Goal: Transaction & Acquisition: Purchase product/service

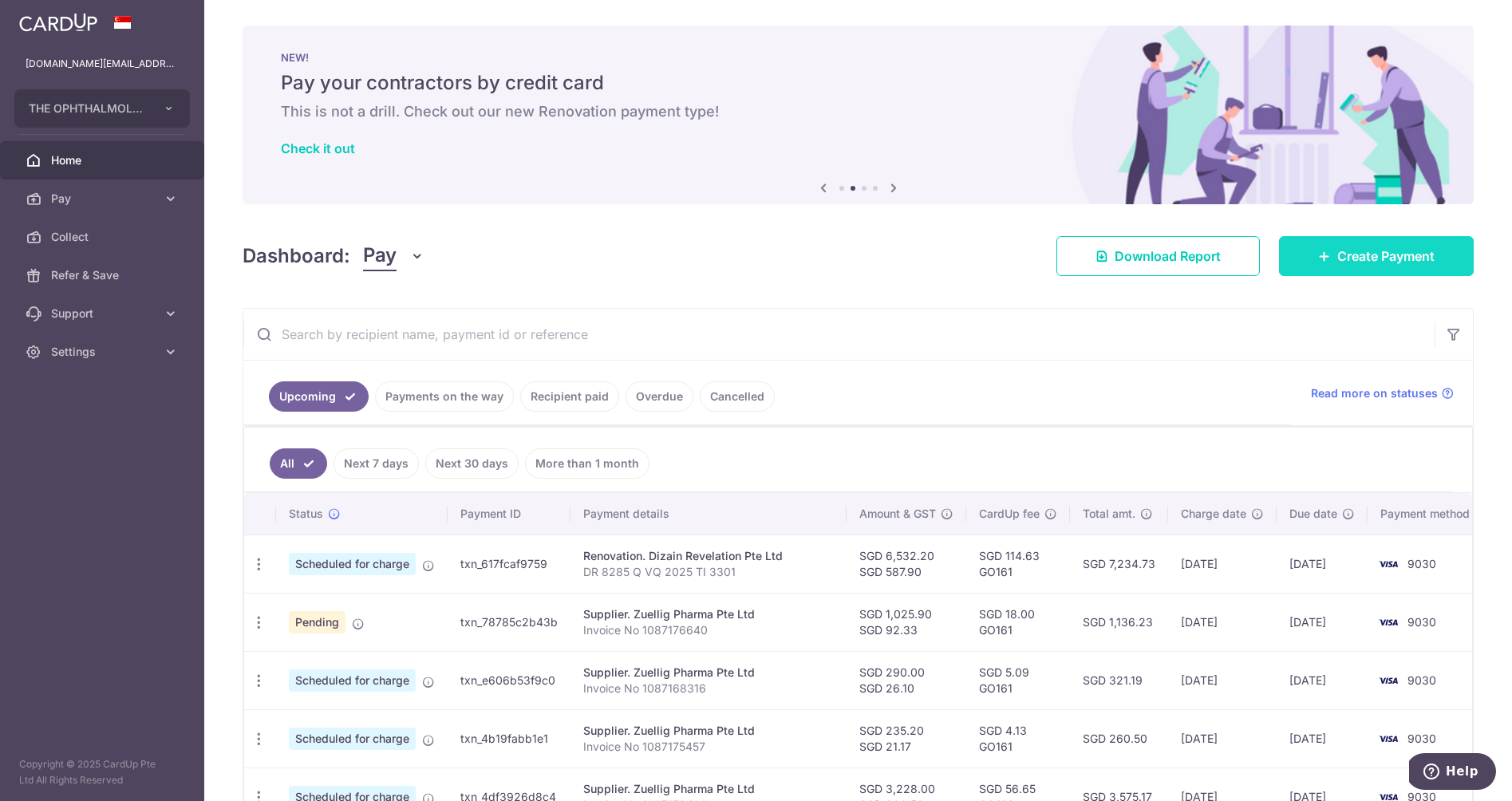
click at [1374, 260] on span "Create Payment" at bounding box center [1385, 256] width 97 height 19
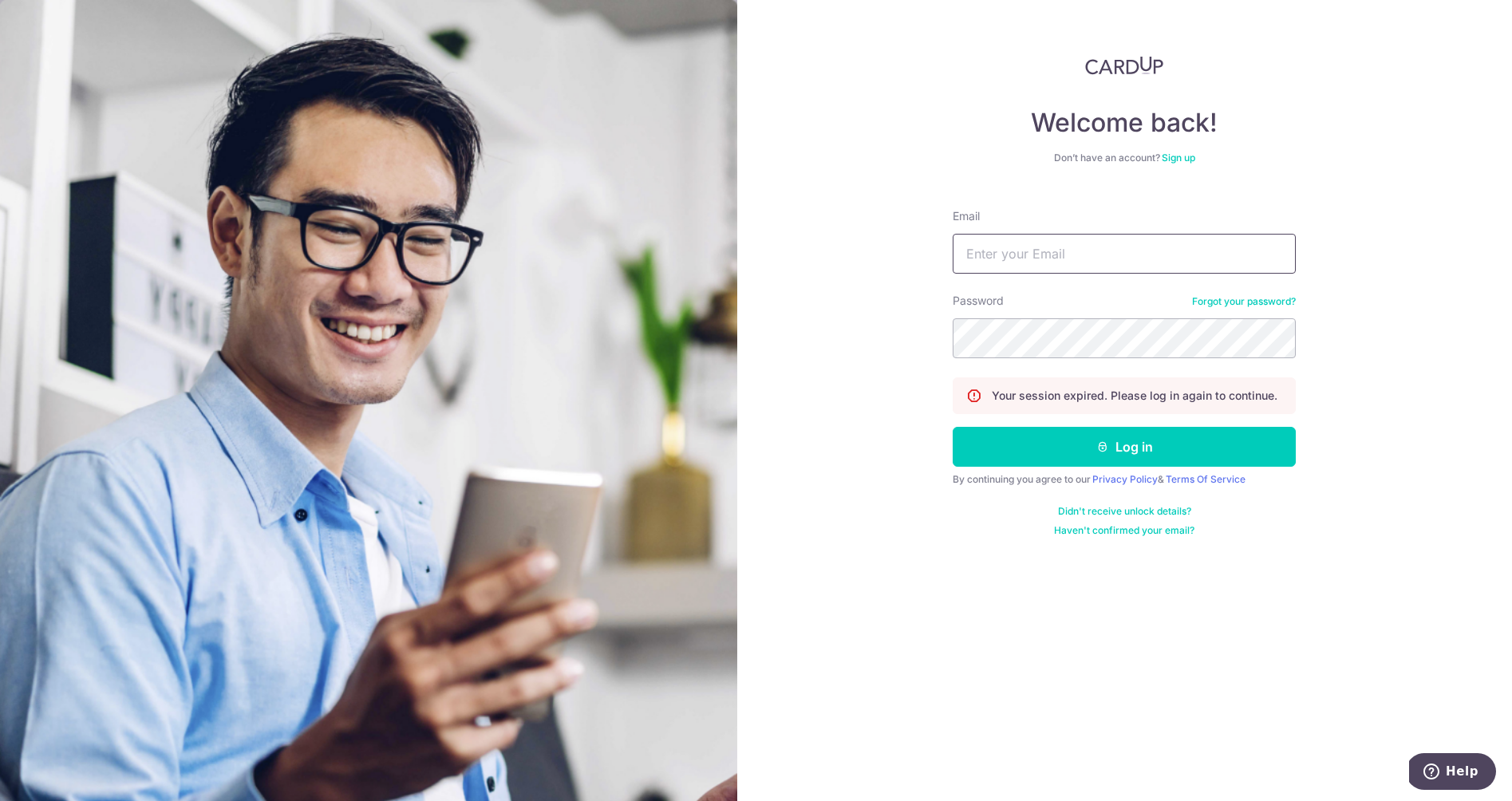
type input "retina.sg@gmail.com"
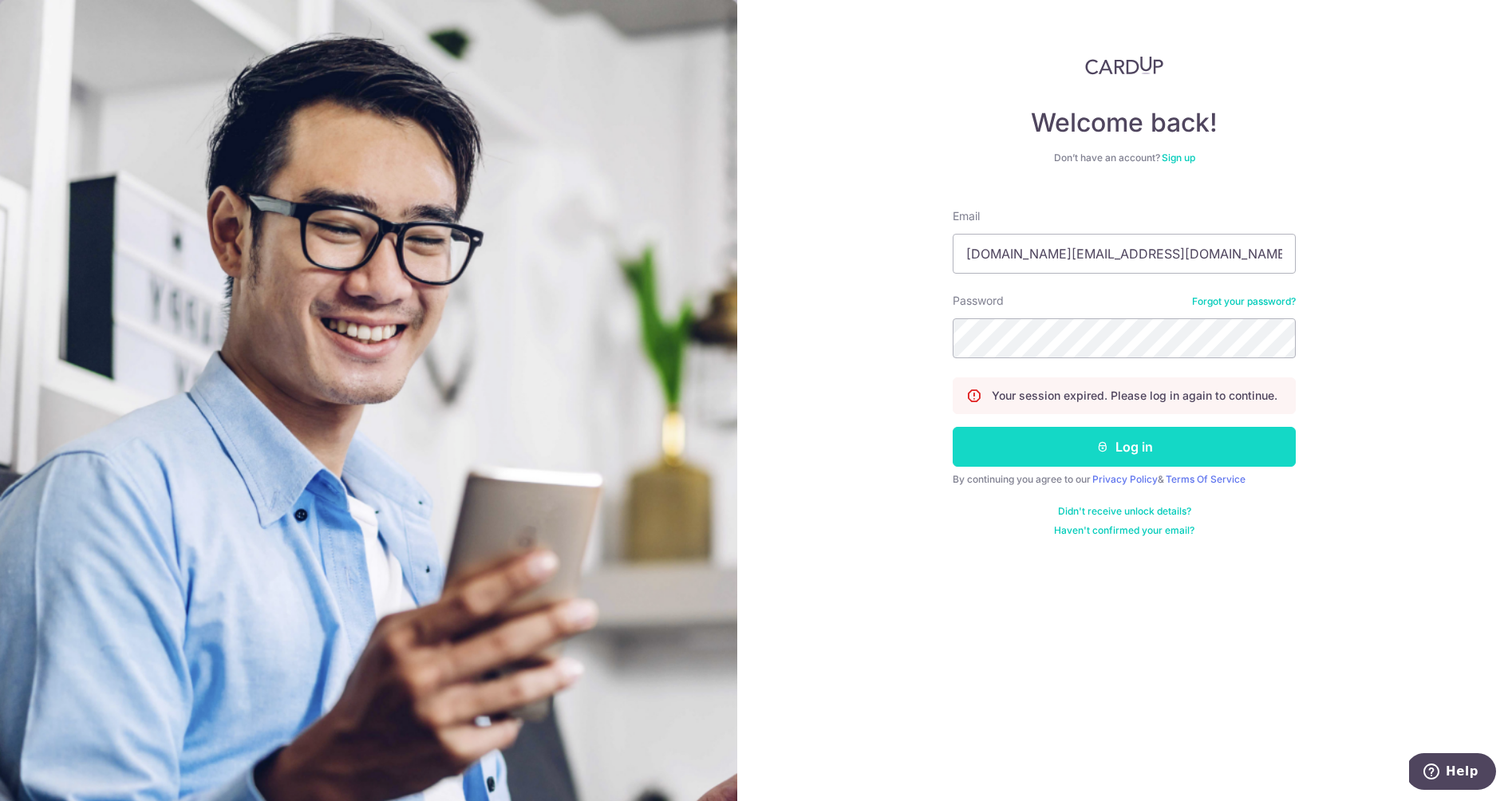
click at [1093, 444] on button "Log in" at bounding box center [1124, 447] width 343 height 40
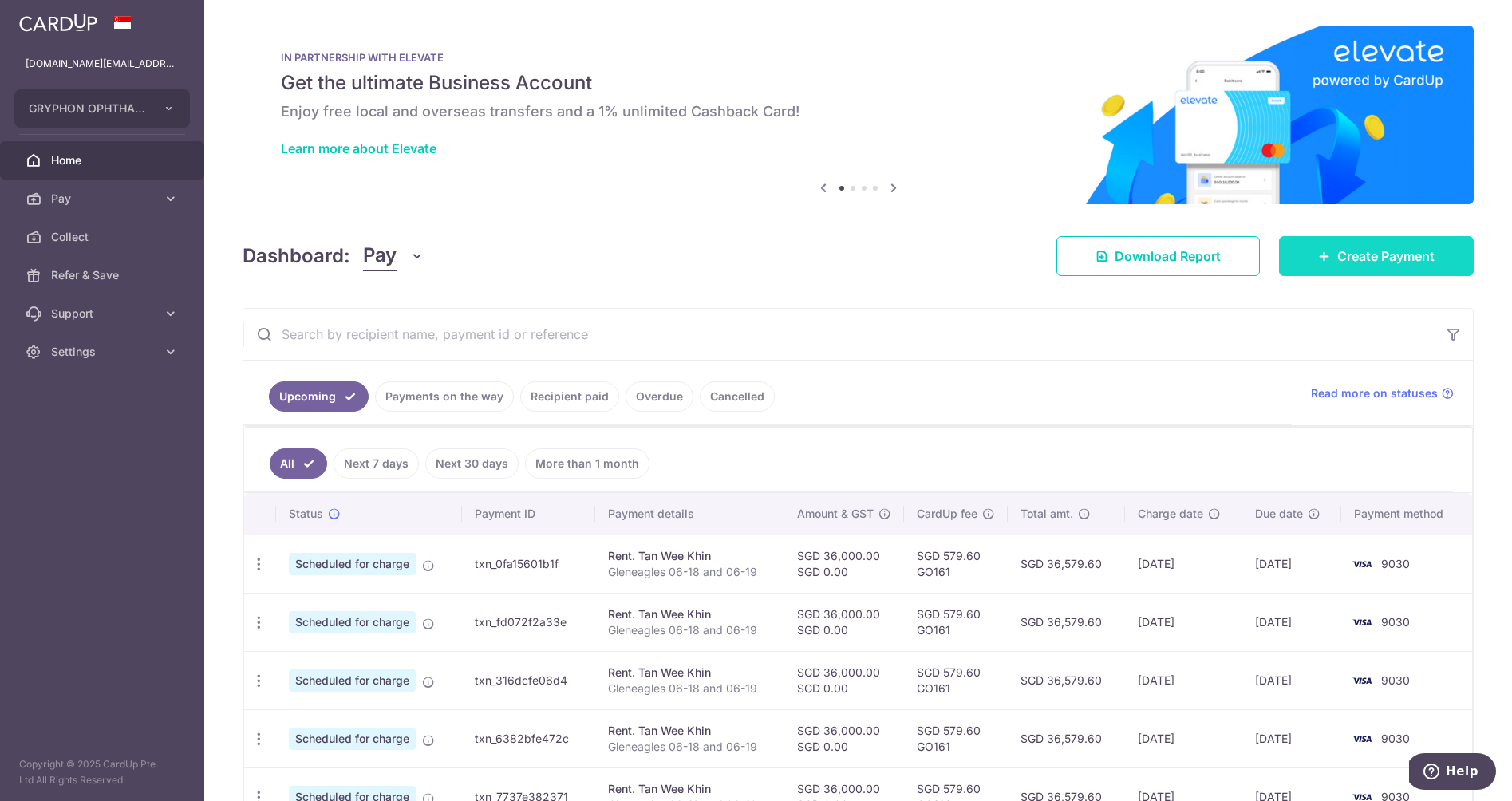
click at [1406, 254] on span "Create Payment" at bounding box center [1385, 256] width 97 height 19
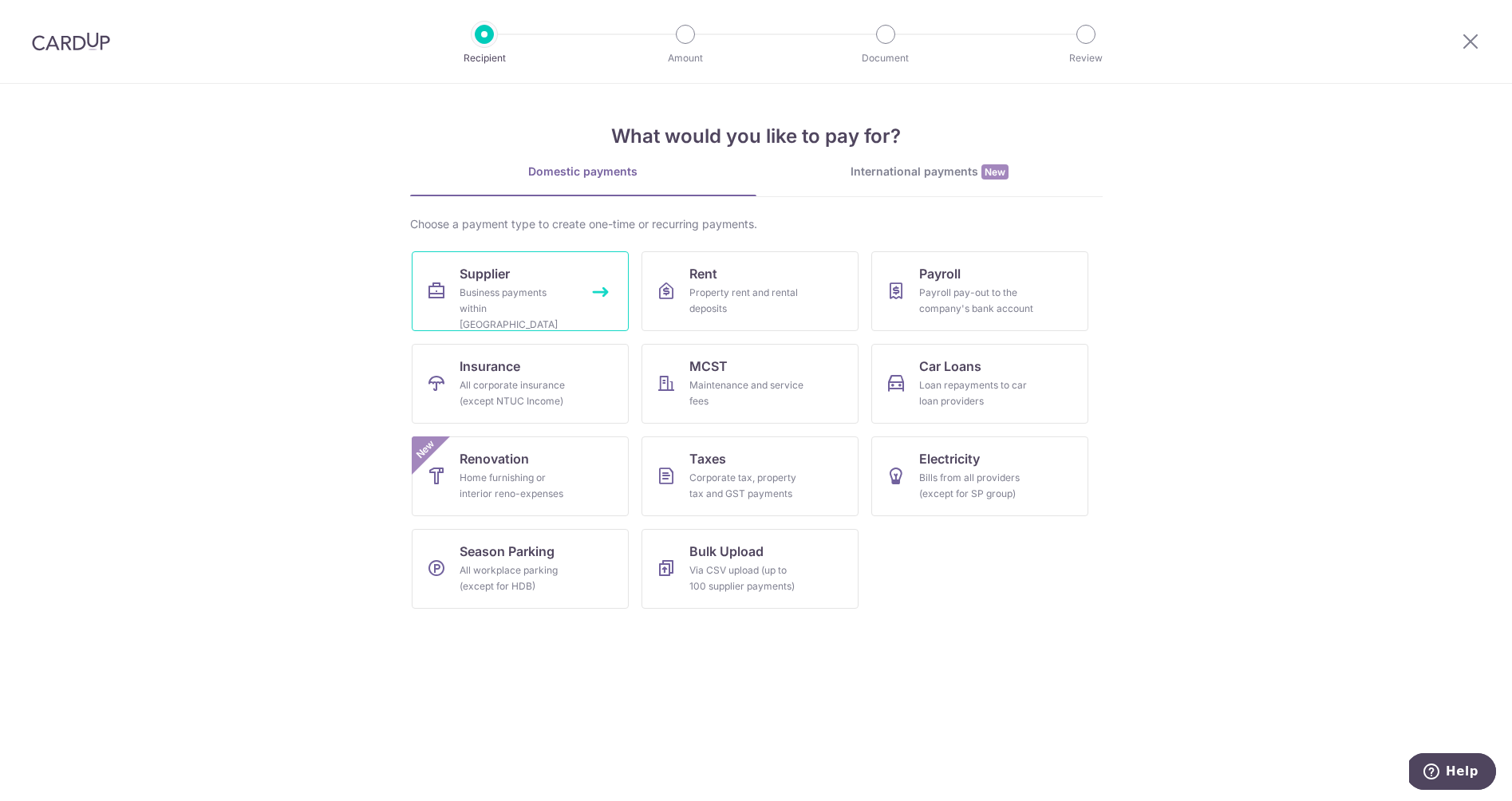
click at [507, 302] on div "Business payments within Singapore" at bounding box center [517, 309] width 115 height 48
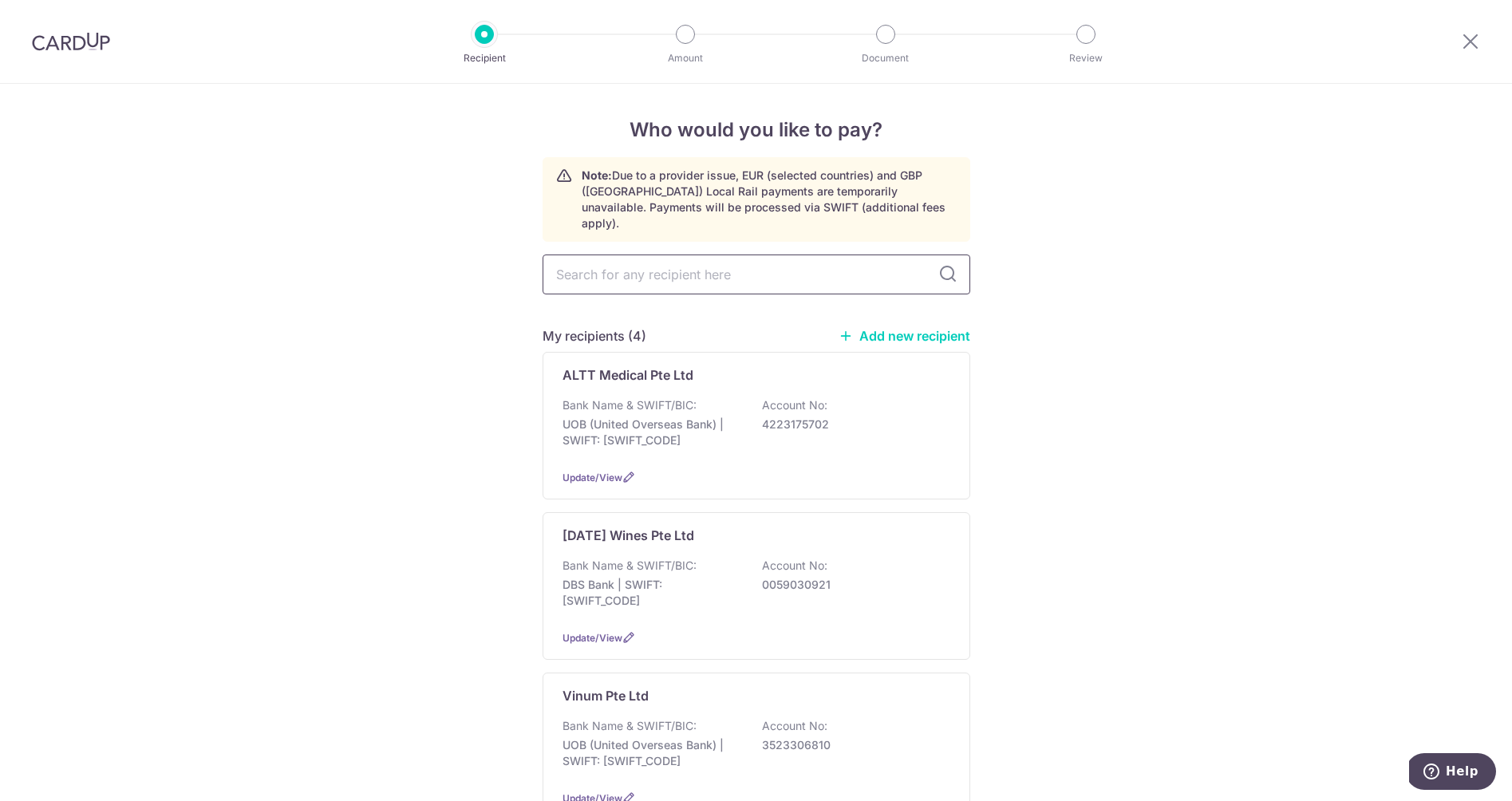
click at [604, 263] on input "text" at bounding box center [756, 274] width 428 height 40
type input "ZUELL"
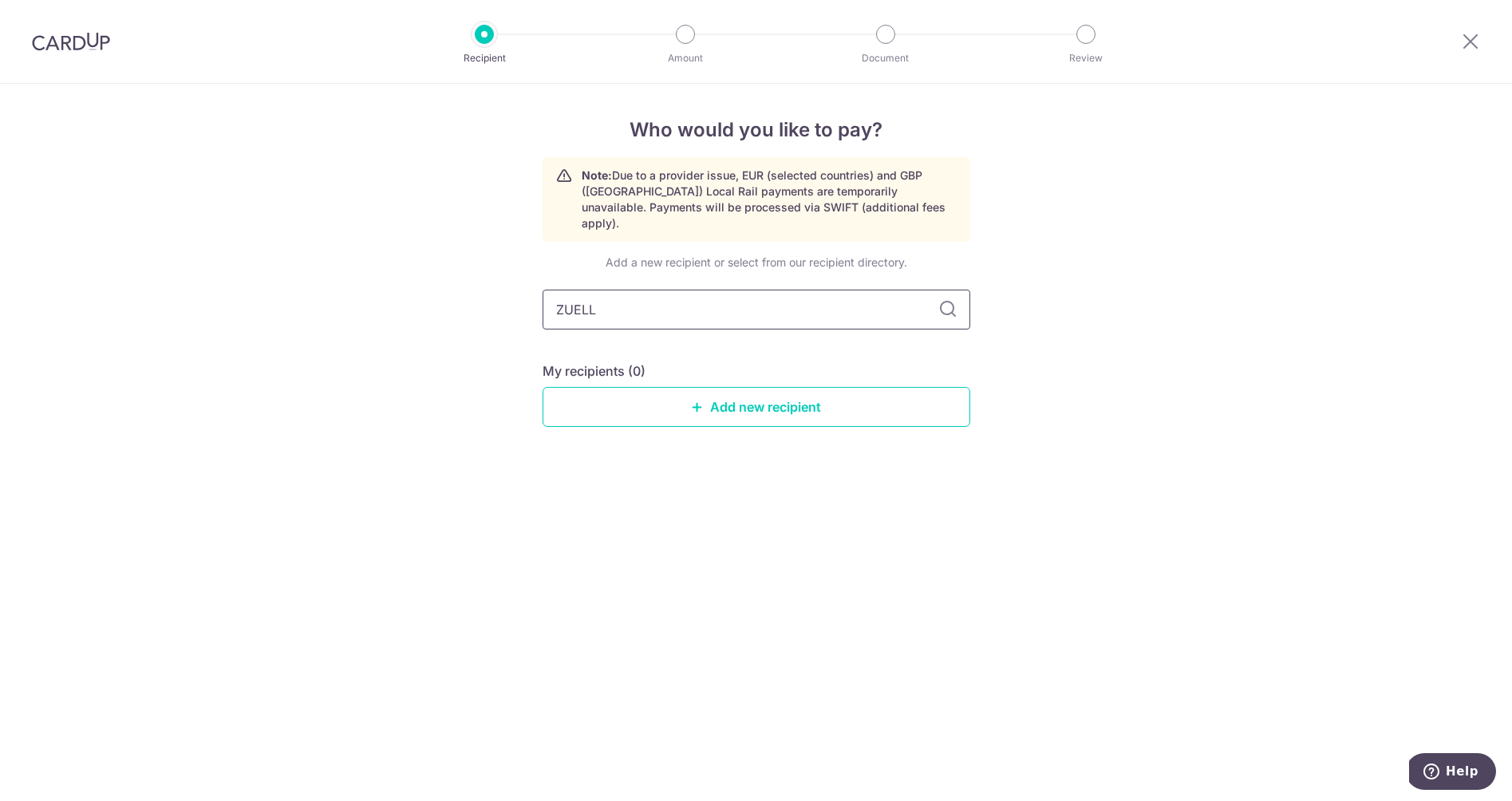
type input "ZUEL"
click at [1470, 42] on icon at bounding box center [1470, 41] width 19 height 20
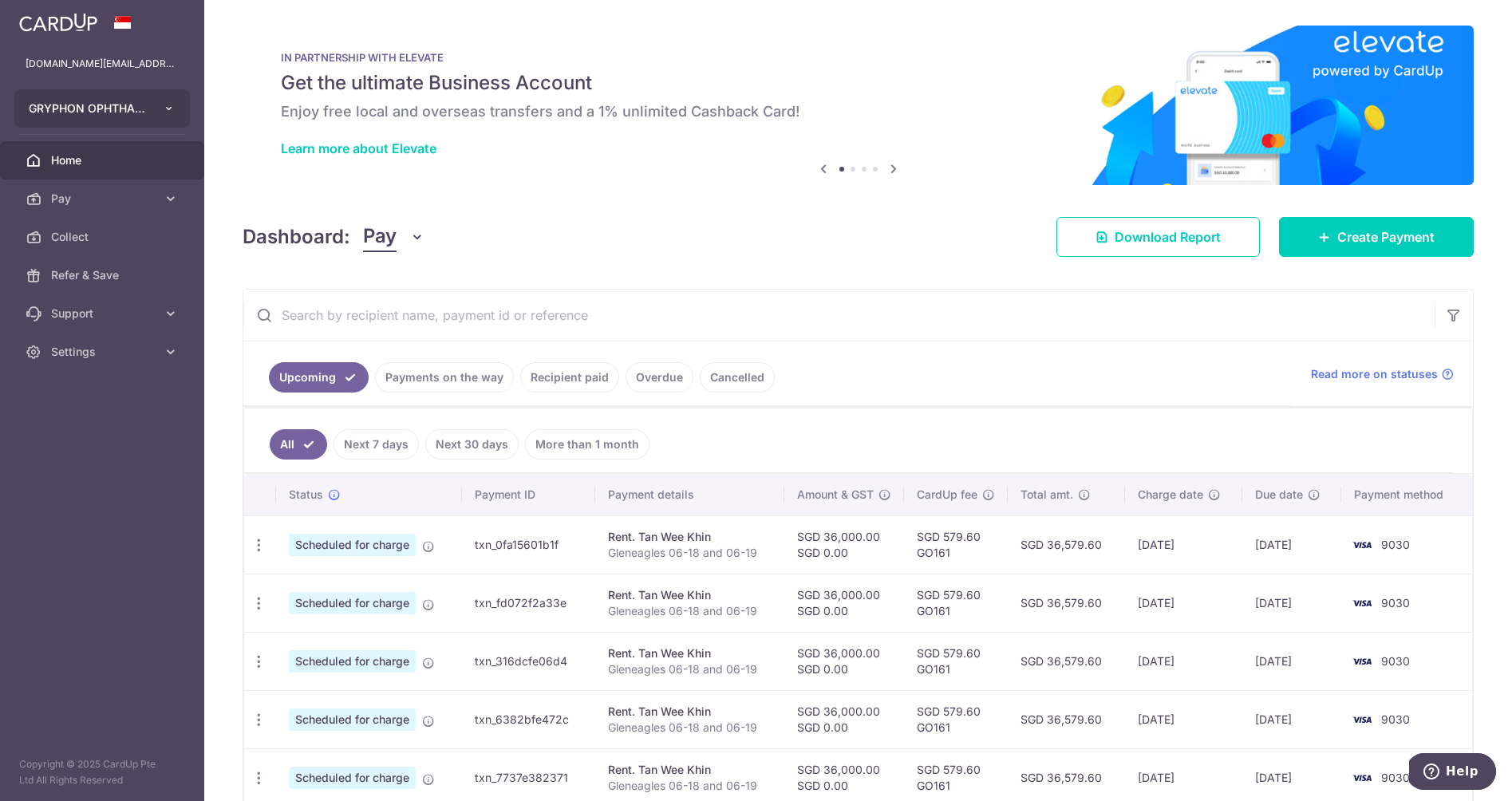
click at [122, 116] on button "GRYPHON OPHTHALMICS PTE. LTD." at bounding box center [101, 109] width 175 height 38
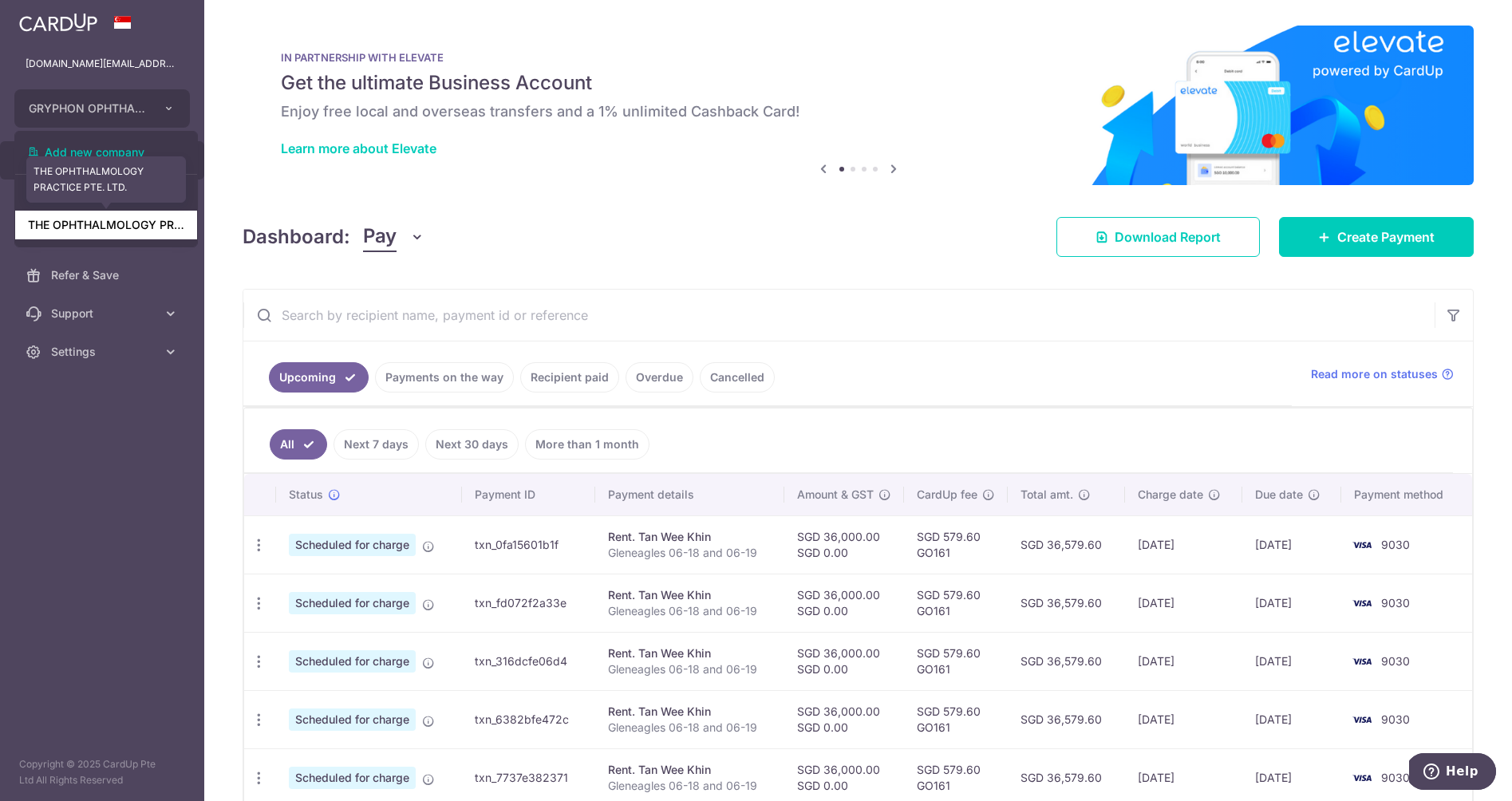
click at [118, 220] on link "THE OPHTHALMOLOGY PRACTICE PTE. LTD." at bounding box center [106, 224] width 182 height 29
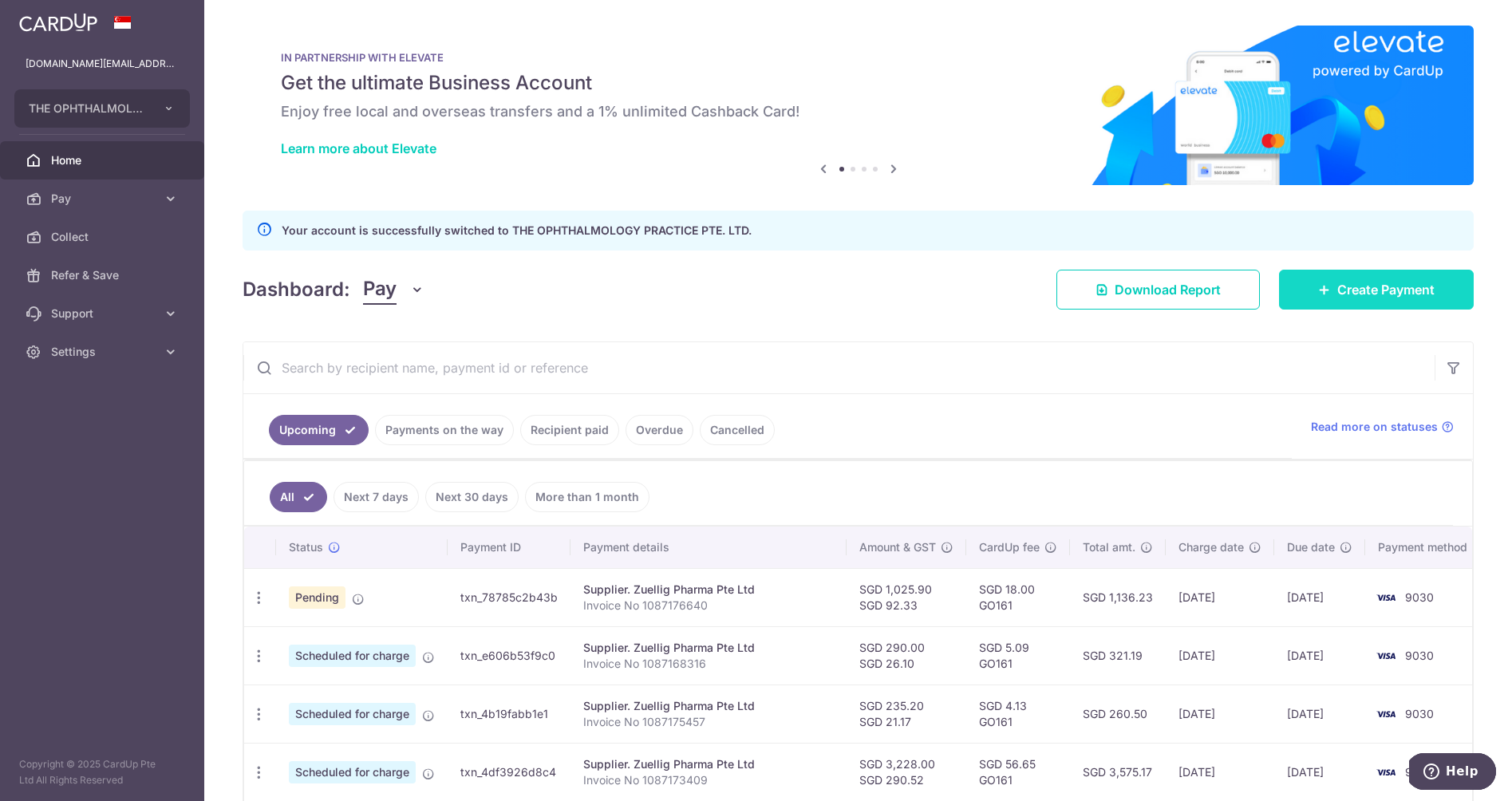
click at [1326, 292] on icon at bounding box center [1323, 289] width 12 height 12
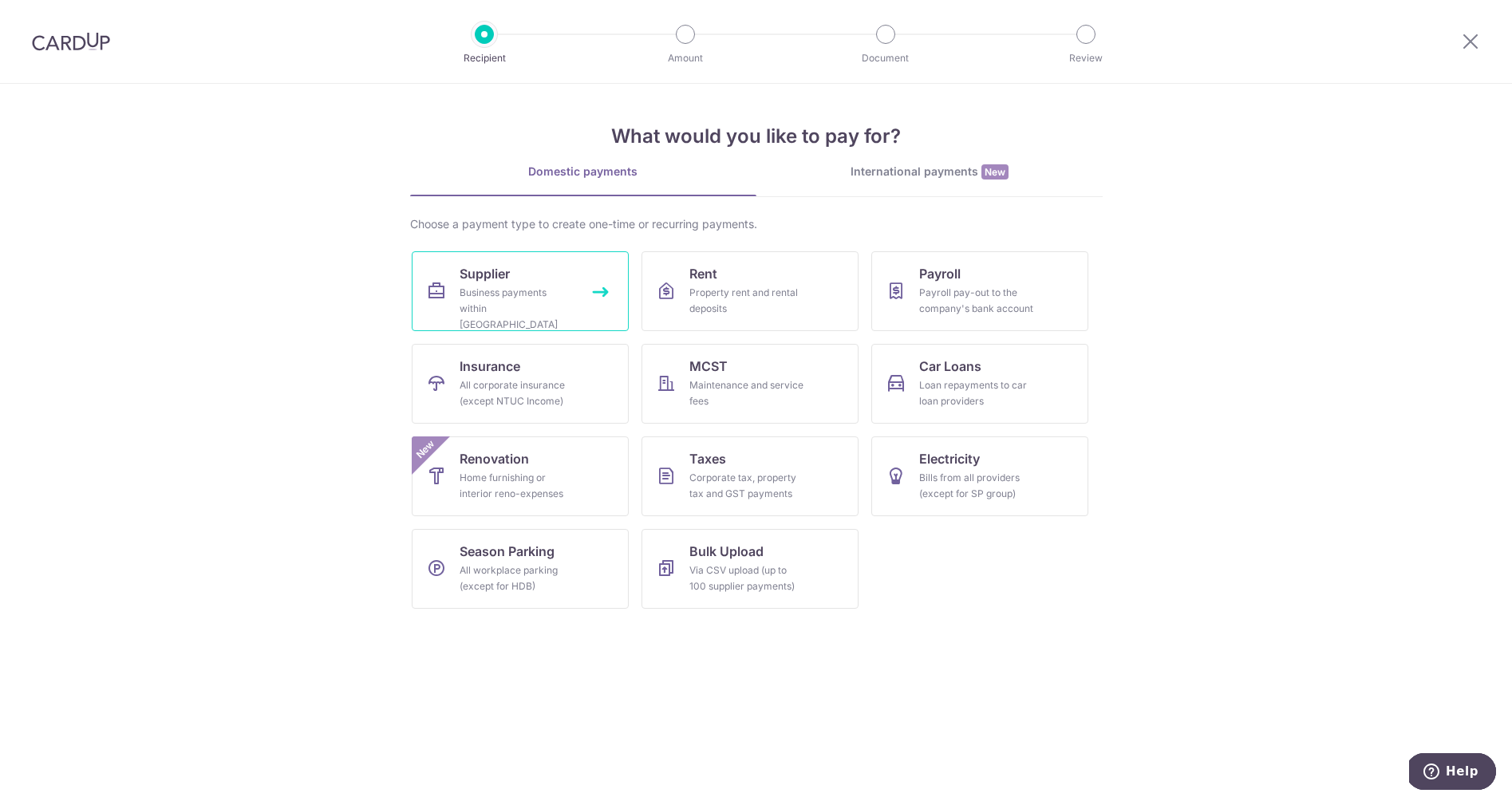
click at [469, 307] on div "Business payments within [GEOGRAPHIC_DATA]" at bounding box center [517, 309] width 115 height 48
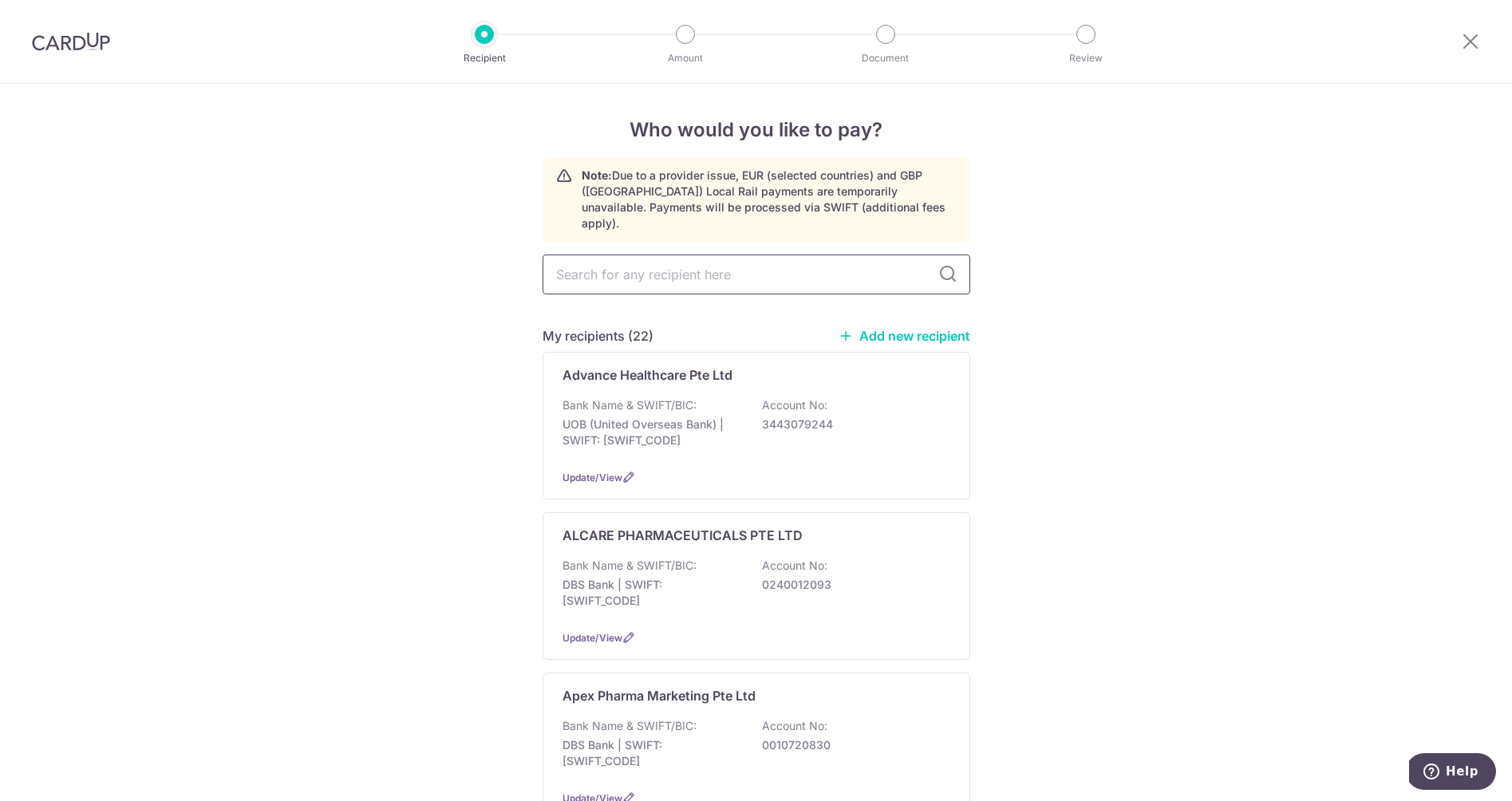
click at [656, 255] on input "text" at bounding box center [756, 274] width 428 height 40
type input "ZUE"
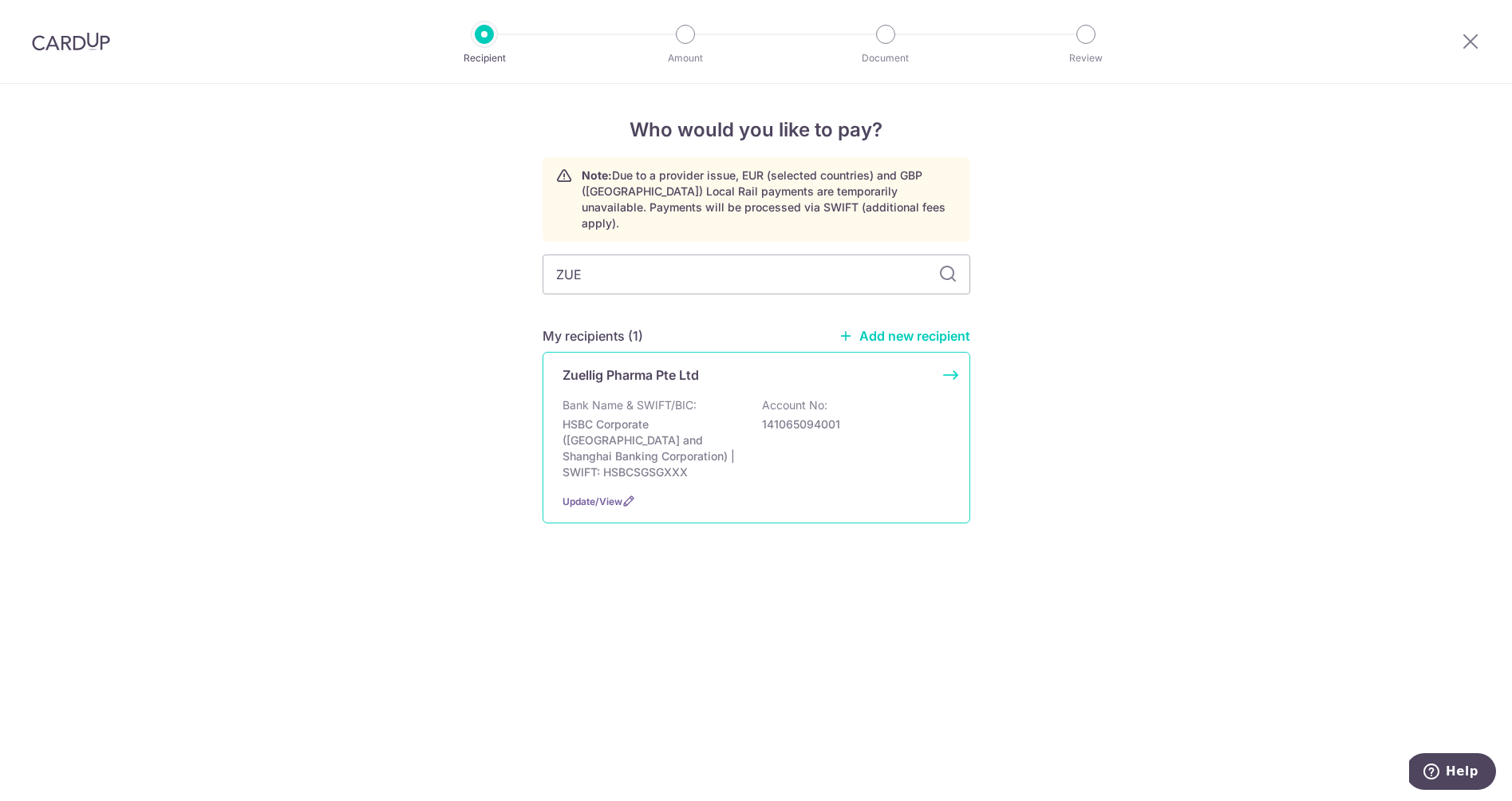
click at [675, 366] on p "Zuellig Pharma Pte Ltd" at bounding box center [631, 375] width 136 height 19
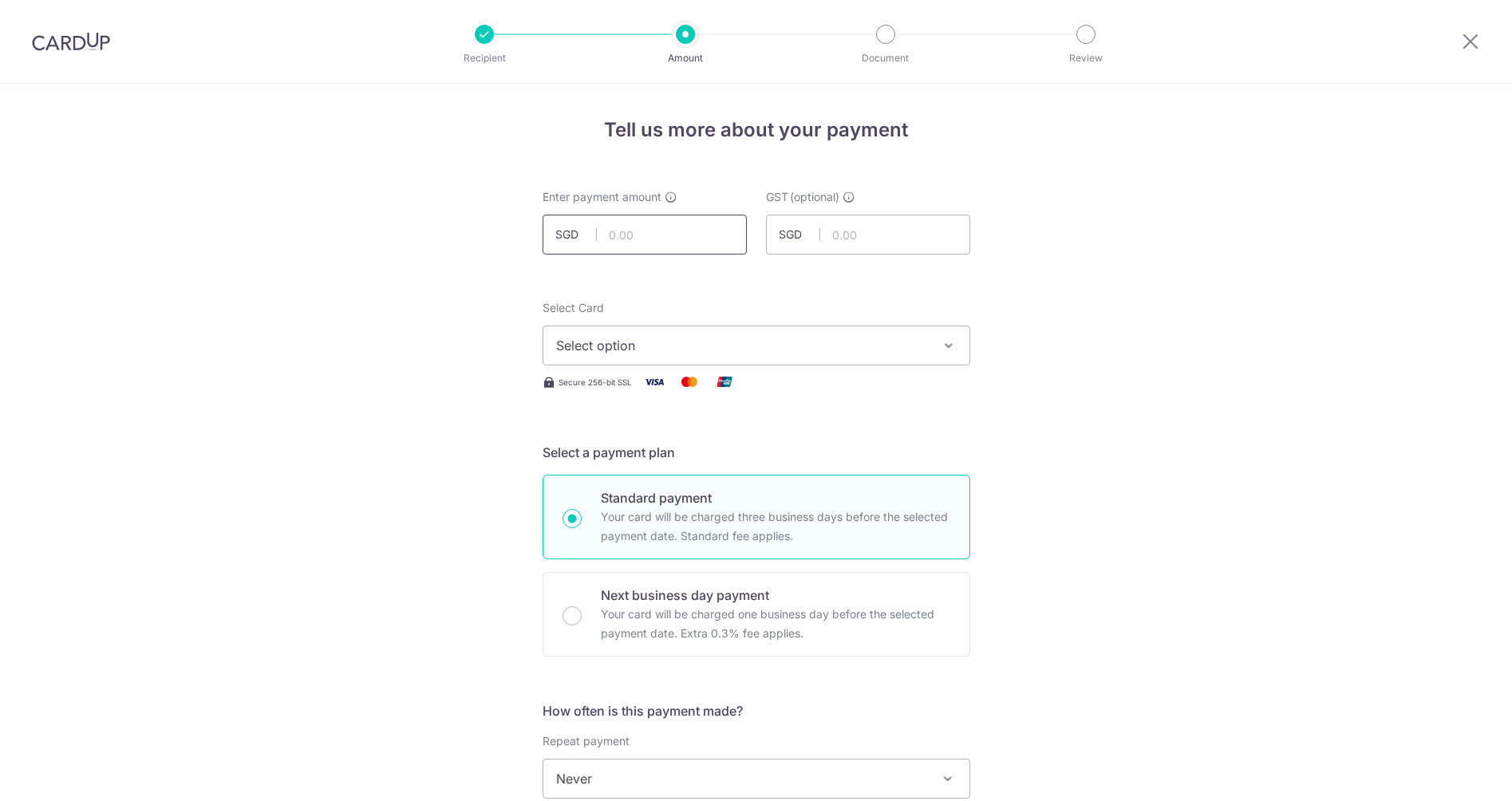
click at [654, 229] on input "text" at bounding box center [645, 234] width 204 height 40
type input "312.00"
click at [897, 244] on input "text" at bounding box center [868, 234] width 204 height 40
type input "28.08"
click at [707, 344] on span "Select option" at bounding box center [741, 345] width 371 height 19
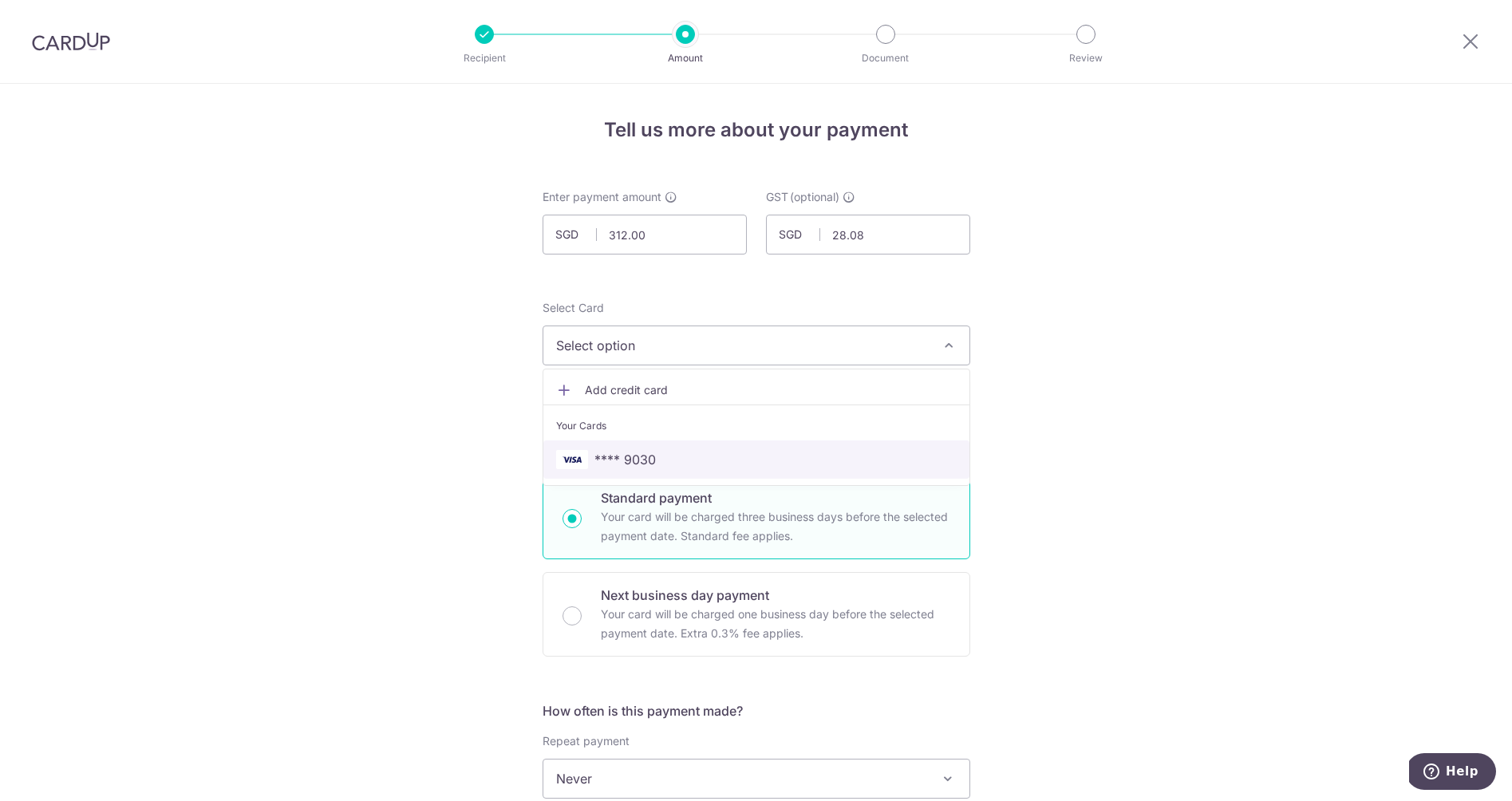
click at [685, 459] on span "**** 9030" at bounding box center [756, 459] width 400 height 19
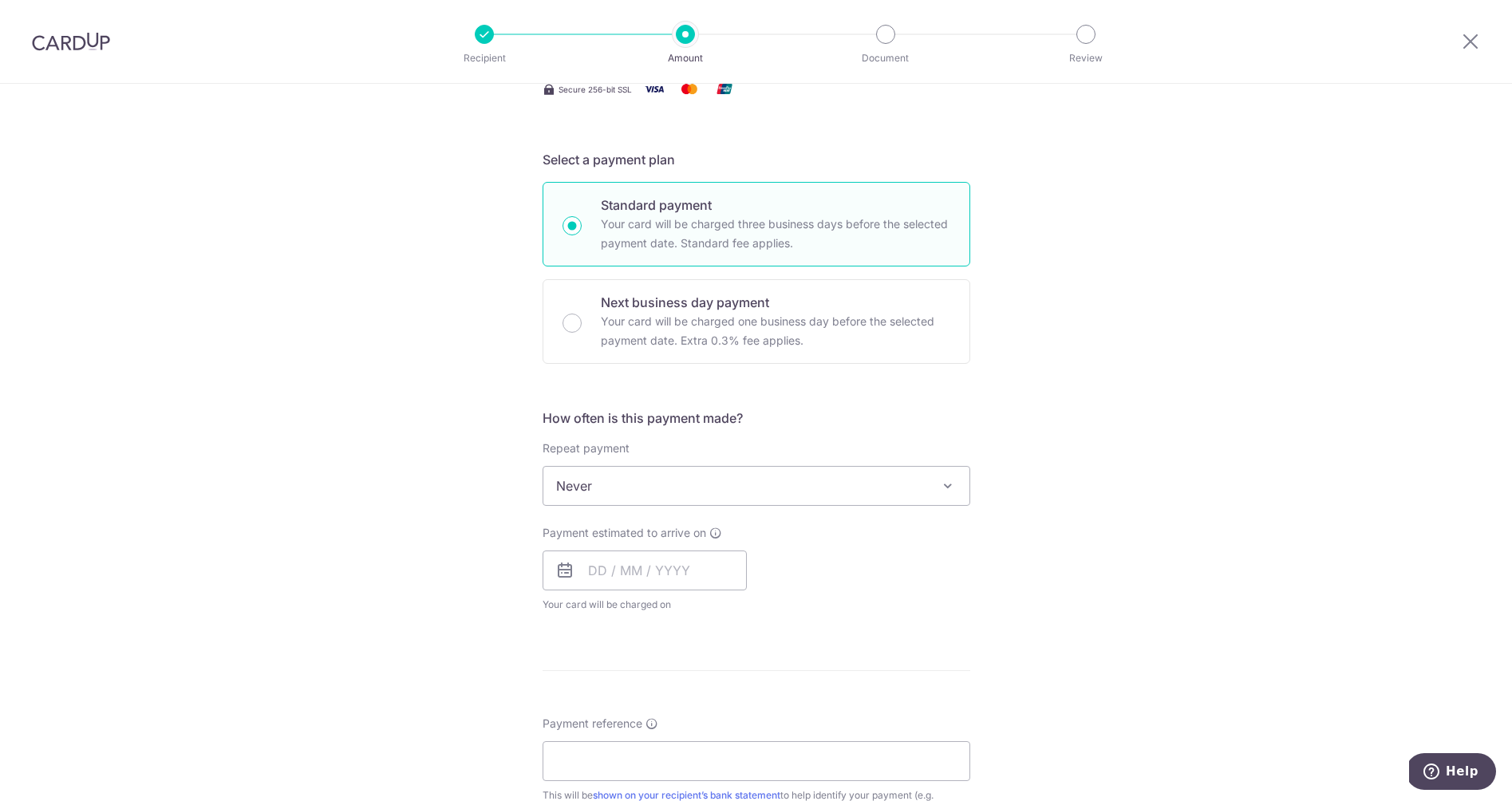
scroll to position [293, 0]
click at [592, 575] on input "text" at bounding box center [645, 570] width 204 height 40
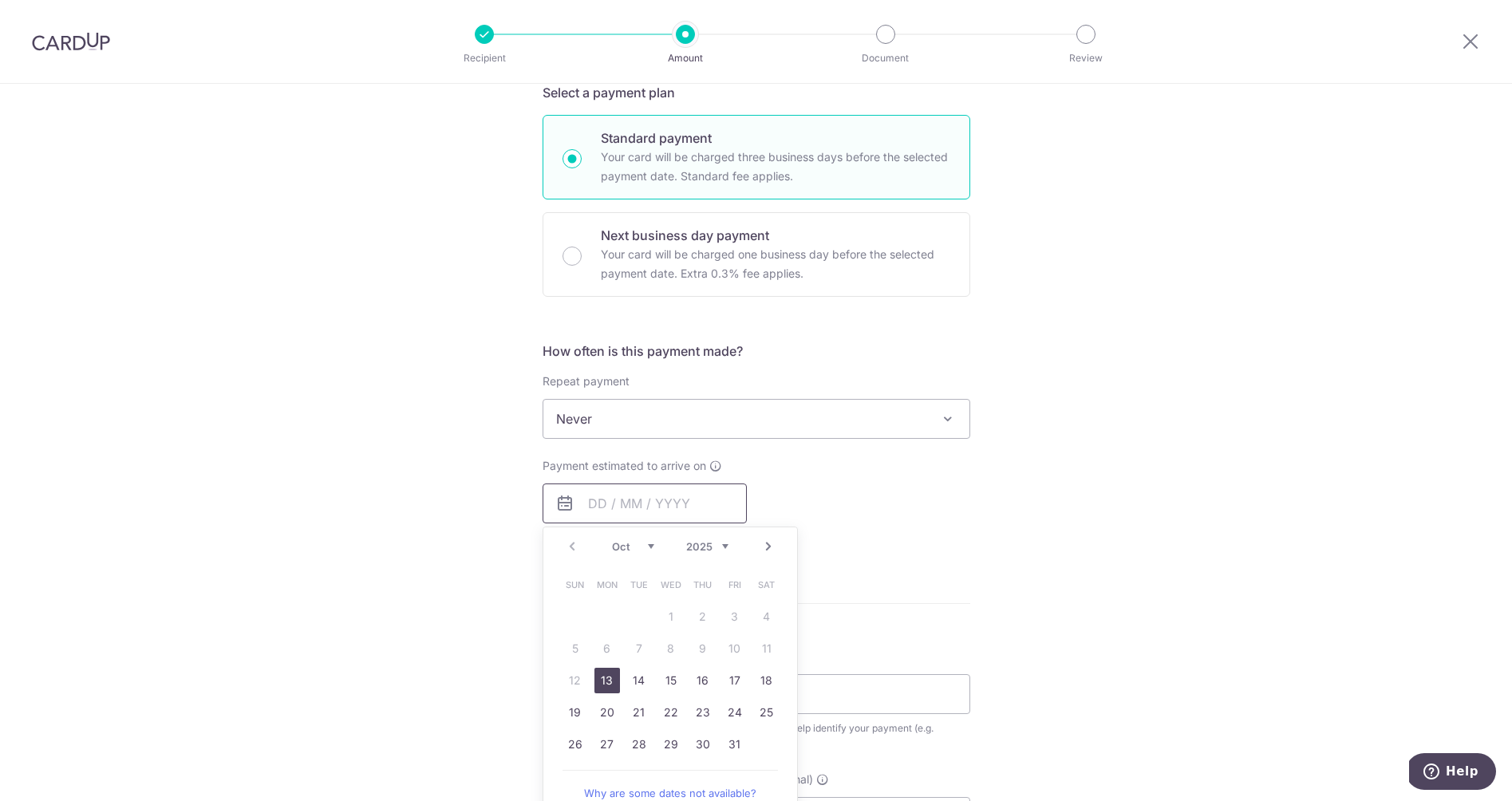
scroll to position [362, 0]
click at [611, 736] on link "27" at bounding box center [606, 742] width 26 height 26
type input "[DATE]"
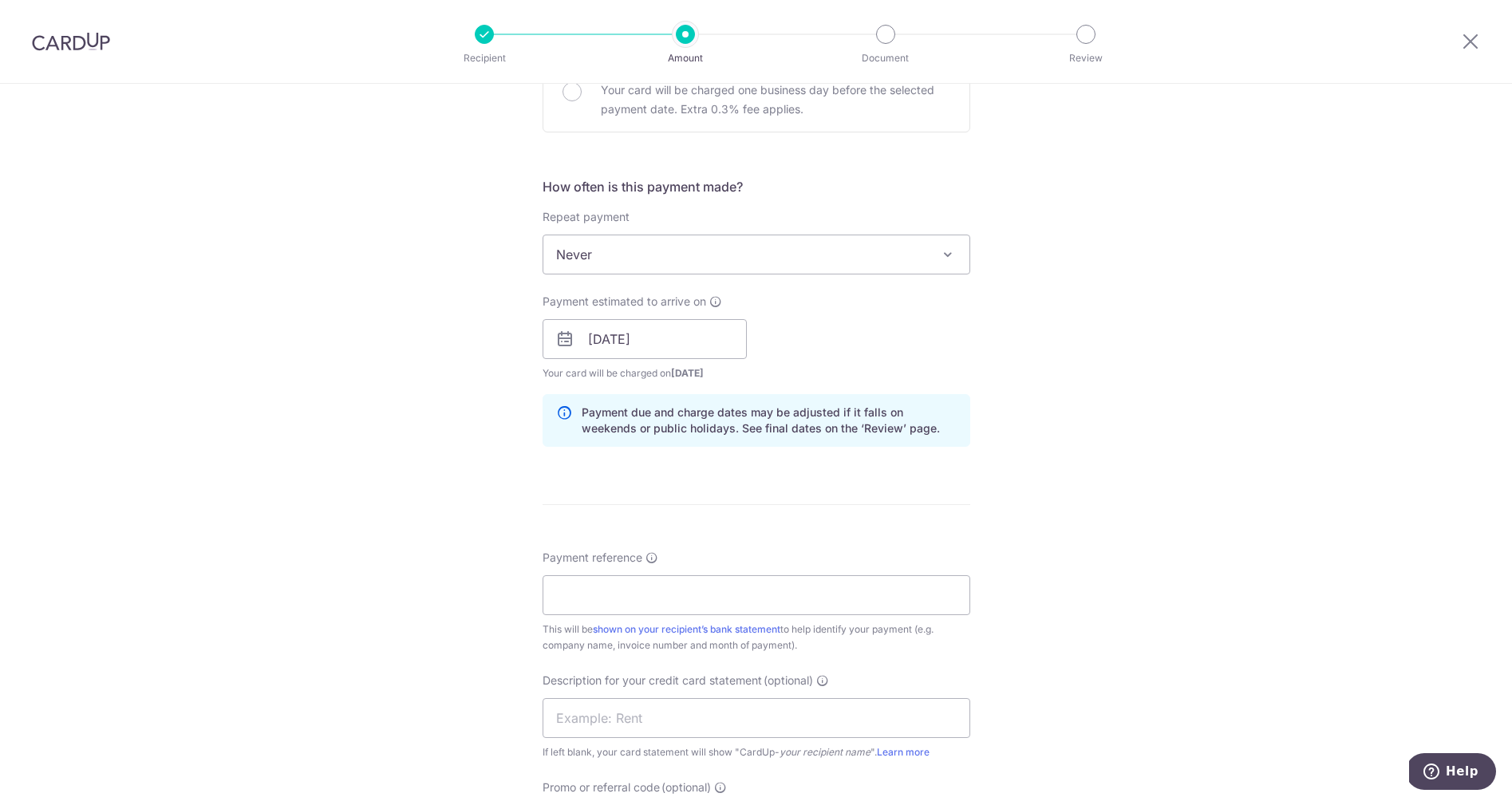
scroll to position [526, 0]
click at [652, 592] on input "Payment reference" at bounding box center [756, 593] width 428 height 40
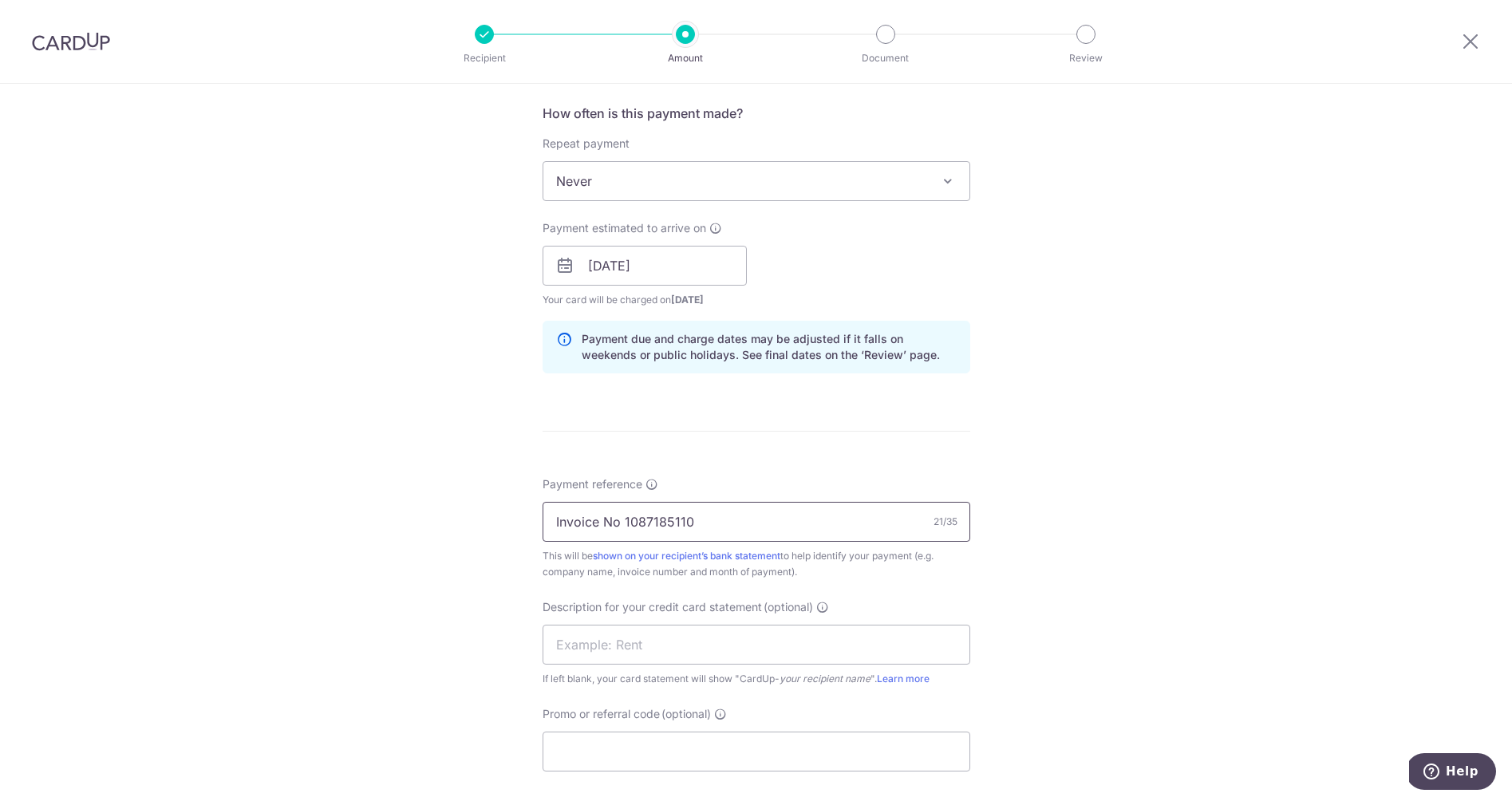
scroll to position [594, 0]
type input "Invoice No 1087185110"
click at [701, 652] on input "text" at bounding box center [756, 648] width 428 height 40
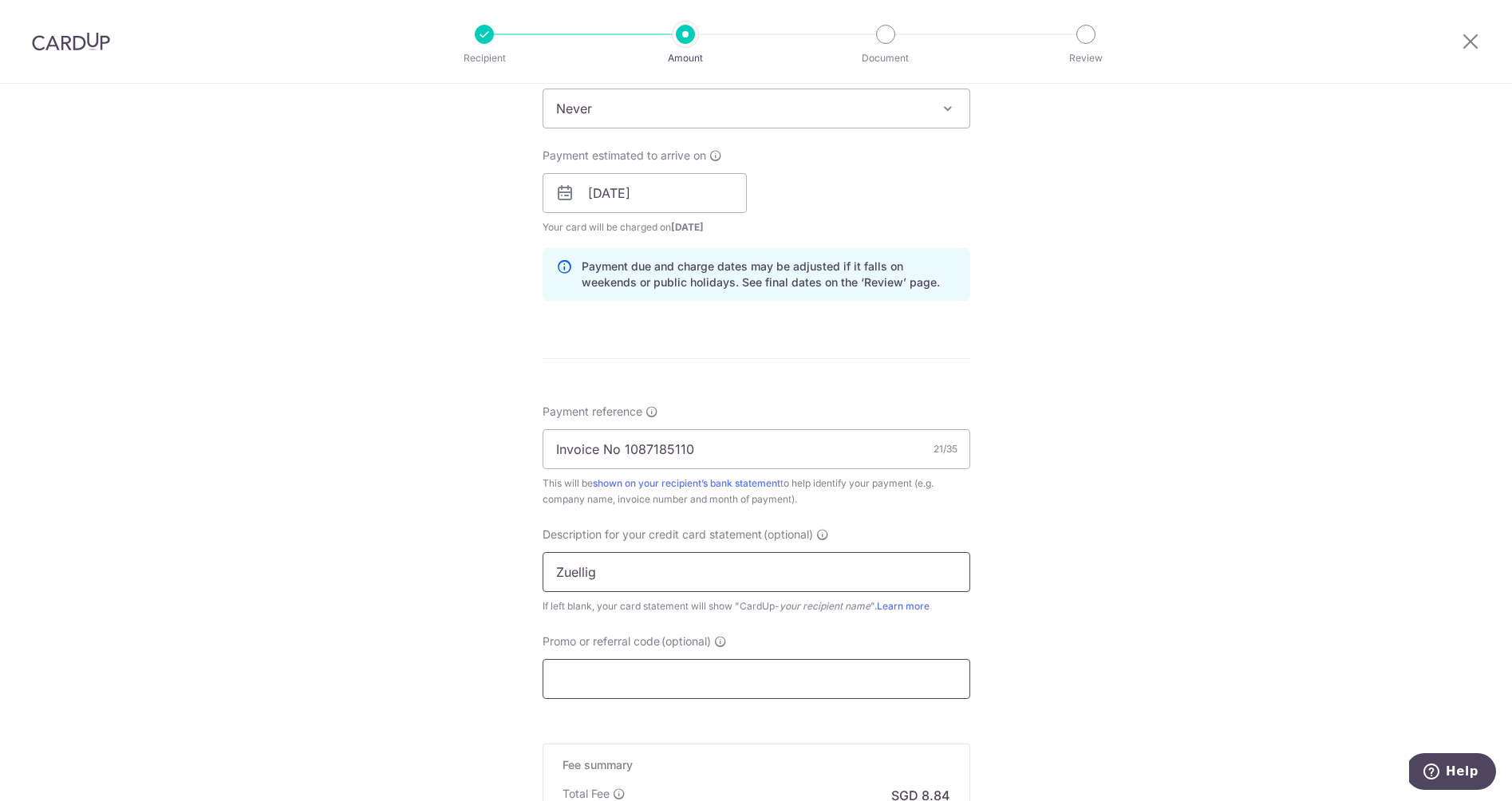
scroll to position [675, 0]
type input "Zuellig"
click at [696, 664] on input "Promo or referral code (optional)" at bounding box center [756, 674] width 428 height 40
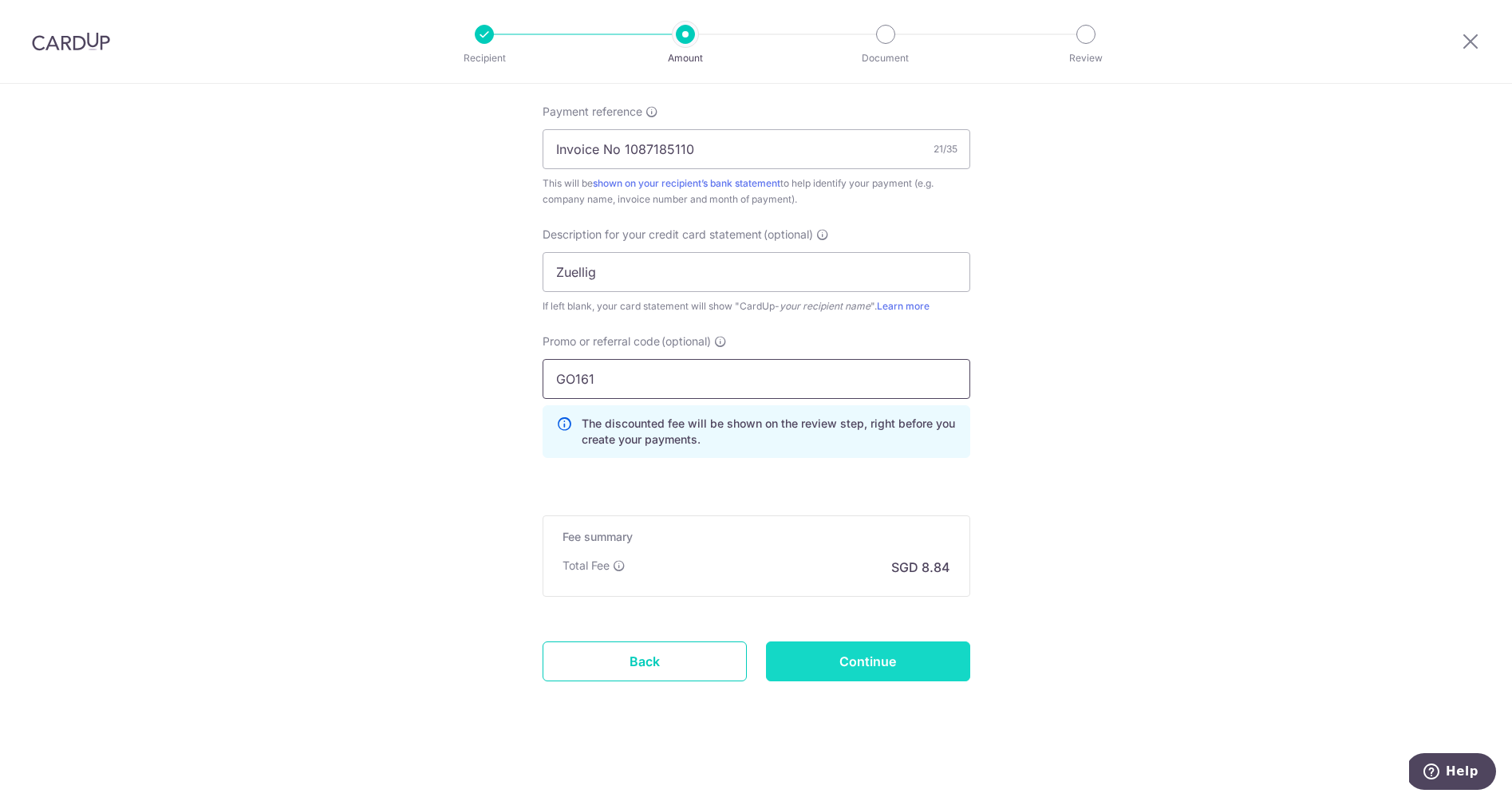
scroll to position [971, 0]
type input "GO161"
click at [822, 670] on input "Continue" at bounding box center [868, 661] width 204 height 40
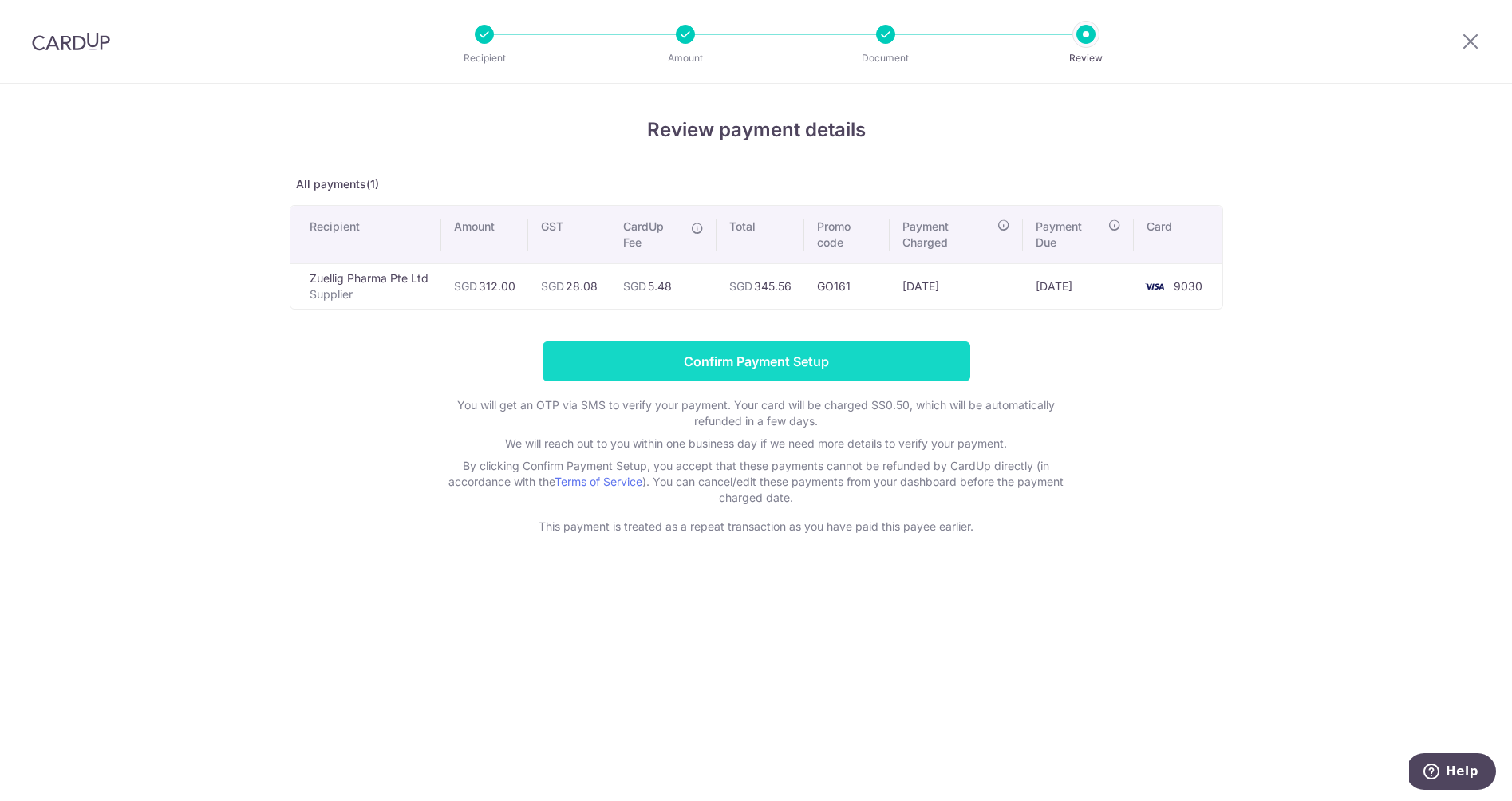
click at [716, 361] on input "Confirm Payment Setup" at bounding box center [756, 361] width 428 height 40
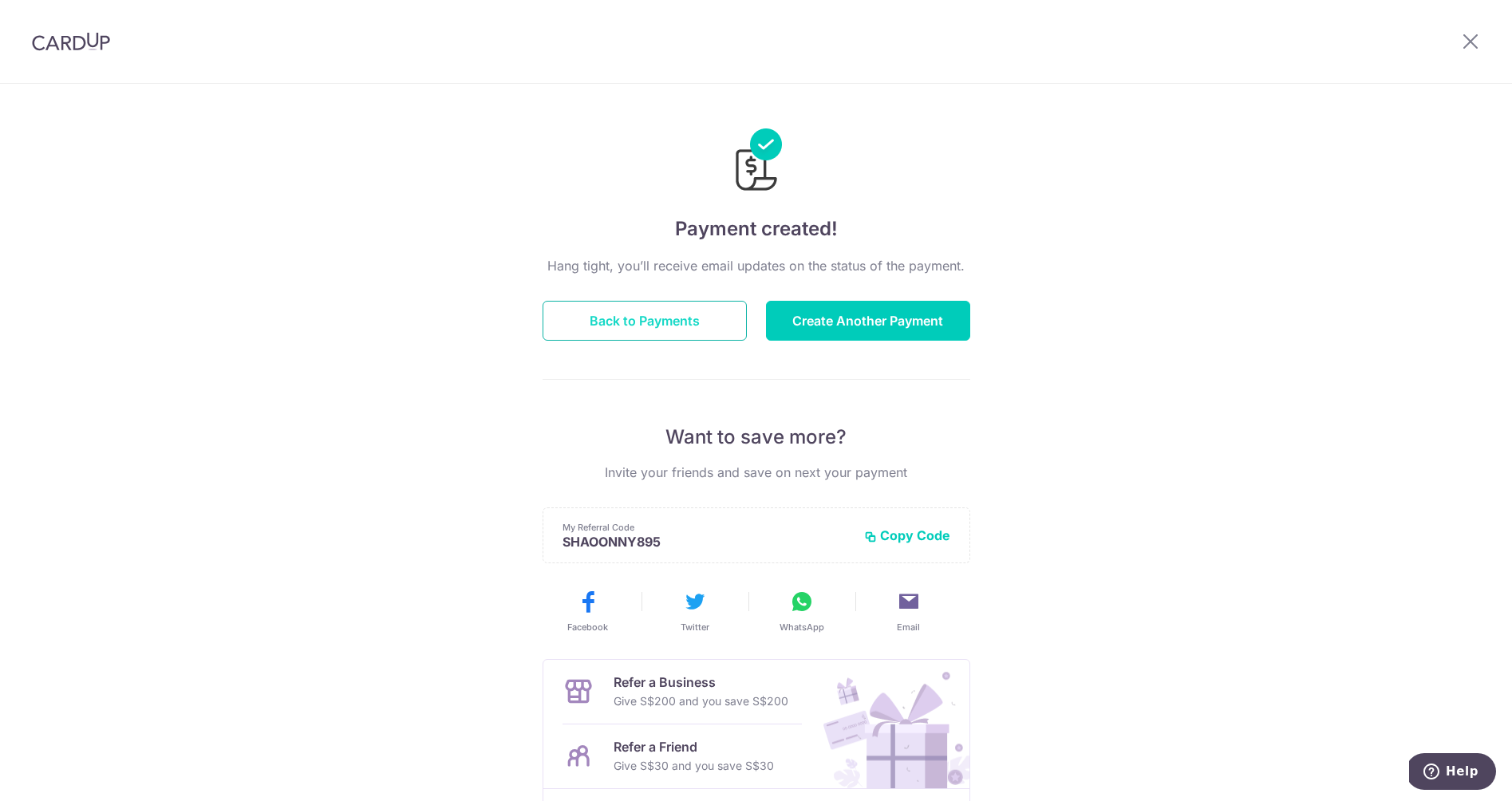
click at [704, 331] on button "Back to Payments" at bounding box center [645, 321] width 204 height 40
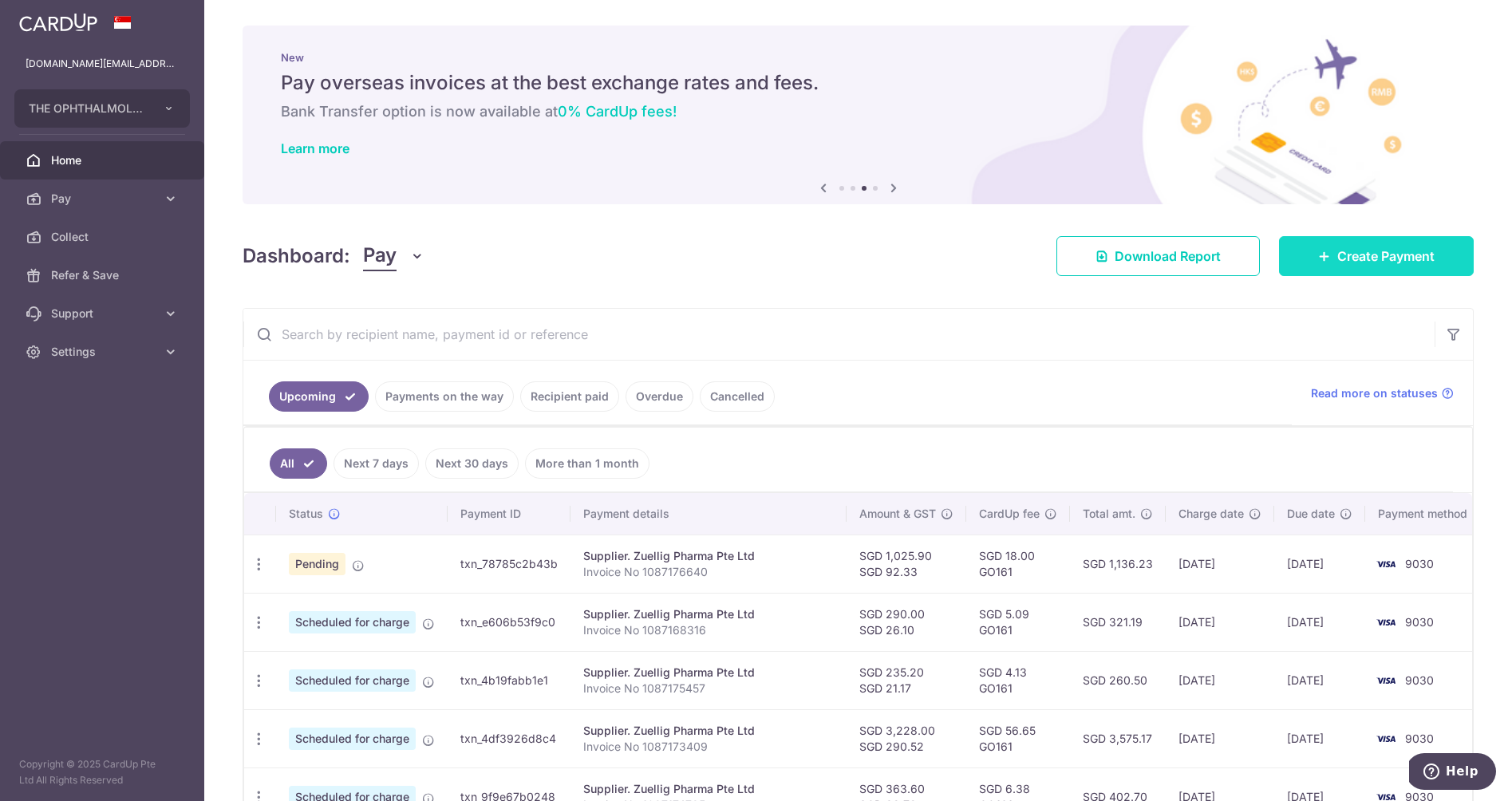
click at [1416, 258] on span "Create Payment" at bounding box center [1385, 256] width 97 height 19
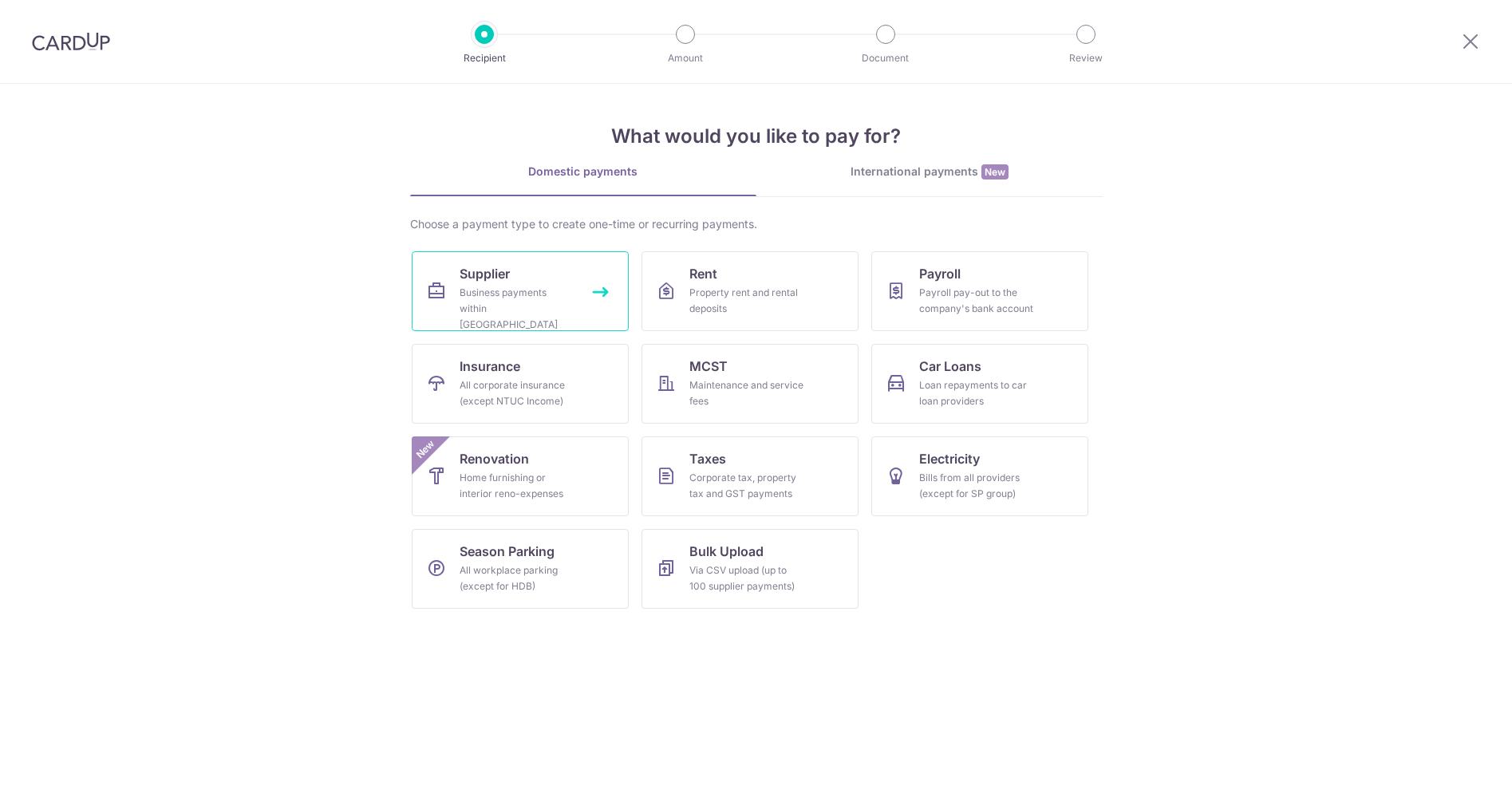
click at [510, 273] on span "Supplier" at bounding box center [484, 273] width 50 height 19
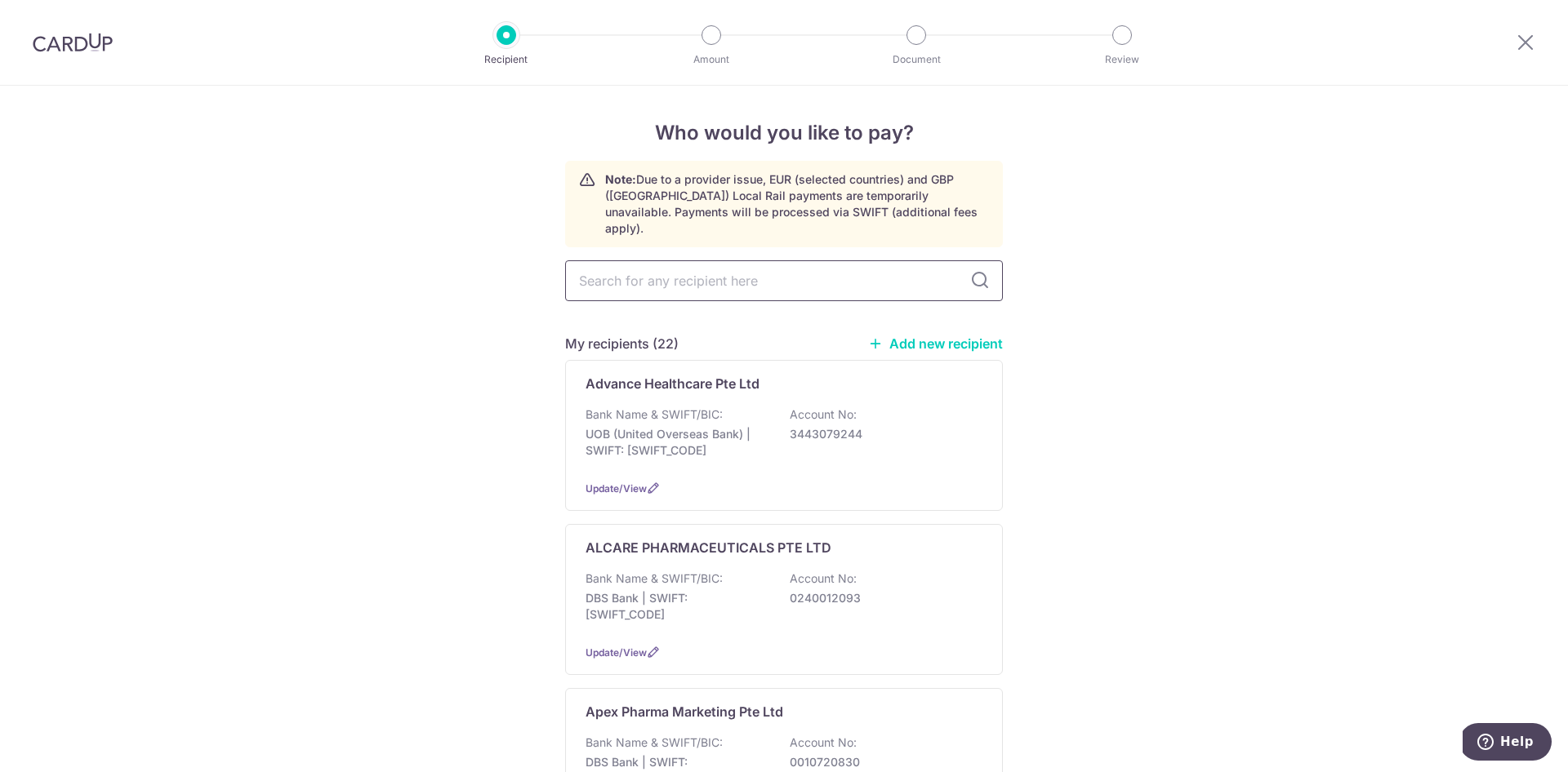
click at [771, 266] on input "text" at bounding box center [783, 281] width 438 height 41
type input "sue"
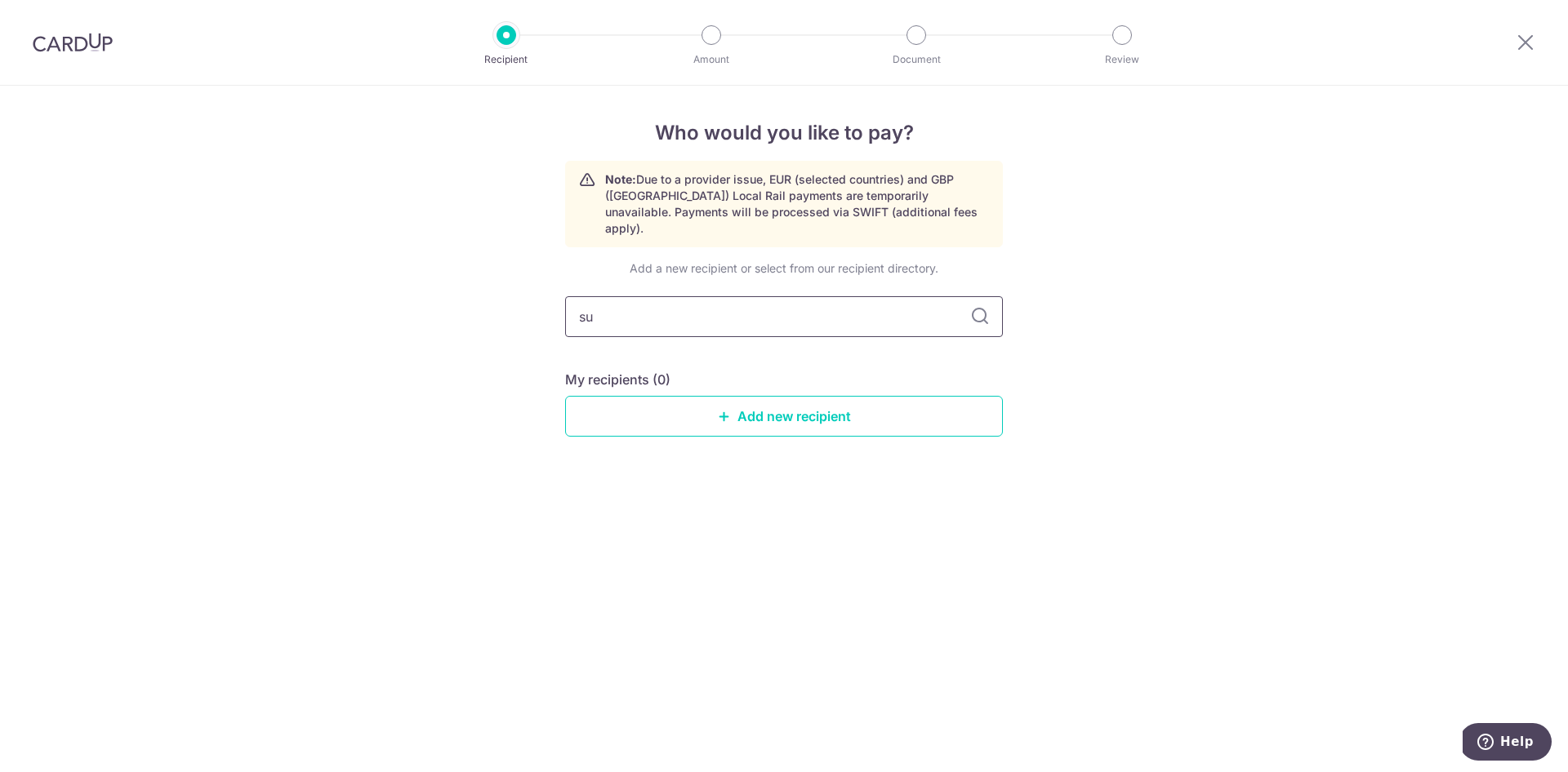
type input "s"
type input "zue"
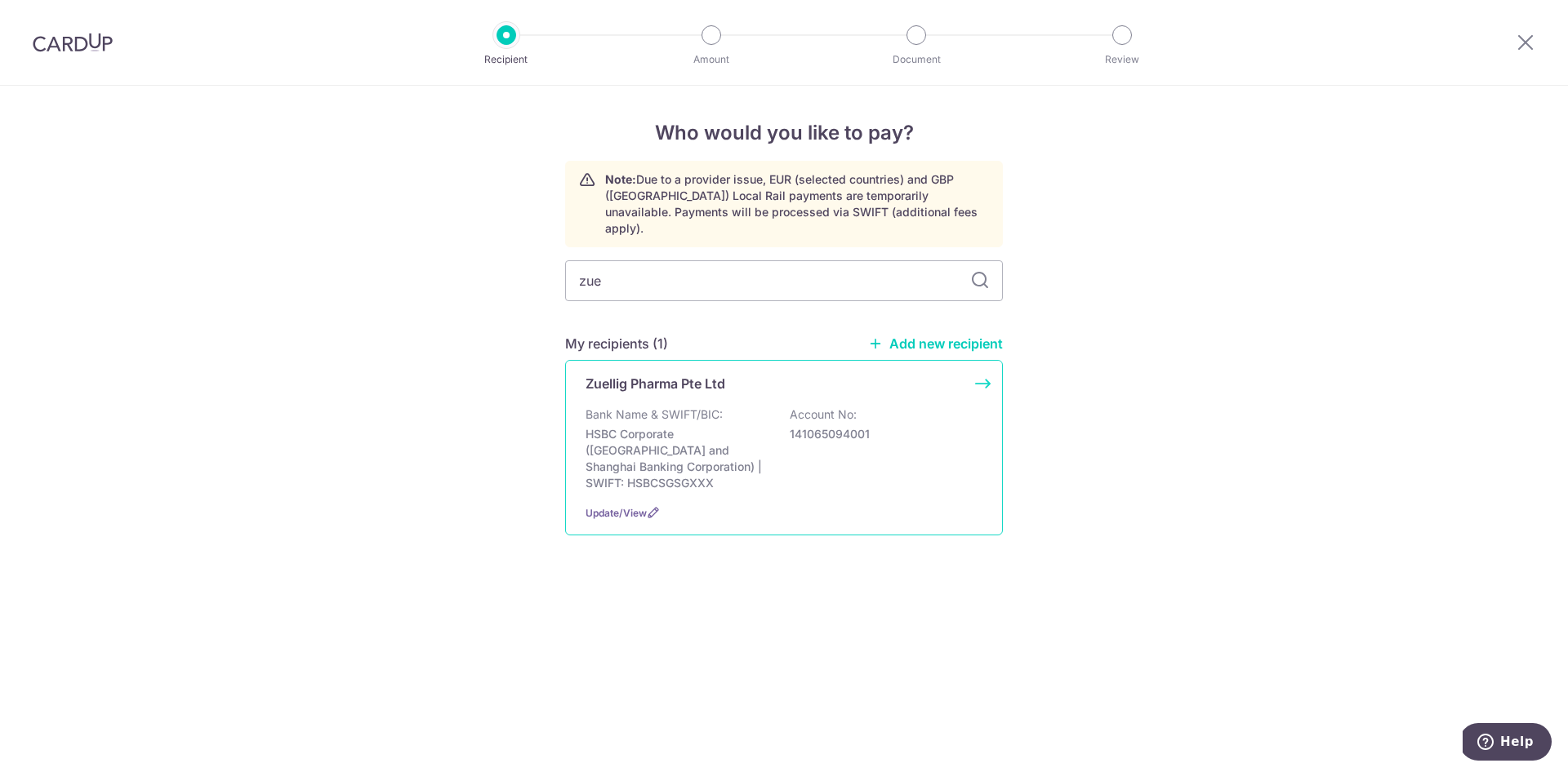
click at [617, 374] on p "Zuellig Pharma Pte Ltd" at bounding box center [655, 383] width 139 height 20
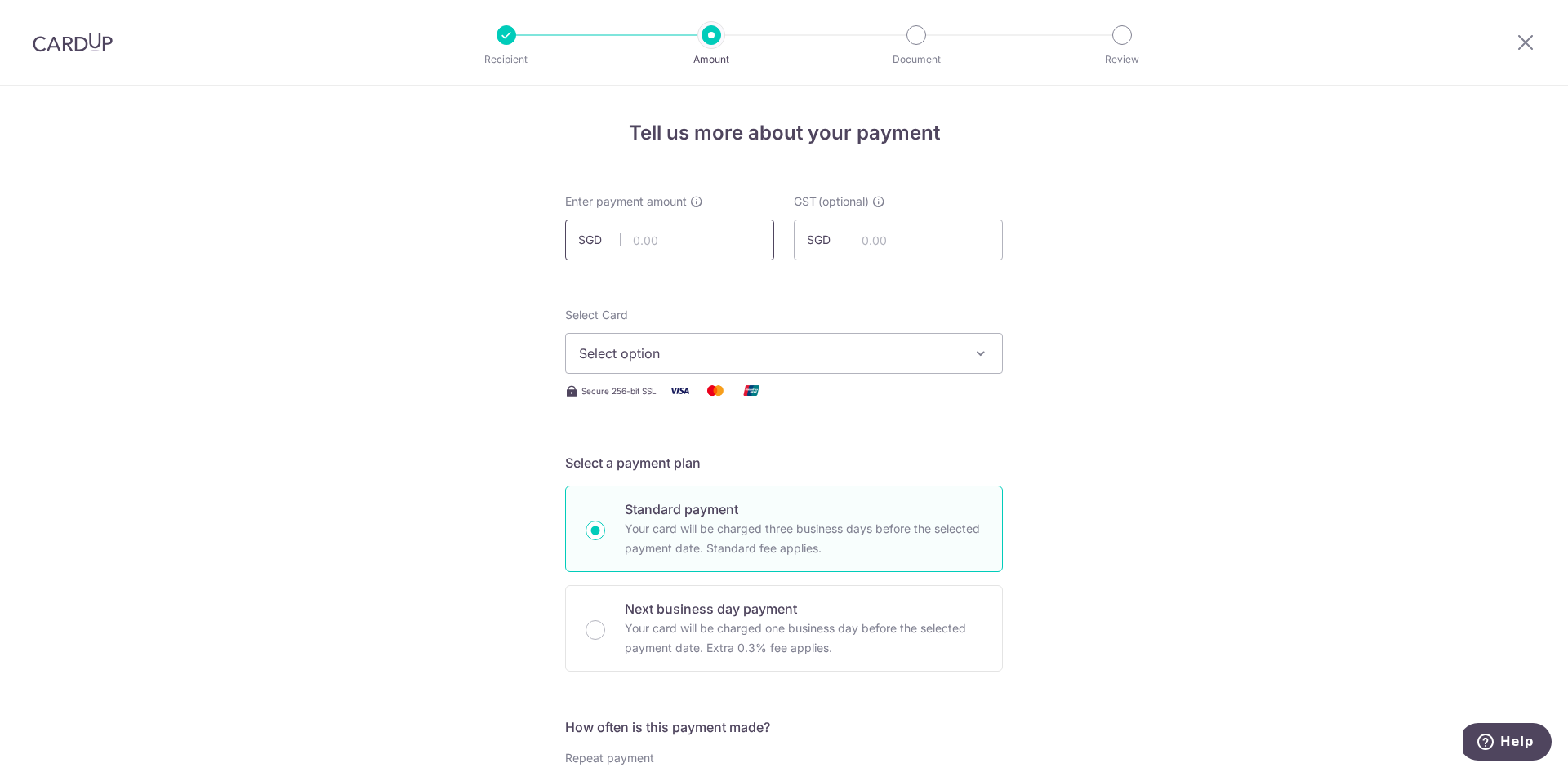
click at [662, 236] on input "text" at bounding box center [669, 240] width 209 height 41
type input "500.00"
click at [906, 253] on input "text" at bounding box center [898, 240] width 209 height 41
type input "45.00"
click at [821, 344] on span "Select option" at bounding box center [769, 353] width 380 height 20
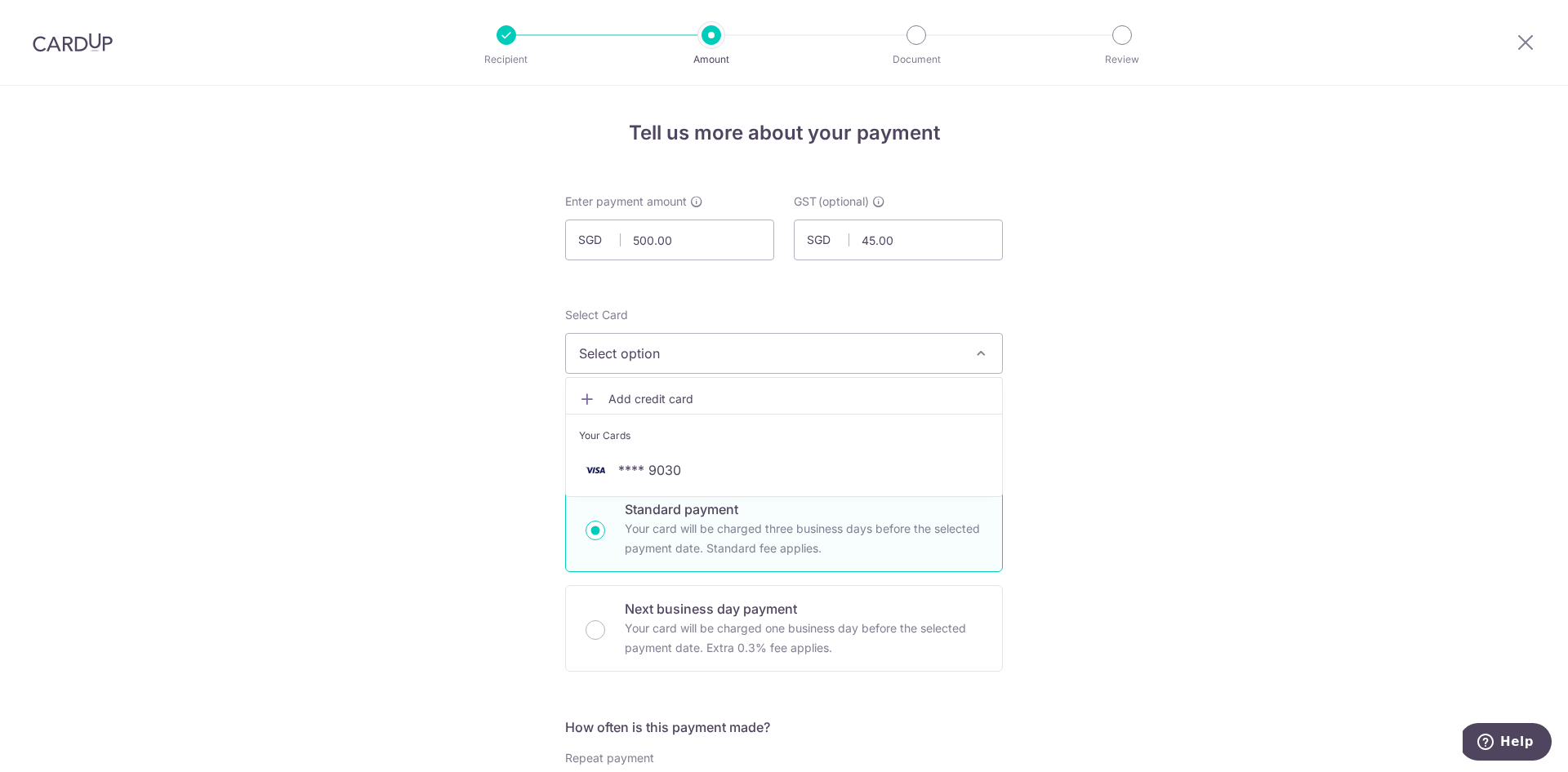
click at [710, 463] on span "**** 9030" at bounding box center [784, 470] width 410 height 20
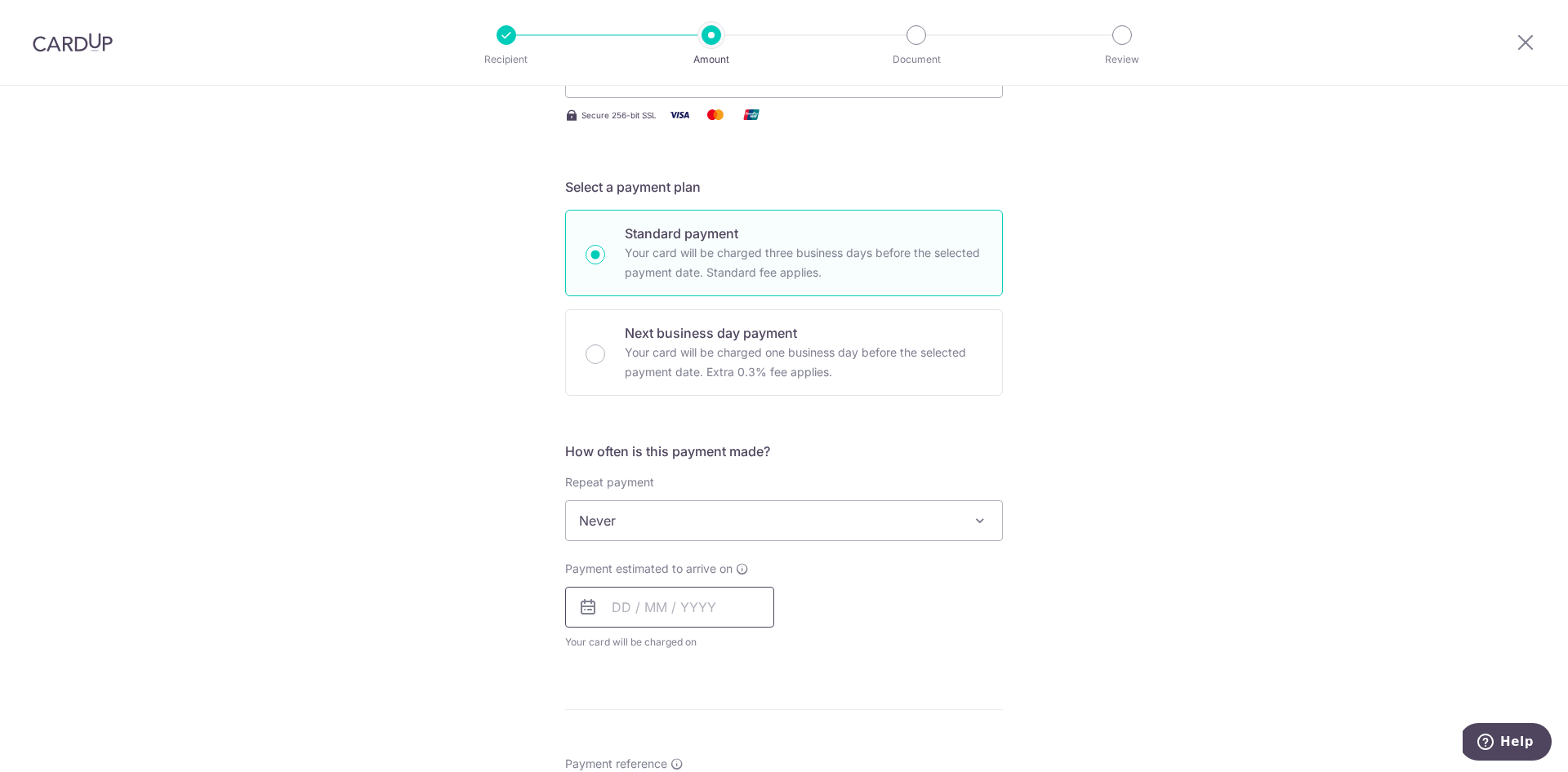
scroll to position [277, 0]
click at [619, 606] on input "text" at bounding box center [669, 605] width 209 height 41
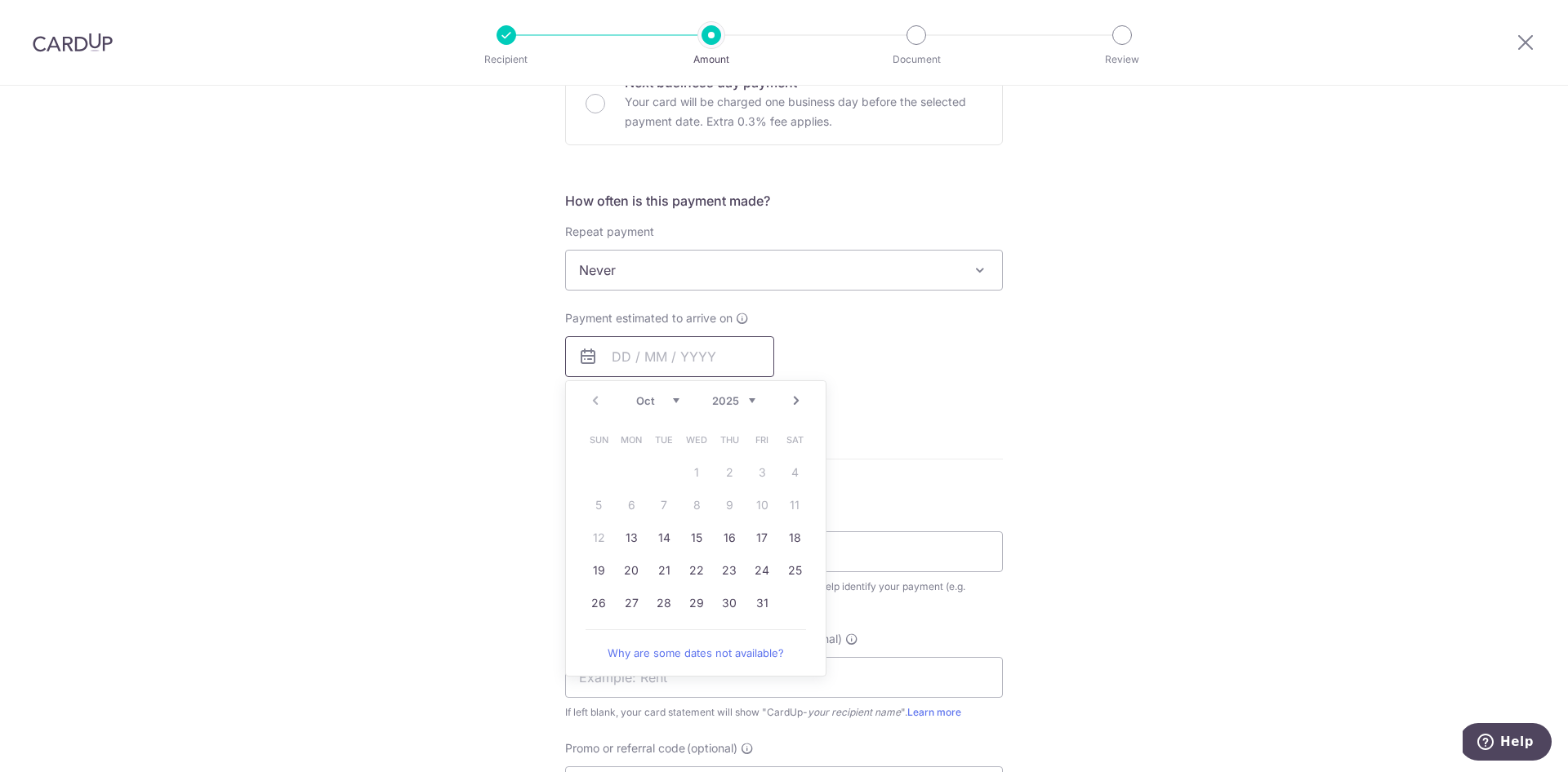
scroll to position [529, 0]
click at [730, 605] on link "30" at bounding box center [729, 600] width 26 height 26
type input "30/10/2025"
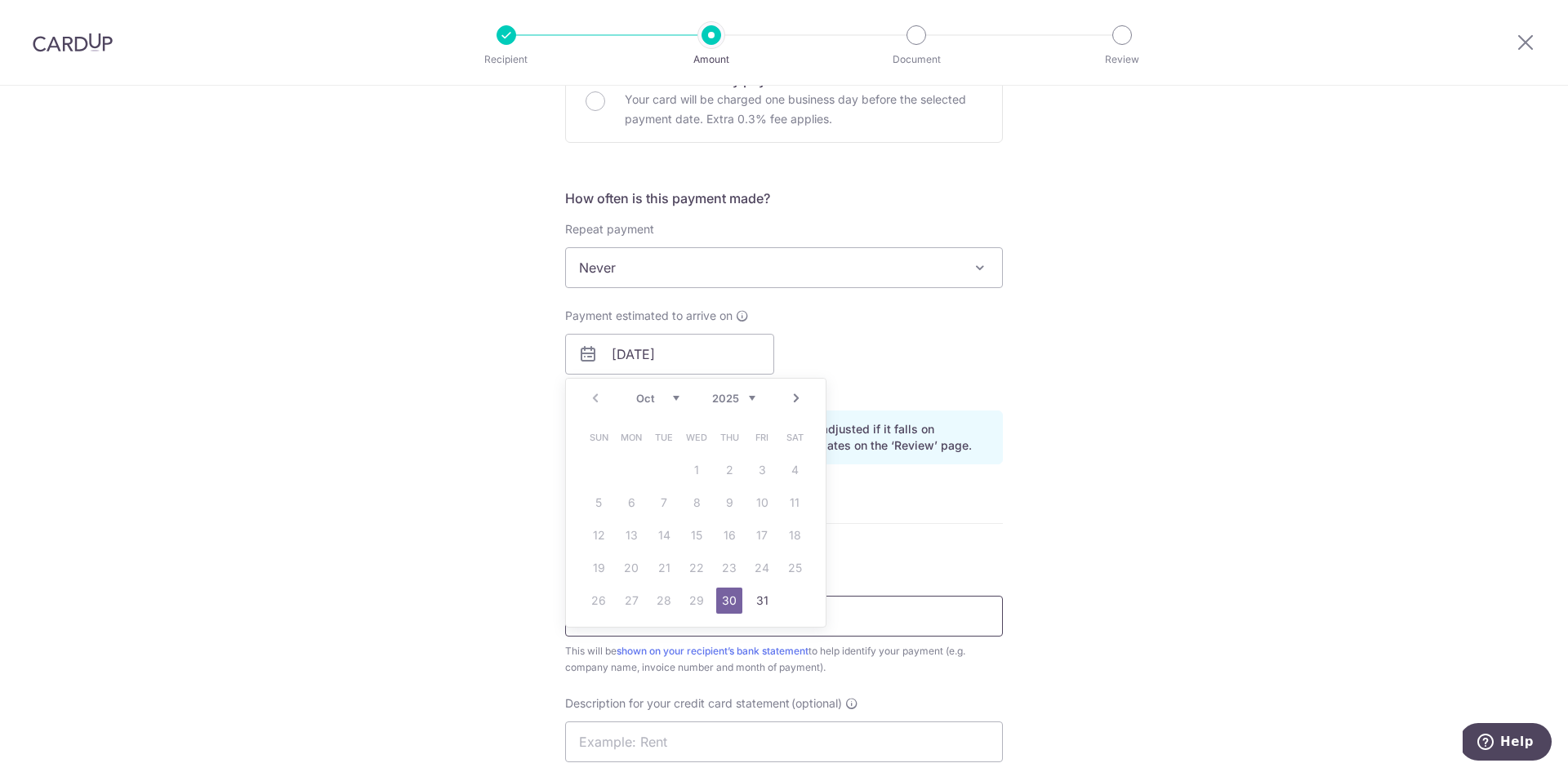
scroll to position [528, 0]
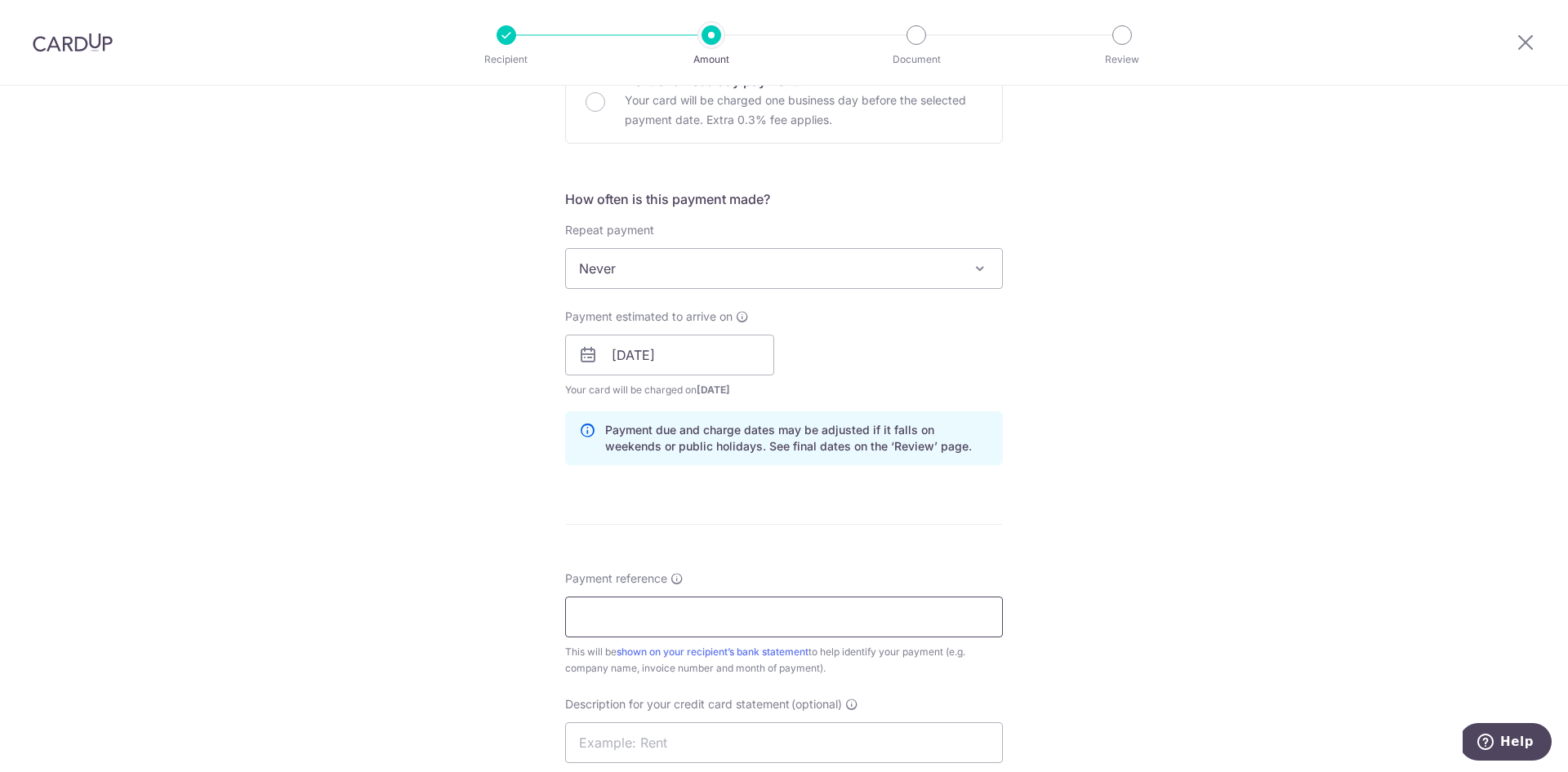
click at [712, 617] on input "Payment reference" at bounding box center [783, 617] width 438 height 41
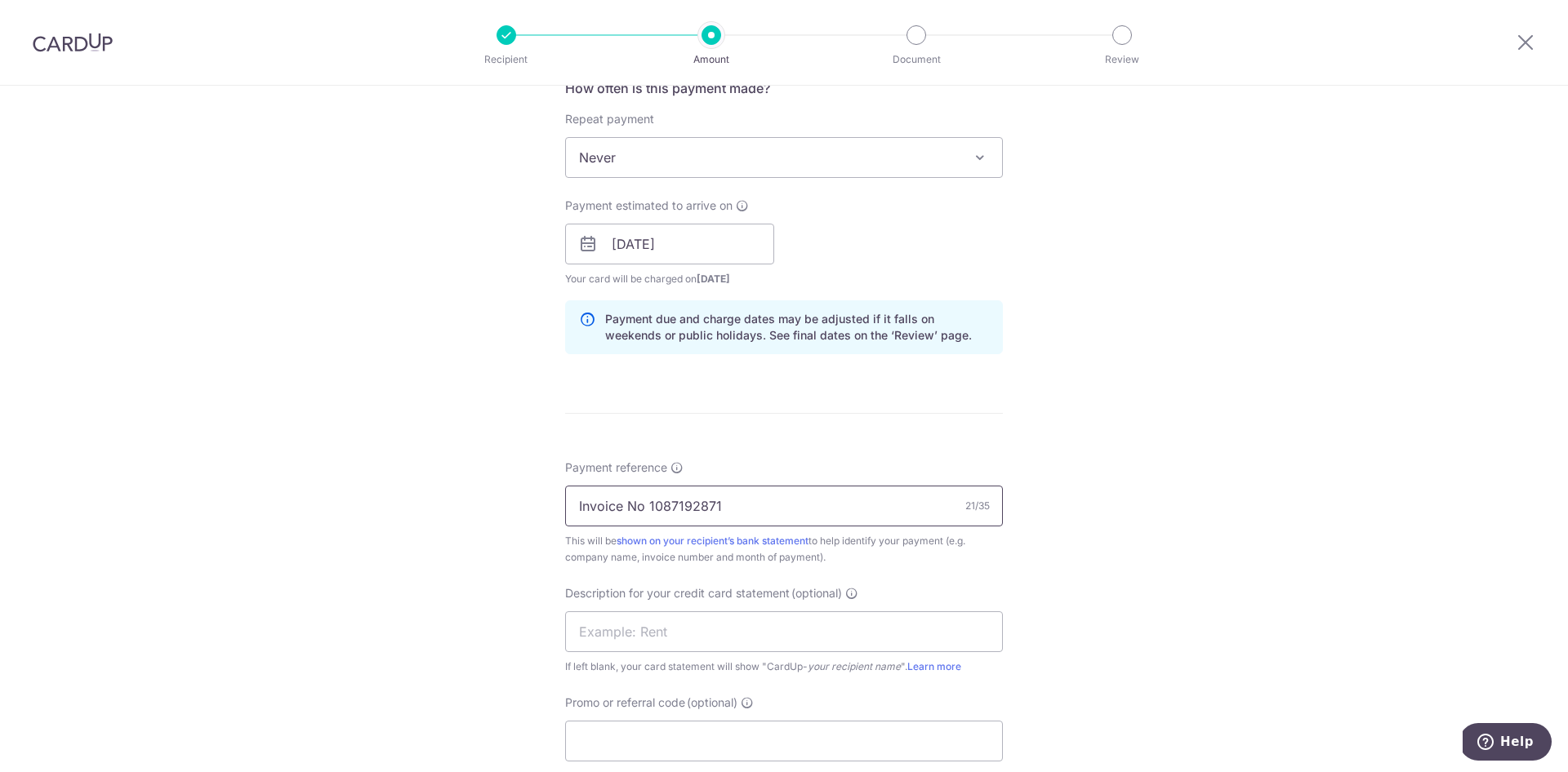
scroll to position [641, 0]
type input "Invoice No 1087192871"
click at [733, 620] on input "text" at bounding box center [783, 630] width 438 height 41
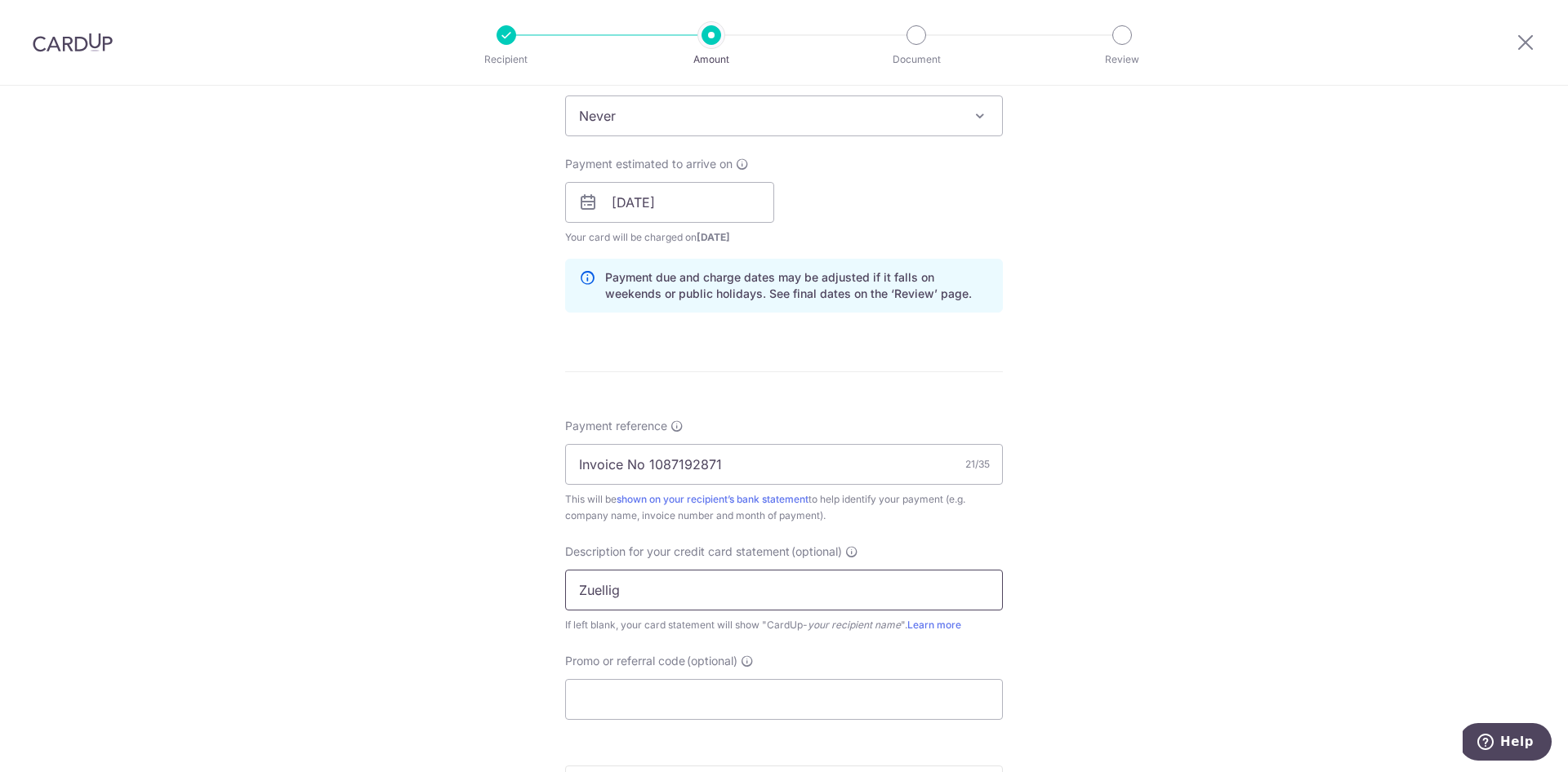
scroll to position [682, 0]
type input "Zuellig"
click at [686, 686] on input "Promo or referral code (optional)" at bounding box center [783, 699] width 438 height 41
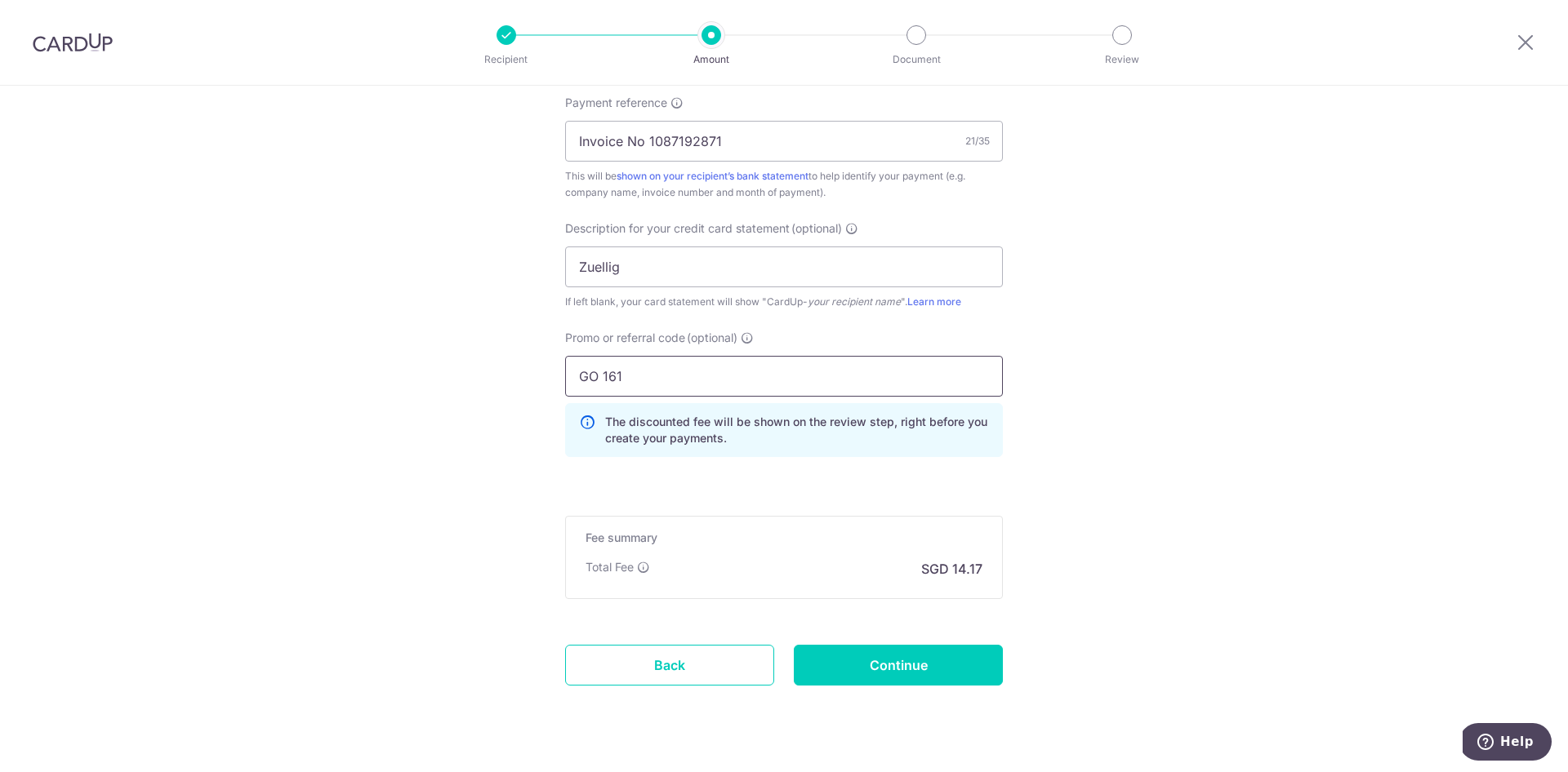
scroll to position [1006, 0]
drag, startPoint x: 606, startPoint y: 376, endPoint x: 662, endPoint y: 377, distance: 56.0
click at [605, 376] on input "GO 161" at bounding box center [783, 375] width 438 height 41
type input "GO161"
click at [902, 656] on input "Continue" at bounding box center [898, 664] width 209 height 41
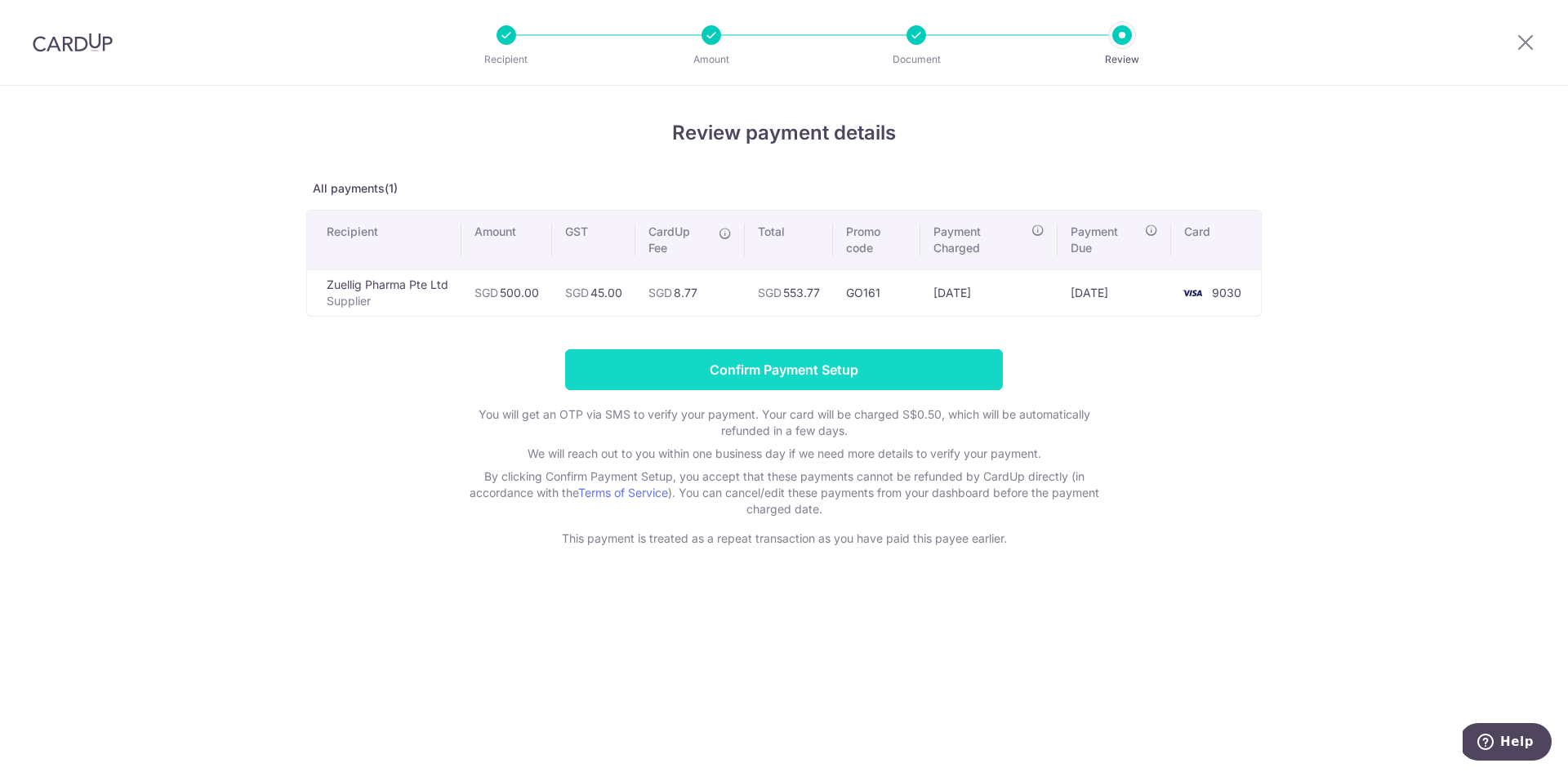
click at [892, 377] on input "Confirm Payment Setup" at bounding box center [783, 370] width 438 height 41
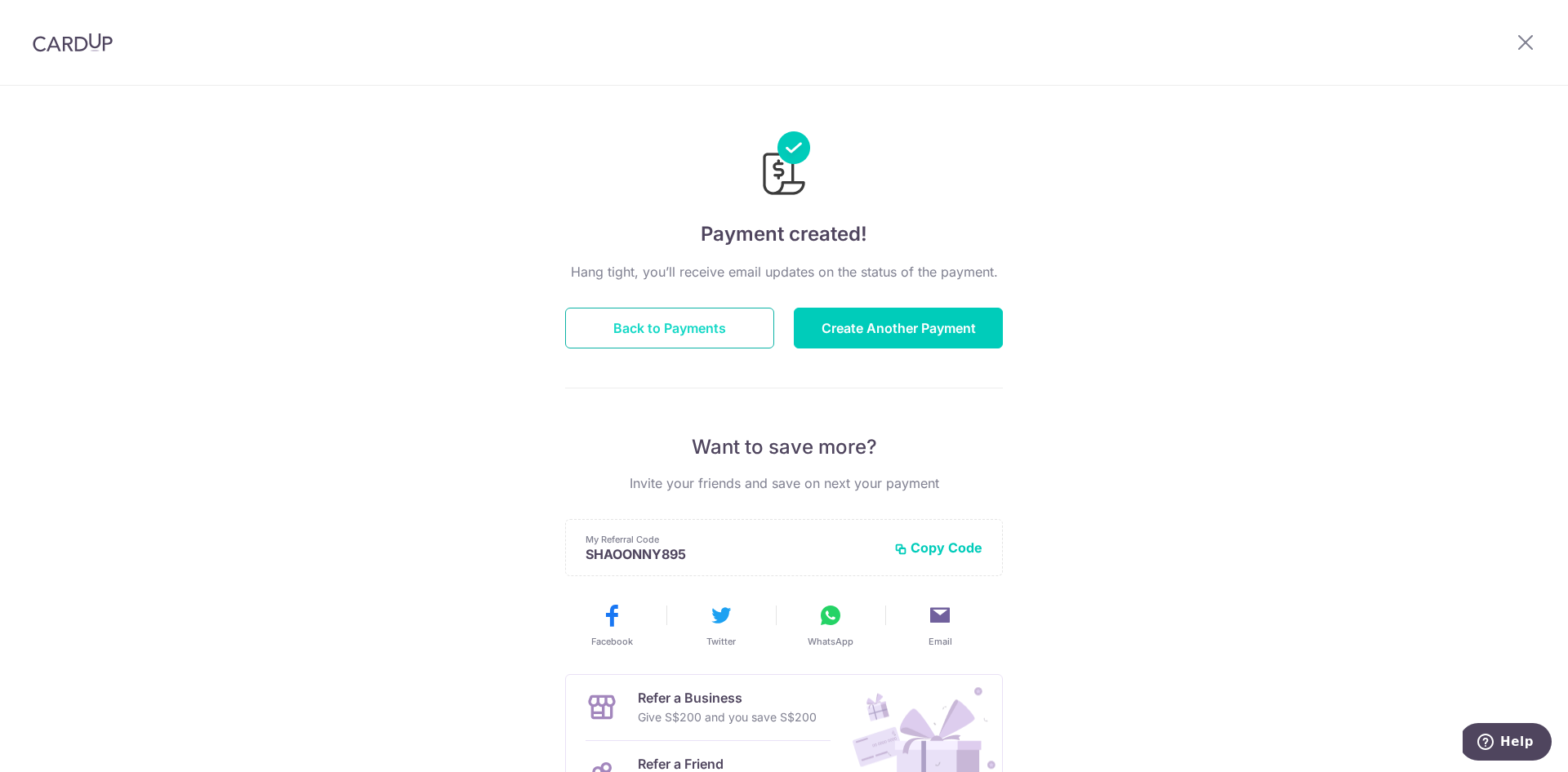
click at [744, 327] on button "Back to Payments" at bounding box center [669, 328] width 209 height 41
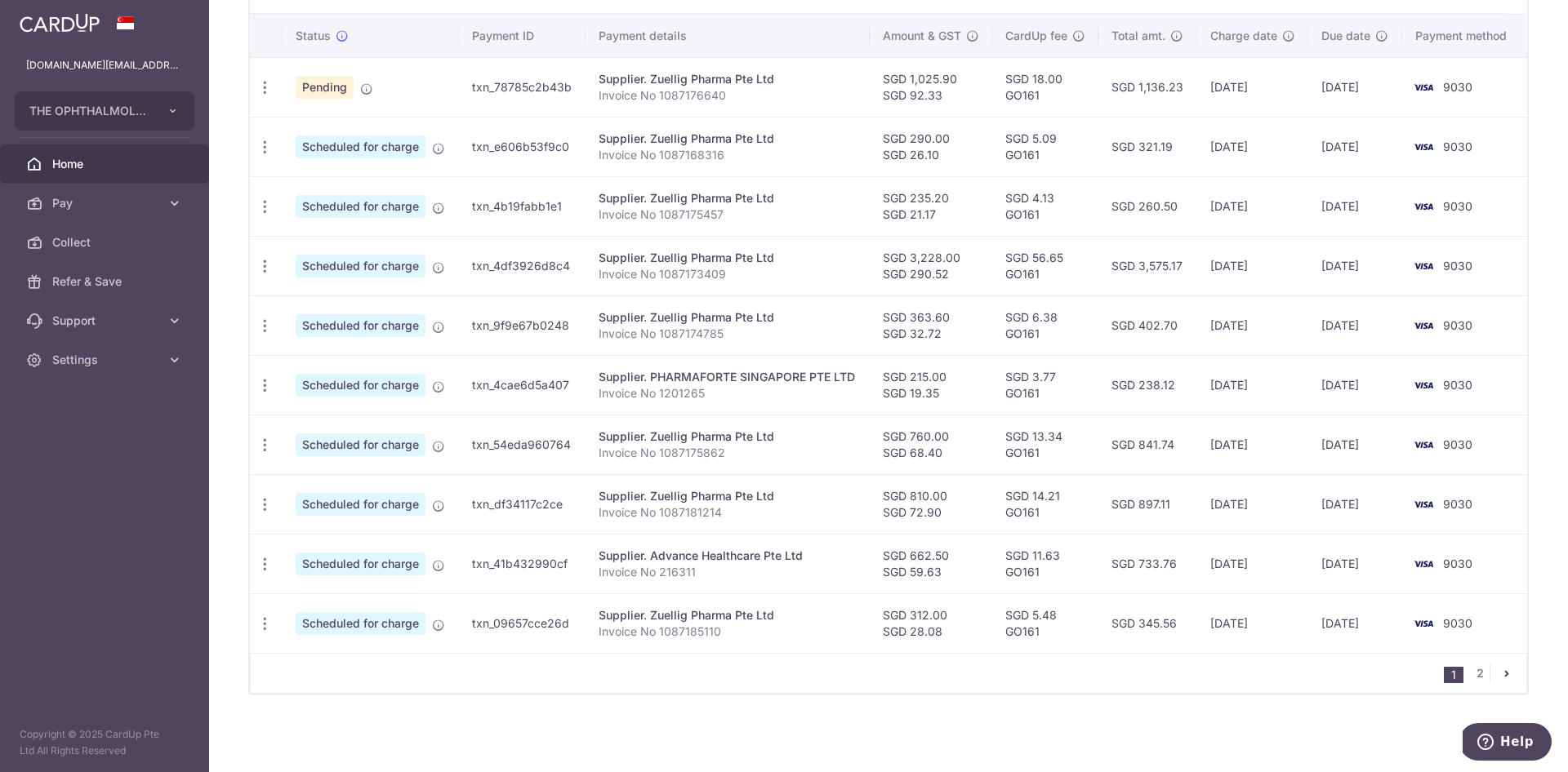
scroll to position [490, 0]
click at [1476, 673] on link "2" at bounding box center [1479, 673] width 20 height 20
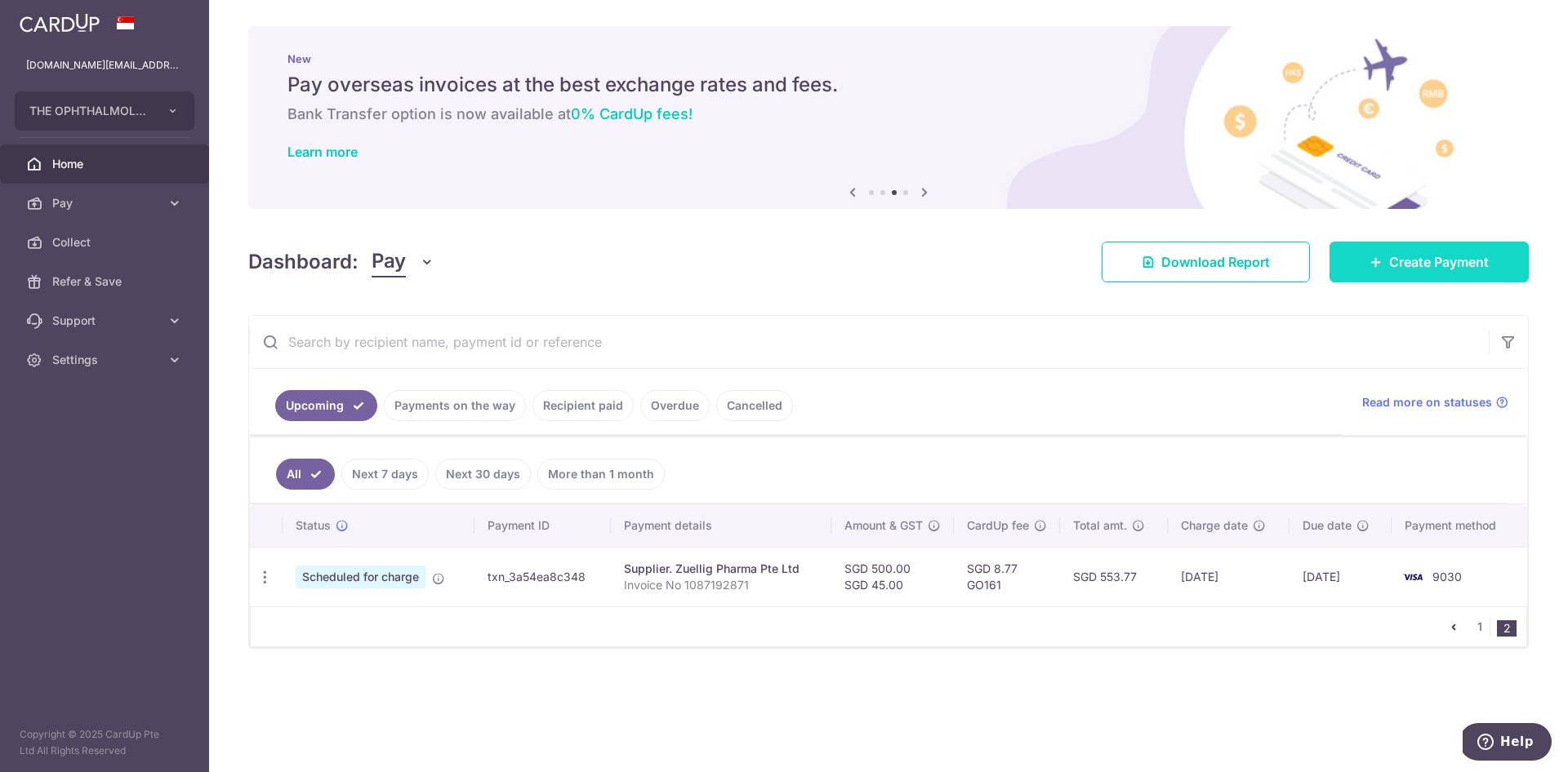
click at [1406, 274] on link "Create Payment" at bounding box center [1429, 262] width 199 height 41
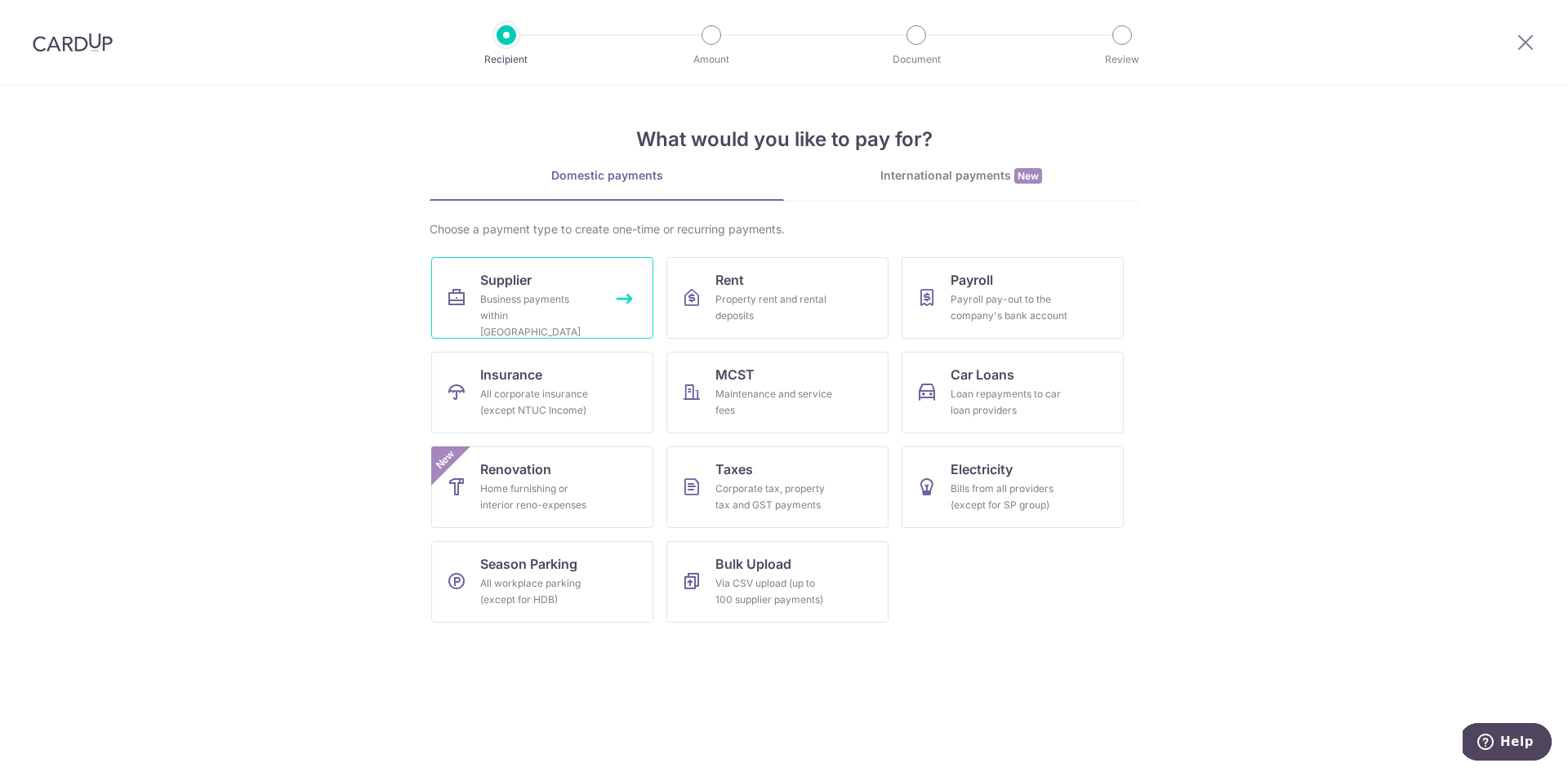
click at [525, 304] on div "Business payments within Singapore" at bounding box center [539, 316] width 117 height 49
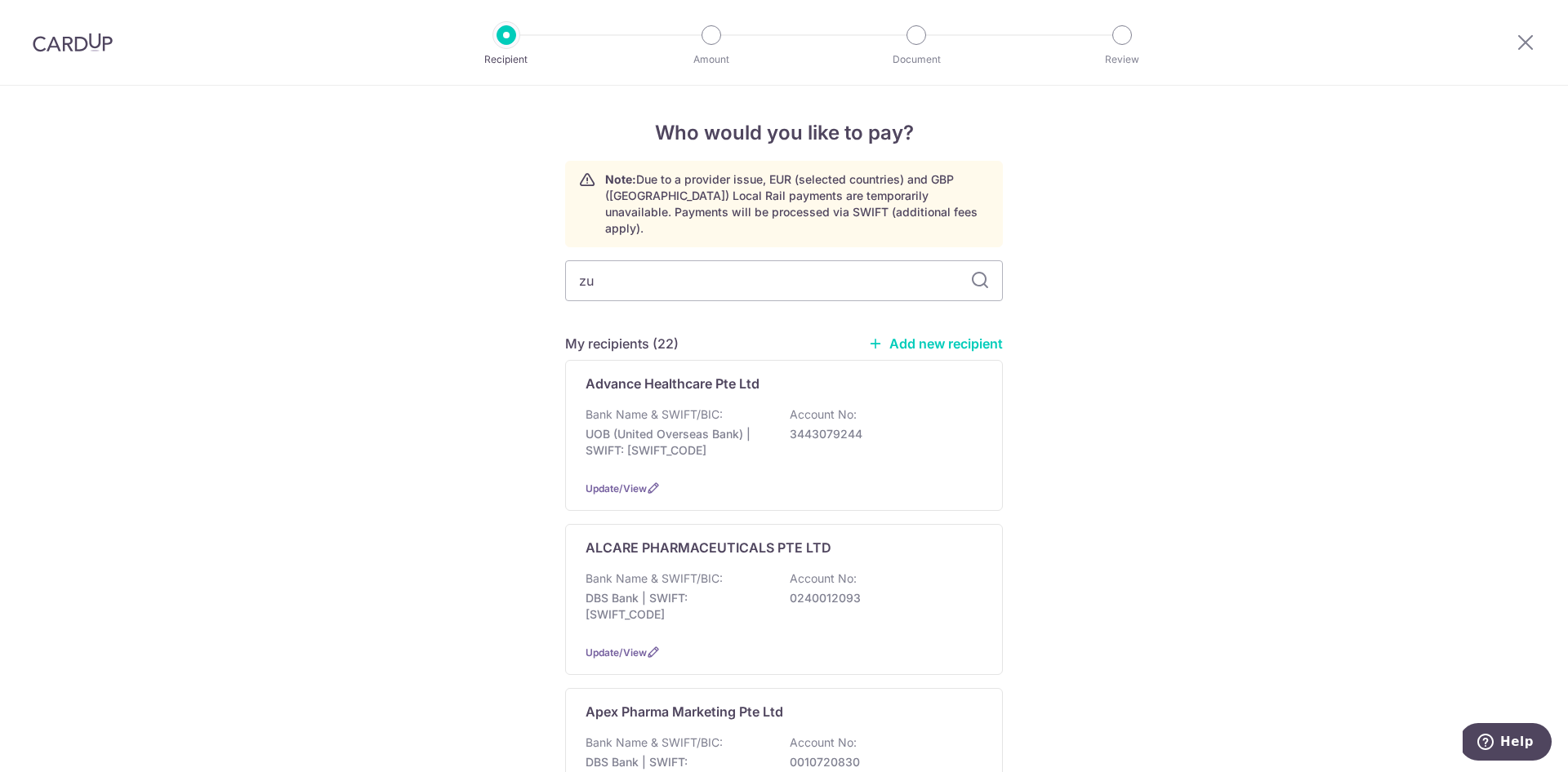
type input "zue"
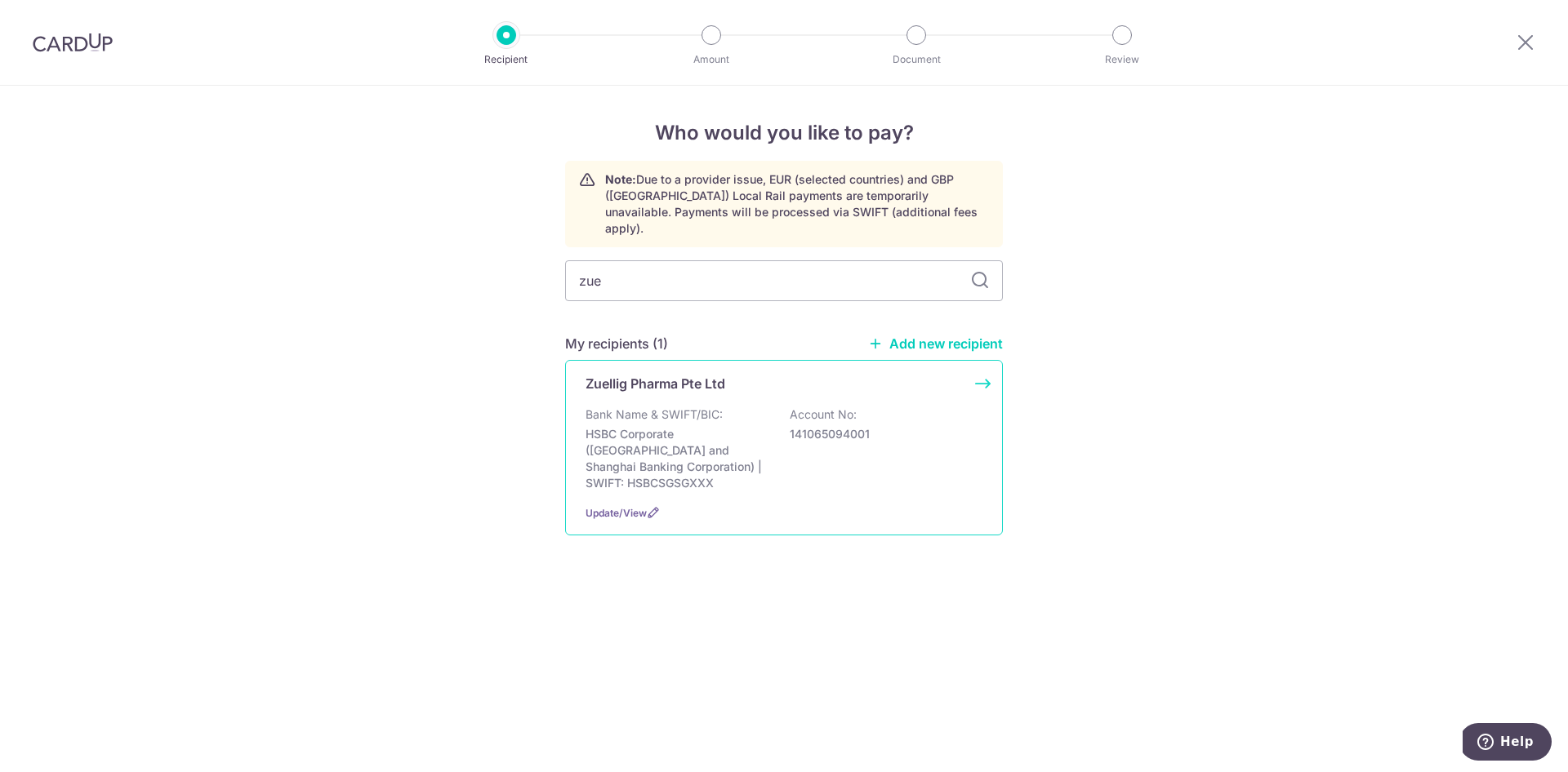
drag, startPoint x: 0, startPoint y: 0, endPoint x: 599, endPoint y: 416, distance: 729.3
click at [599, 426] on p "HSBC Corporate ([GEOGRAPHIC_DATA] and Shanghai Banking Corporation) | SWIFT: HS…" at bounding box center [676, 458] width 183 height 65
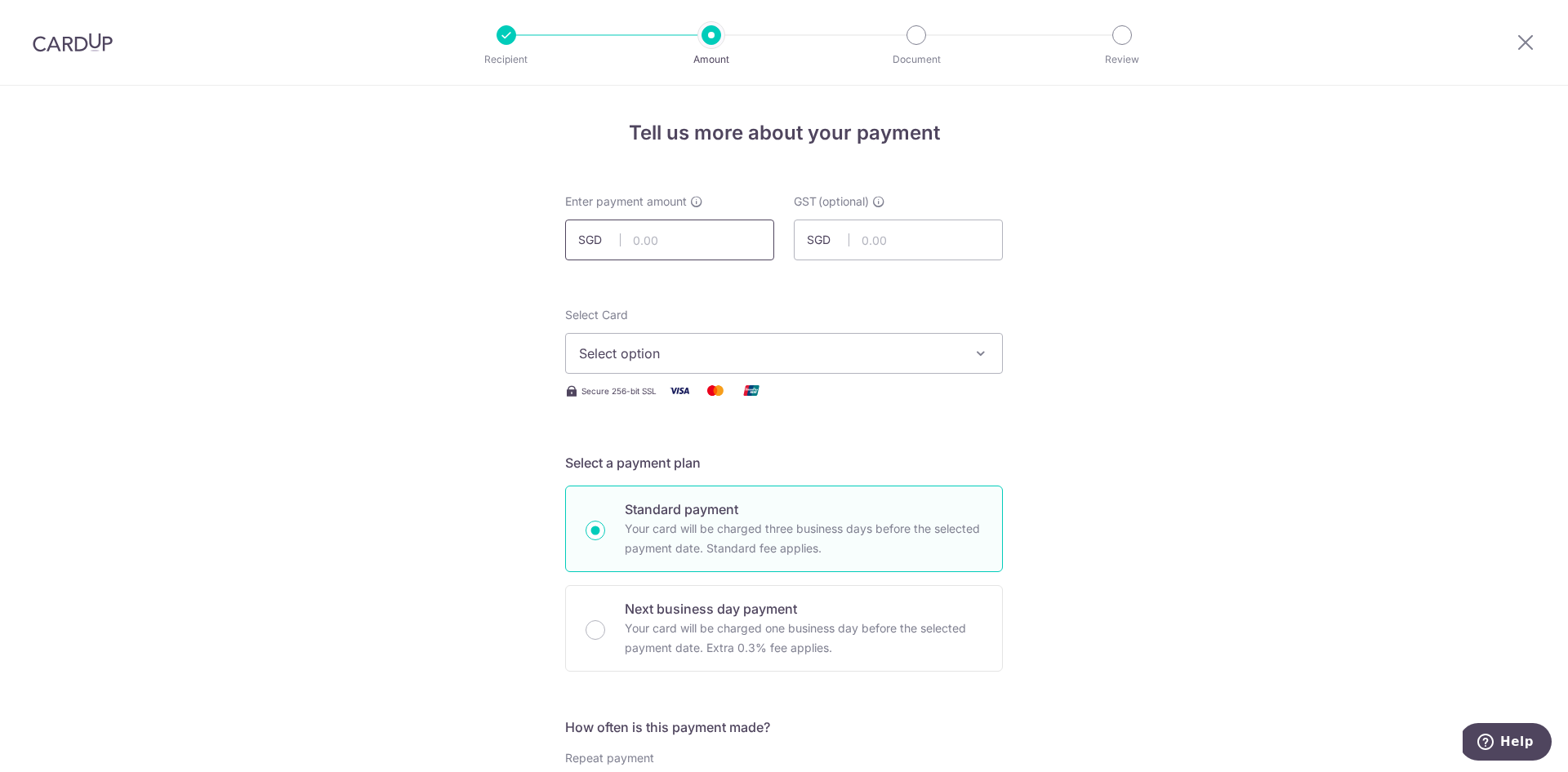
click at [648, 252] on input "text" at bounding box center [669, 240] width 209 height 41
click at [1521, 39] on icon at bounding box center [1525, 42] width 20 height 20
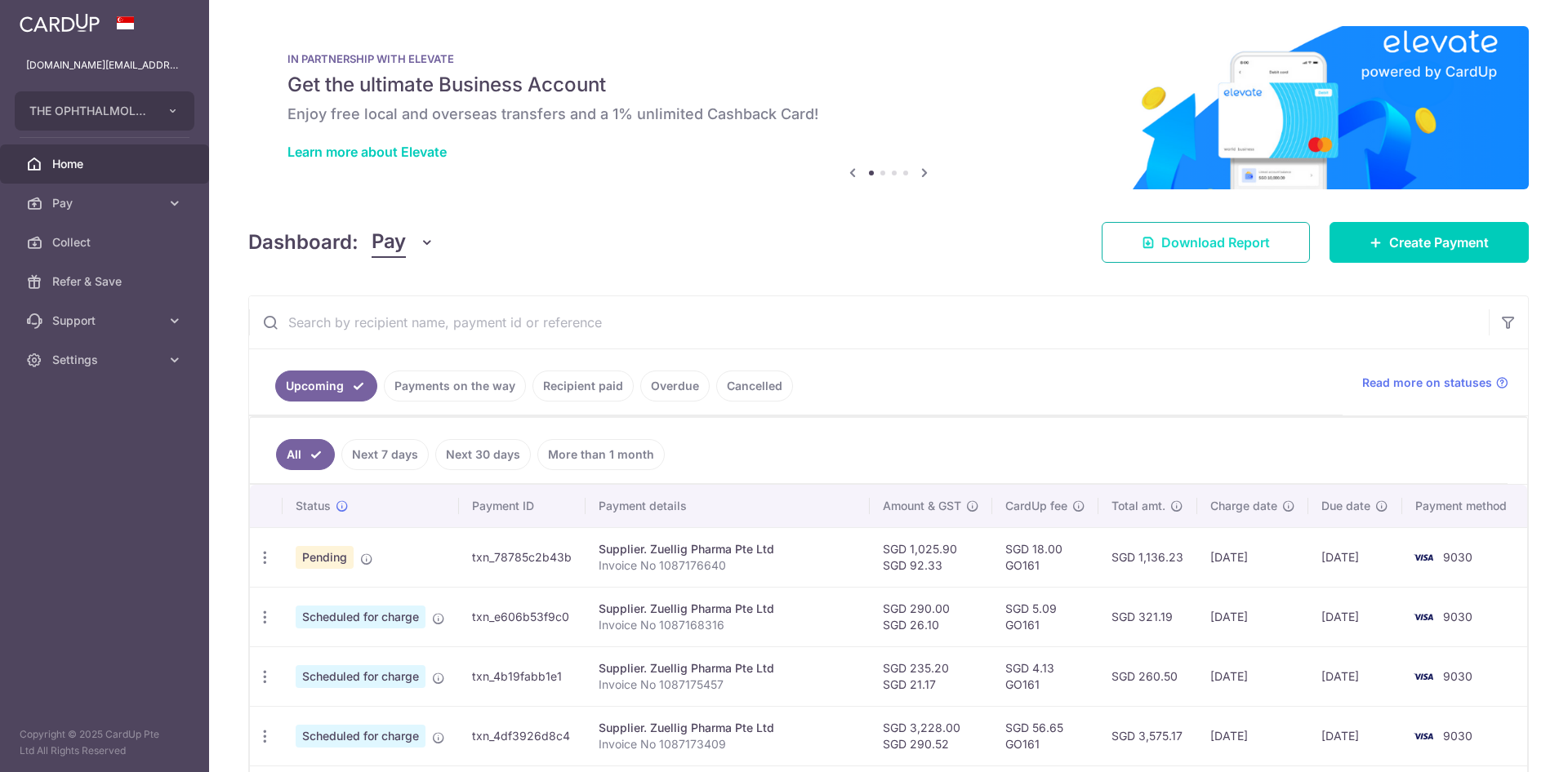
click at [1114, 253] on link "Download Report" at bounding box center [1205, 242] width 208 height 41
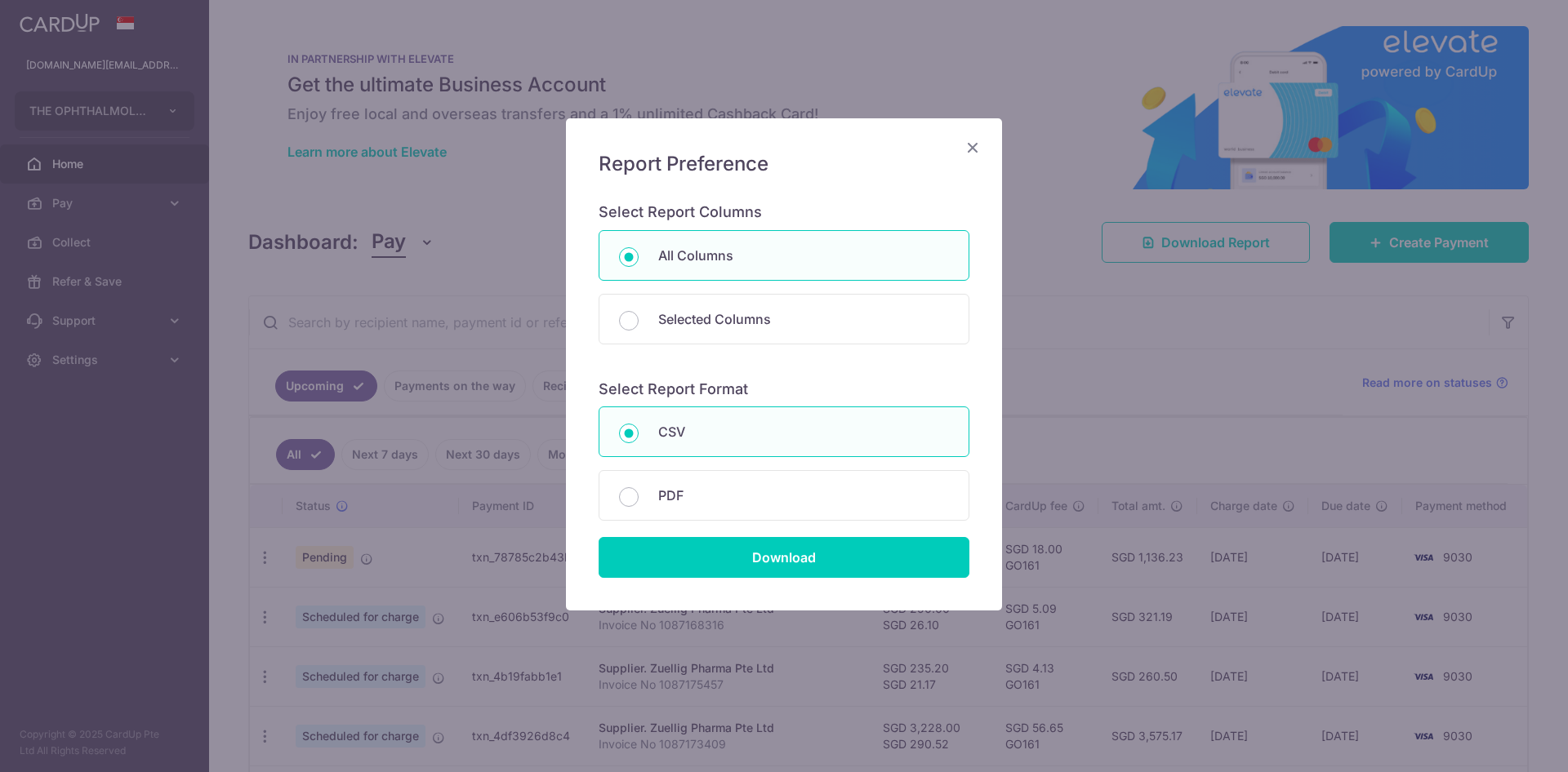
click at [963, 147] on icon "Close" at bounding box center [972, 147] width 20 height 20
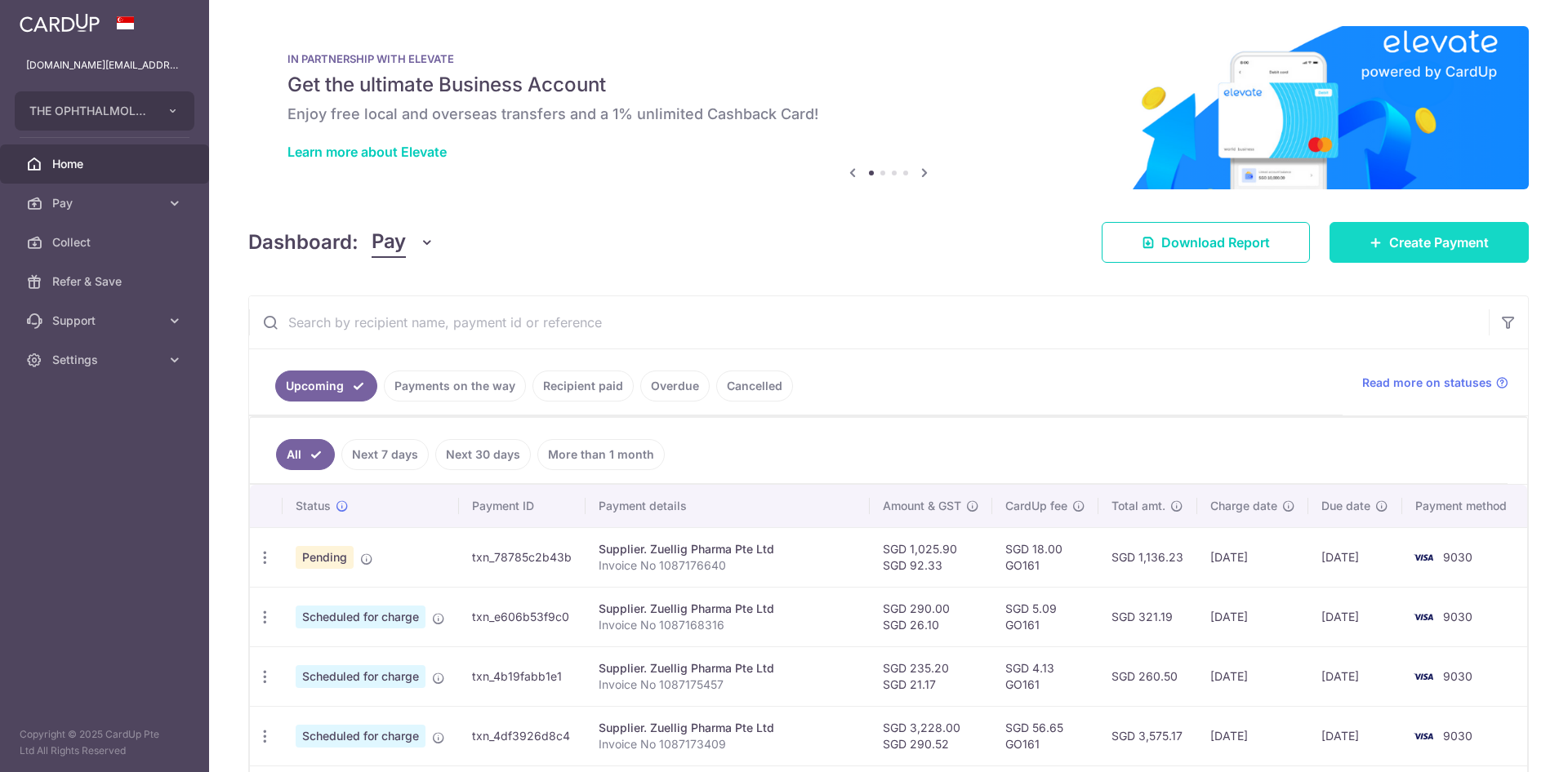
click at [1390, 241] on span "Create Payment" at bounding box center [1438, 242] width 99 height 20
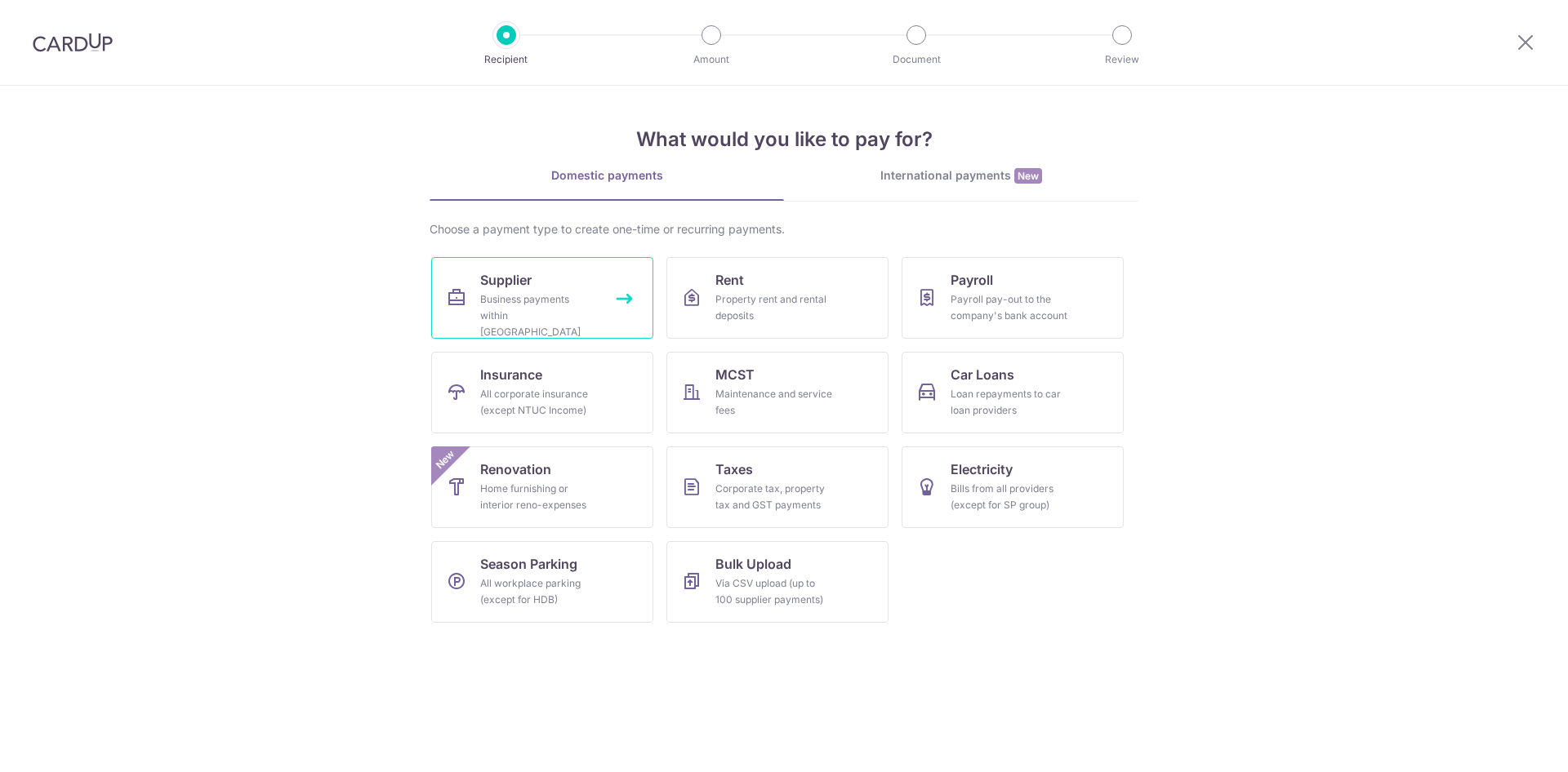
click at [514, 286] on span "Supplier" at bounding box center [506, 280] width 51 height 20
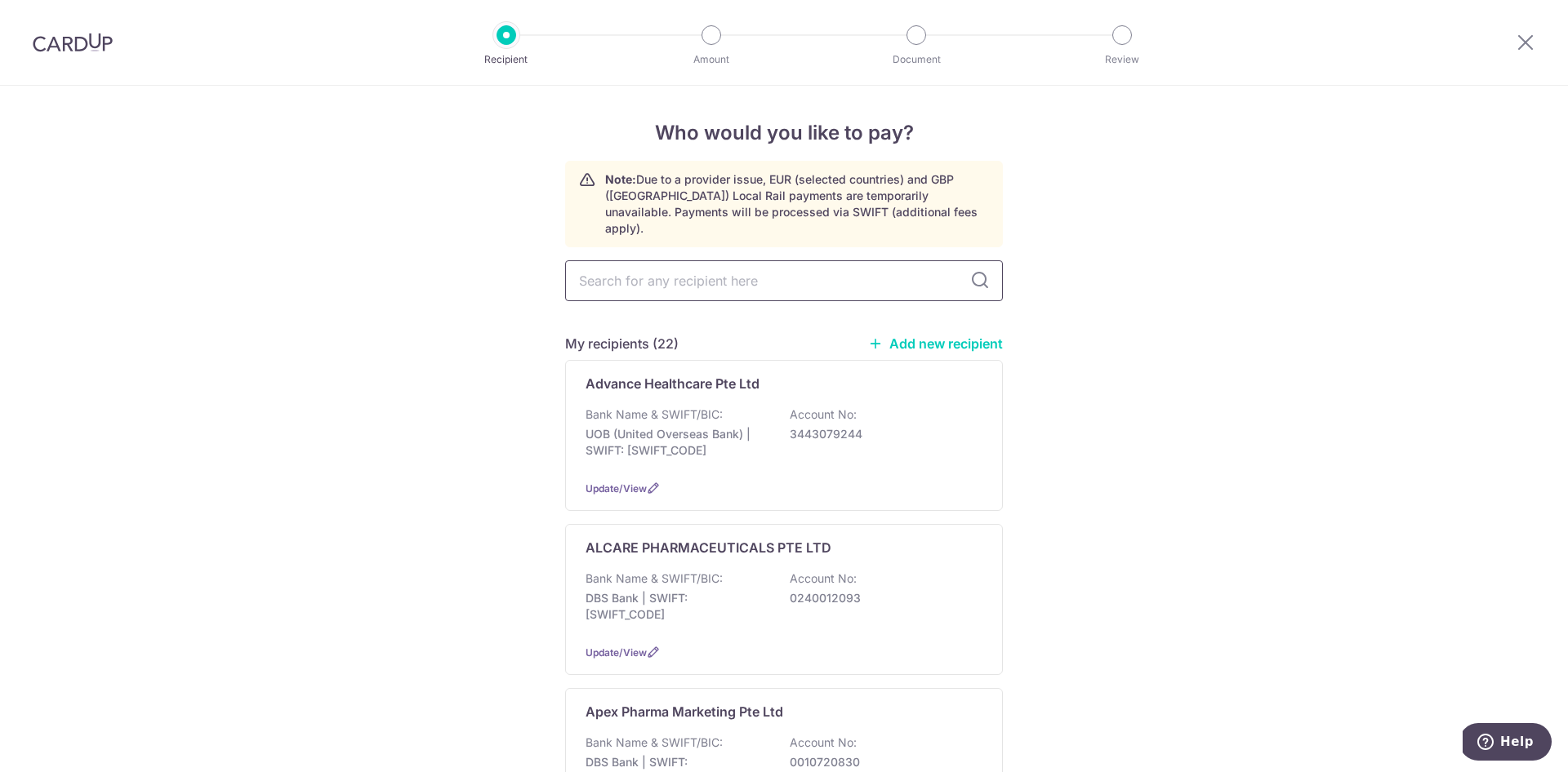
drag, startPoint x: 783, startPoint y: 272, endPoint x: 764, endPoint y: 266, distance: 19.9
click at [783, 272] on input "text" at bounding box center [783, 281] width 438 height 41
type input "alc"
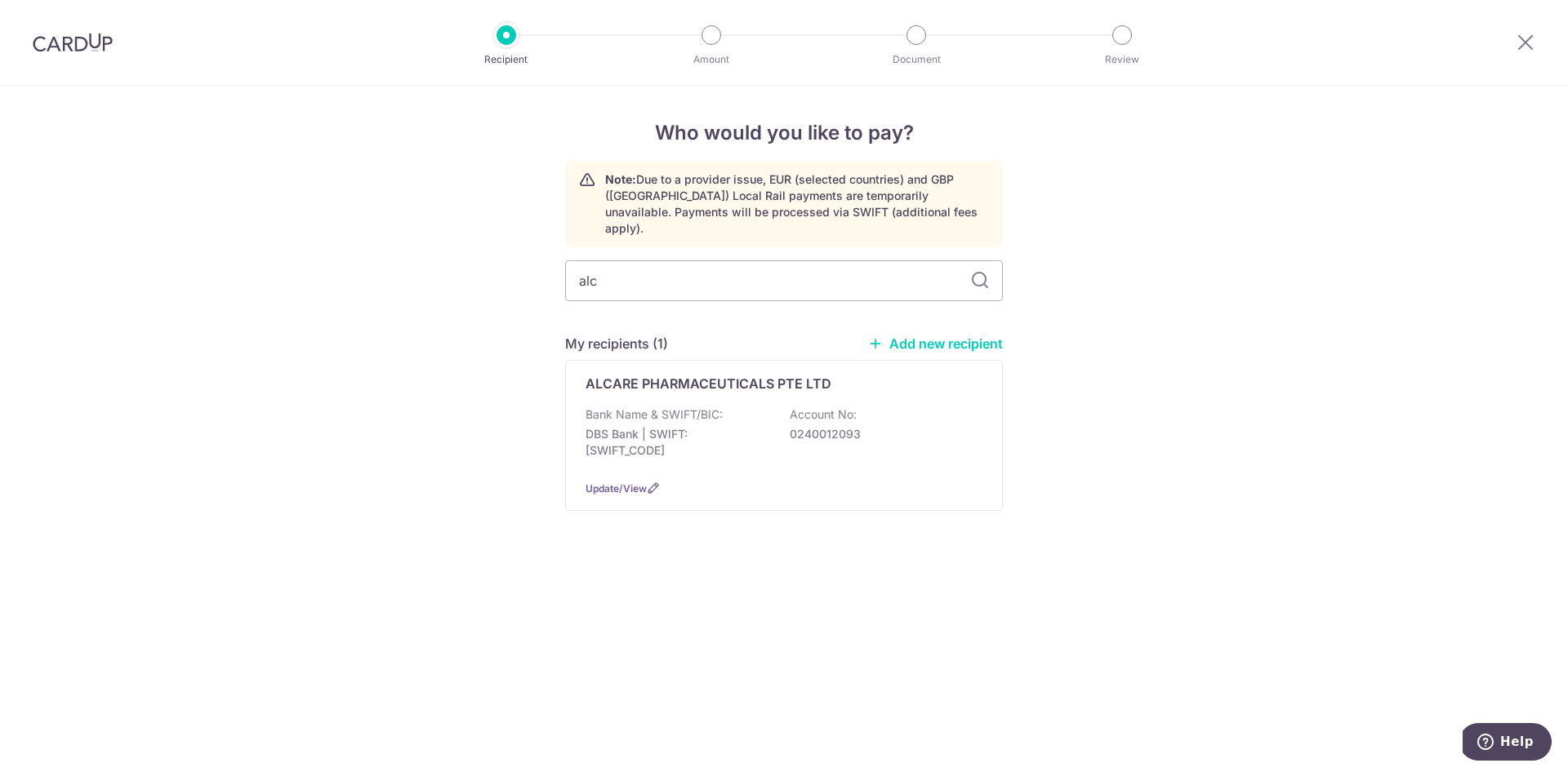
drag, startPoint x: 764, startPoint y: 266, endPoint x: 910, endPoint y: 326, distance: 157.8
click at [910, 336] on link "Add new recipient" at bounding box center [935, 343] width 134 height 16
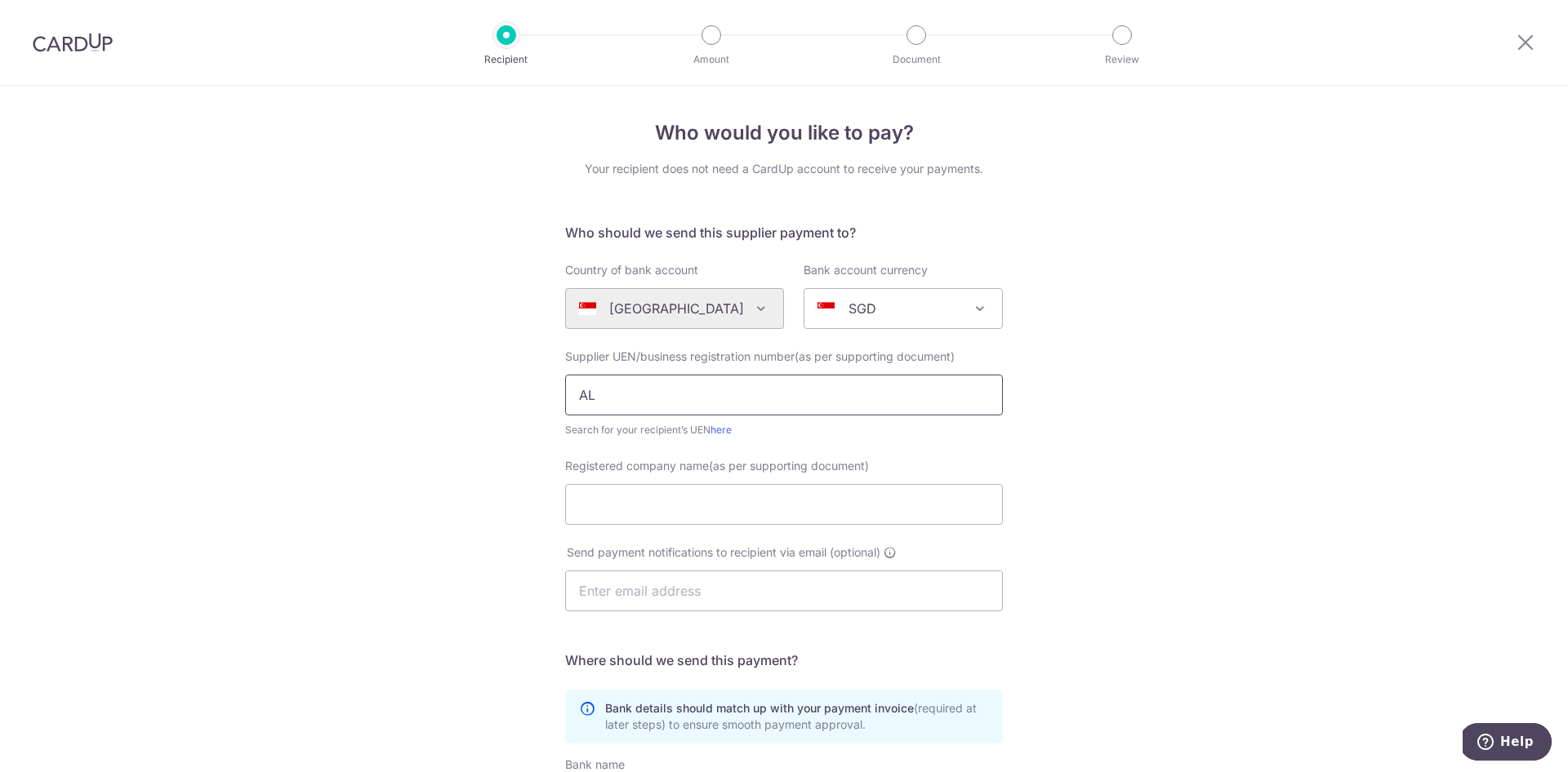
type input "A"
type input "199205455H"
click at [812, 434] on div "Search for your recipient’s UEN here" at bounding box center [783, 429] width 438 height 16
click at [724, 428] on link "here" at bounding box center [720, 429] width 21 height 12
click at [636, 502] on input "Registered company name(as per supporting document)" at bounding box center [783, 504] width 438 height 41
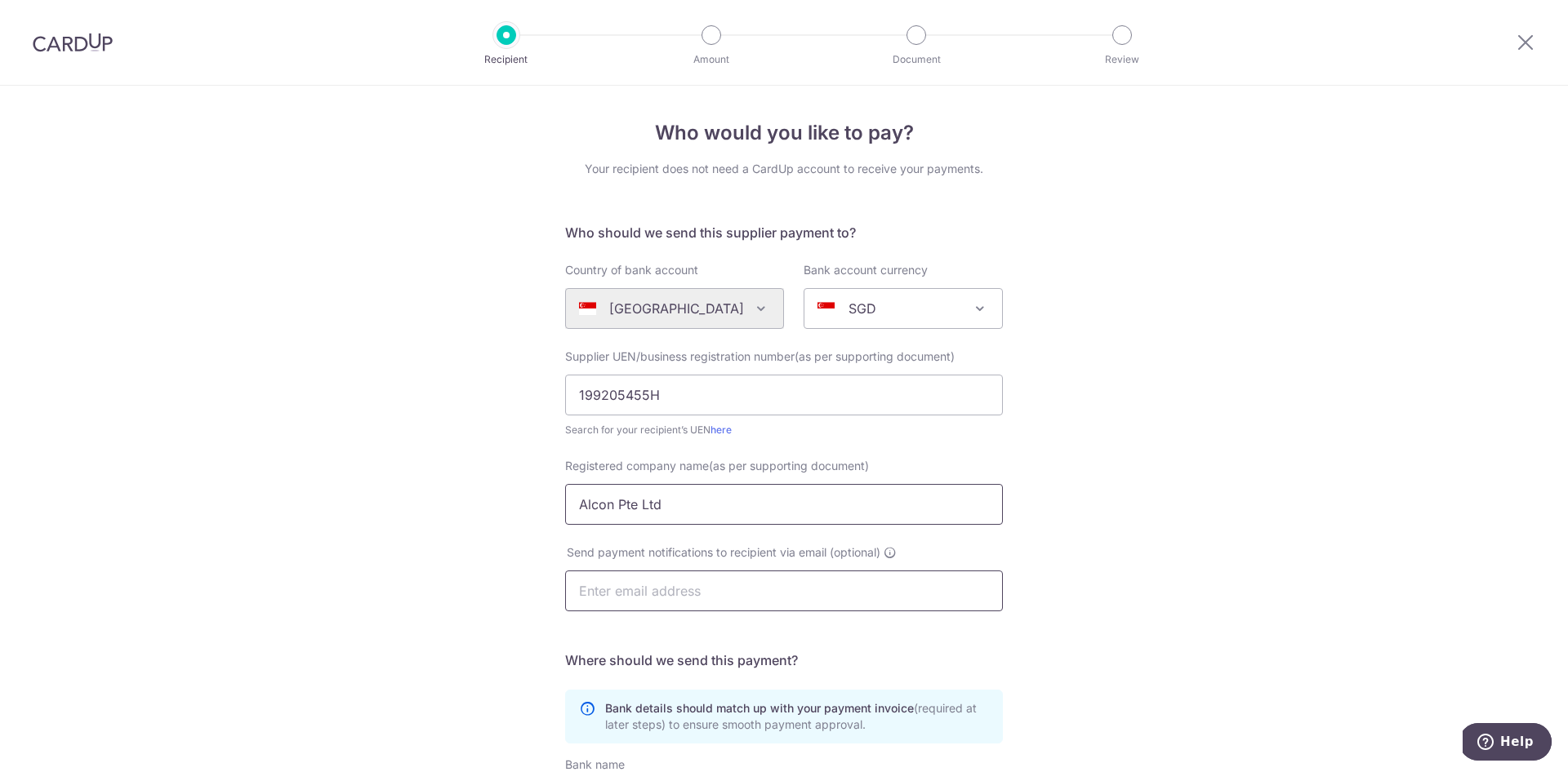
type input "Alcon Pte Ltd"
click at [675, 593] on input "text" at bounding box center [783, 591] width 438 height 41
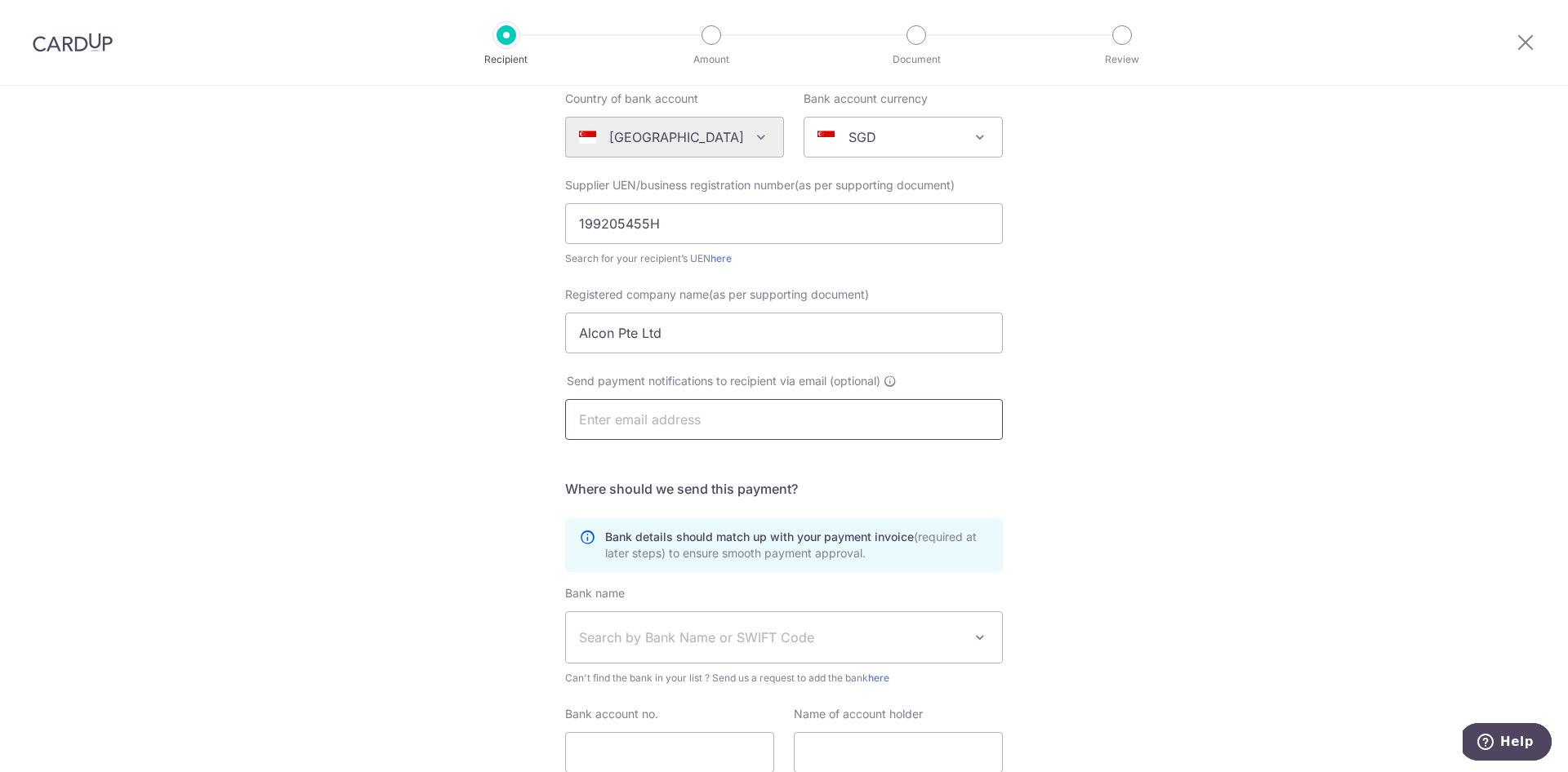
scroll to position [182, 0]
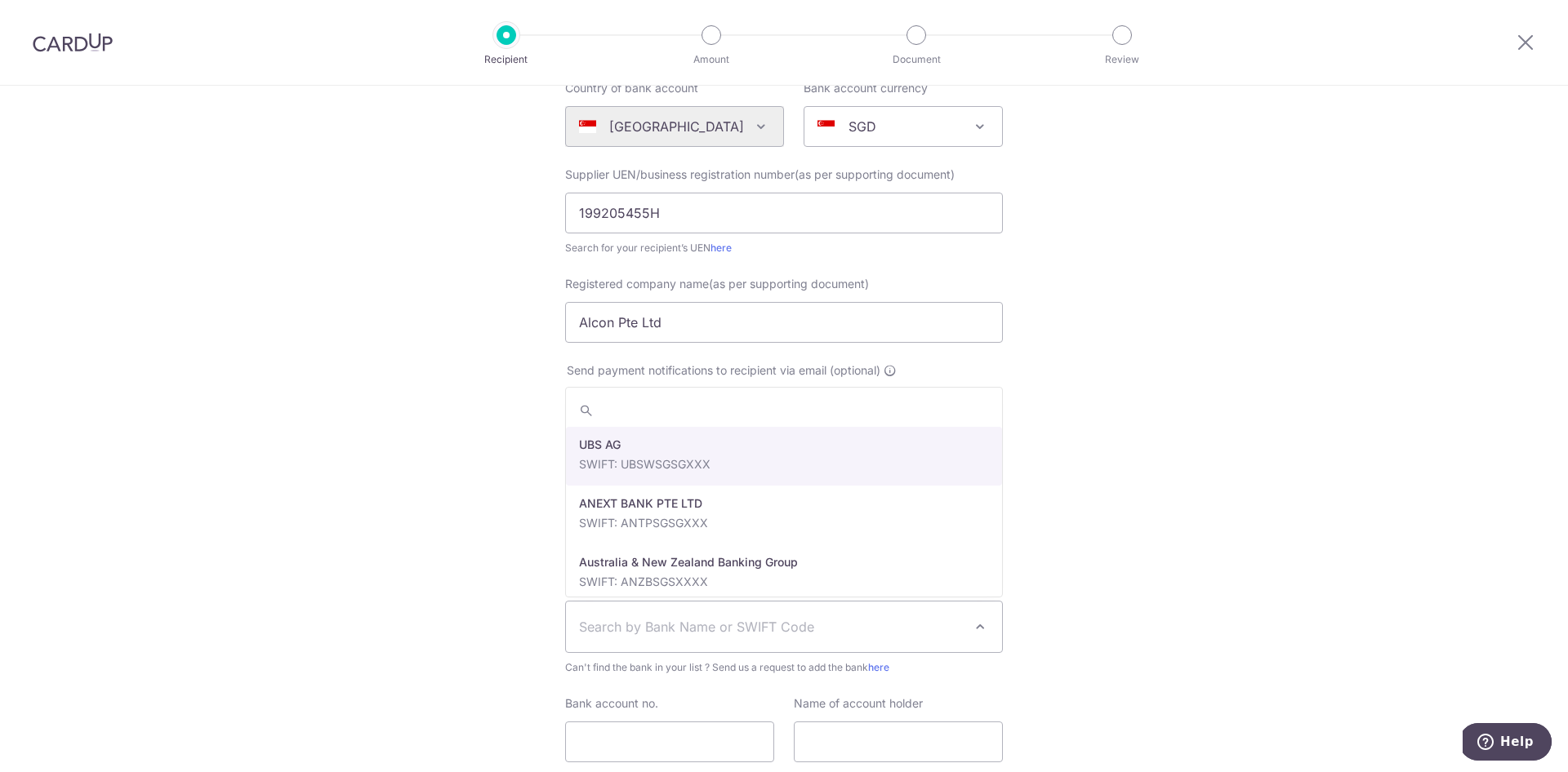
click at [685, 622] on span "Search by Bank Name or SWIFT Code" at bounding box center [770, 627] width 383 height 20
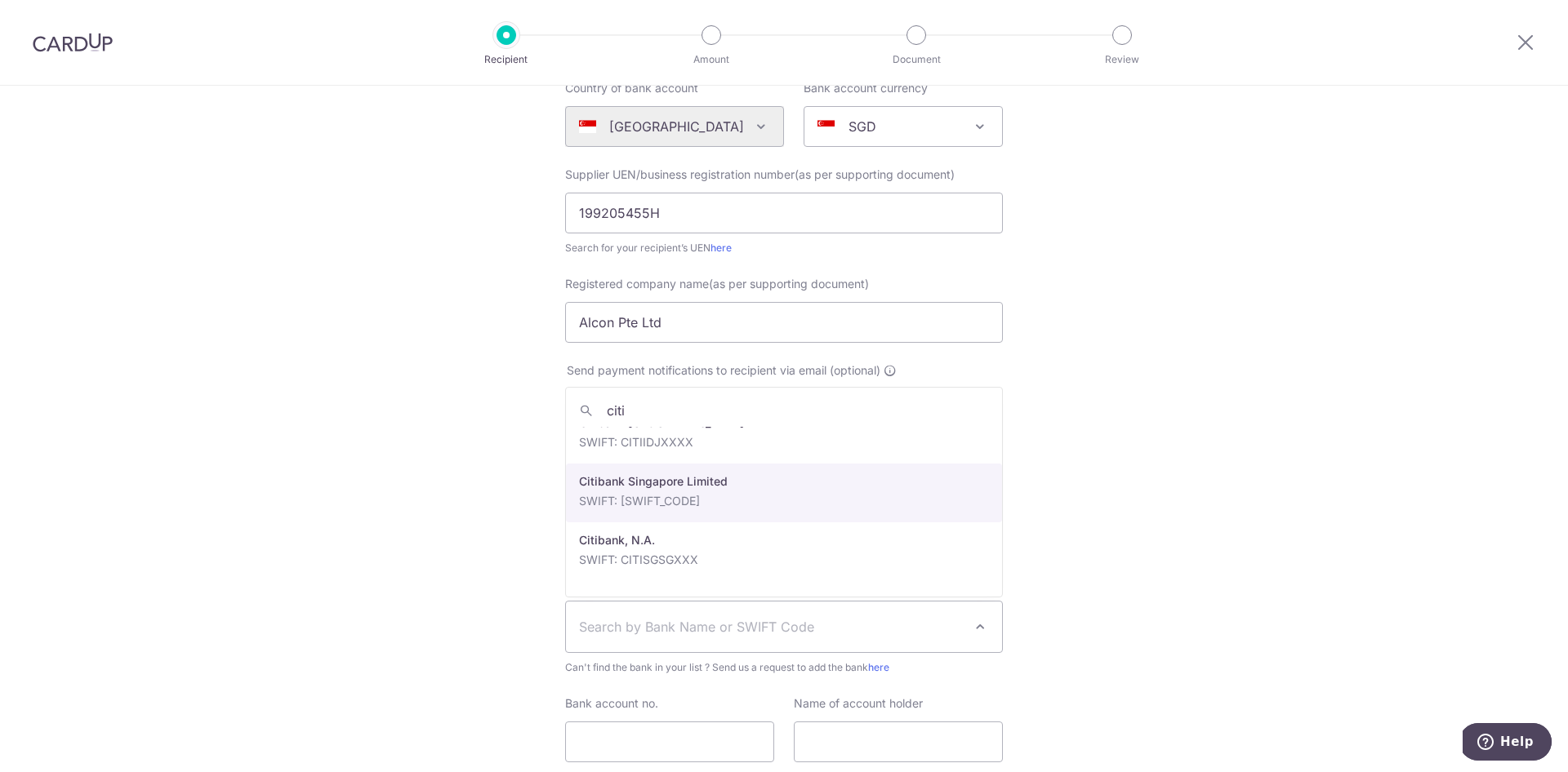
scroll to position [98, 0]
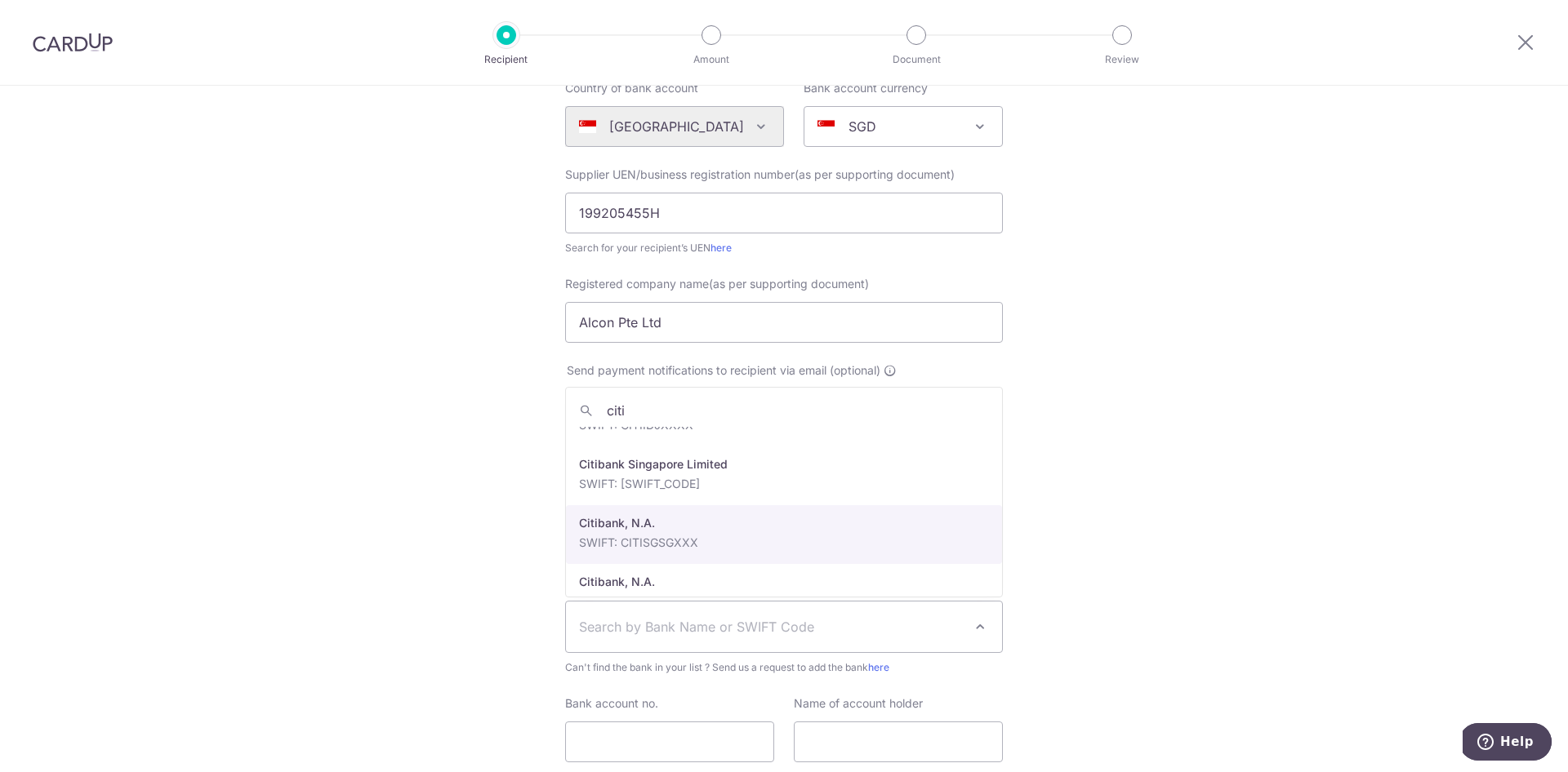
type input "citi"
select select "20"
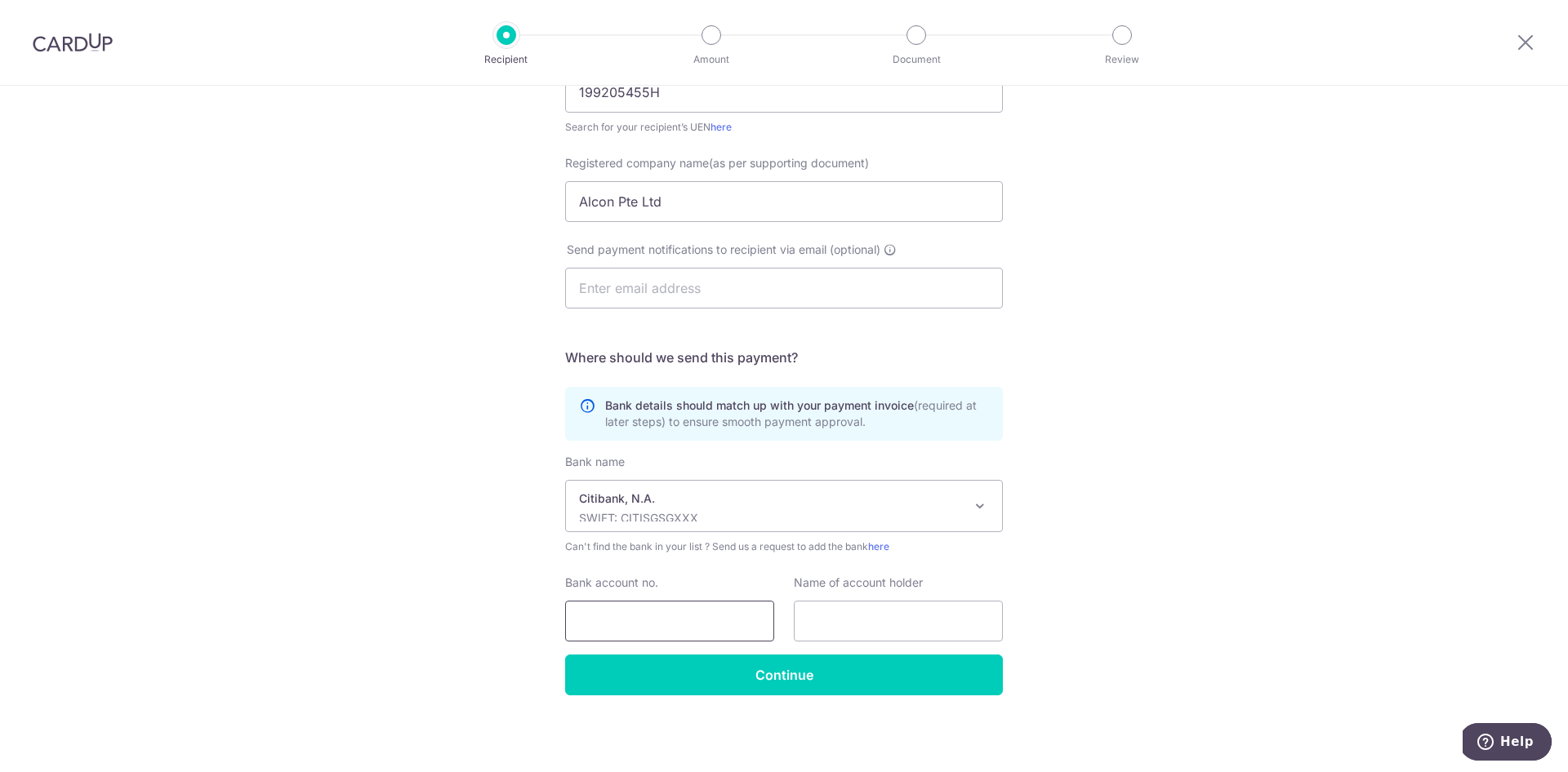
scroll to position [303, 0]
click at [656, 622] on input "Bank account no." at bounding box center [669, 622] width 209 height 41
click at [611, 622] on input "0709010018" at bounding box center [669, 622] width 209 height 41
type input "0709010018"
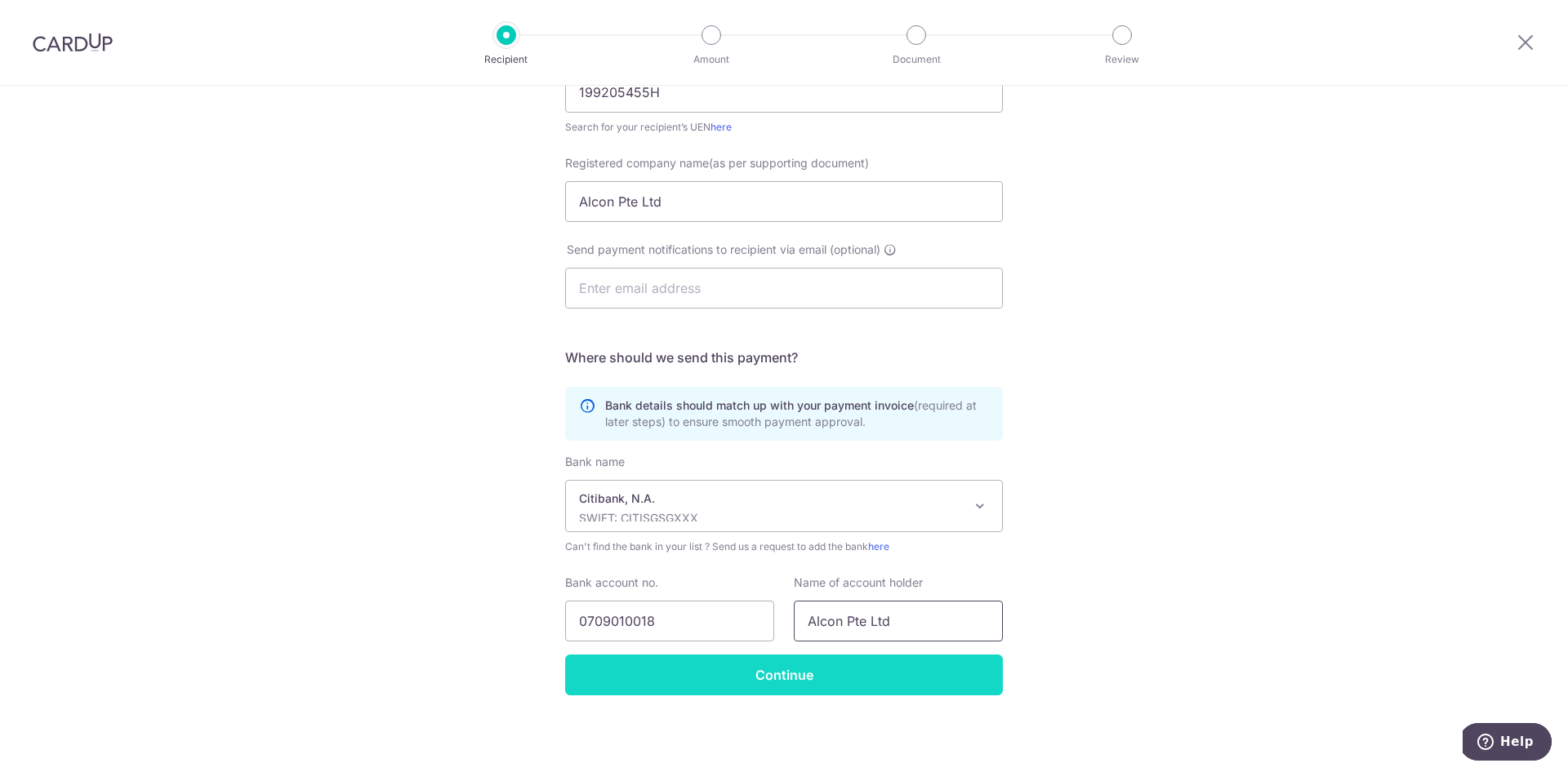
type input "Alcon Pte Ltd"
click at [838, 670] on input "Continue" at bounding box center [783, 675] width 438 height 41
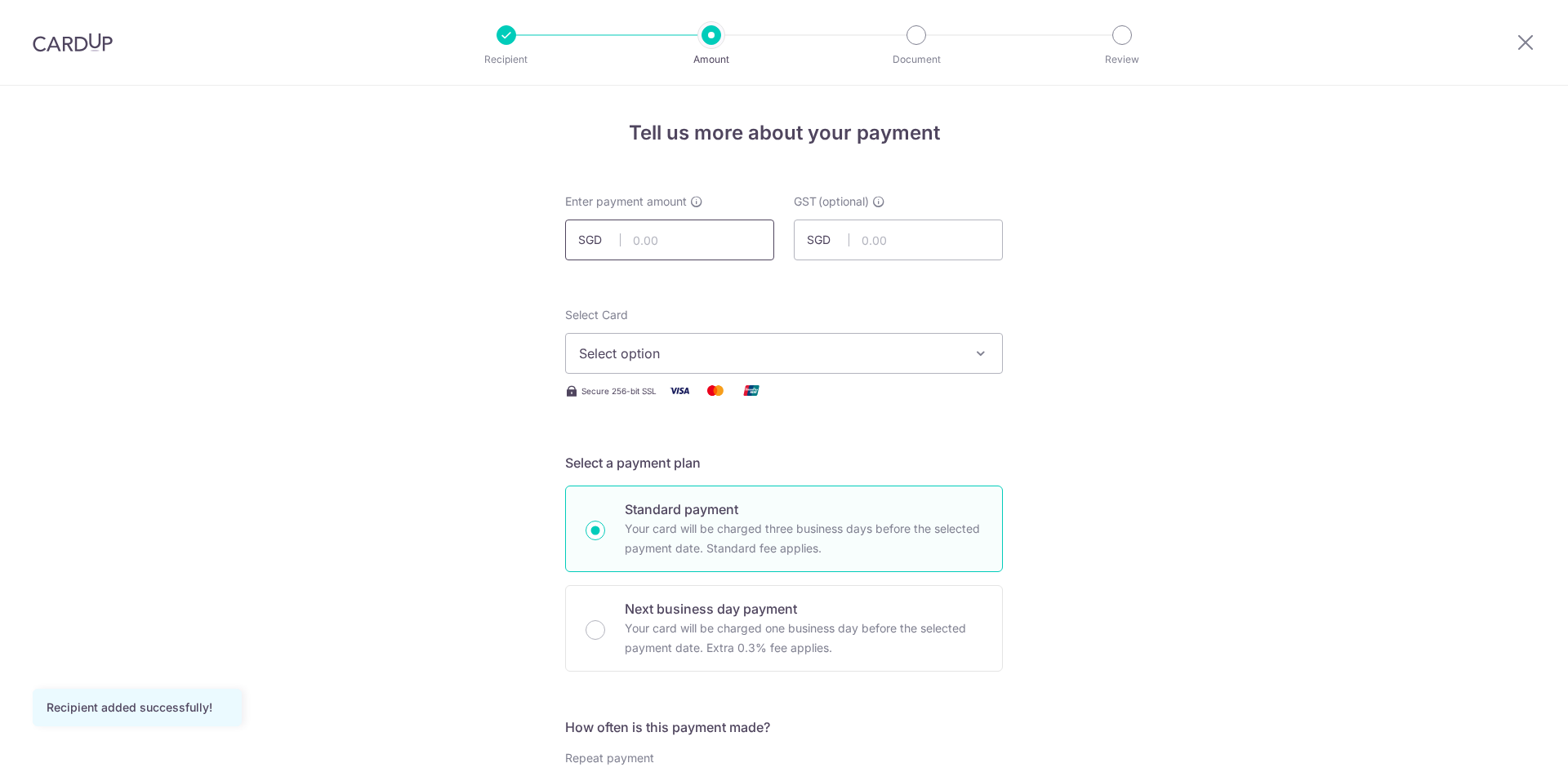
click at [660, 241] on input "text" at bounding box center [669, 240] width 209 height 41
type input "3,220.00"
click at [896, 236] on input "text" at bounding box center [898, 240] width 209 height 41
type input "298.80"
click at [736, 342] on button "Select option" at bounding box center [783, 354] width 438 height 41
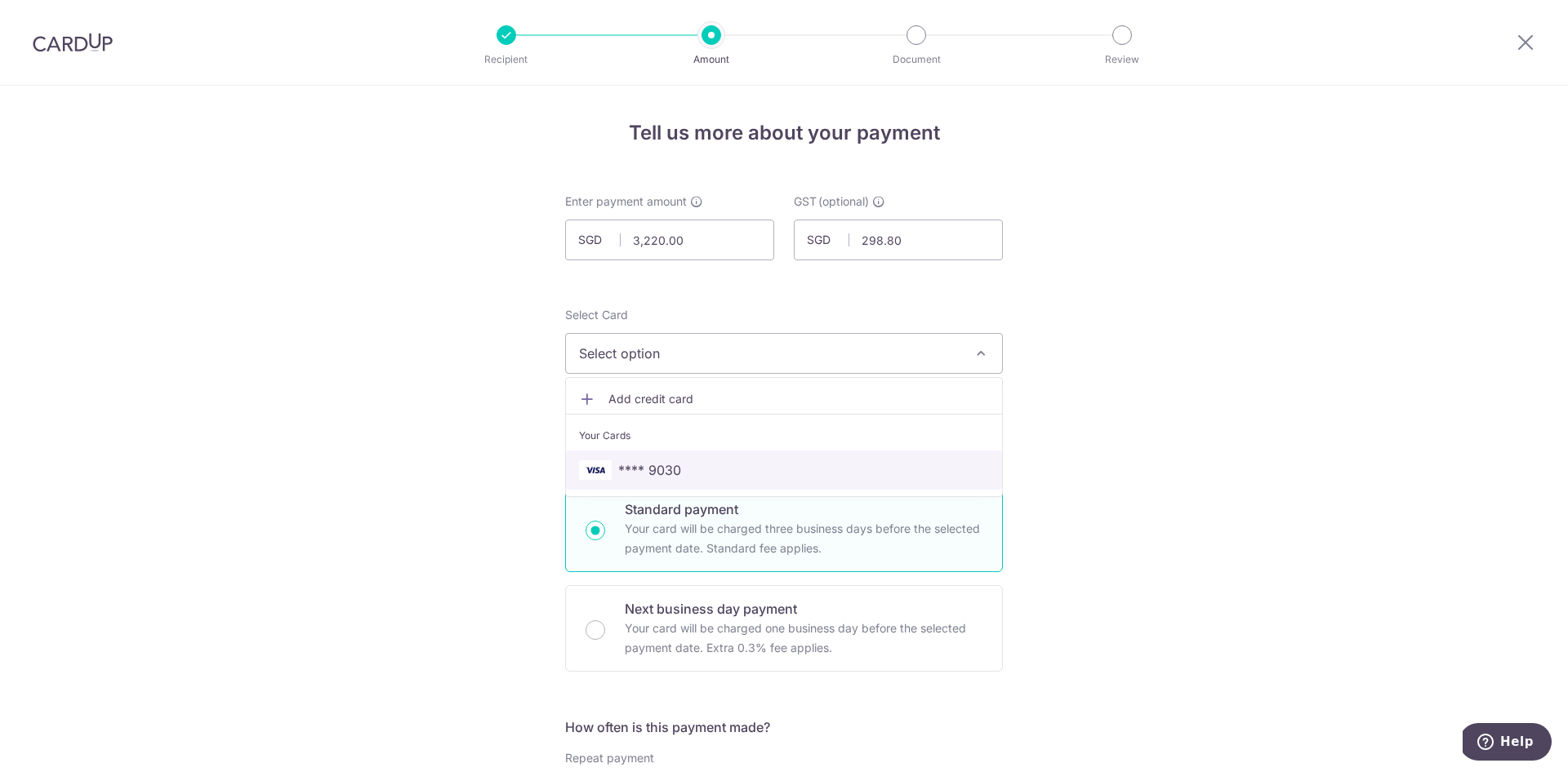
click at [656, 477] on span "**** 9030" at bounding box center [650, 470] width 63 height 20
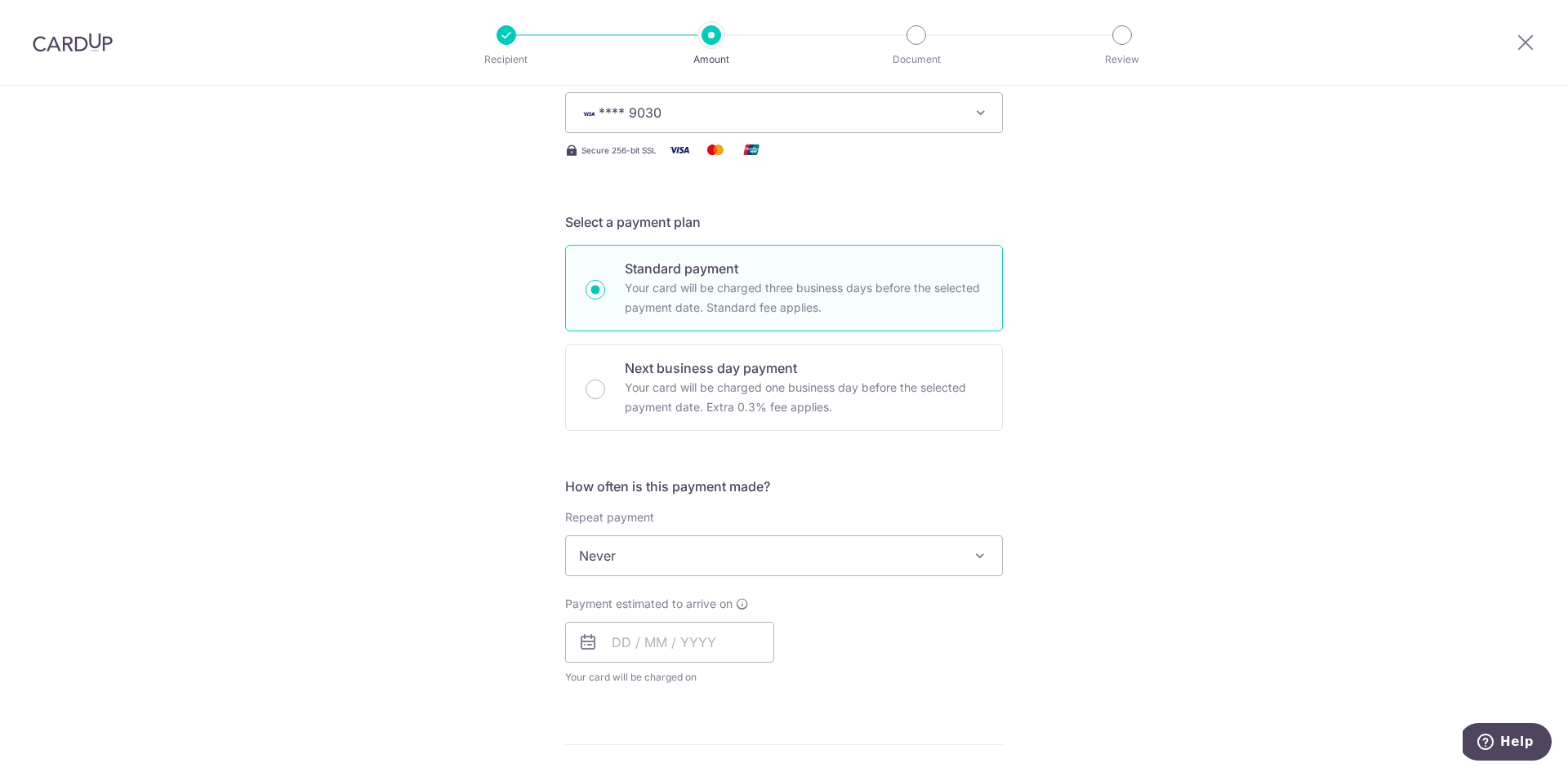
scroll to position [243, 0]
click at [622, 634] on input "text" at bounding box center [669, 640] width 209 height 41
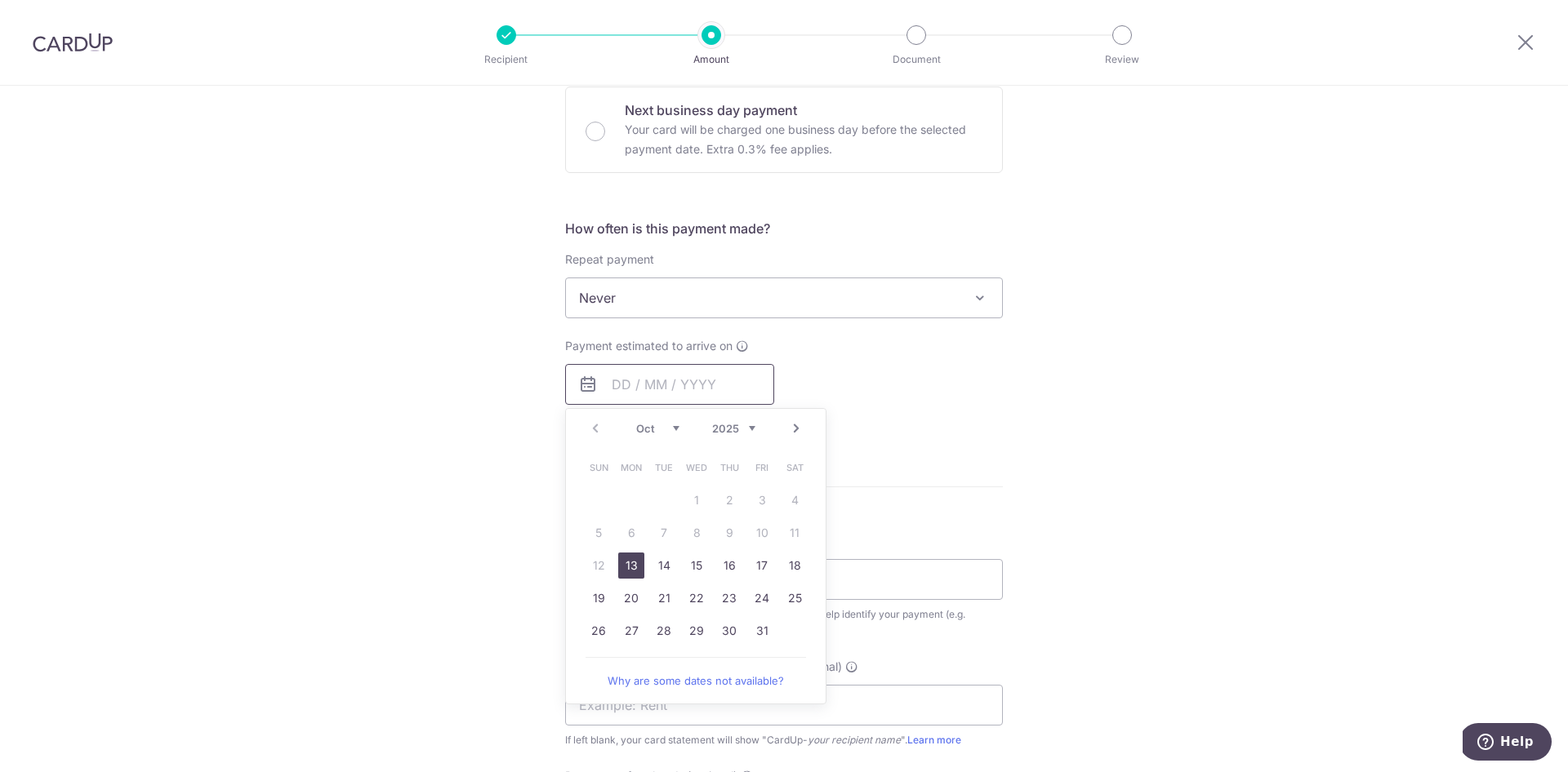
scroll to position [505, 0]
click at [639, 626] on link "27" at bounding box center [631, 624] width 26 height 26
type input "27/10/2025"
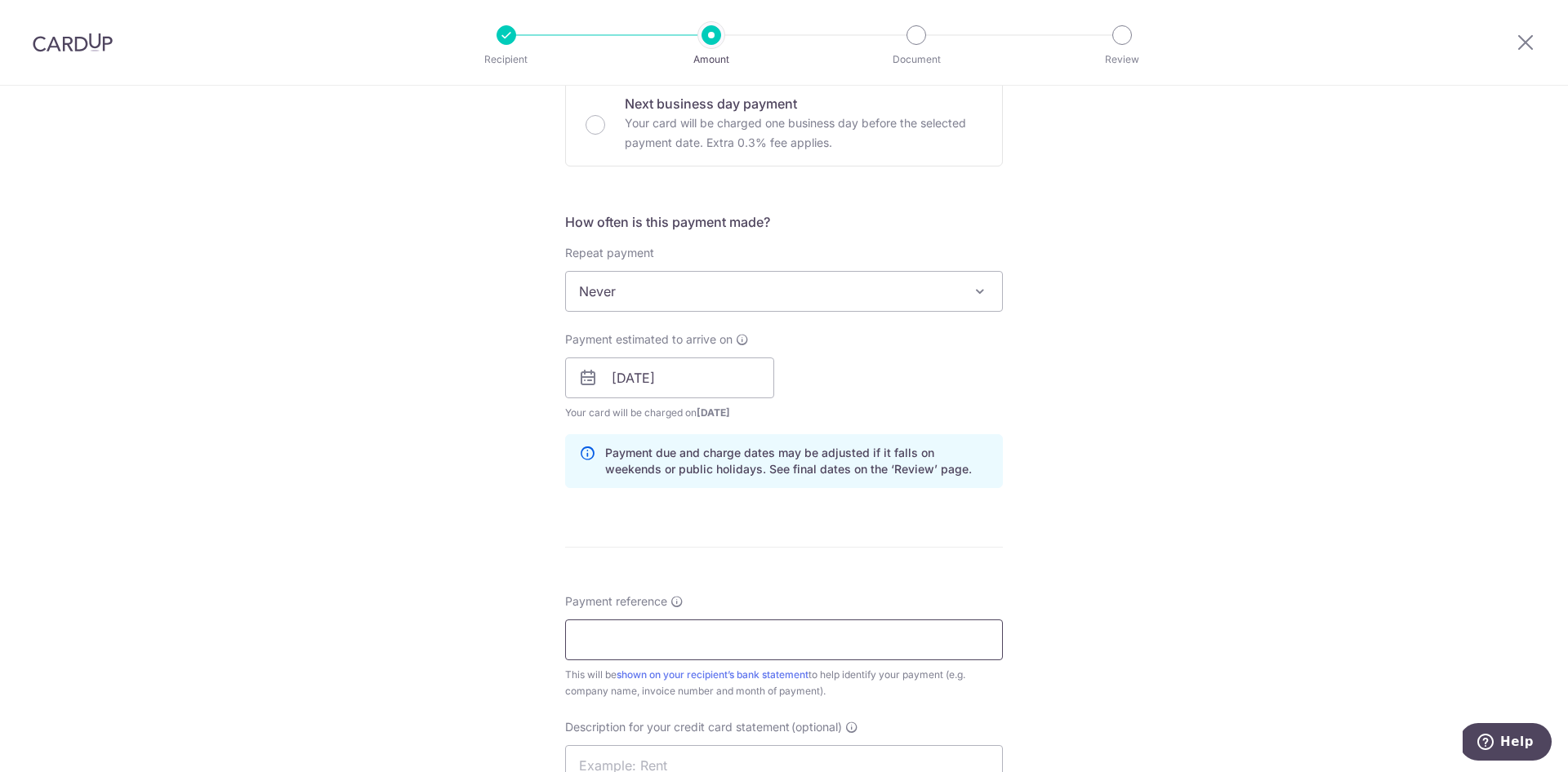
click at [681, 638] on input "Payment reference" at bounding box center [783, 640] width 438 height 41
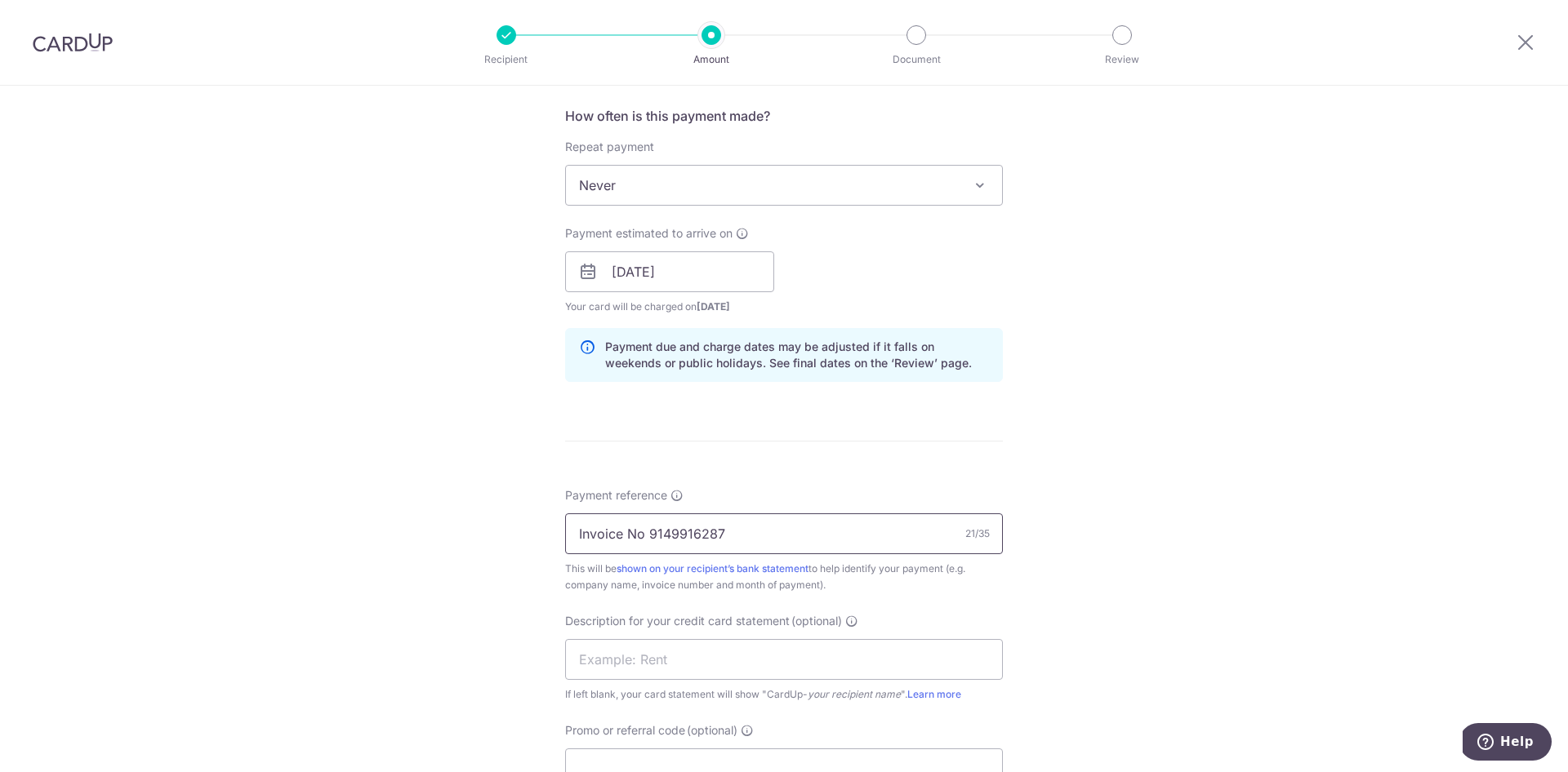
scroll to position [627, 0]
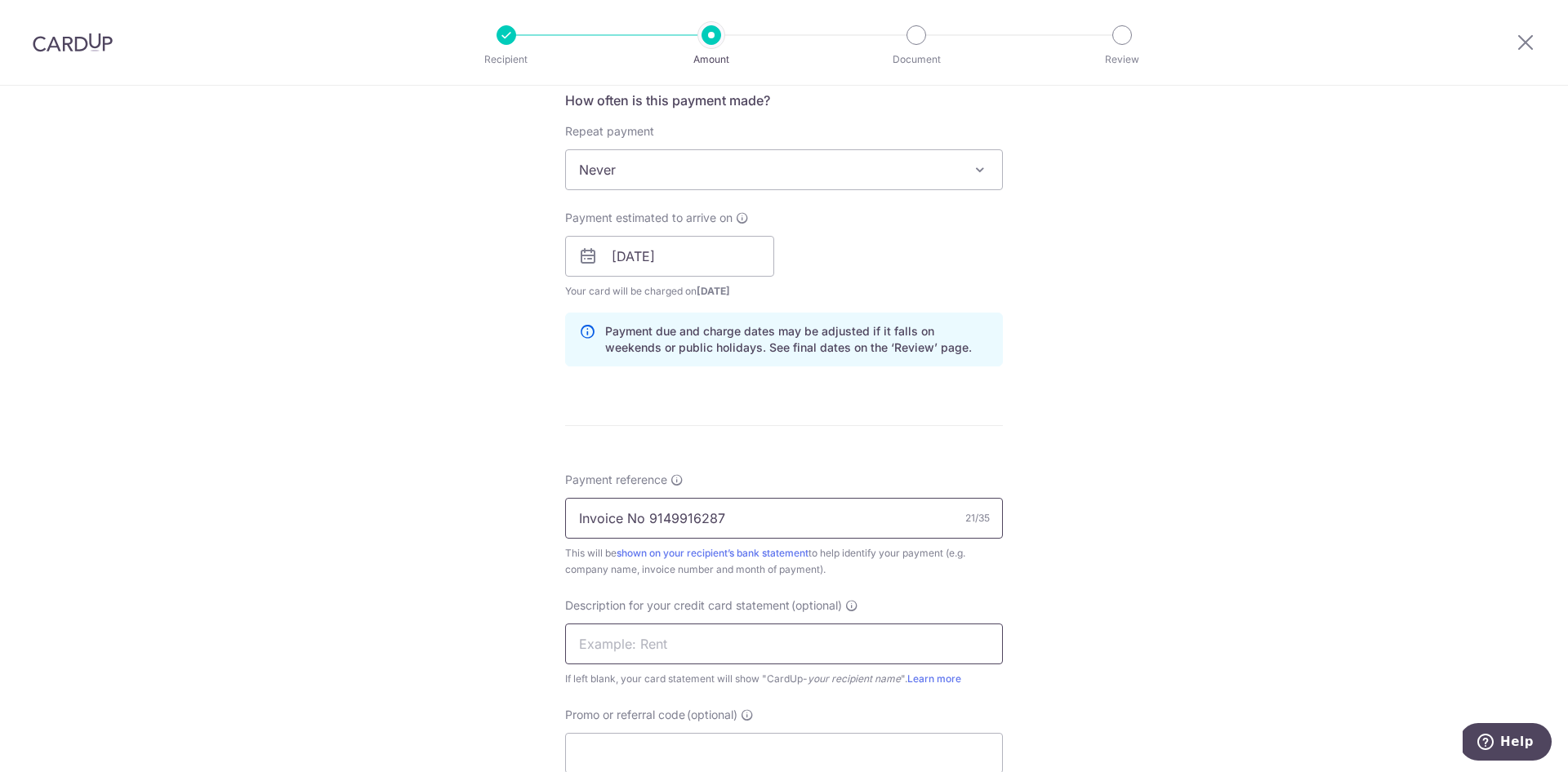
type input "Invoice No 9149916287"
click at [697, 650] on input "text" at bounding box center [783, 644] width 438 height 41
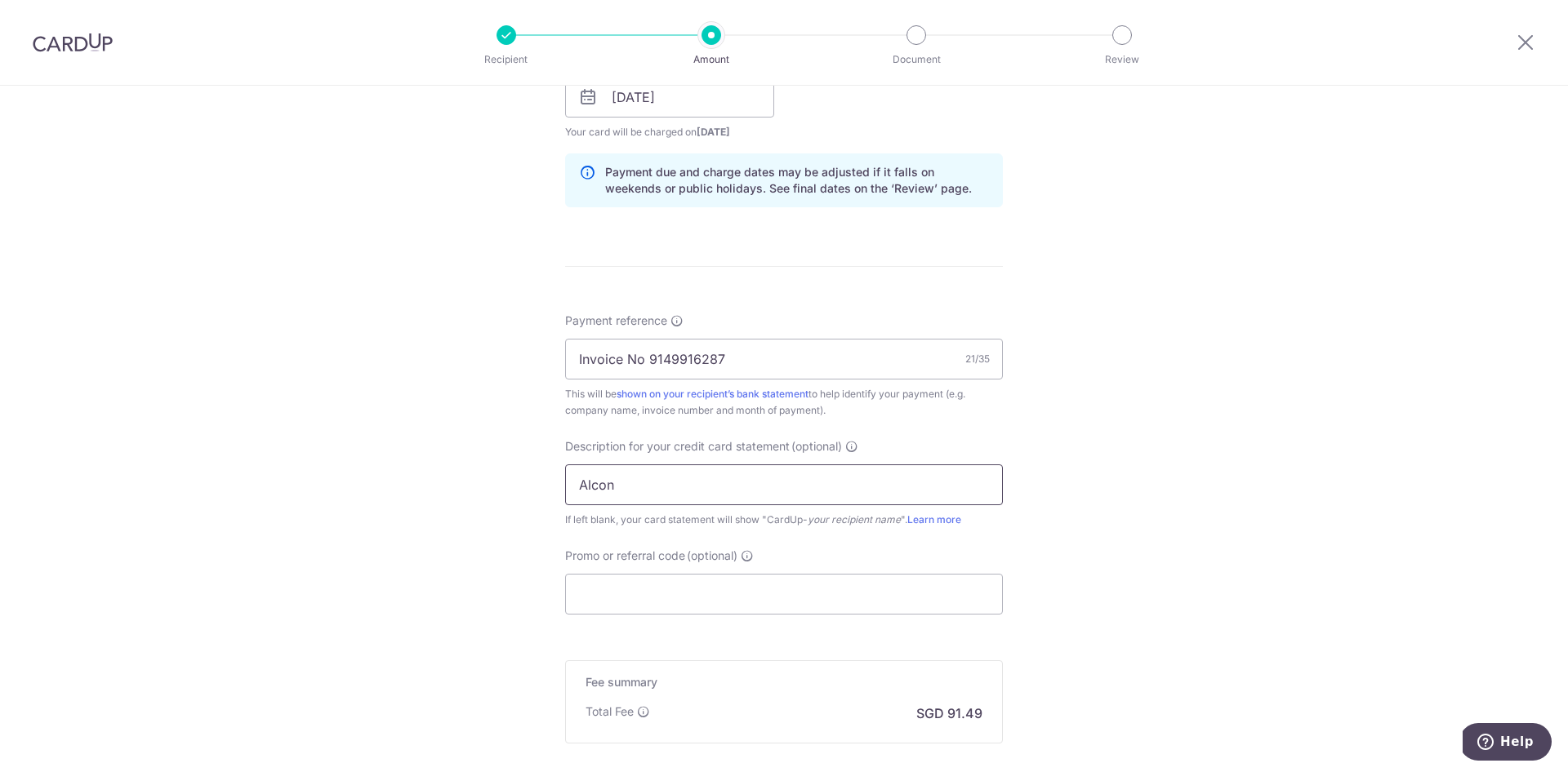
scroll to position [788, 0]
type input "Alcon"
click at [666, 593] on input "Promo or referral code (optional)" at bounding box center [783, 593] width 438 height 41
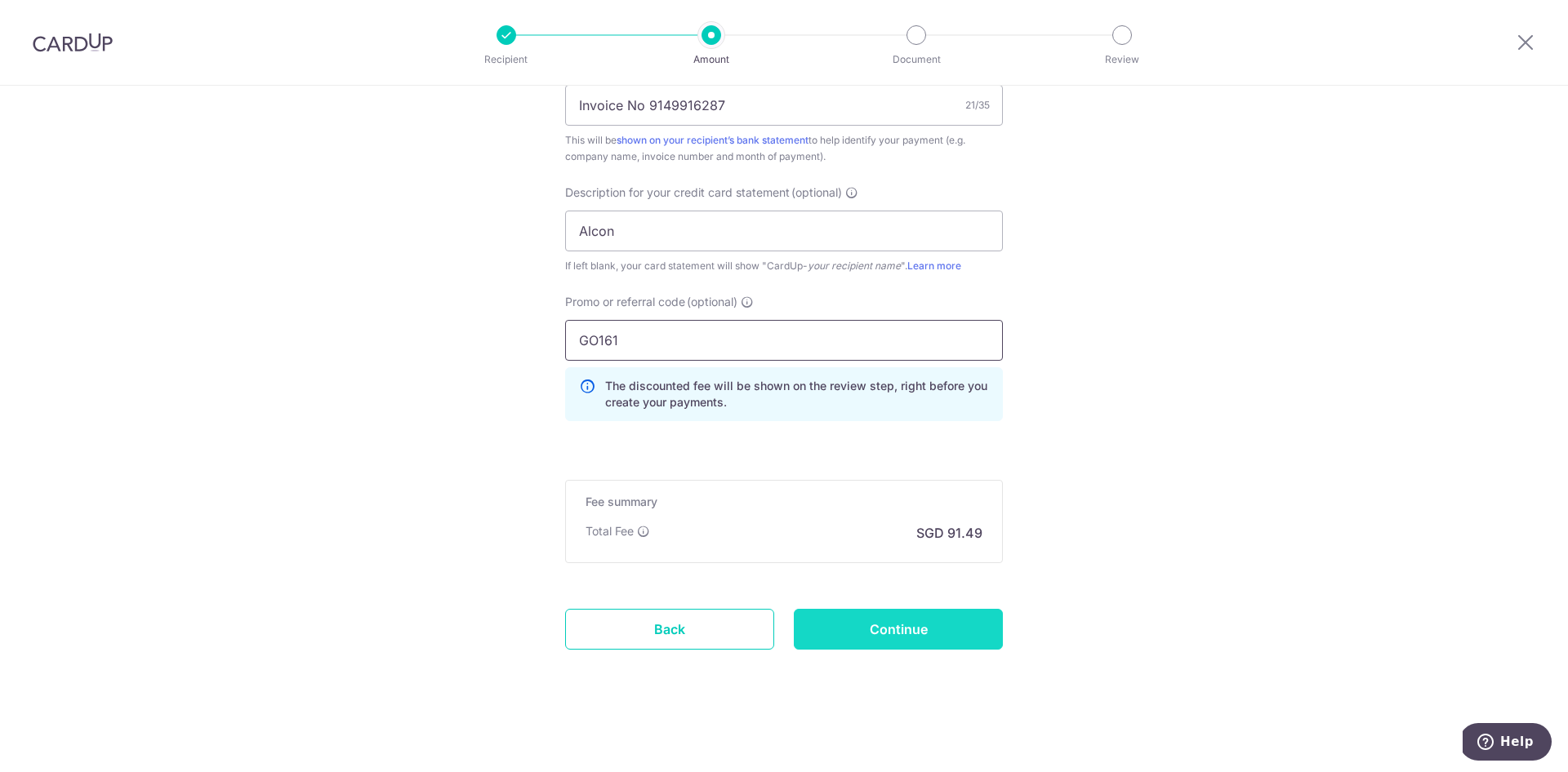
scroll to position [1040, 0]
type input "GO161"
click at [883, 627] on input "Continue" at bounding box center [898, 629] width 209 height 41
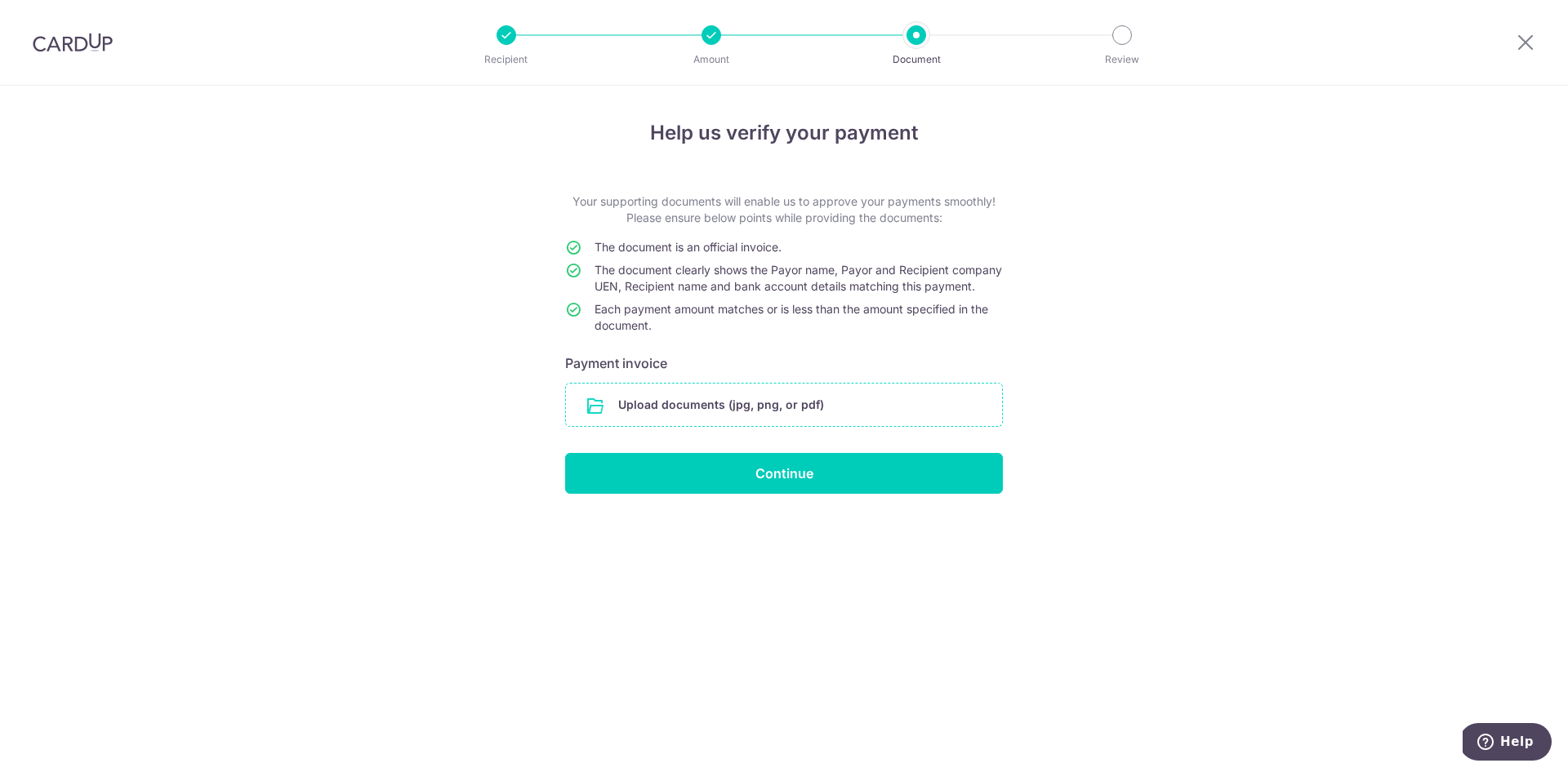
click at [675, 426] on input "file" at bounding box center [783, 405] width 436 height 43
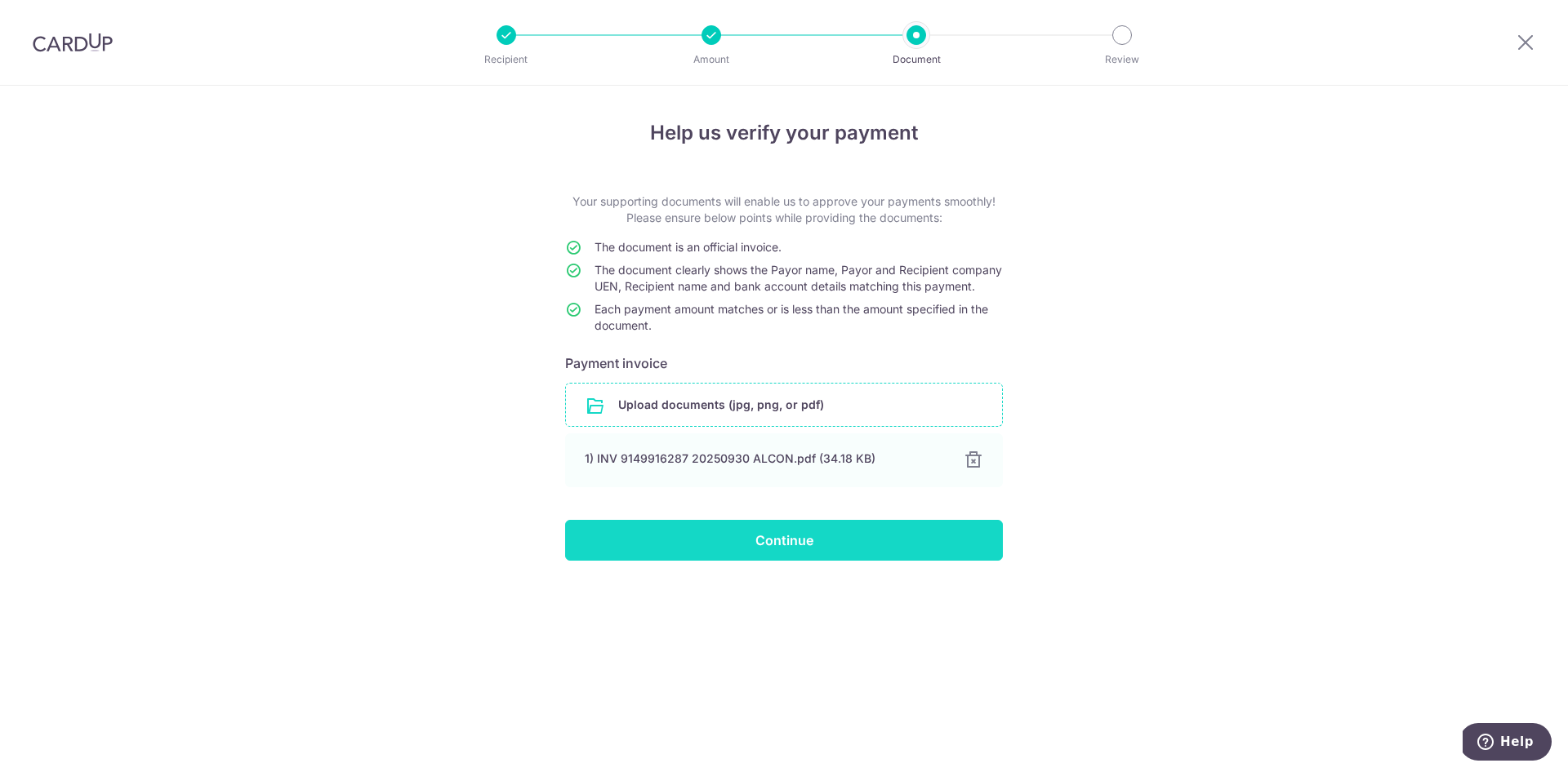
click at [850, 556] on input "Continue" at bounding box center [783, 541] width 438 height 41
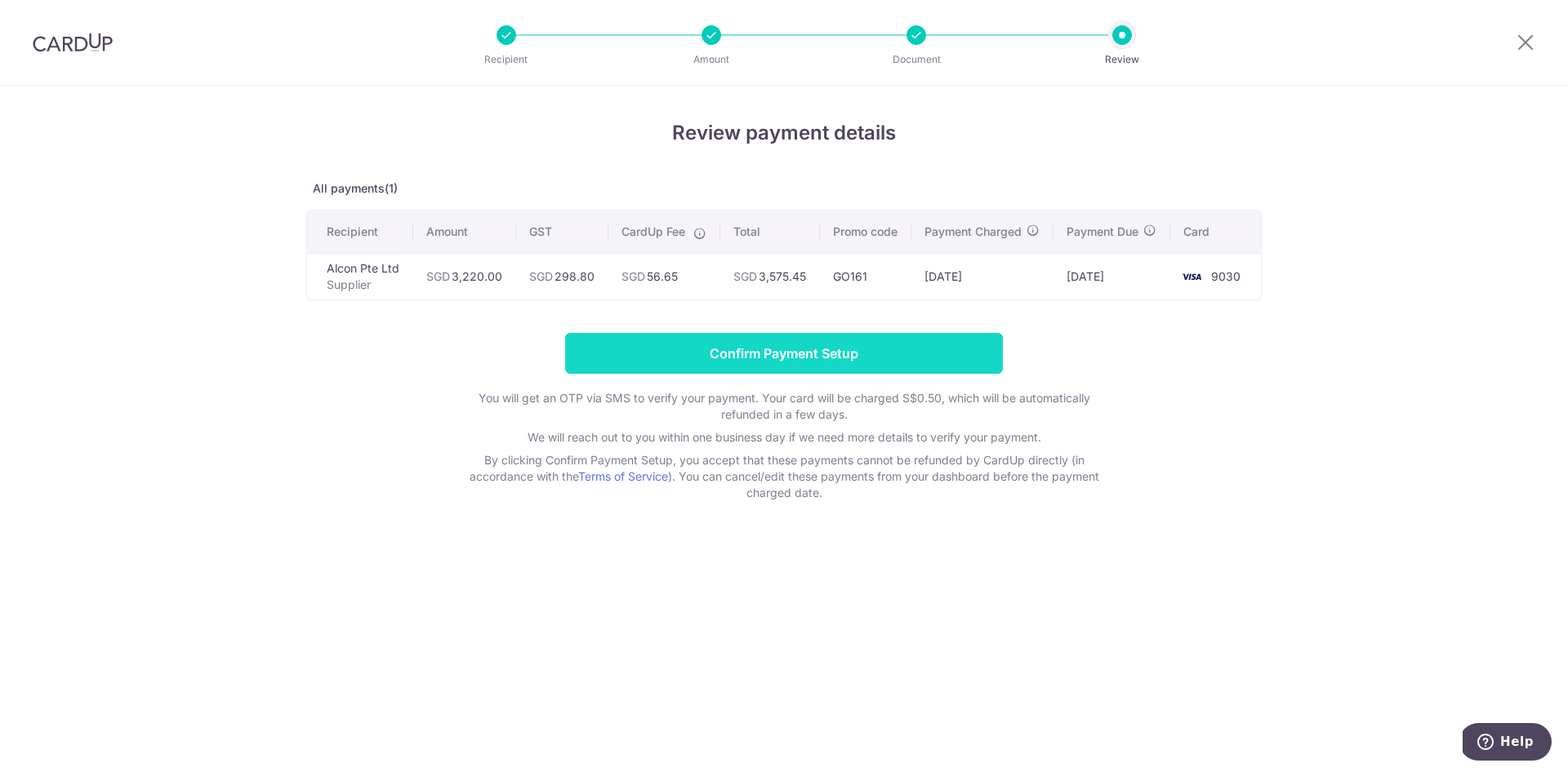
click at [759, 364] on input "Confirm Payment Setup" at bounding box center [783, 354] width 438 height 41
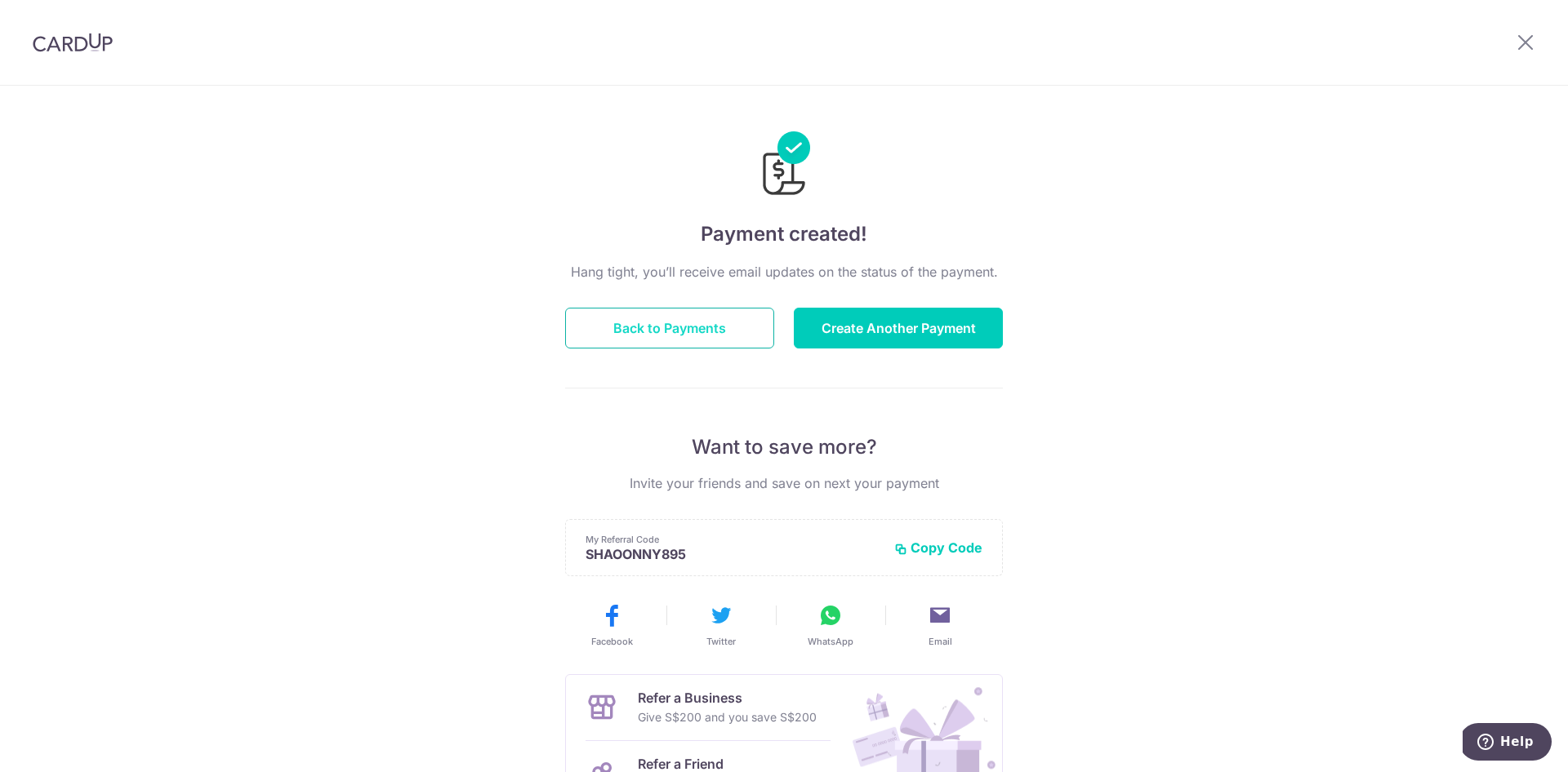
click at [658, 343] on button "Back to Payments" at bounding box center [669, 328] width 209 height 41
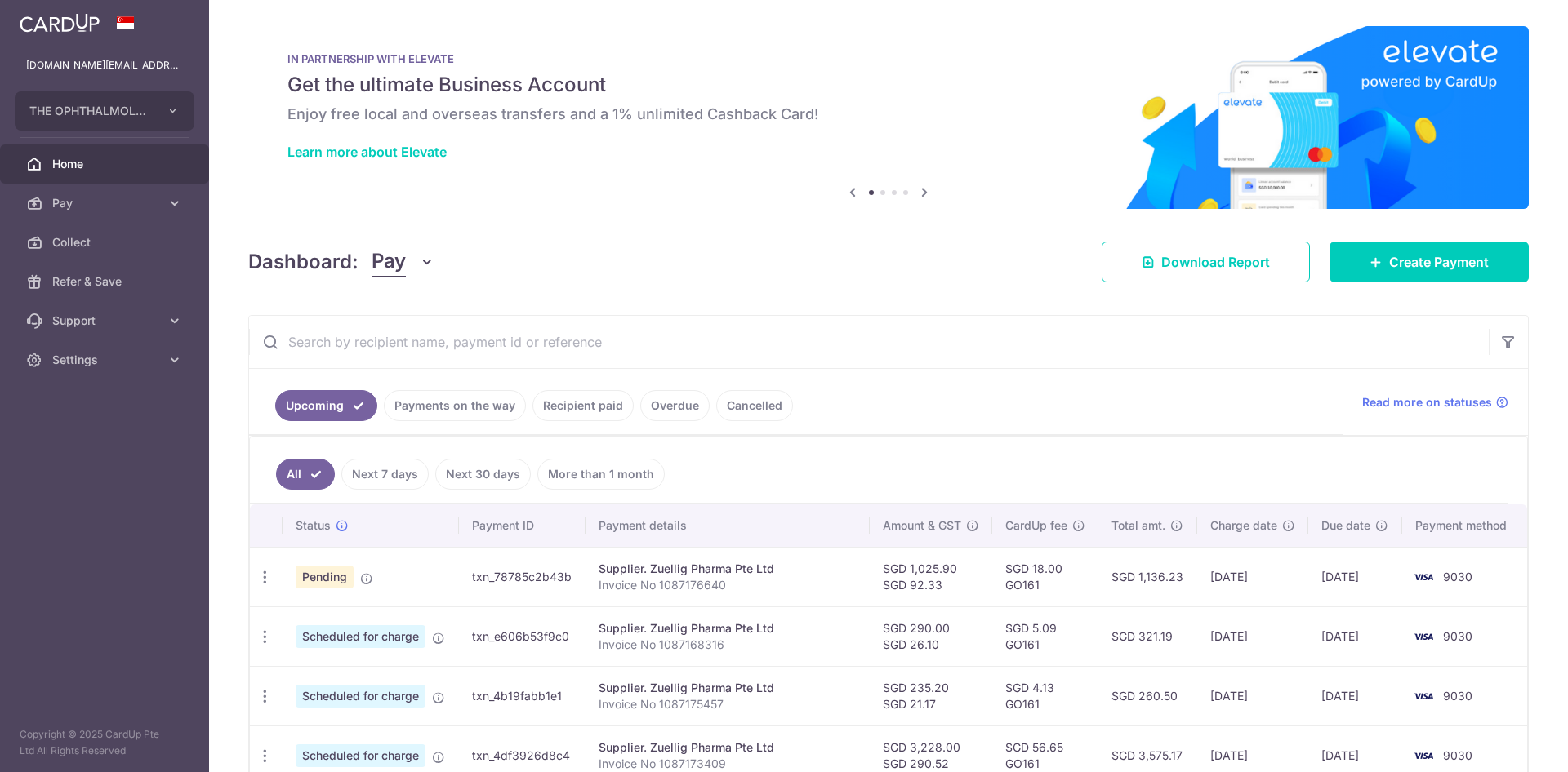
click at [660, 338] on input "text" at bounding box center [869, 342] width 1240 height 52
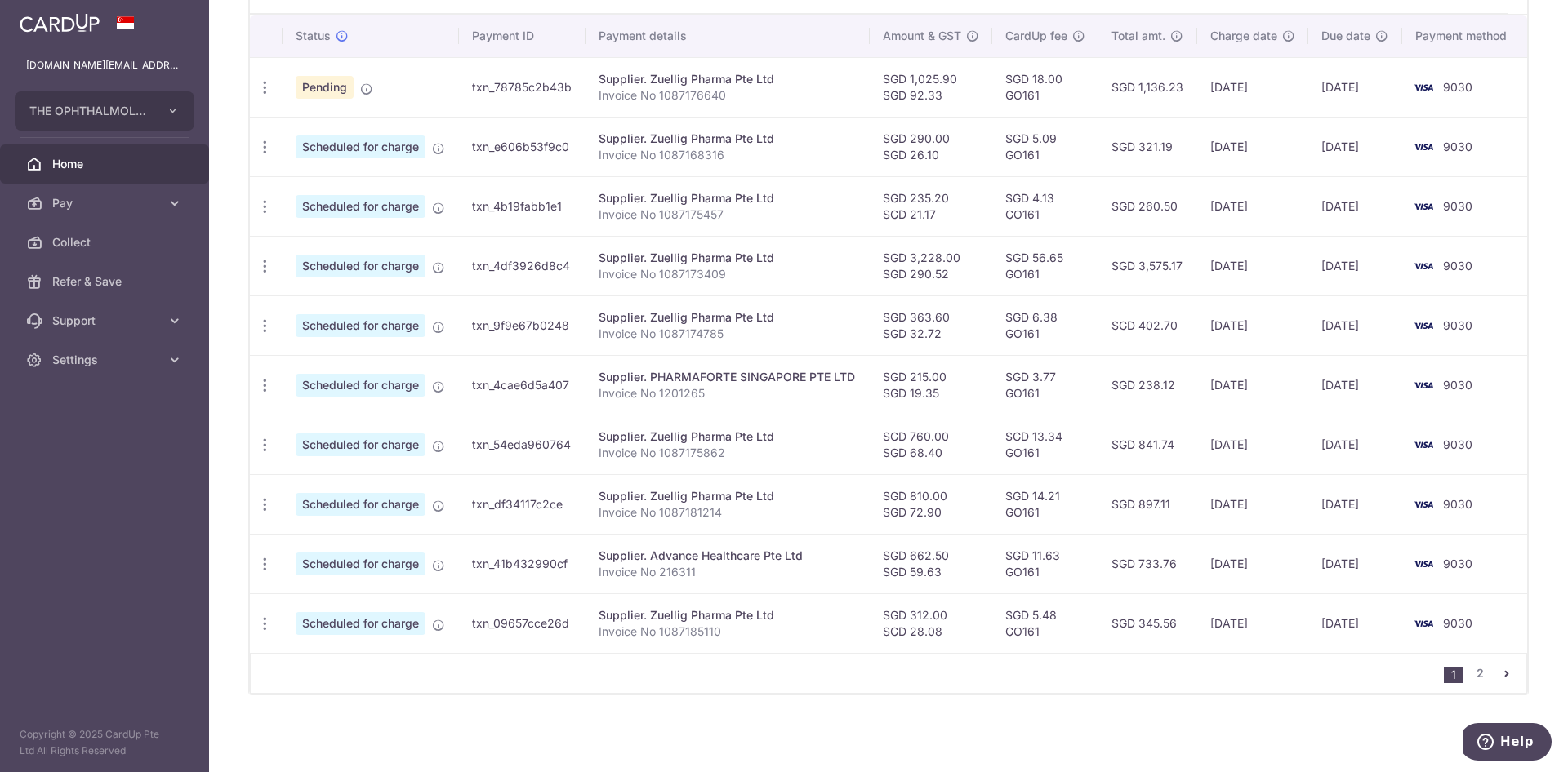
scroll to position [490, 0]
click at [1483, 674] on link "2" at bounding box center [1479, 673] width 20 height 20
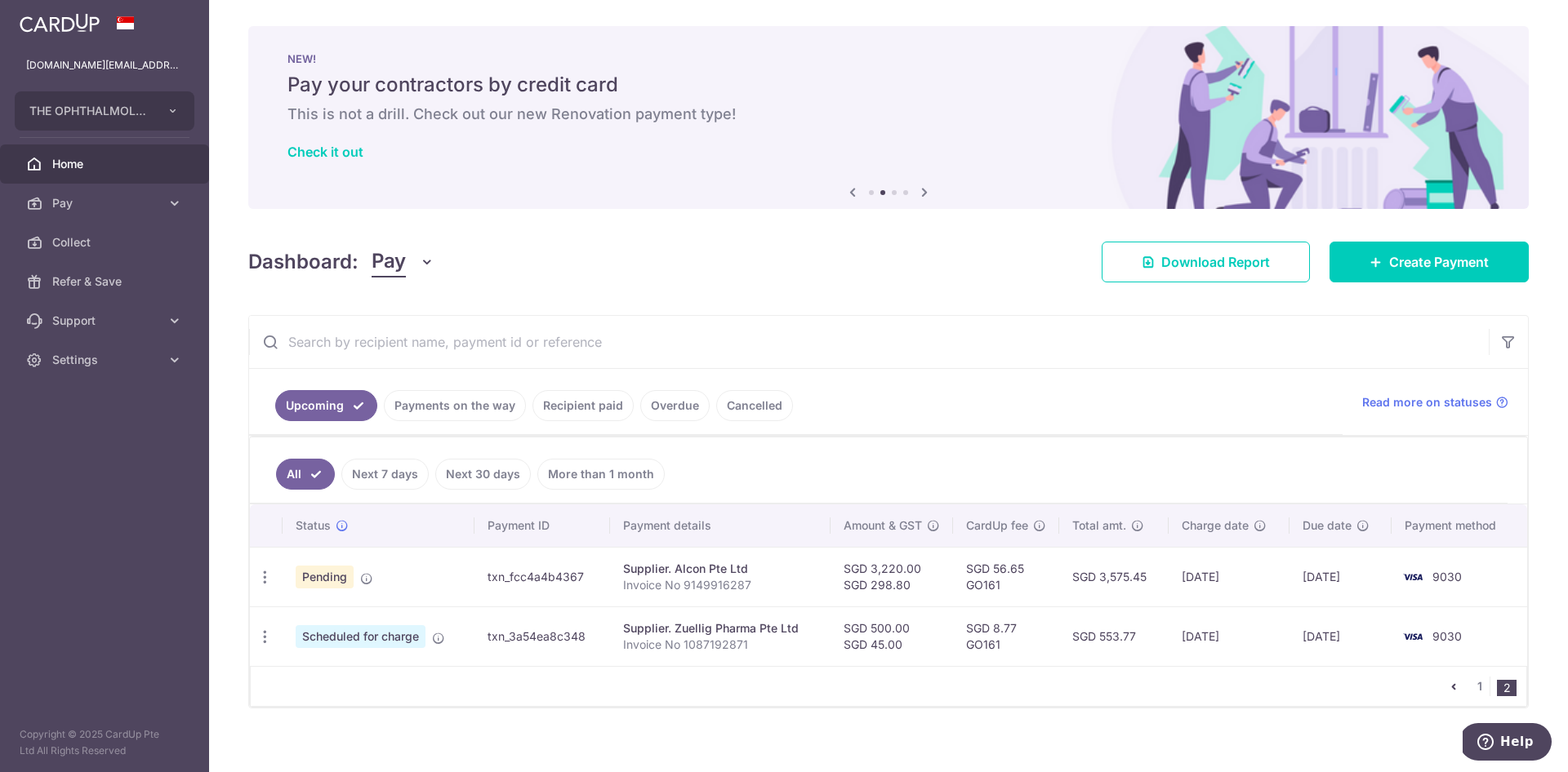
click at [1120, 342] on input "text" at bounding box center [869, 342] width 1240 height 52
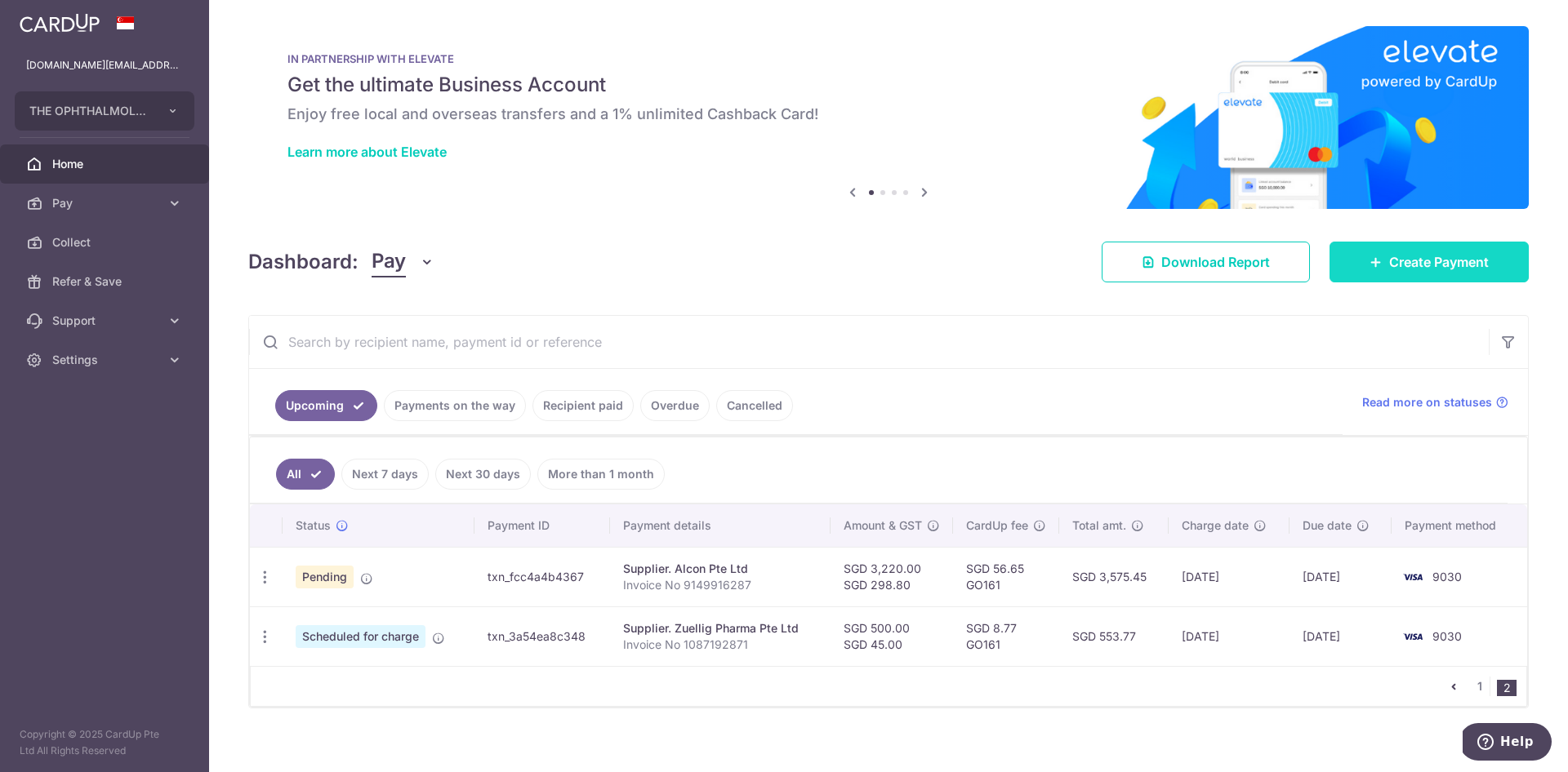
click at [1421, 259] on span "Create Payment" at bounding box center [1438, 262] width 99 height 20
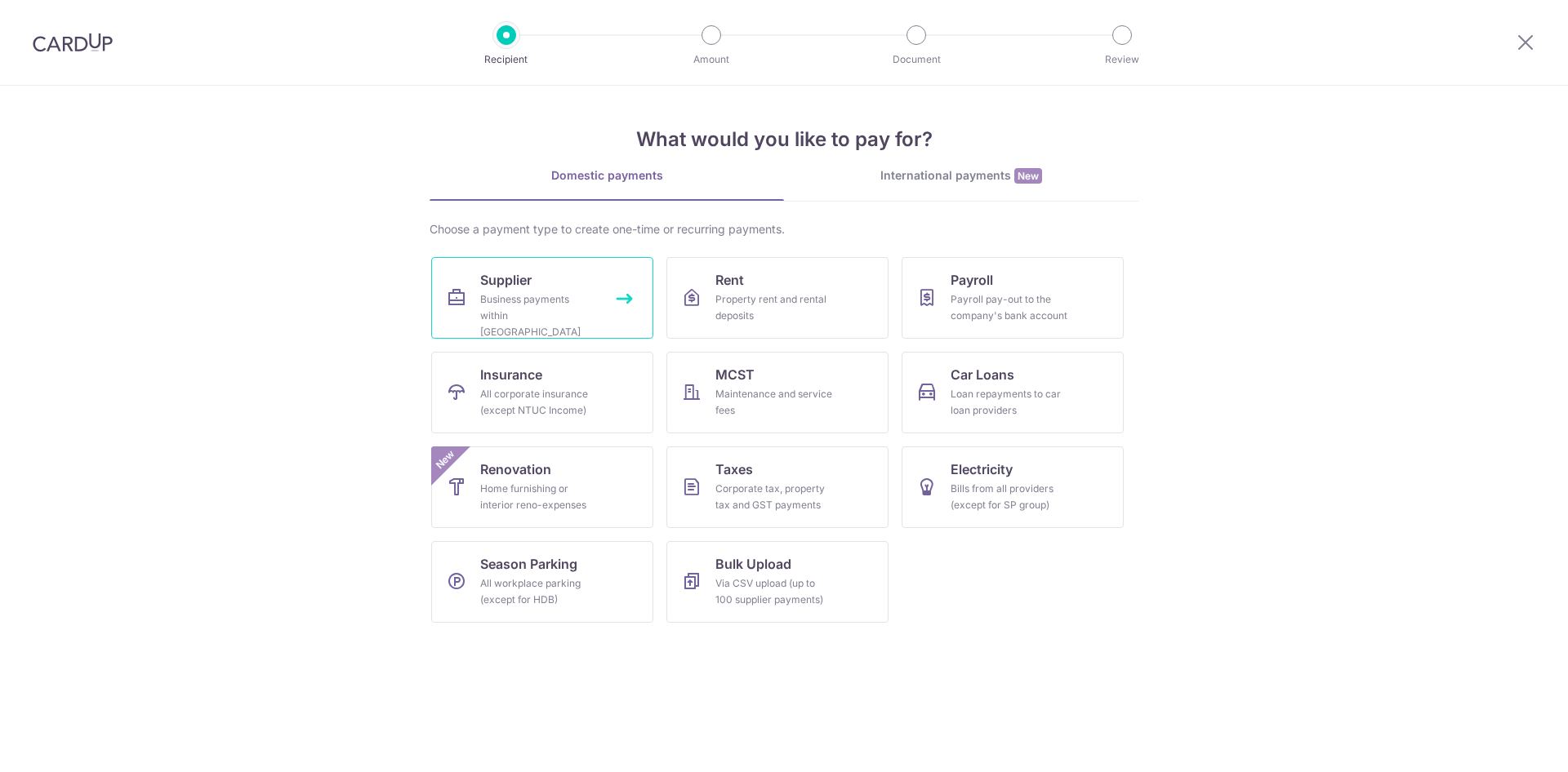
click at [446, 293] on link "Supplier Business payments within Singapore" at bounding box center [542, 298] width 222 height 82
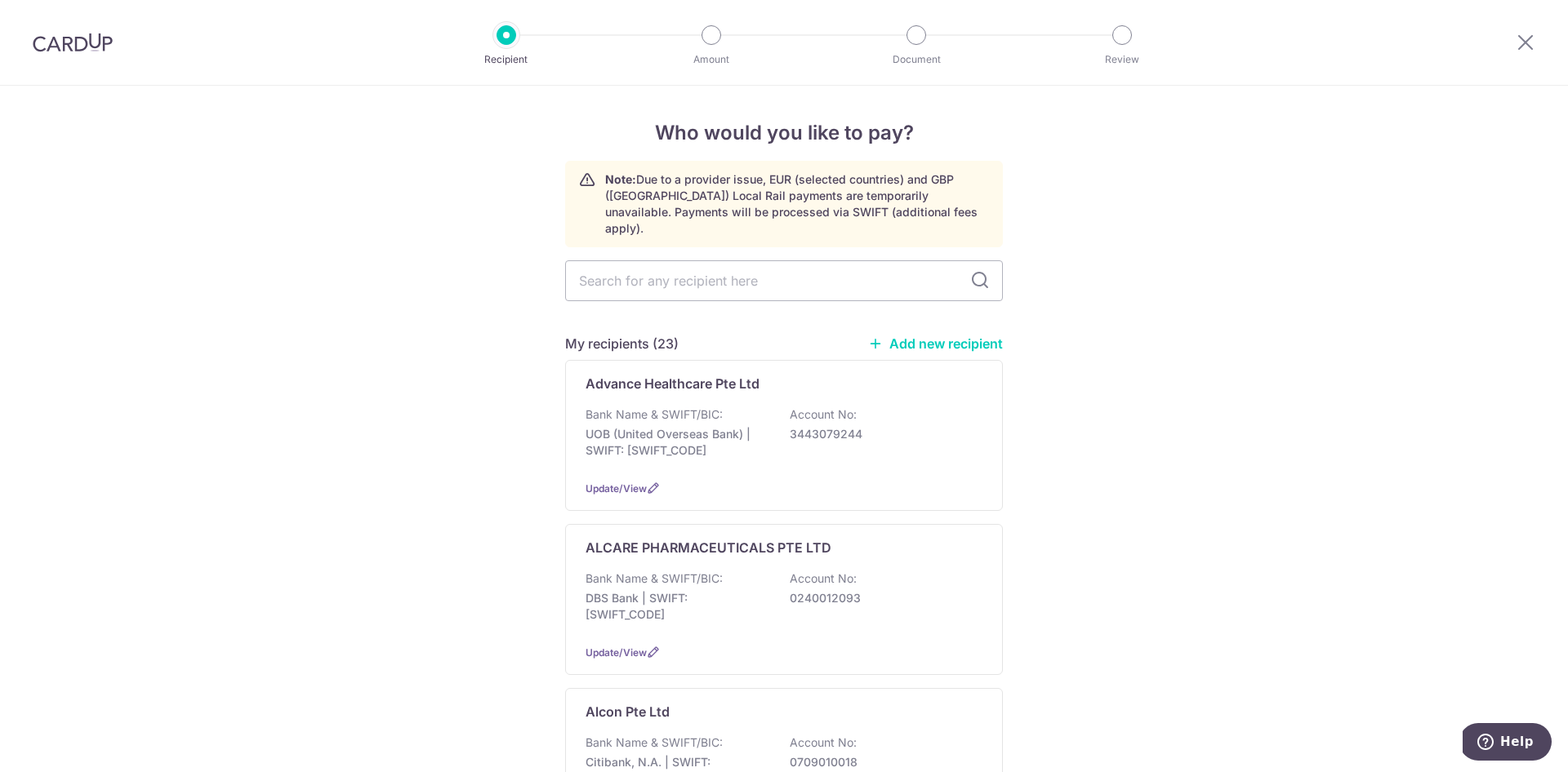
click at [914, 336] on link "Add new recipient" at bounding box center [935, 343] width 134 height 16
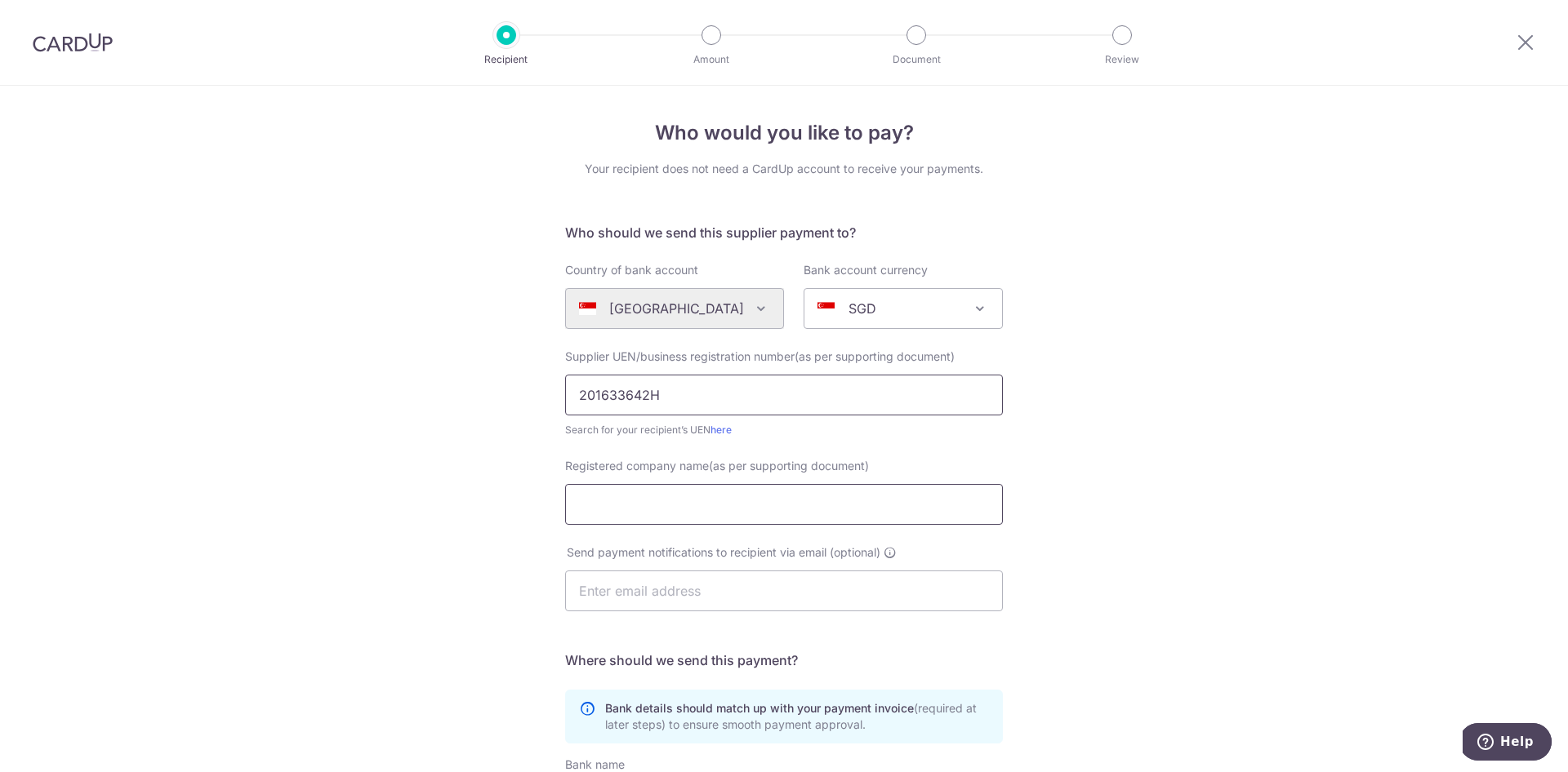
type input "201633642H"
type input "Glaukos Singapore Pte Ltd"
click at [1116, 583] on div "Who would you like to pay? Your recipient does not need a CardUp account to rec…" at bounding box center [784, 581] width 1568 height 990
click at [1144, 582] on div "Who would you like to pay? Your recipient does not need a CardUp account to rec…" at bounding box center [784, 581] width 1568 height 990
click at [1124, 582] on div "Who would you like to pay? Your recipient does not need a CardUp account to rec…" at bounding box center [784, 581] width 1568 height 990
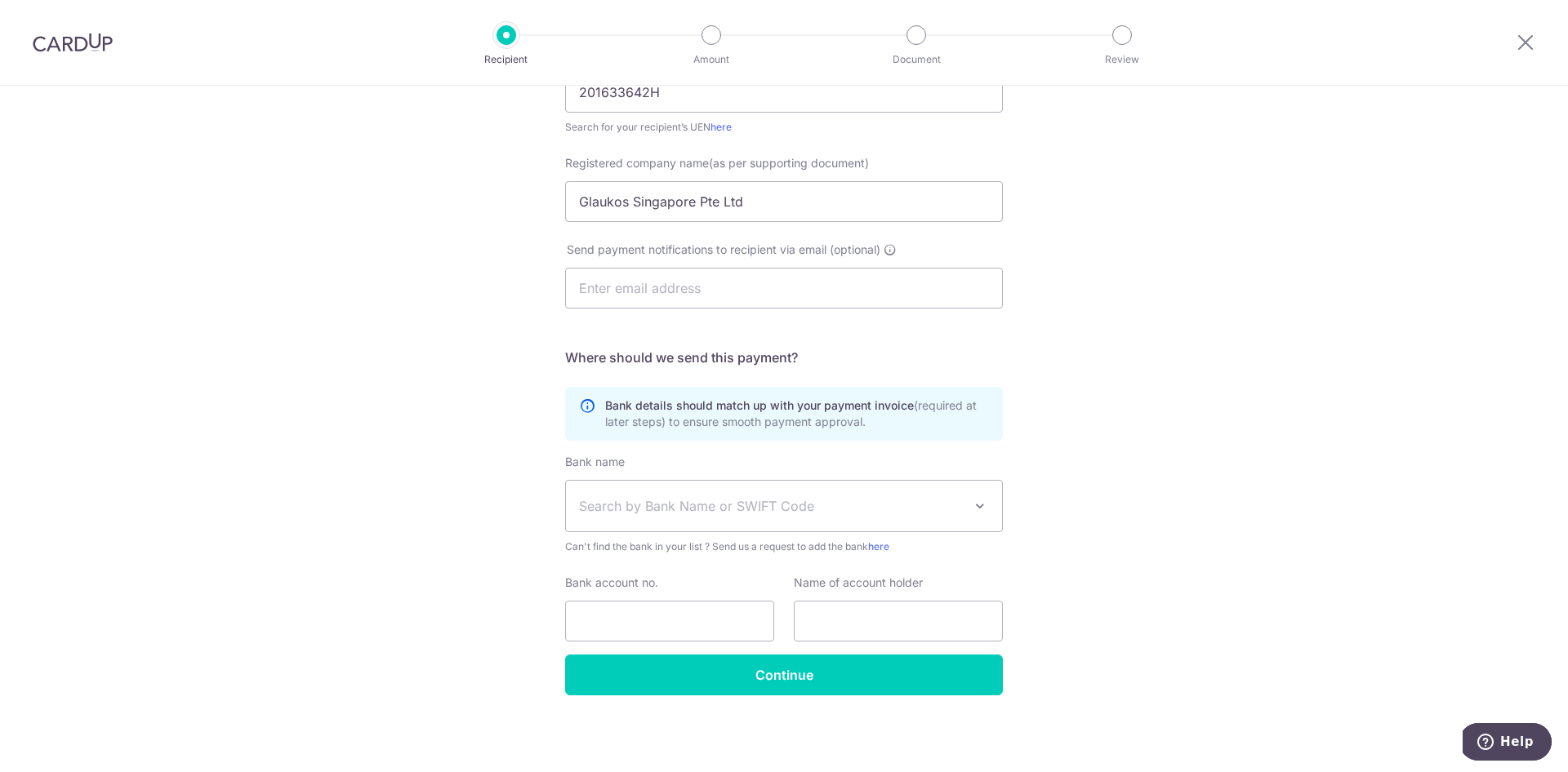
scroll to position [303, 0]
click at [776, 511] on span "Search by Bank Name or SWIFT Code" at bounding box center [770, 506] width 383 height 20
click at [777, 511] on span "Search by Bank Name or SWIFT Code" at bounding box center [770, 506] width 383 height 20
click at [769, 202] on input "Glaukos Singapore Pte Ltd" at bounding box center [783, 202] width 438 height 41
click at [774, 203] on input "Glaukos Singapore Pte Ltd" at bounding box center [783, 202] width 438 height 41
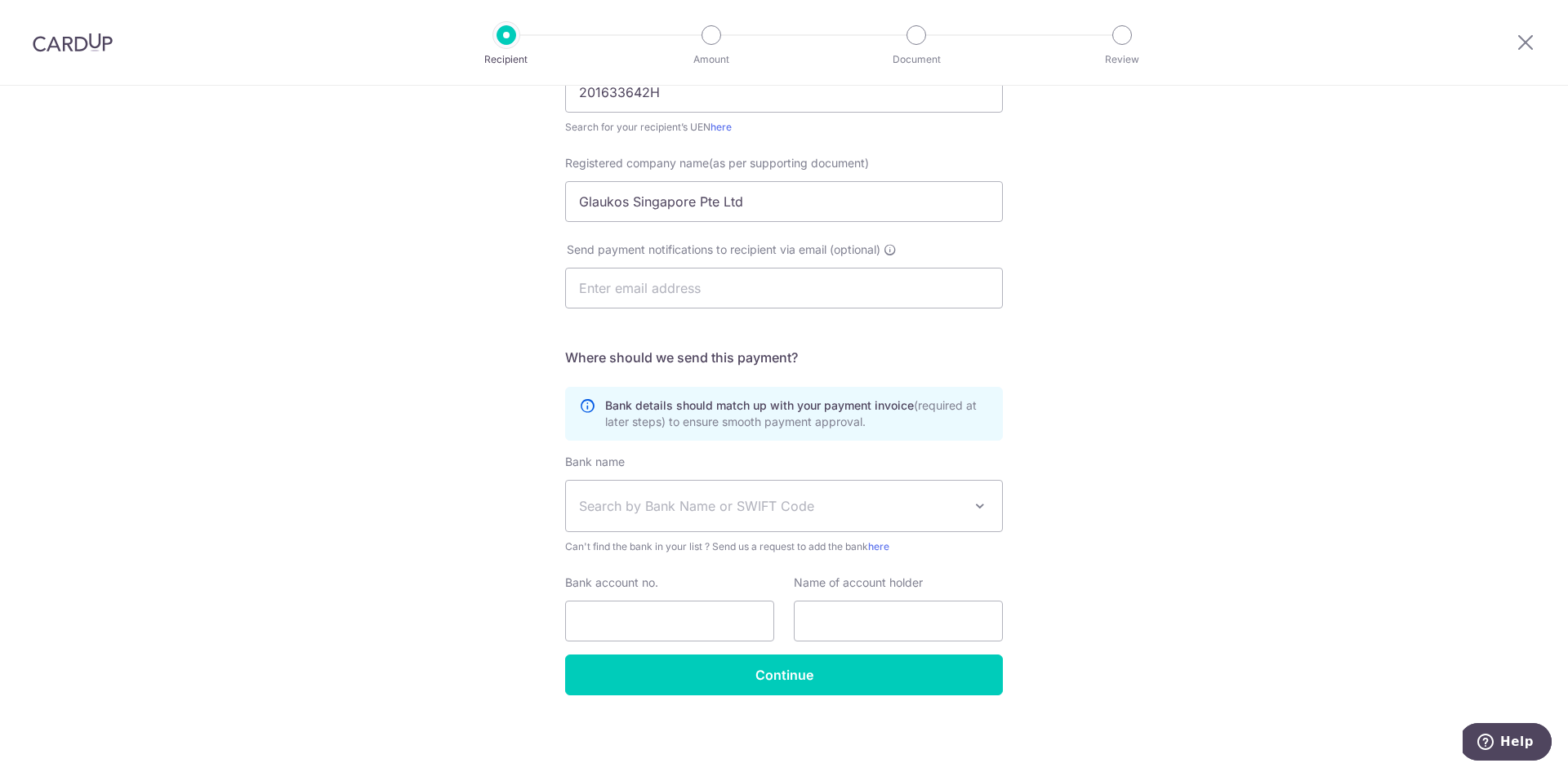
click at [767, 523] on span "Search by Bank Name or SWIFT Code" at bounding box center [783, 507] width 436 height 51
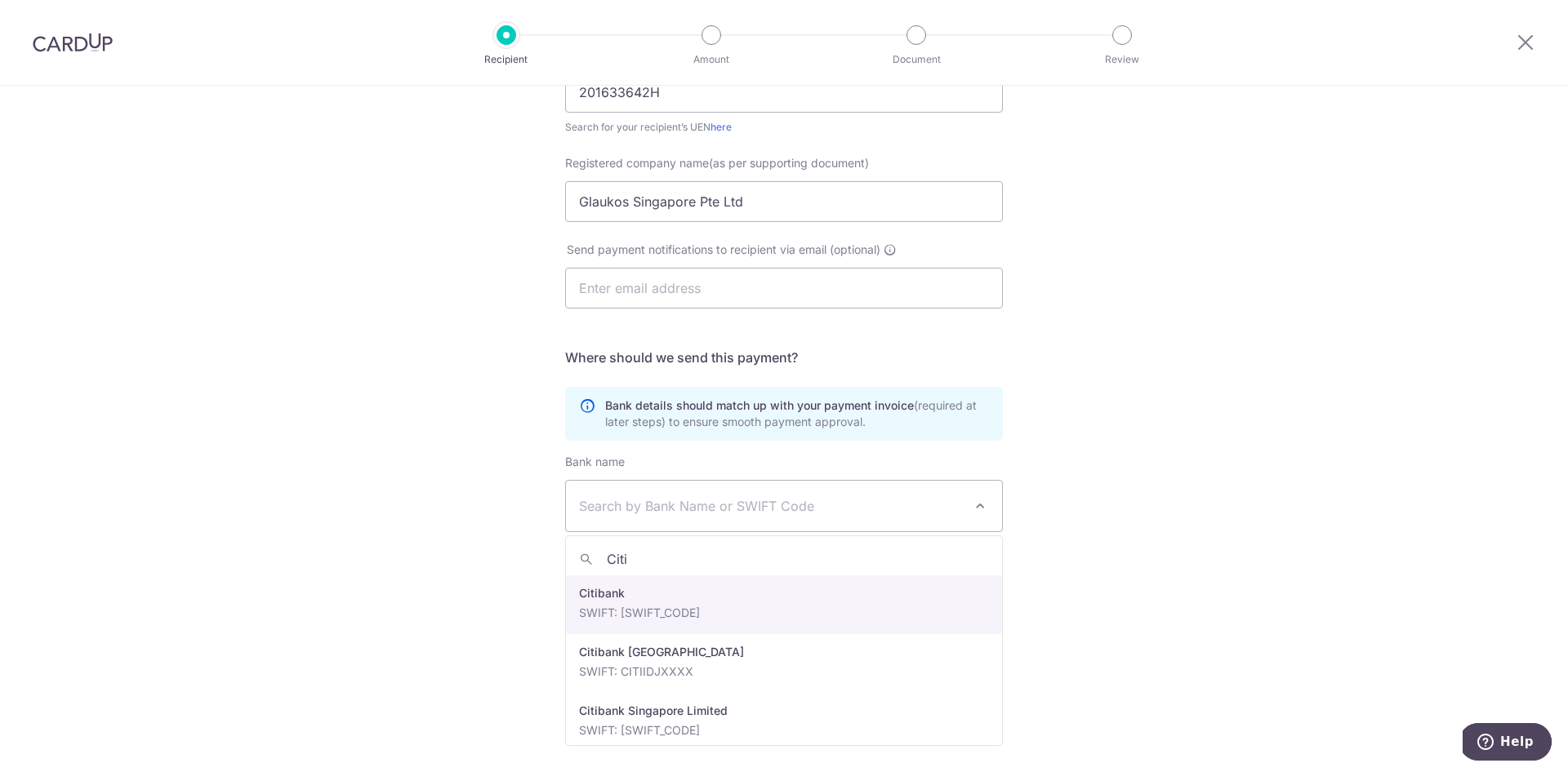
type input "Citi"
click at [710, 503] on span "Search by Bank Name or SWIFT Code" at bounding box center [770, 506] width 383 height 20
click at [711, 502] on span "Search by Bank Name or SWIFT Code" at bounding box center [770, 506] width 383 height 20
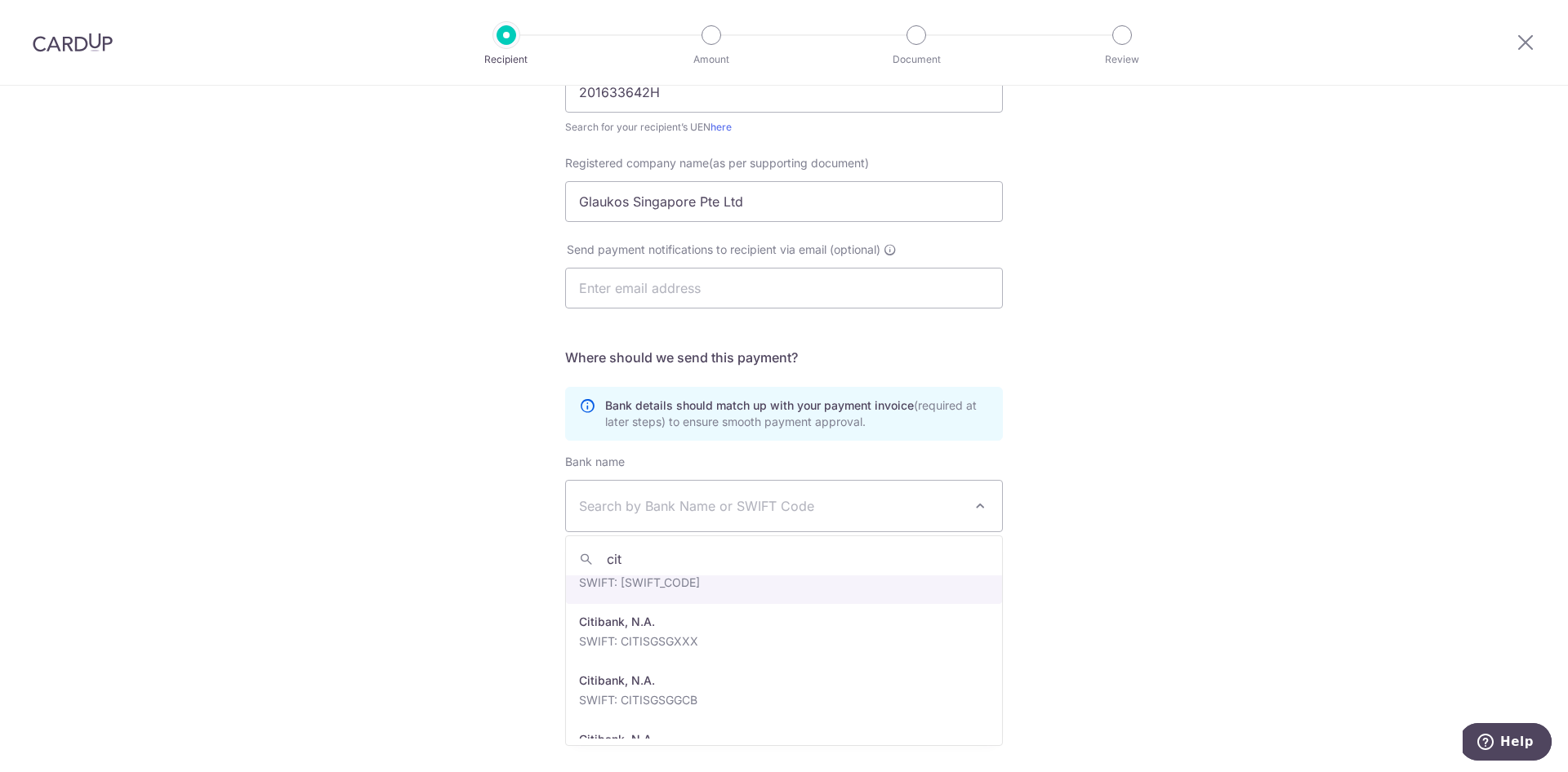
scroll to position [0, 0]
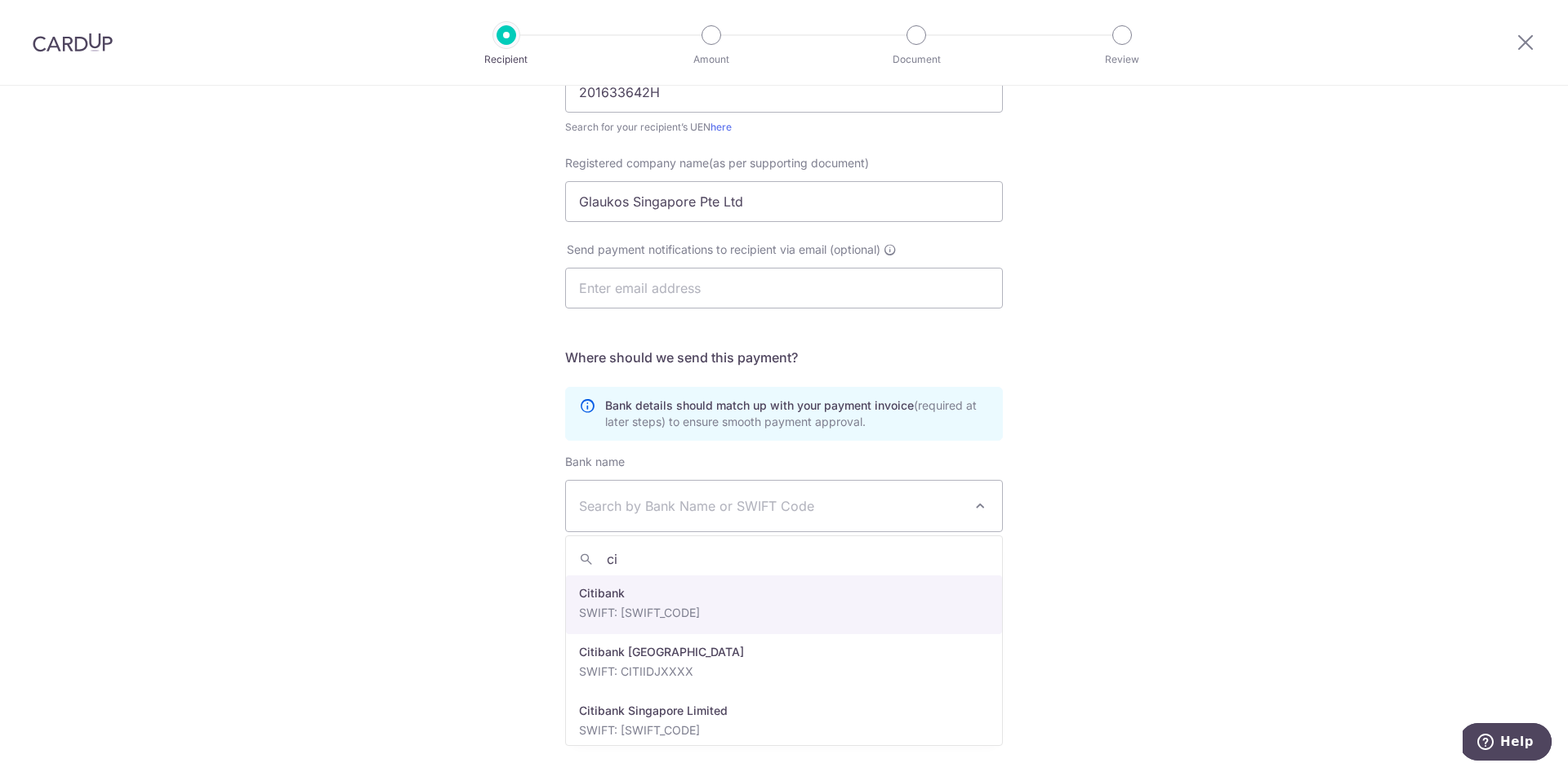
type input "c"
type input "bank of a"
select select "49"
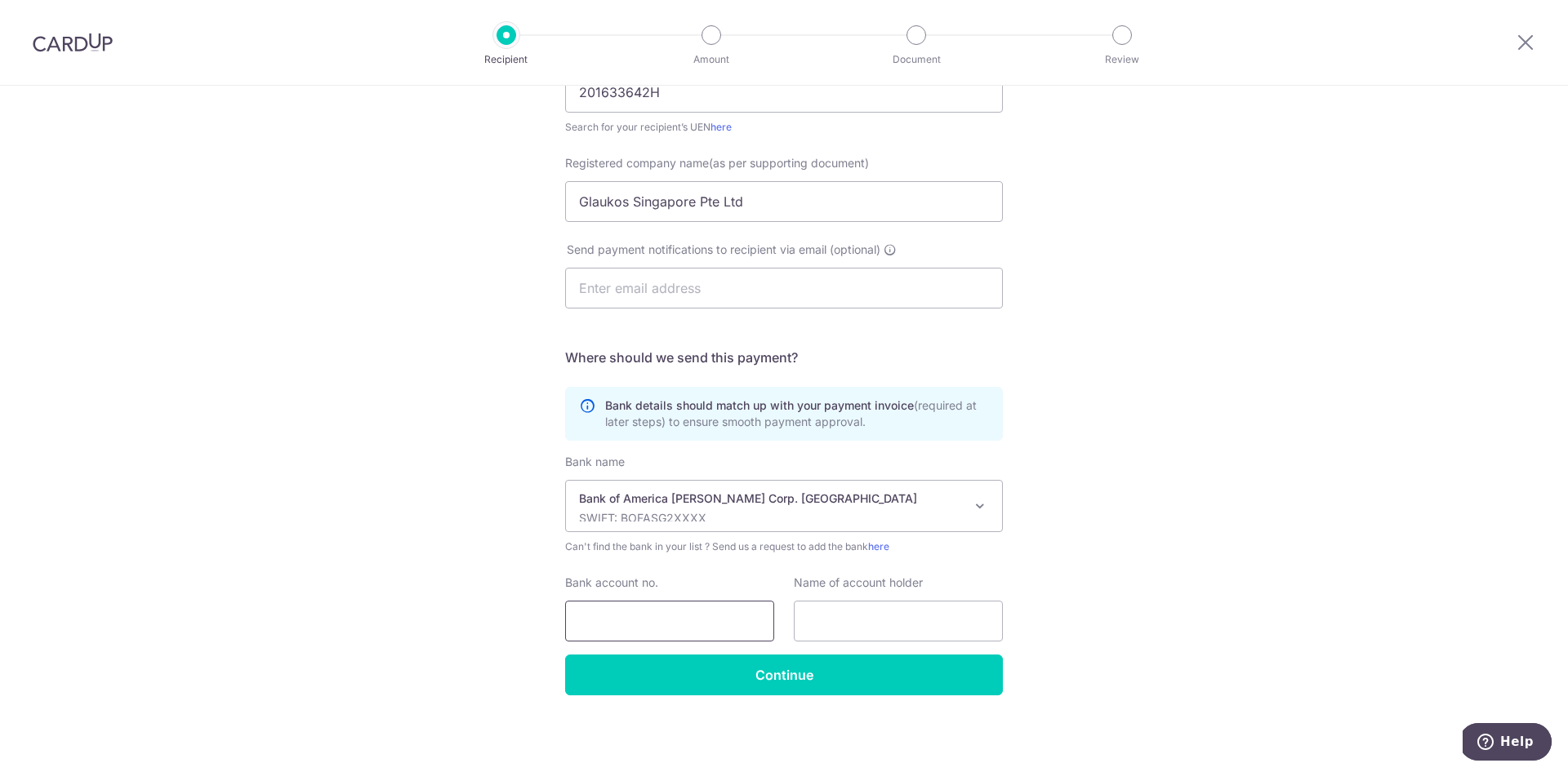
click at [701, 634] on input "Bank account no." at bounding box center [669, 622] width 209 height 41
type input "621271159010"
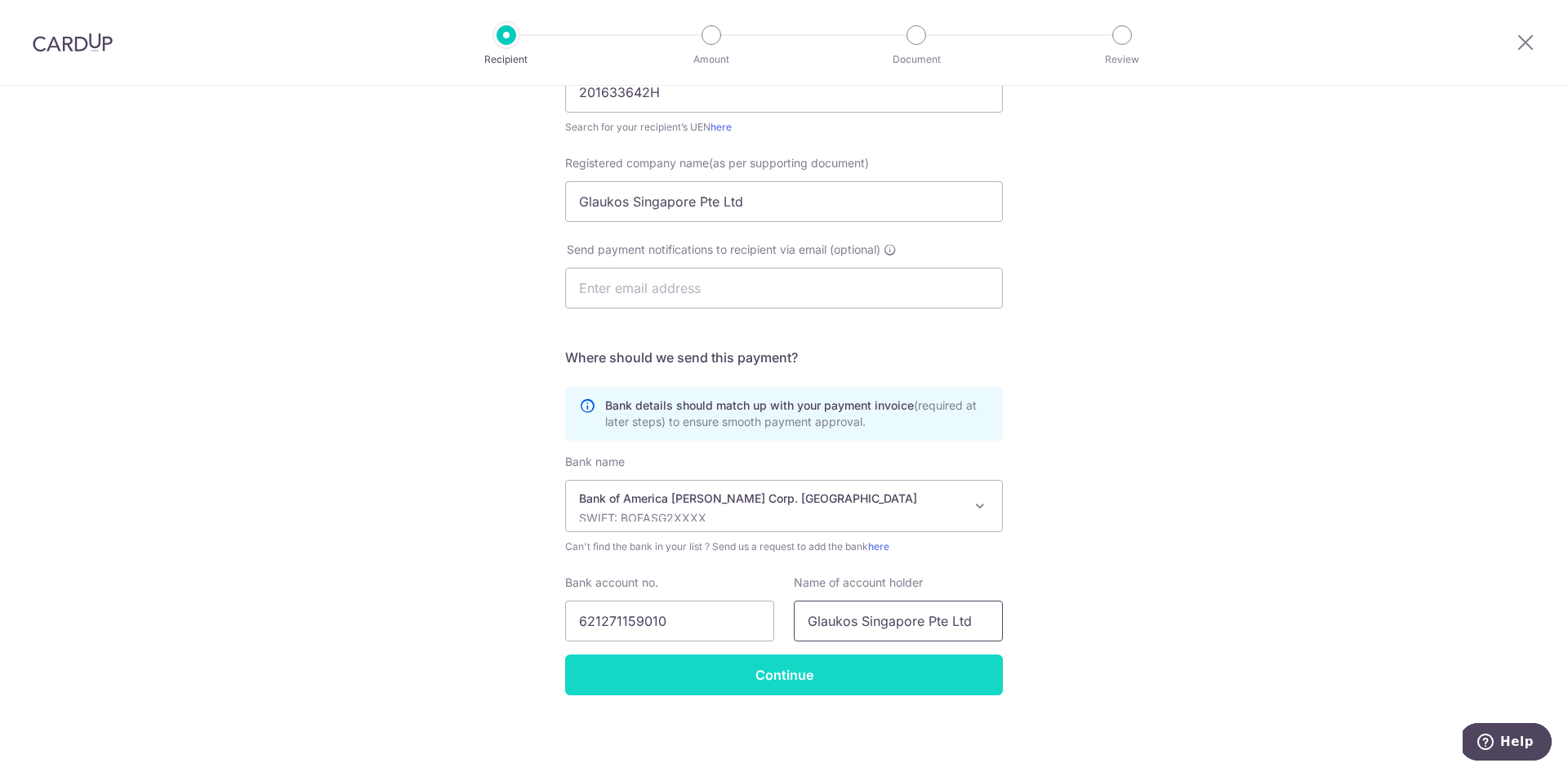
type input "Glaukos Singapore Pte Ltd"
click at [893, 676] on input "Continue" at bounding box center [783, 675] width 438 height 41
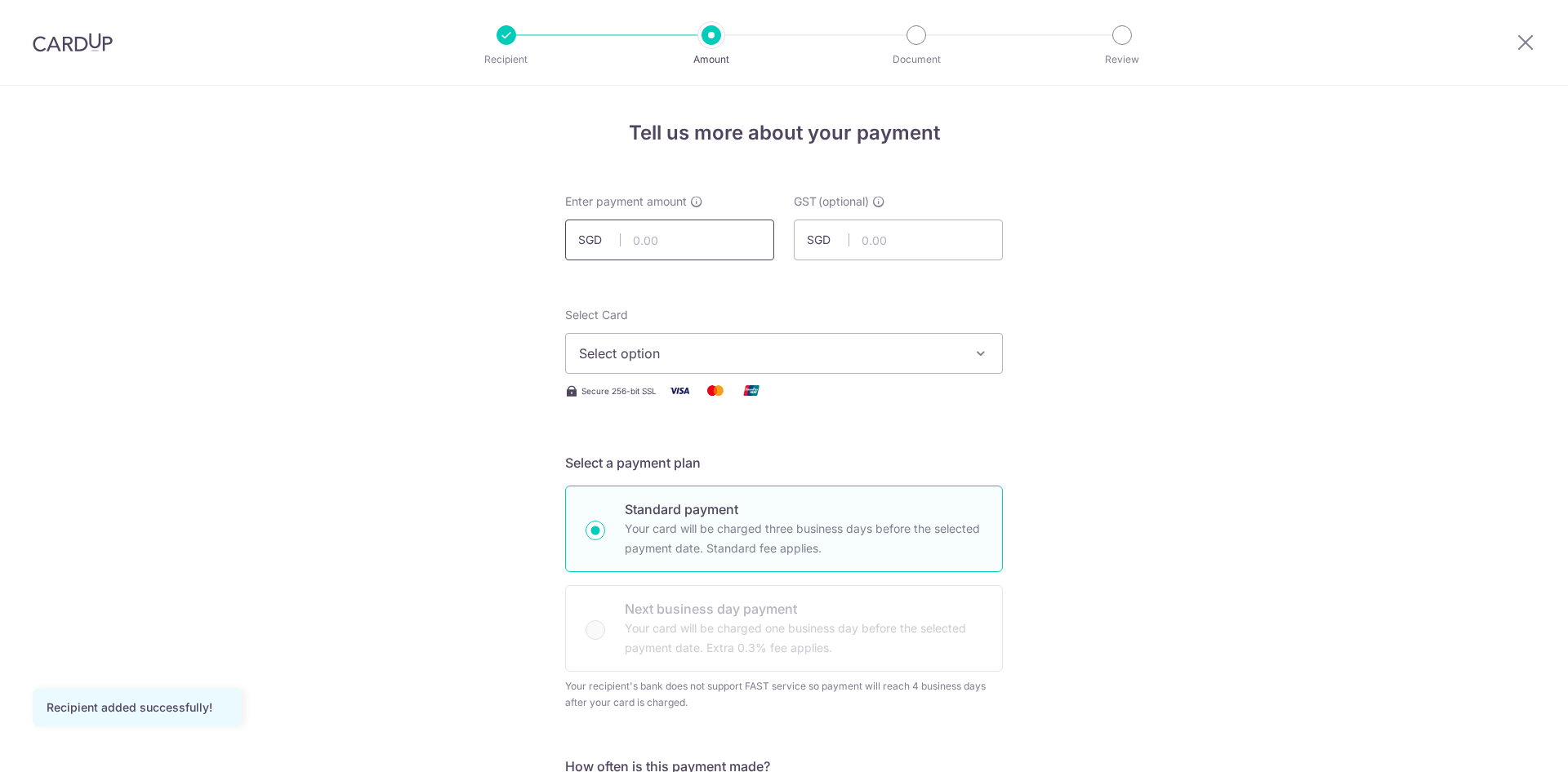
click at [685, 251] on input "text" at bounding box center [669, 240] width 209 height 41
type input "1,700.00"
click at [897, 241] on input "text" at bounding box center [898, 240] width 209 height 41
type input "153.00"
click at [797, 362] on span "Select option" at bounding box center [769, 353] width 380 height 20
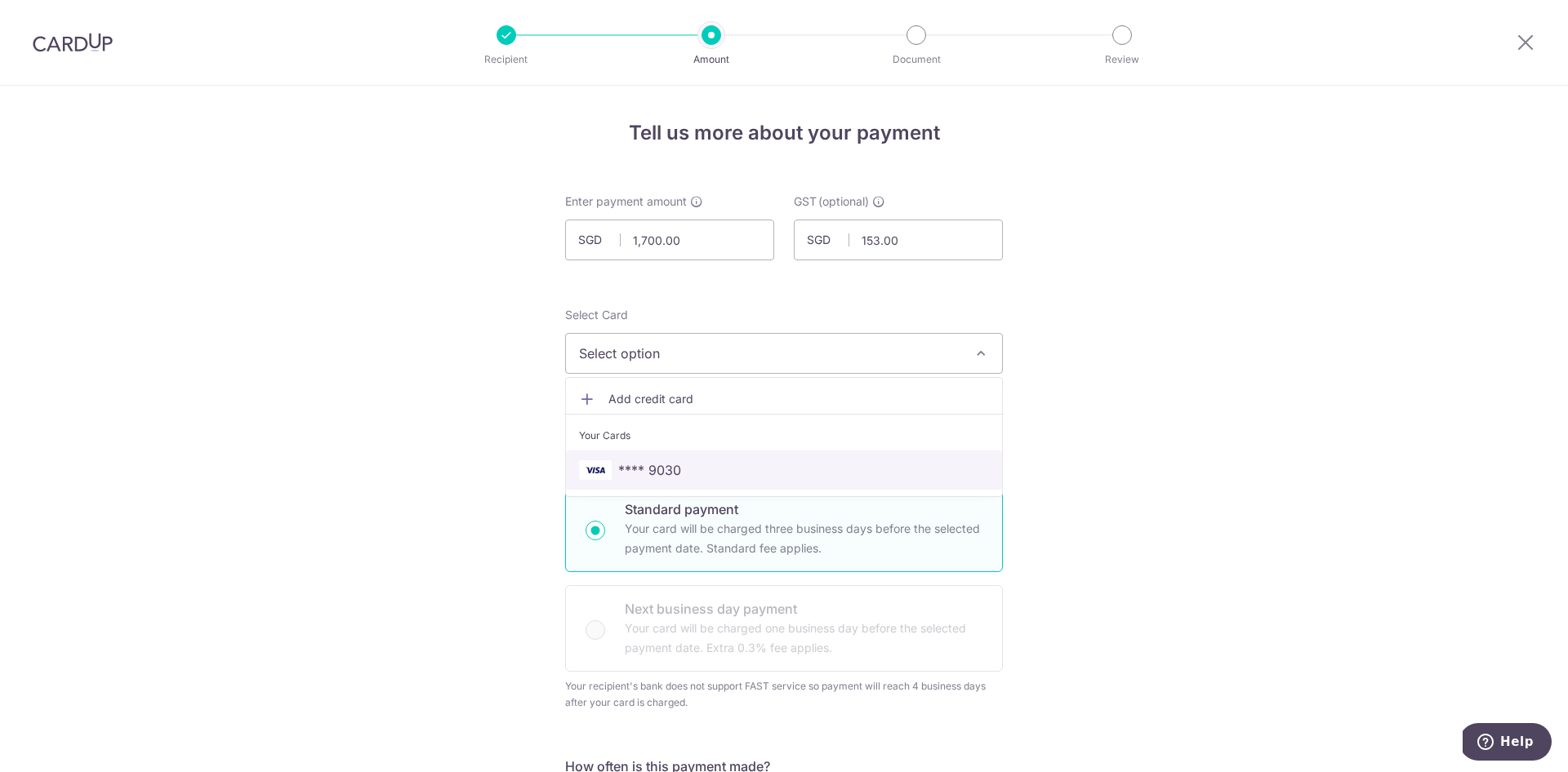
click at [697, 479] on span "**** 9030" at bounding box center [784, 470] width 410 height 20
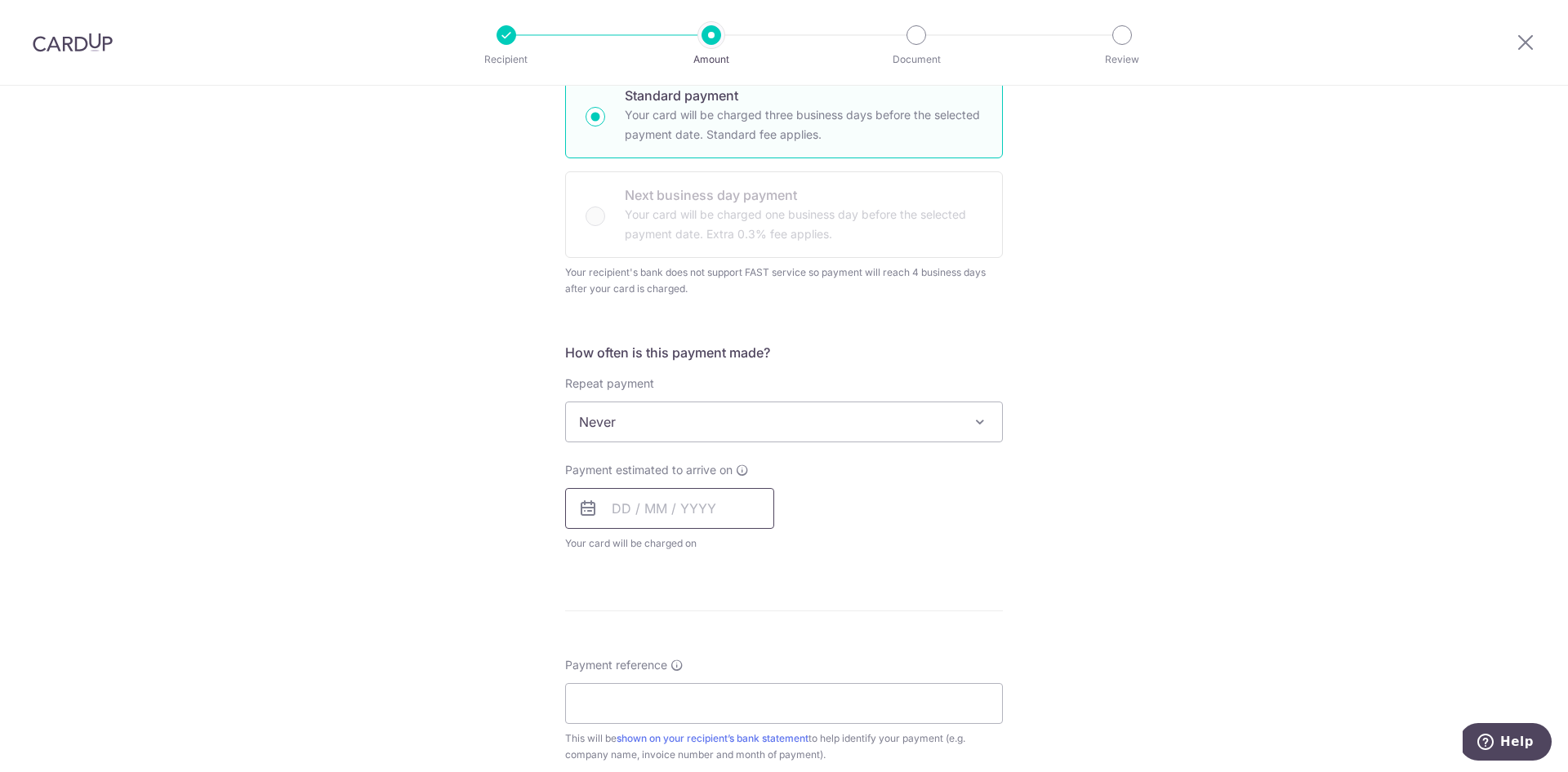
scroll to position [415, 0]
click at [609, 507] on input "text" at bounding box center [669, 508] width 209 height 41
click at [632, 690] on link "13" at bounding box center [631, 689] width 26 height 26
type input "13/10/2025"
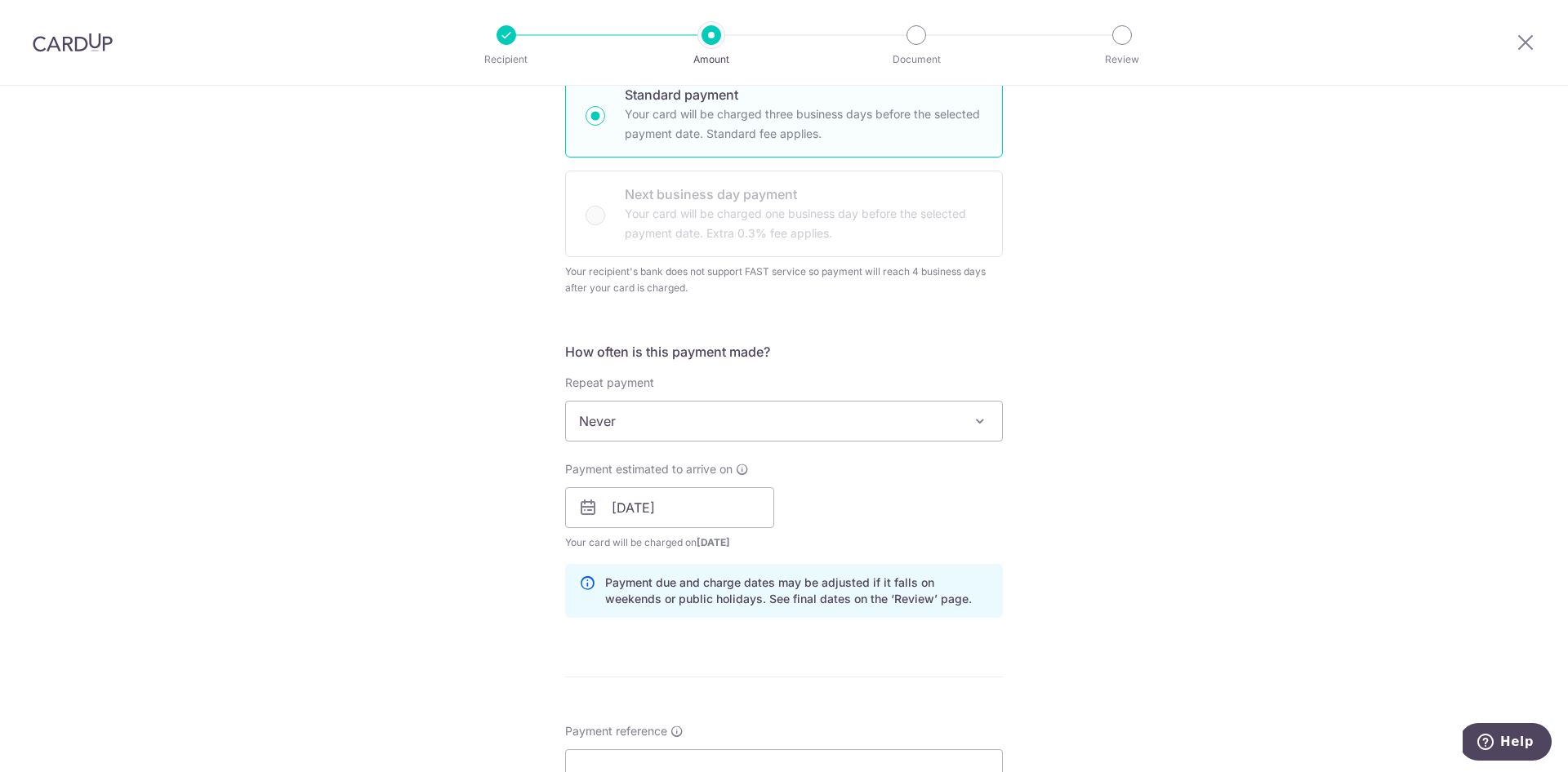
click at [632, 690] on form "Enter payment amount SGD 1,700.00 1700.00 GST (optional) SGD 153.00 153.00 Reci…" at bounding box center [783, 533] width 438 height 1508
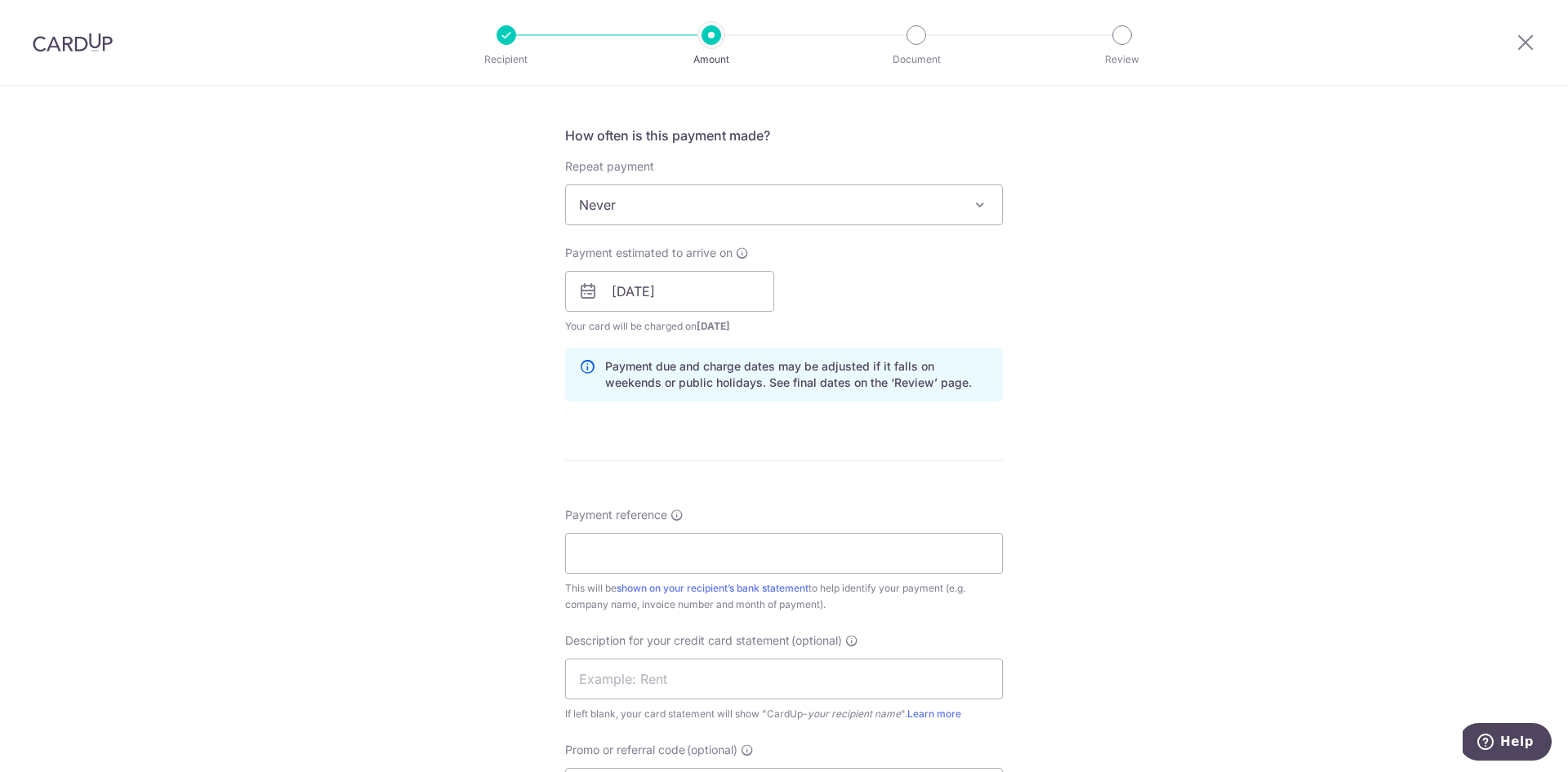
scroll to position [646, 0]
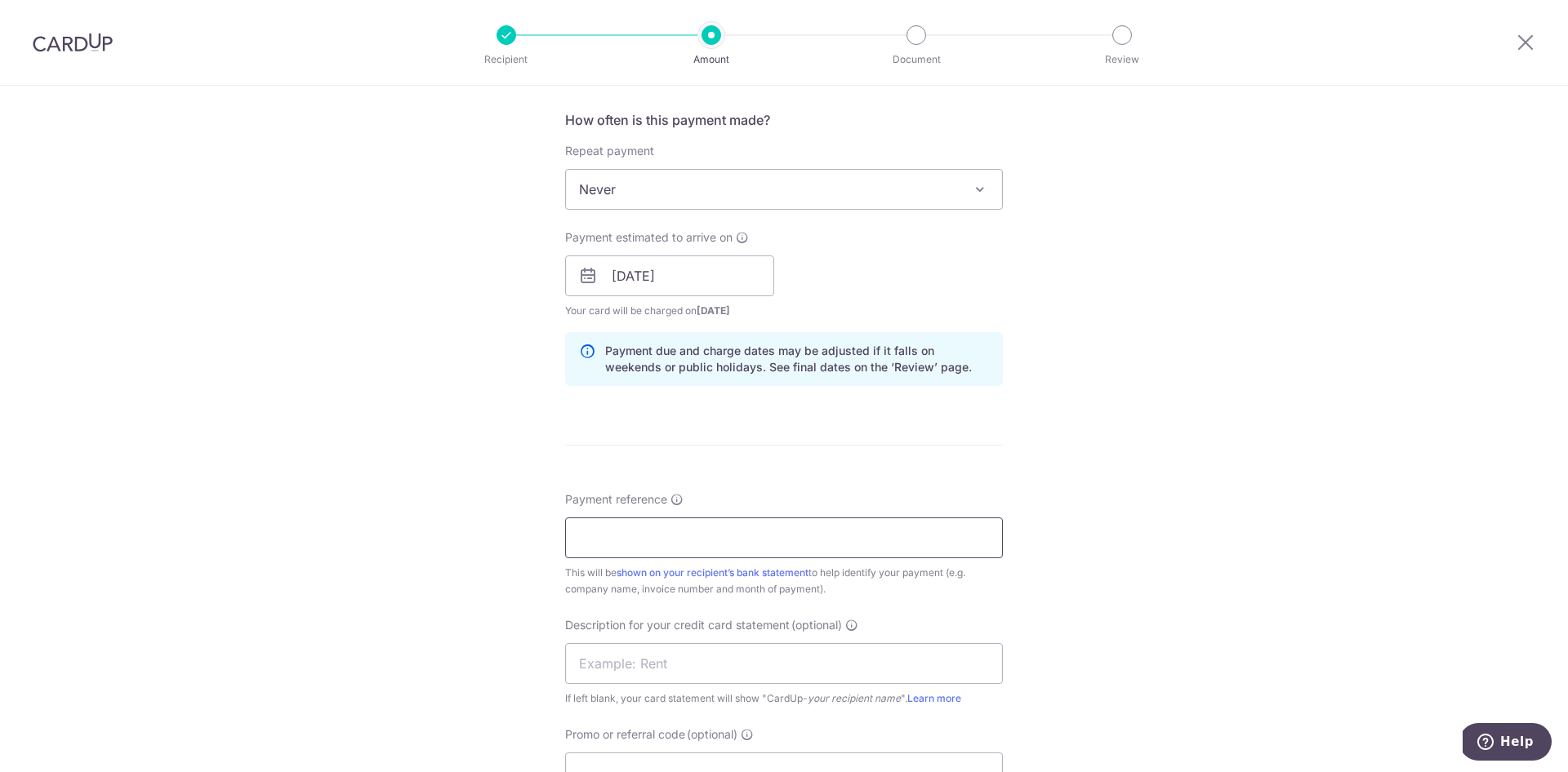
click at [774, 544] on input "Payment reference" at bounding box center [783, 538] width 438 height 41
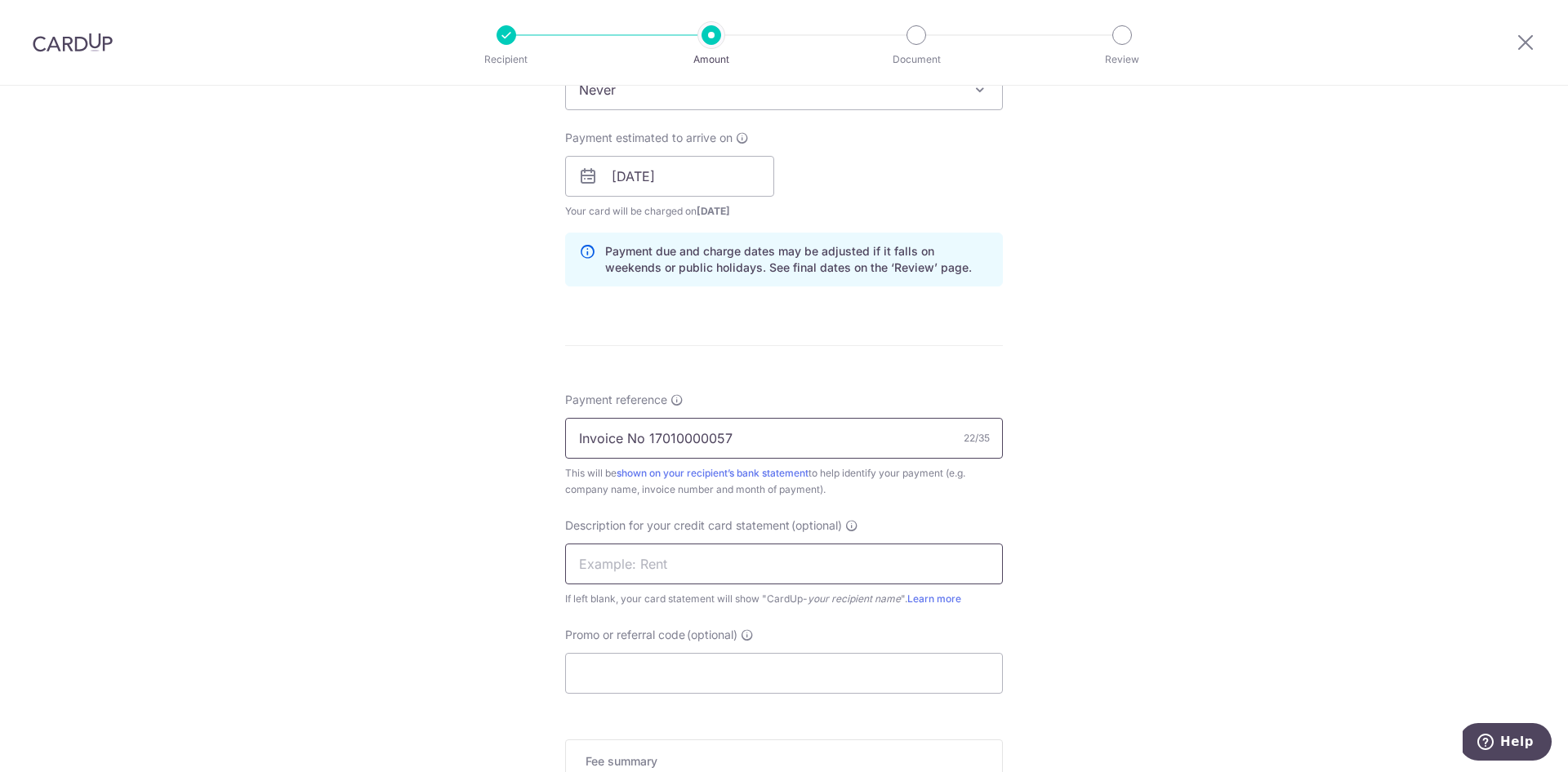
scroll to position [749, 0]
type input "Invoice No 17010000057"
click at [792, 565] on input "text" at bounding box center [783, 562] width 438 height 41
type input "Glaucos"
click at [764, 667] on input "Promo or referral code (optional)" at bounding box center [783, 671] width 438 height 41
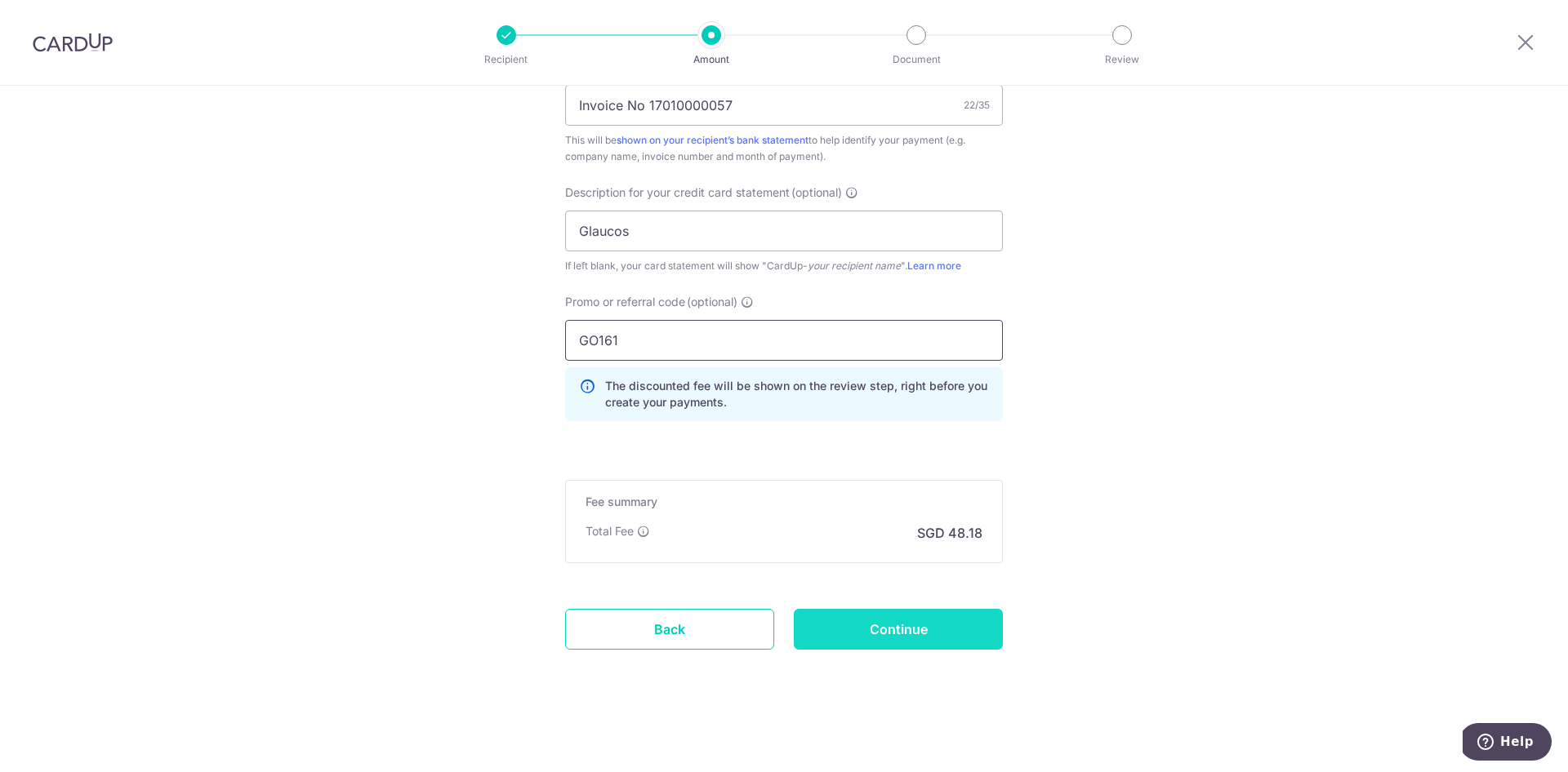
scroll to position [1079, 0]
type input "GO161"
click at [937, 627] on input "Continue" at bounding box center [898, 629] width 209 height 41
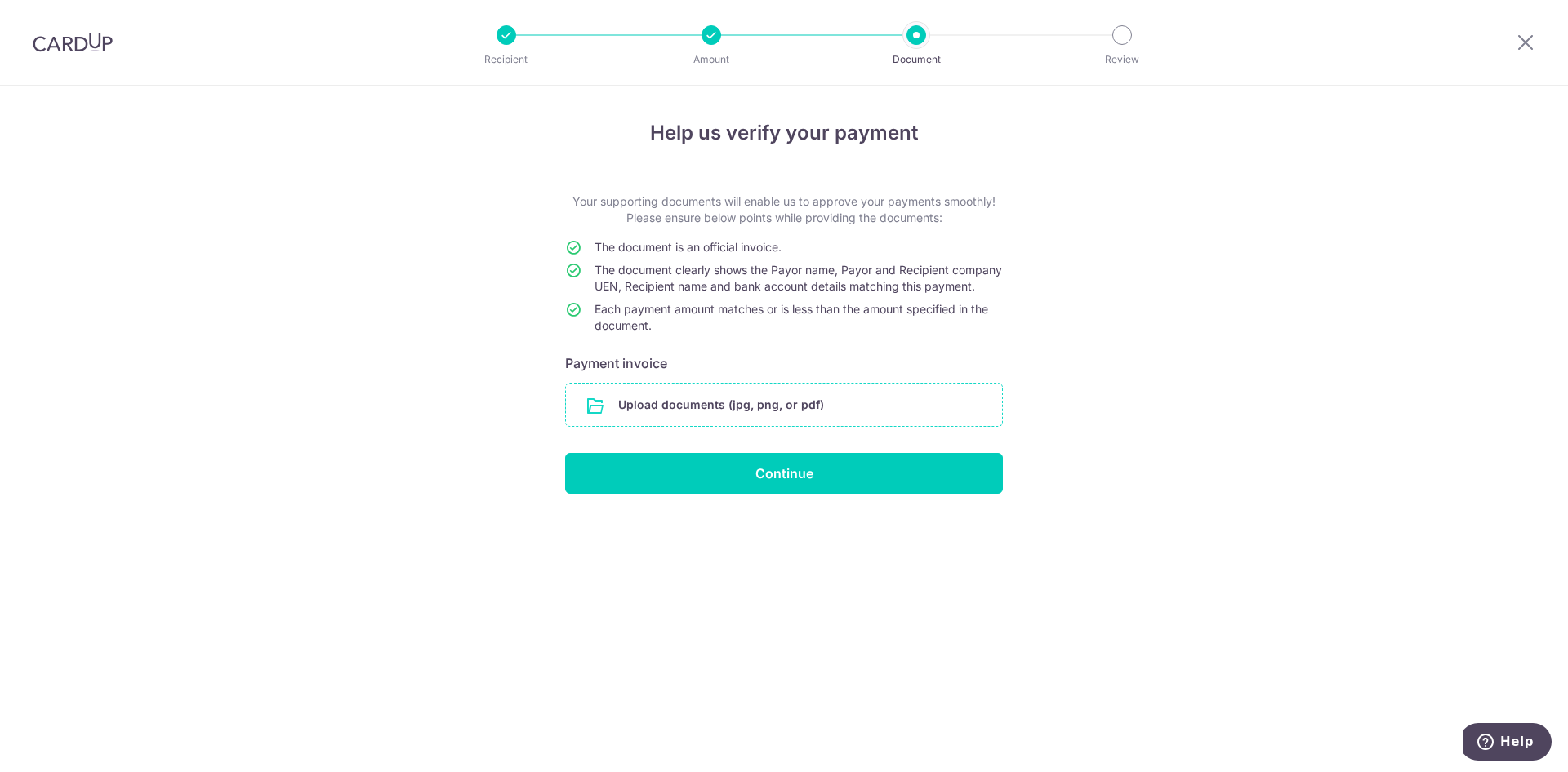
click at [668, 426] on input "file" at bounding box center [783, 405] width 436 height 43
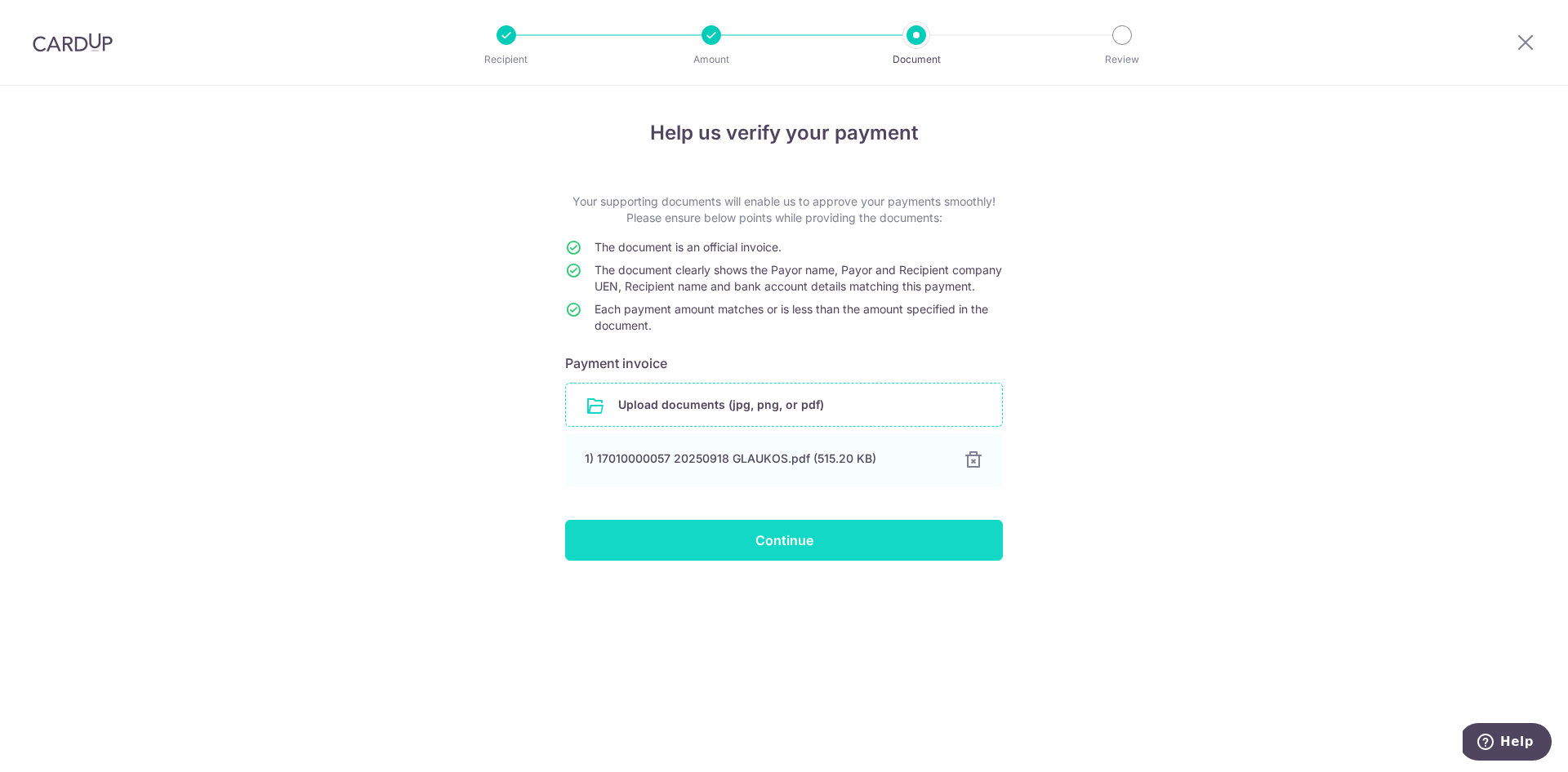
click at [807, 561] on input "Continue" at bounding box center [783, 541] width 438 height 41
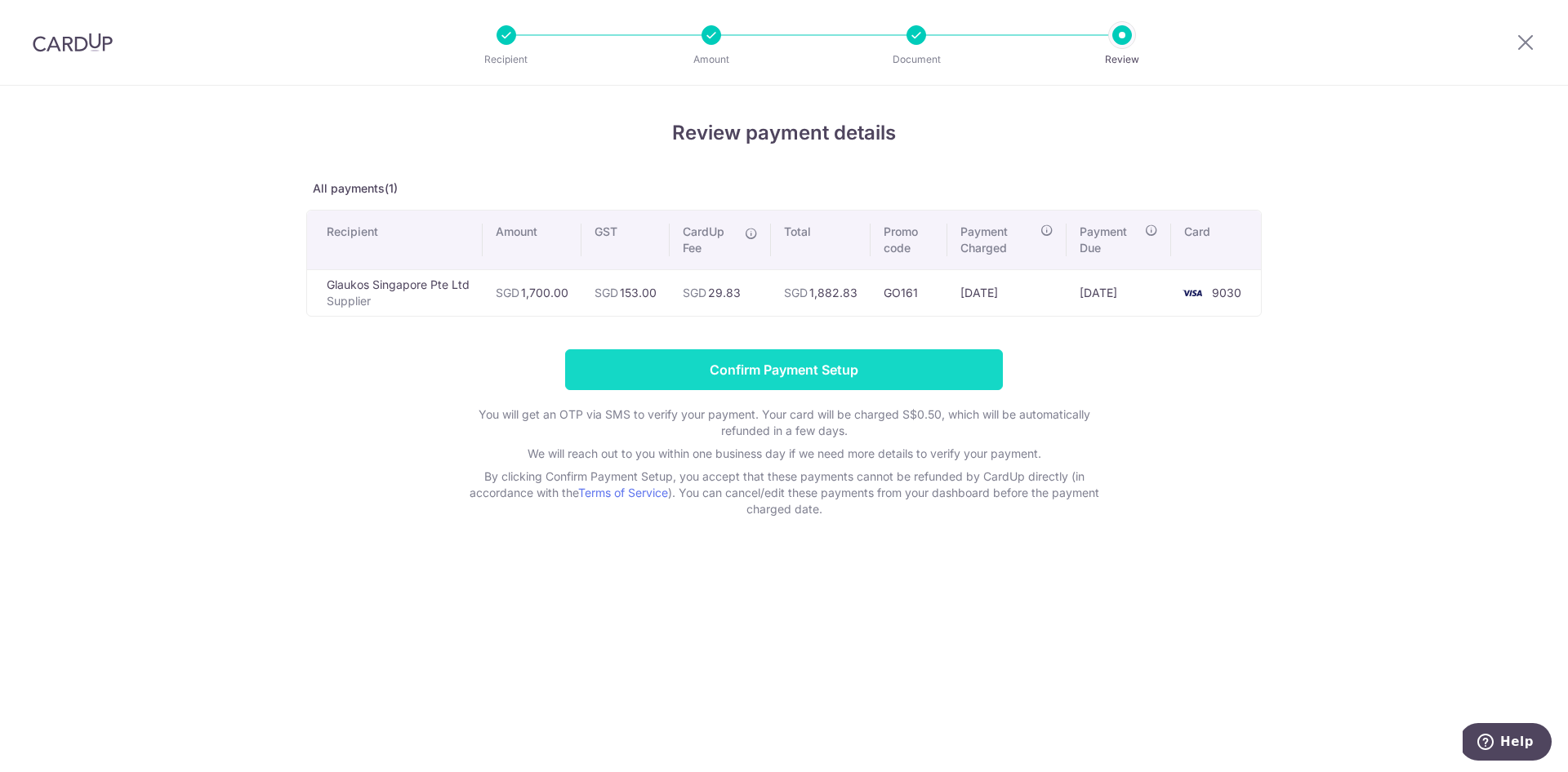
click at [671, 374] on input "Confirm Payment Setup" at bounding box center [783, 370] width 438 height 41
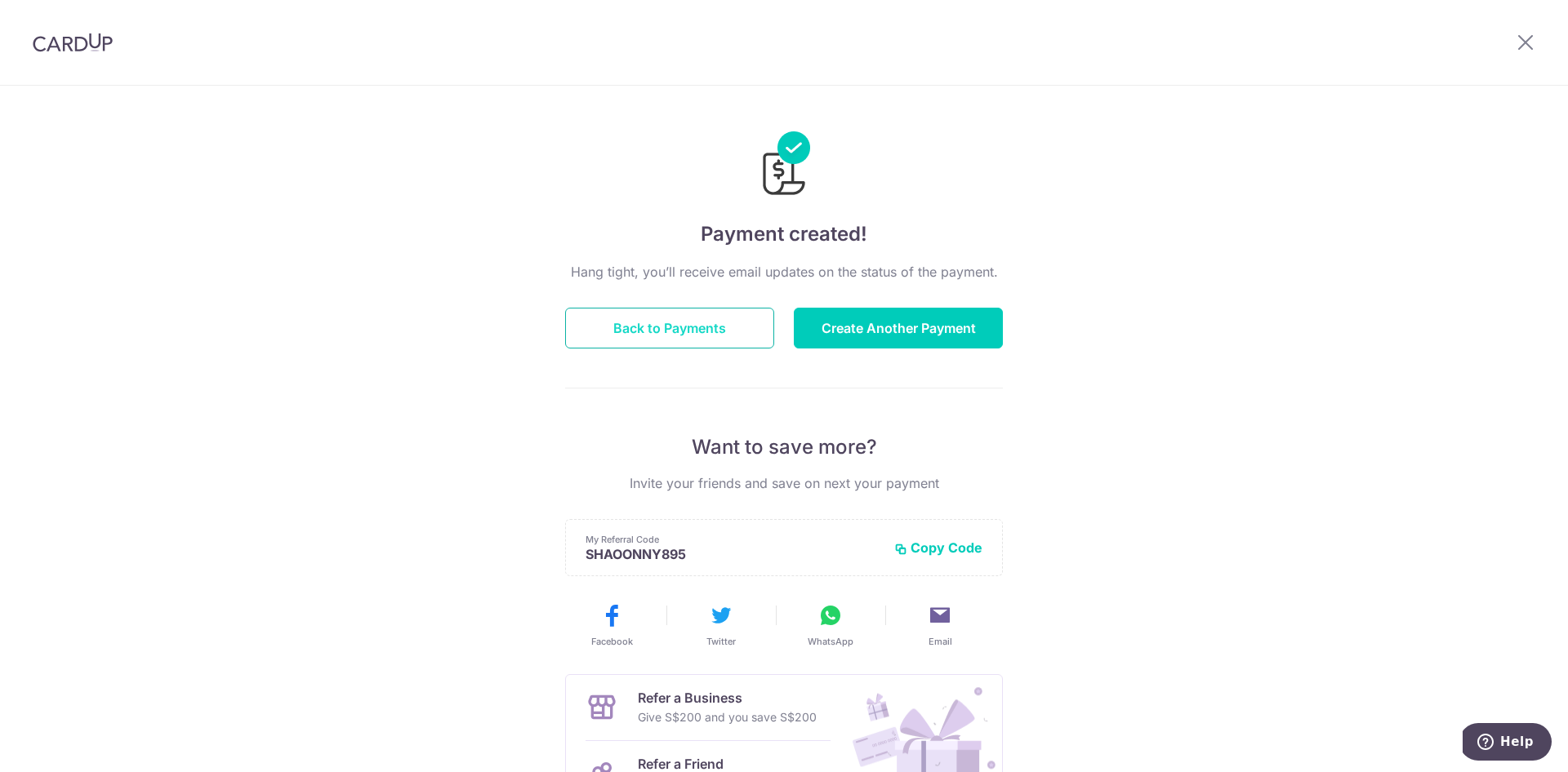
click at [726, 334] on button "Back to Payments" at bounding box center [669, 328] width 209 height 41
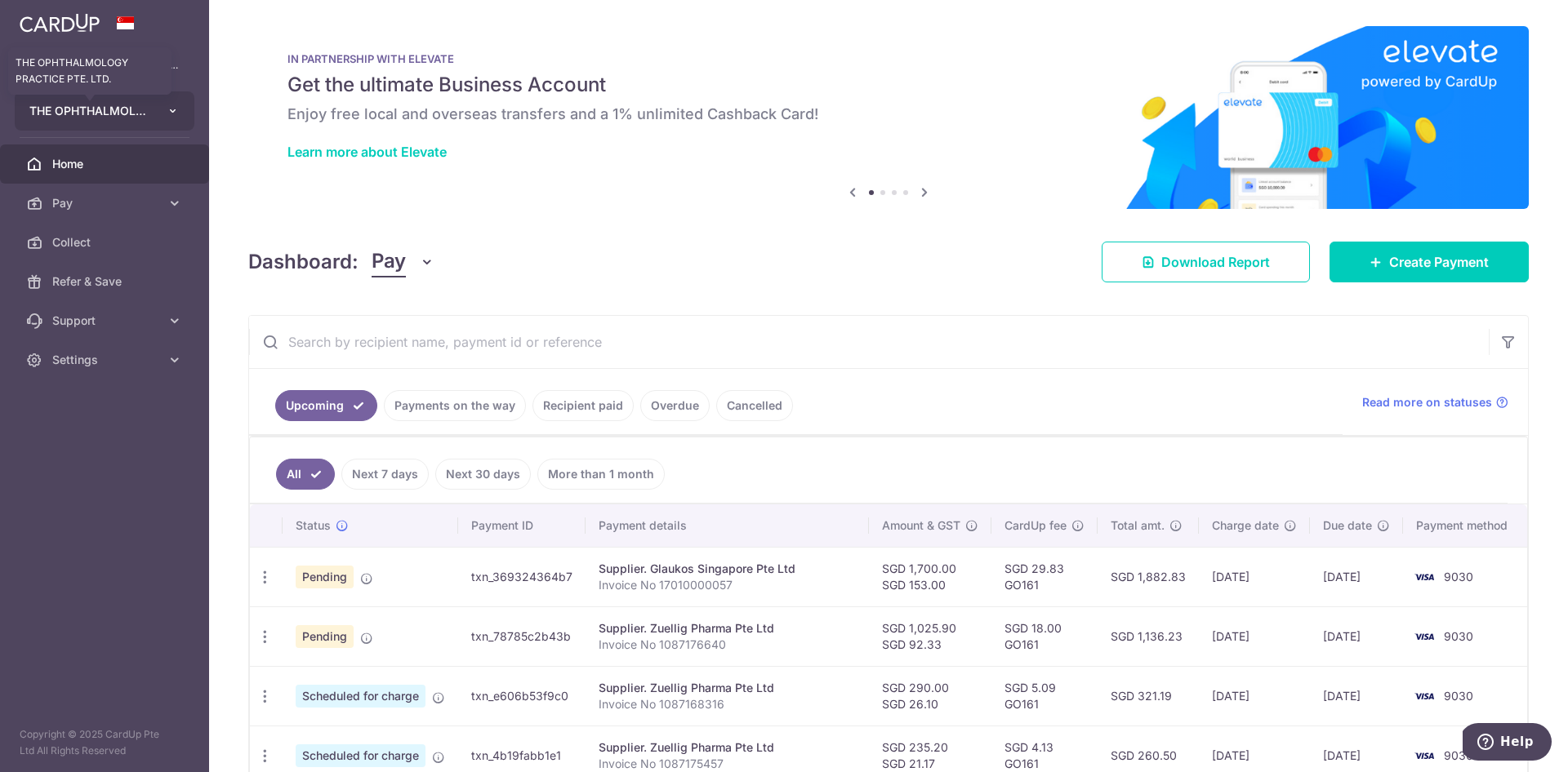
click at [115, 110] on span "THE OPHTHALMOLOGY PRACTICE PTE. LTD." at bounding box center [90, 111] width 121 height 16
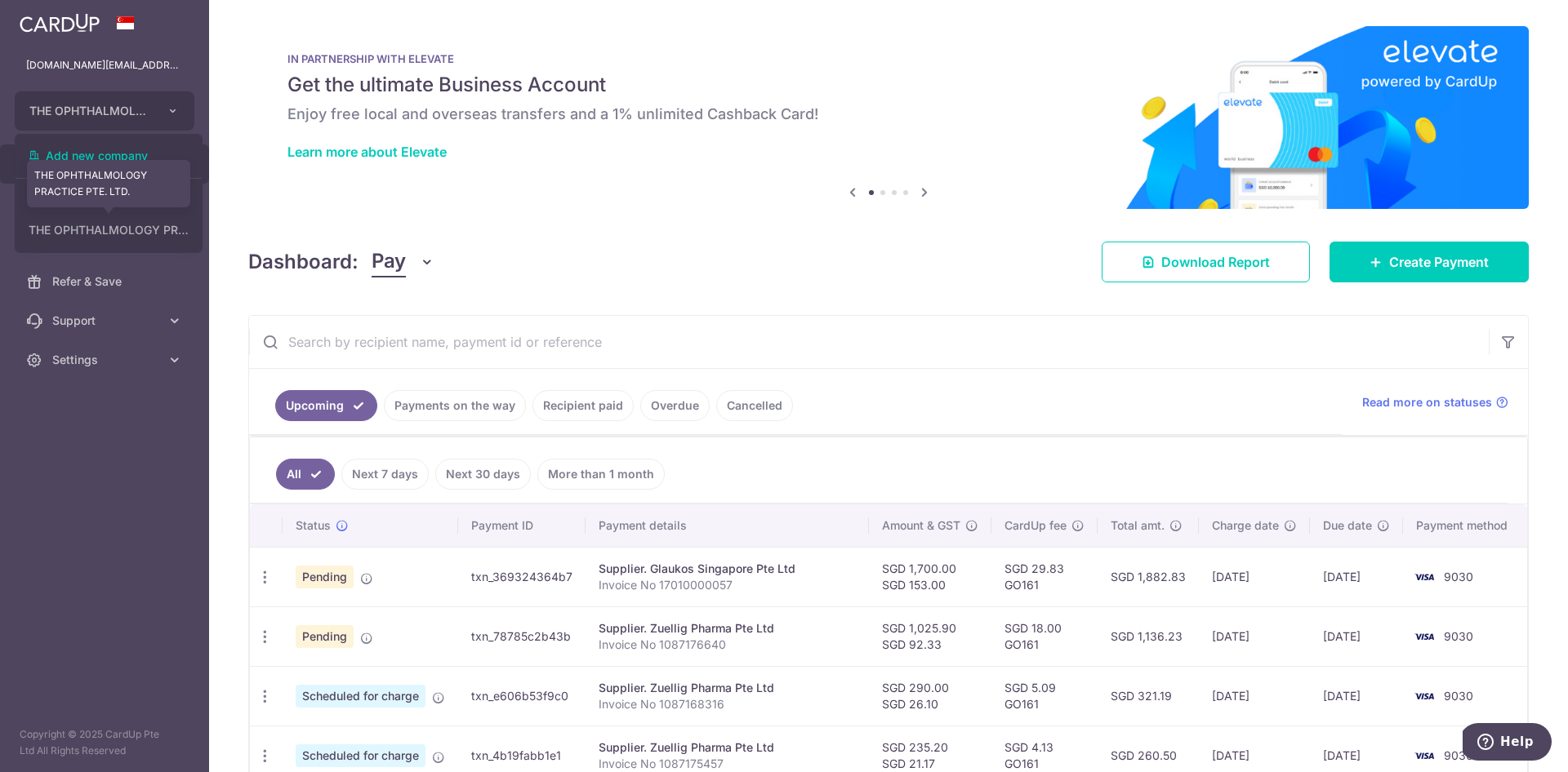
click at [126, 232] on link "THE OPHTHALMOLOGY PRACTICE PTE. LTD." at bounding box center [108, 230] width 186 height 30
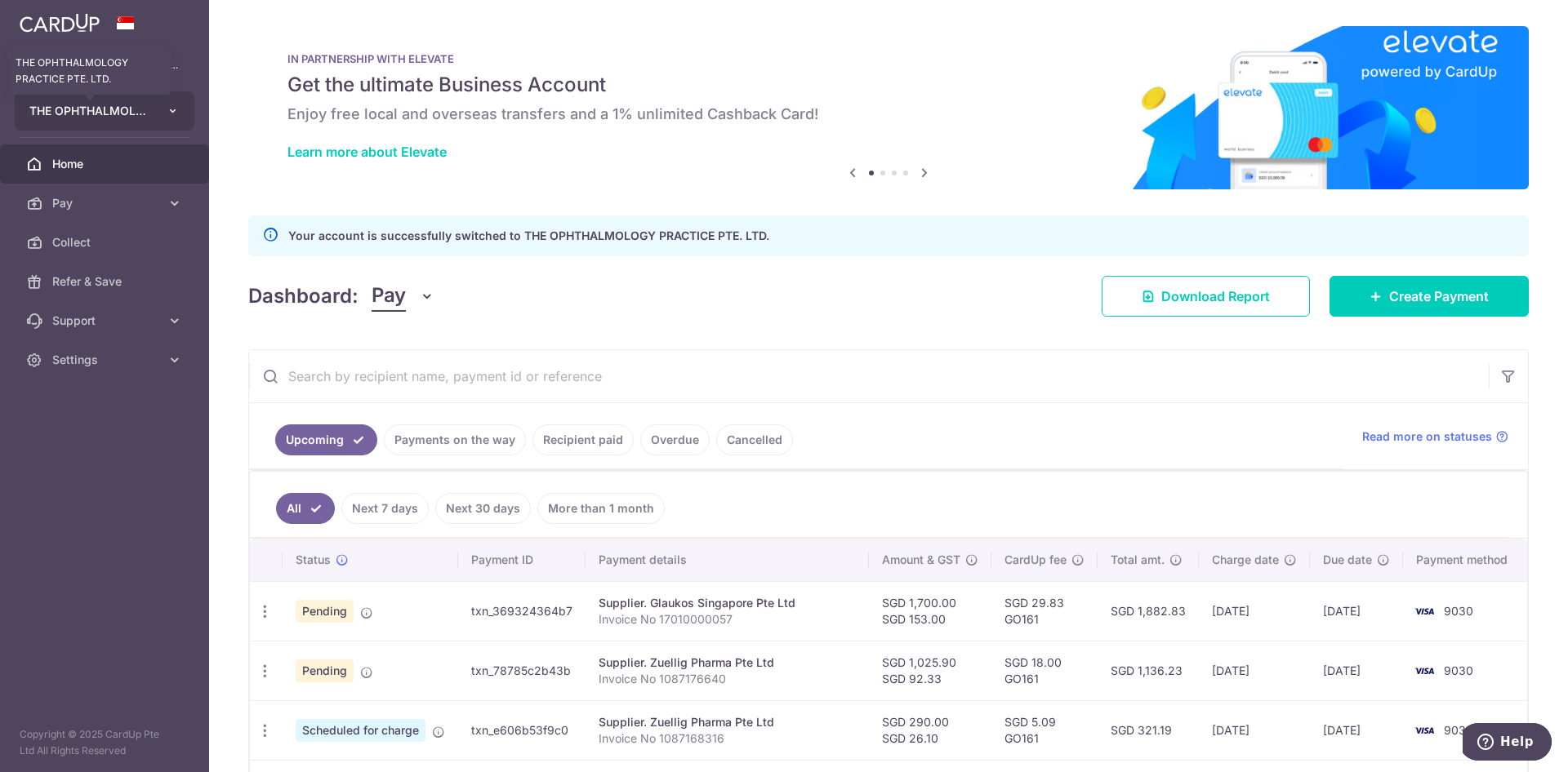
click at [126, 109] on span "THE OPHTHALMOLOGY PRACTICE PTE. LTD." at bounding box center [90, 111] width 121 height 16
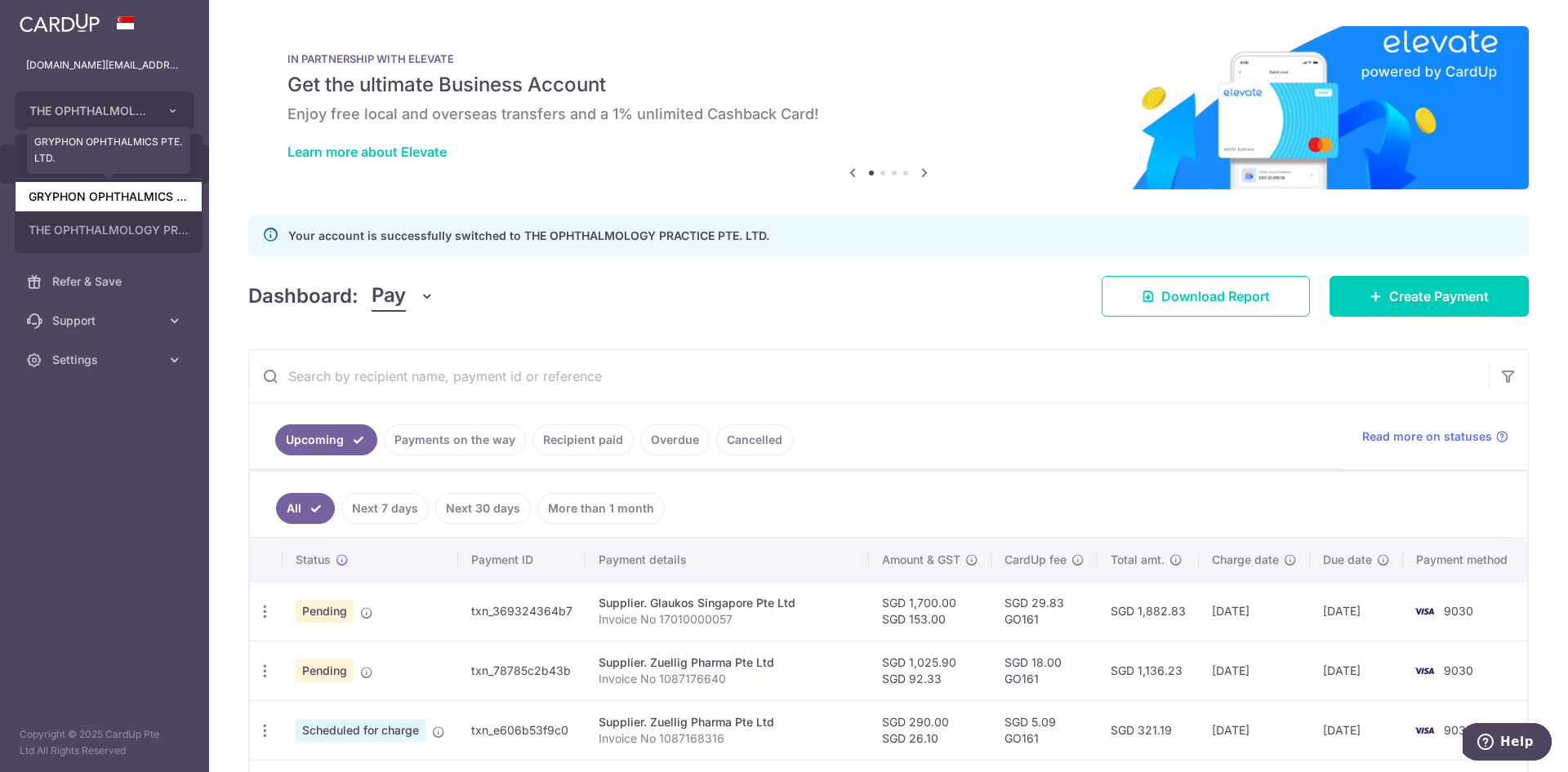
click at [114, 197] on link "GRYPHON OPHTHALMICS PTE. LTD." at bounding box center [108, 196] width 186 height 30
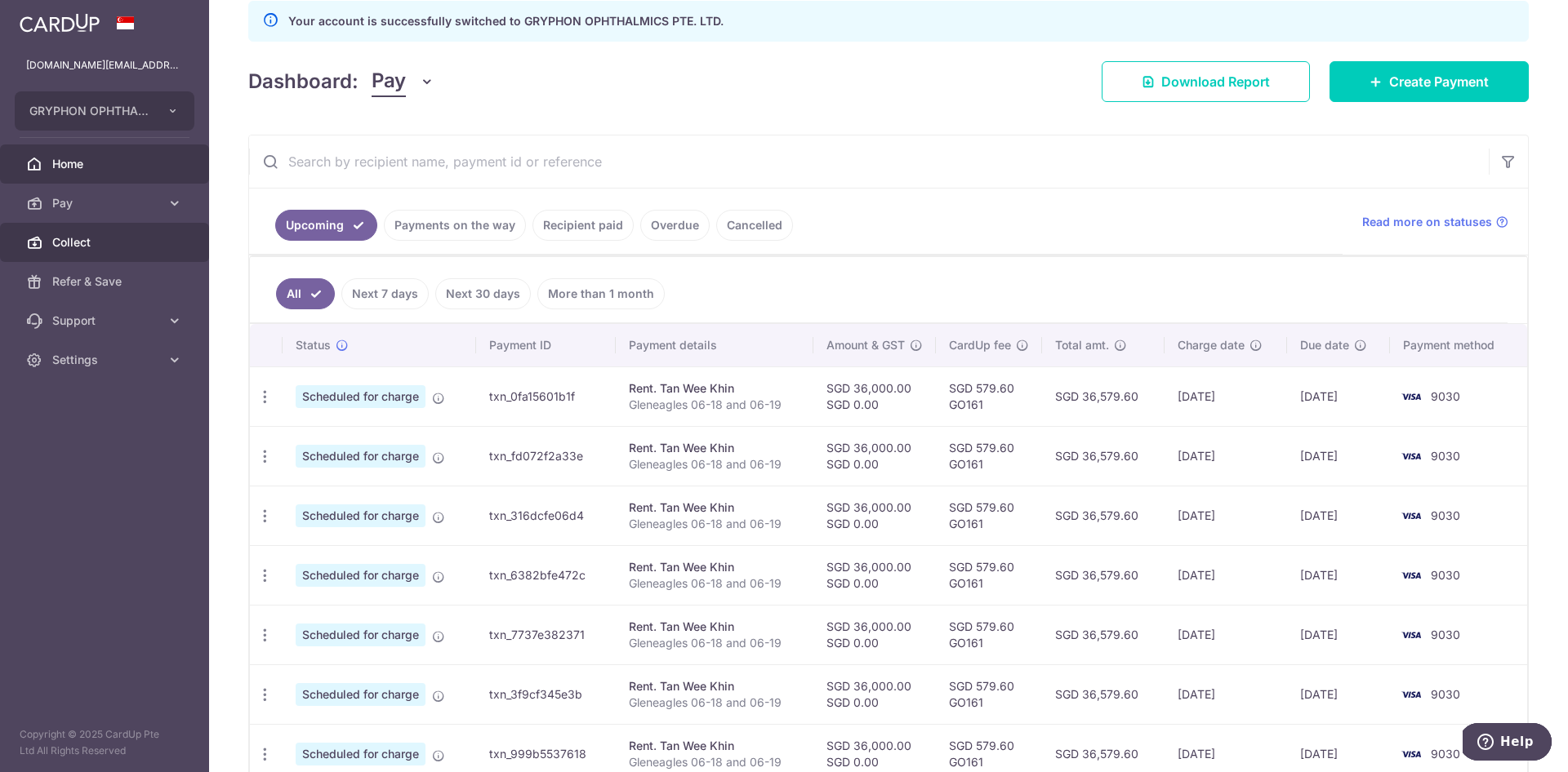
scroll to position [215, 0]
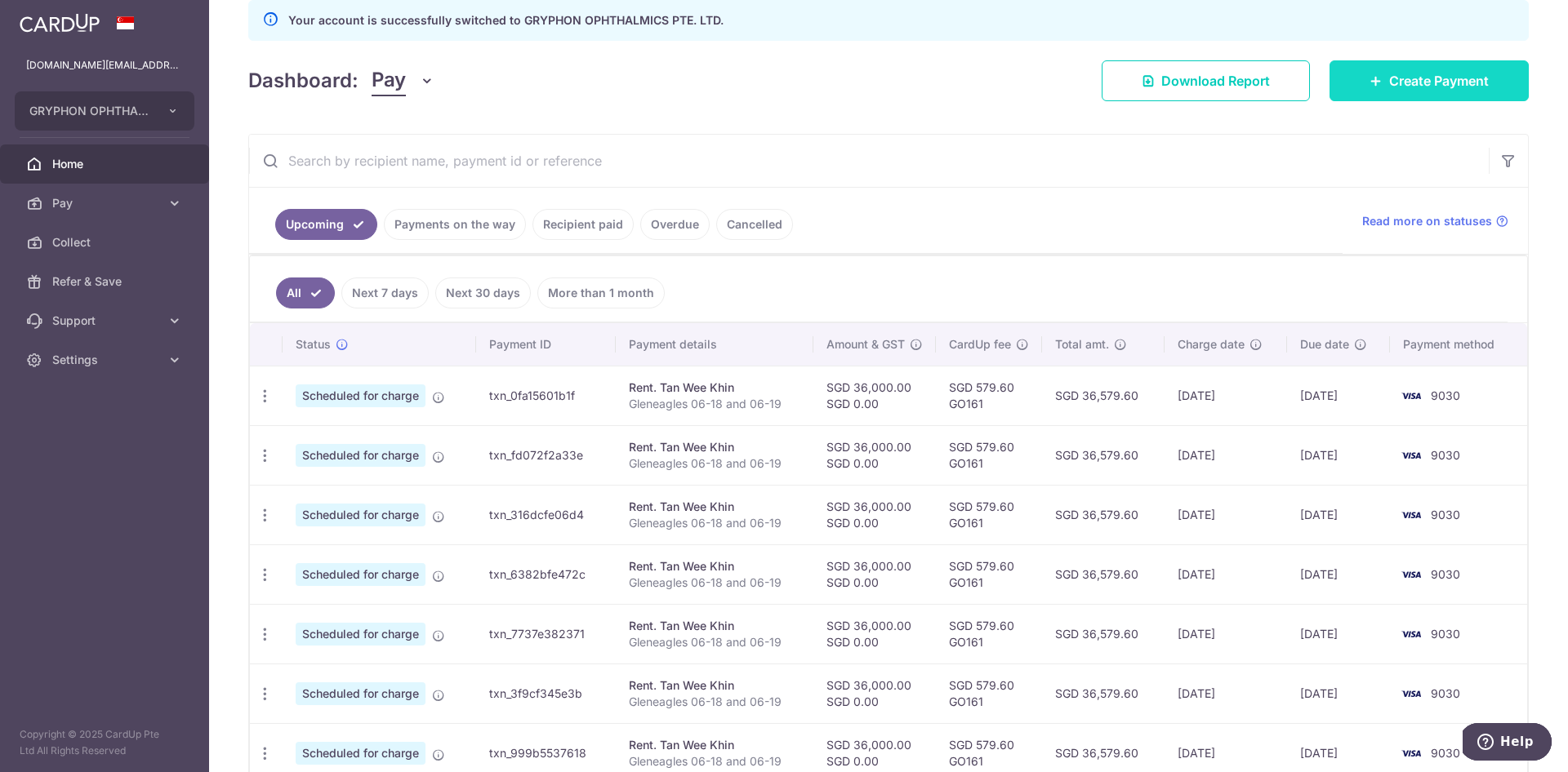
click at [1378, 88] on link "Create Payment" at bounding box center [1429, 81] width 199 height 41
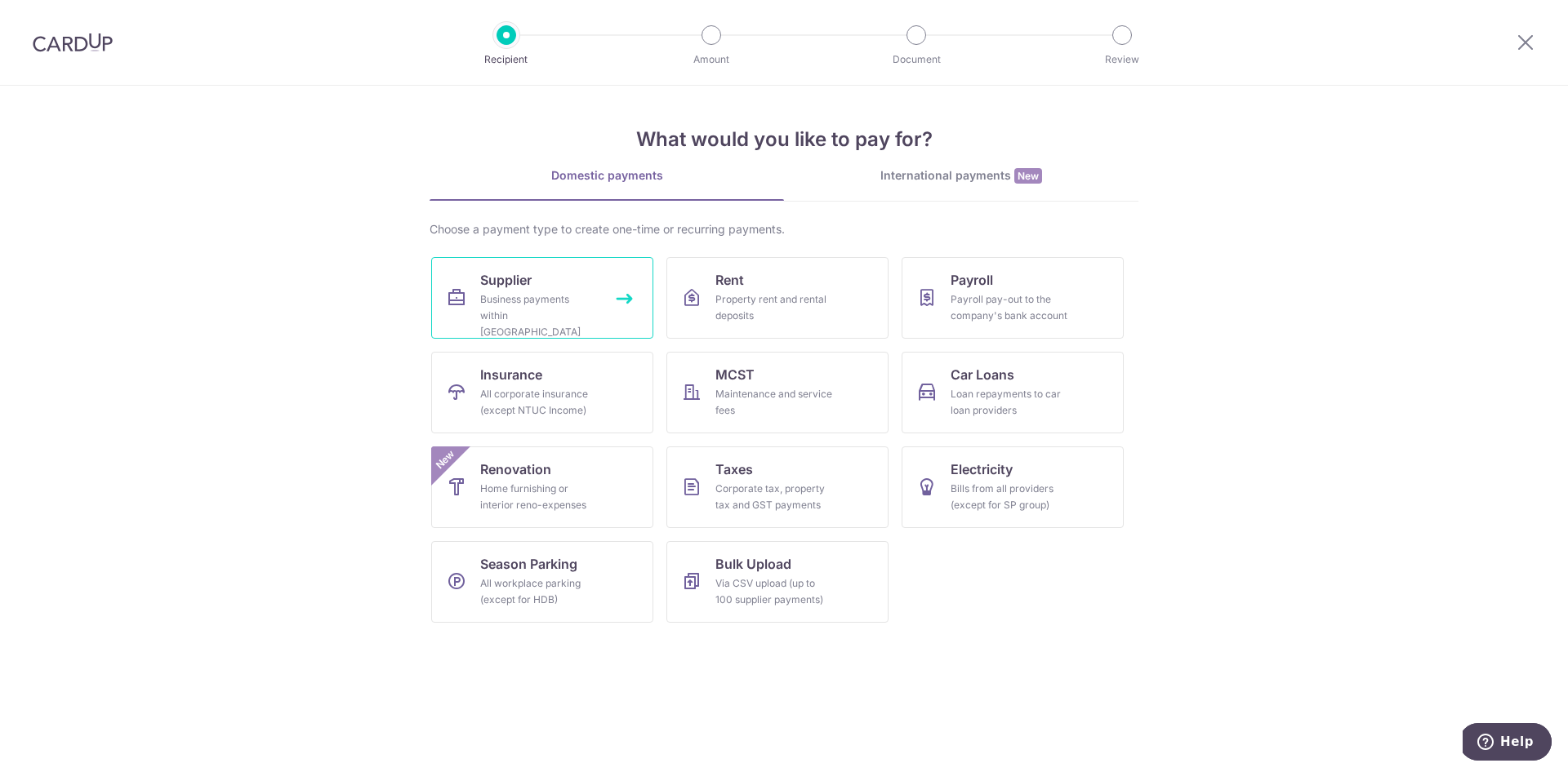
click at [558, 311] on div "Business payments within Singapore" at bounding box center [539, 316] width 117 height 49
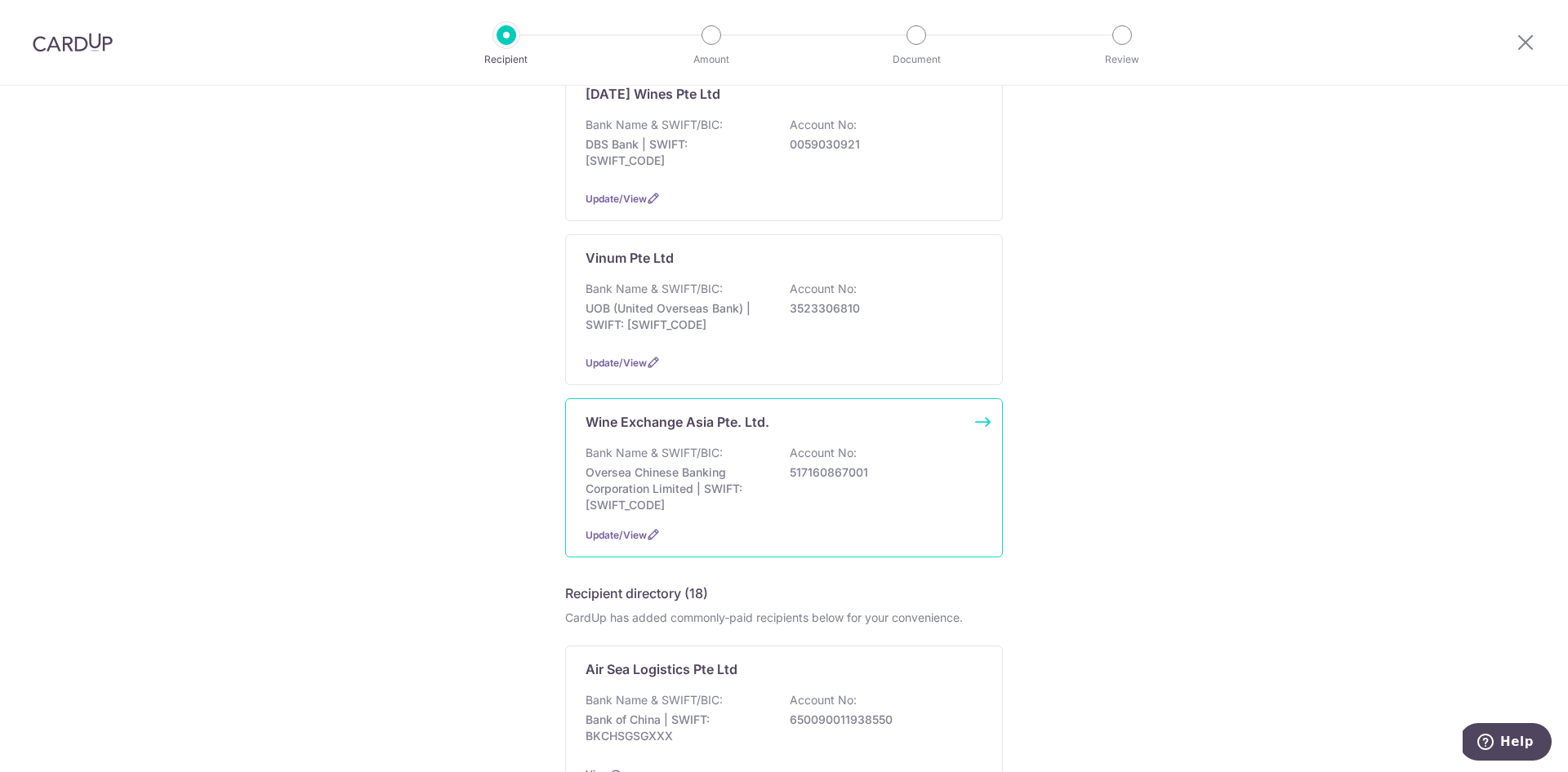
scroll to position [461, 0]
click at [688, 458] on p "Oversea Chinese Banking Corporation Limited | SWIFT: OCBCSGSGXXX" at bounding box center [676, 483] width 183 height 49
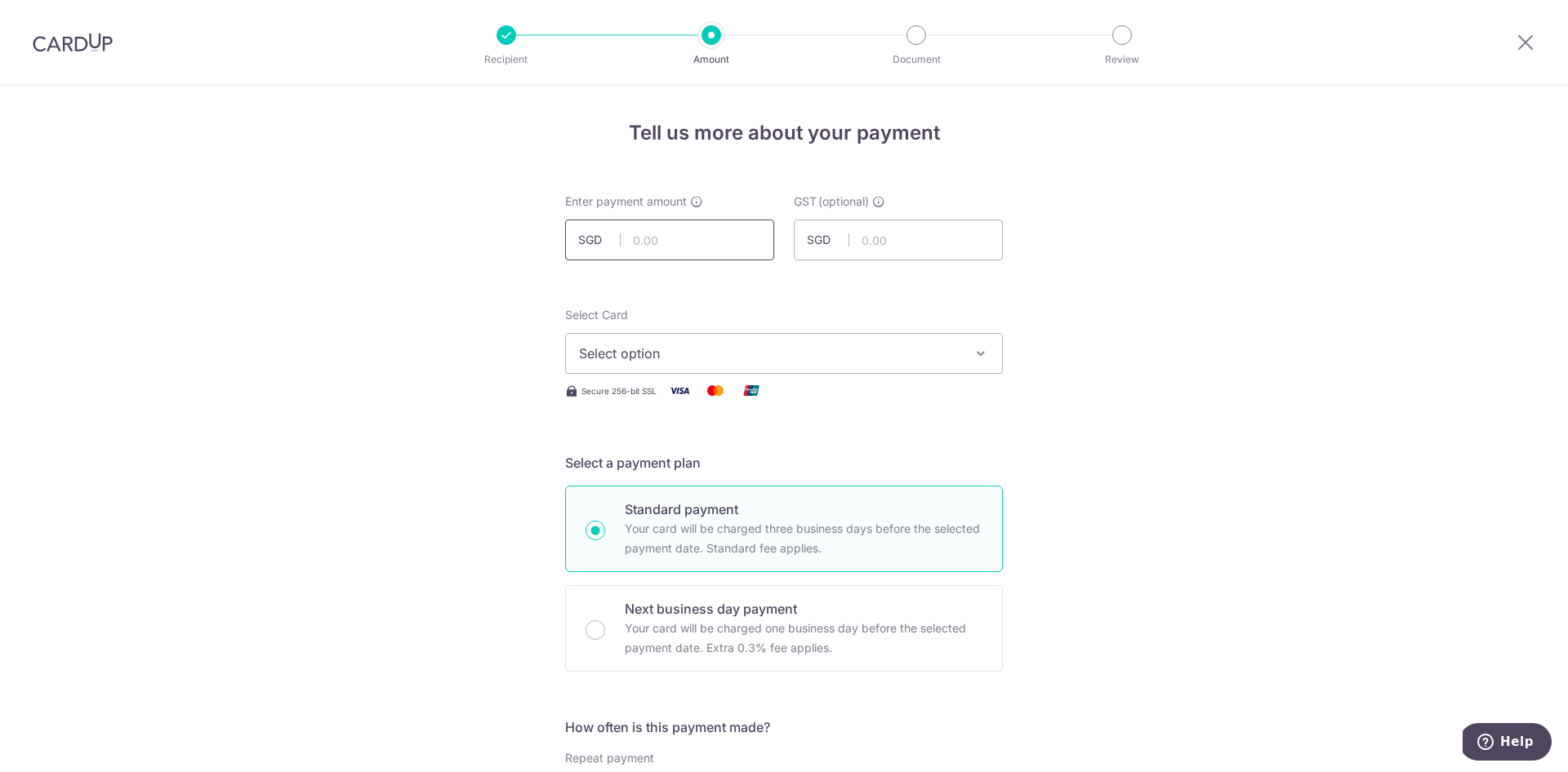
click at [662, 232] on input "text" at bounding box center [669, 240] width 209 height 41
type input "2,481.00"
click at [664, 341] on button "Select option" at bounding box center [783, 354] width 438 height 41
click at [668, 468] on span "**** 9030" at bounding box center [650, 470] width 63 height 20
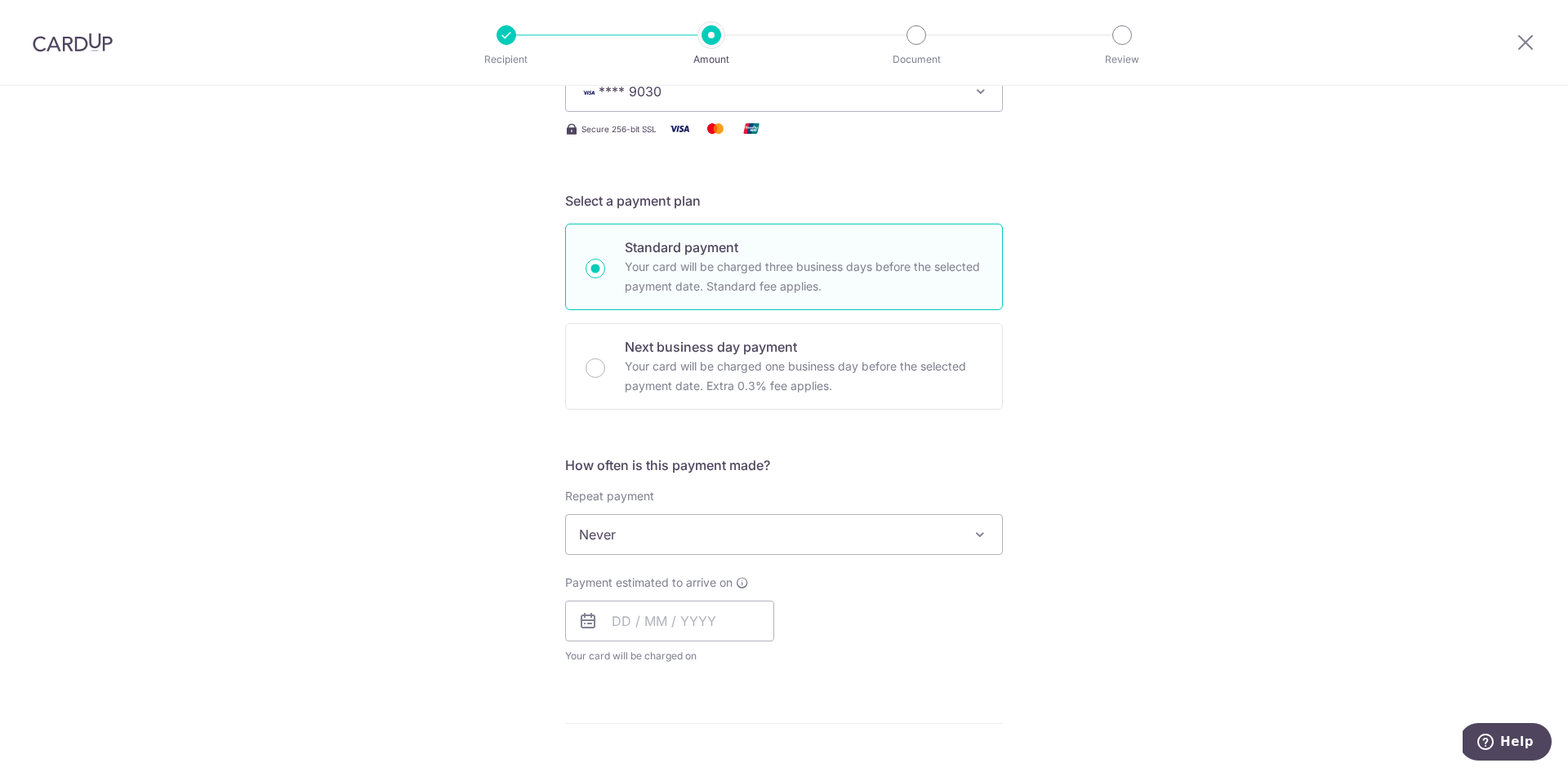
scroll to position [270, 0]
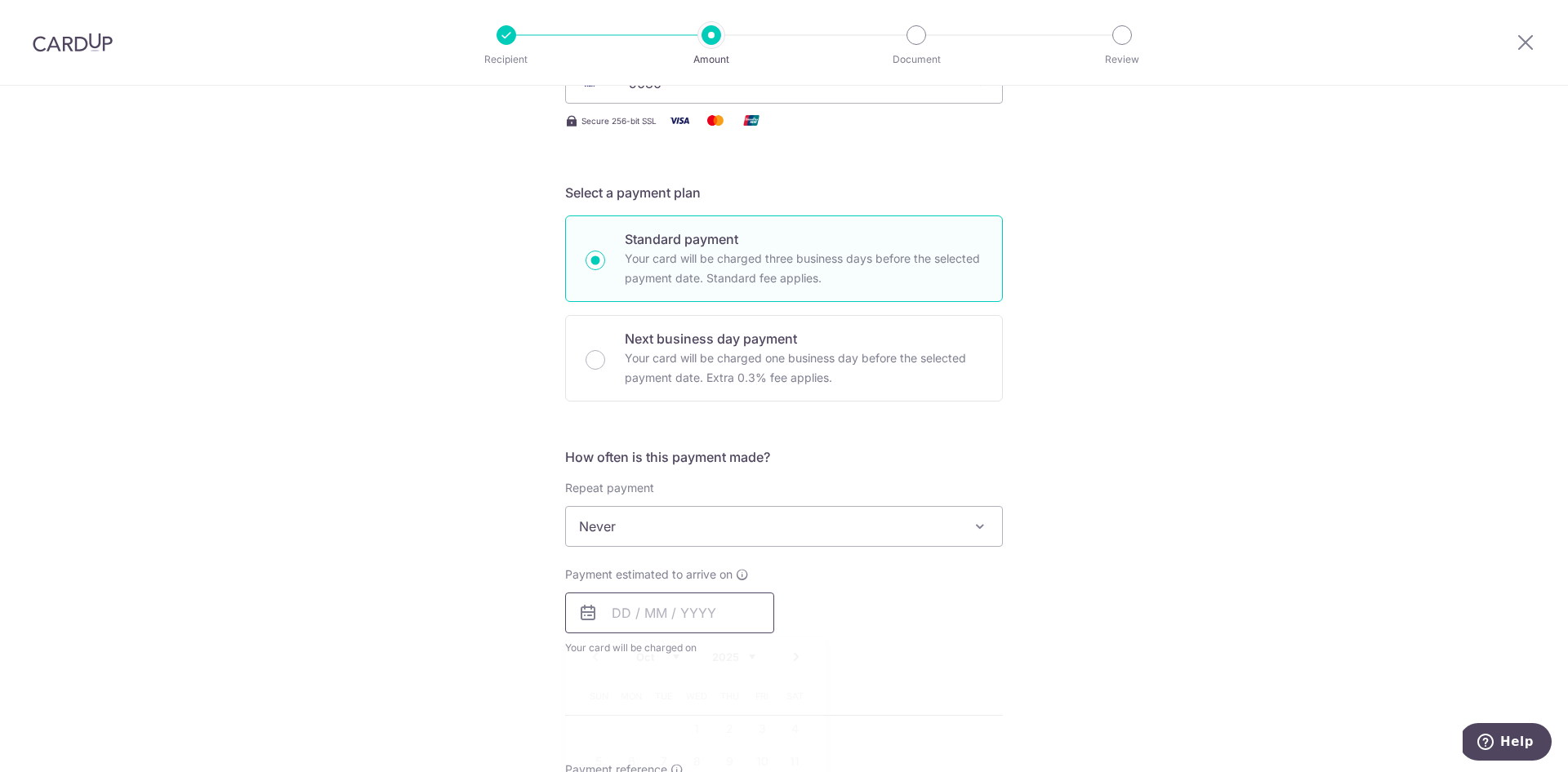
click at [608, 619] on input "text" at bounding box center [669, 613] width 209 height 41
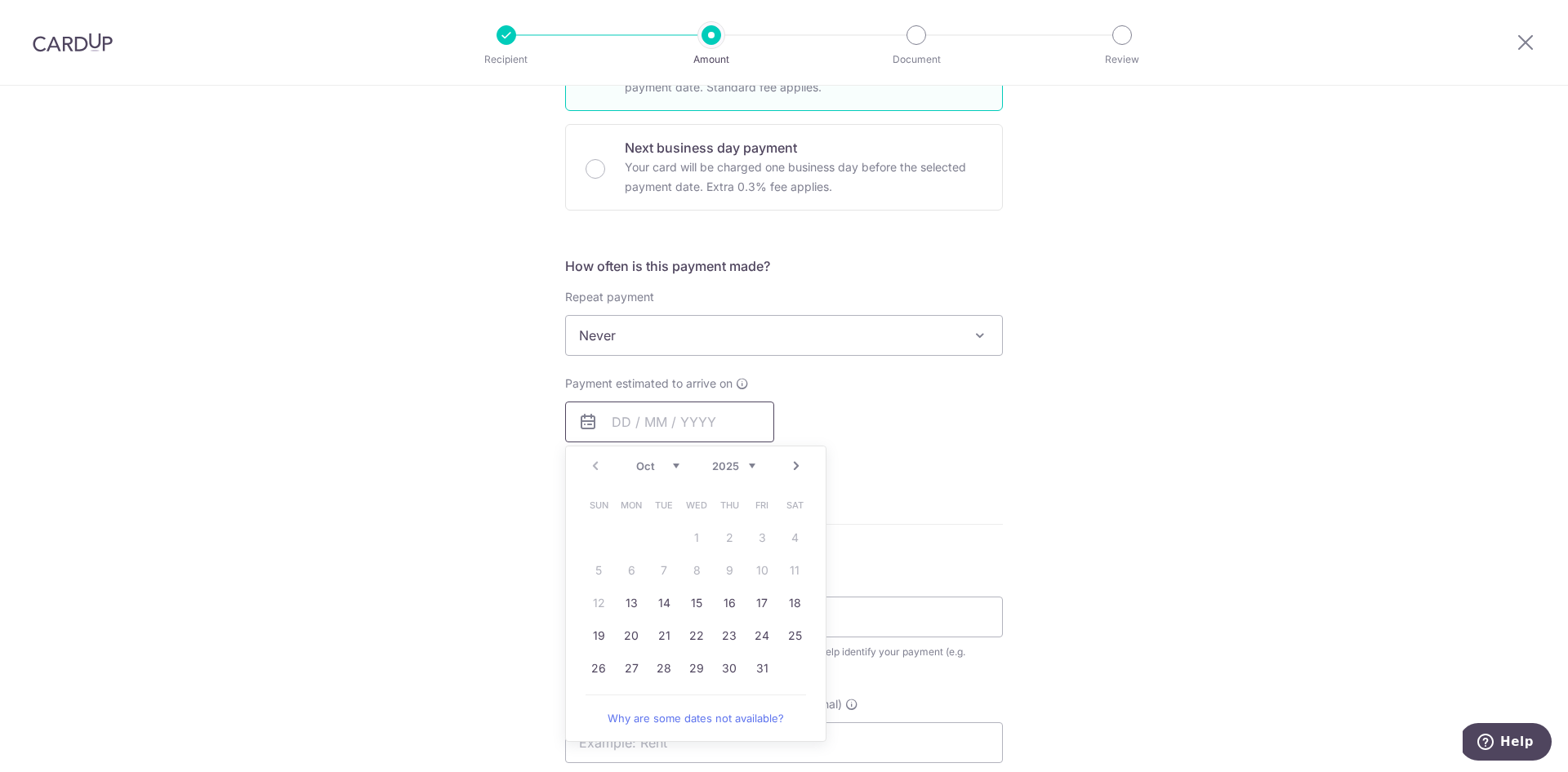
scroll to position [463, 0]
click at [633, 606] on link "13" at bounding box center [631, 601] width 26 height 26
type input "13/10/2025"
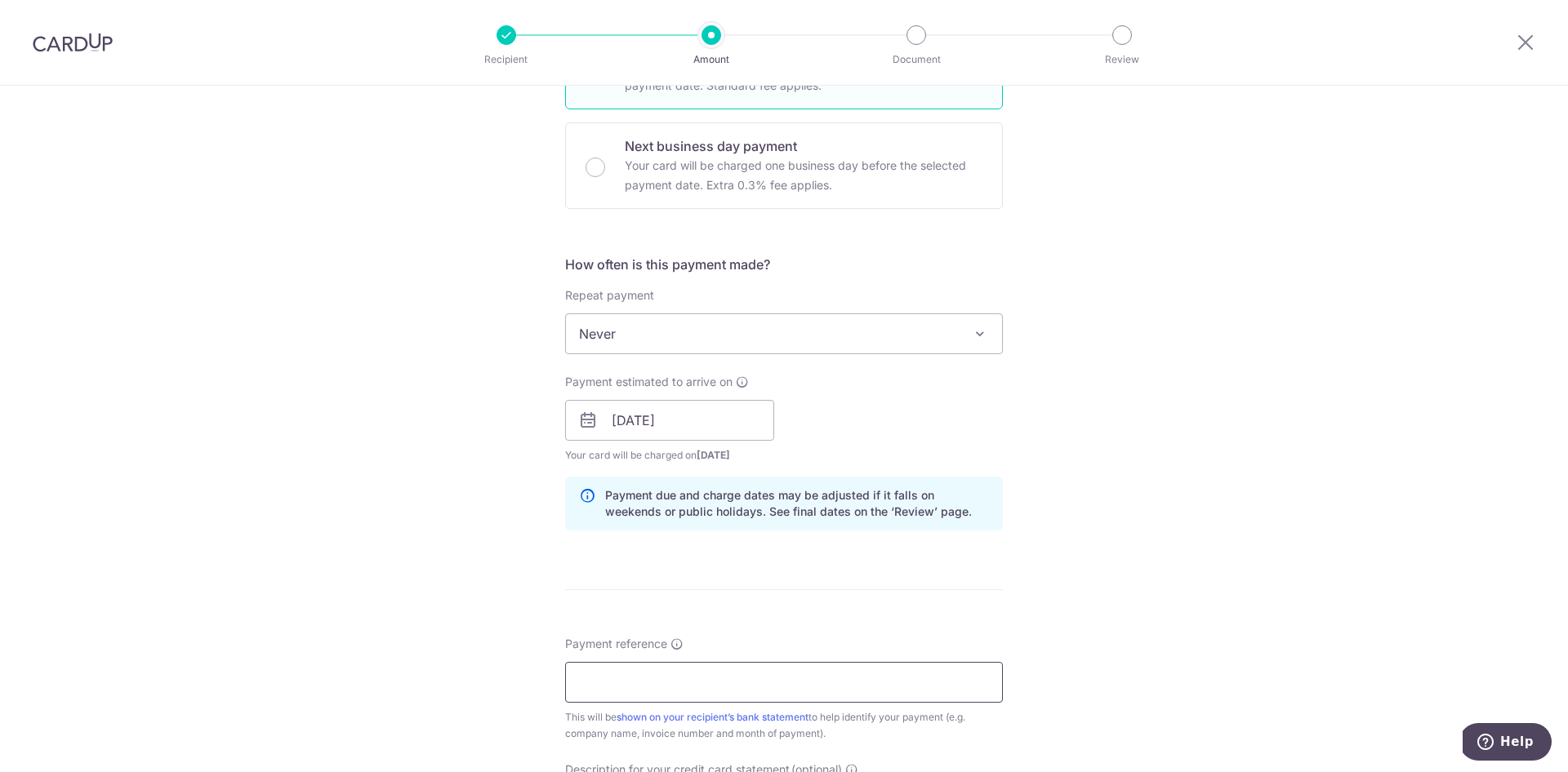
click at [695, 682] on input "Payment reference" at bounding box center [783, 683] width 438 height 41
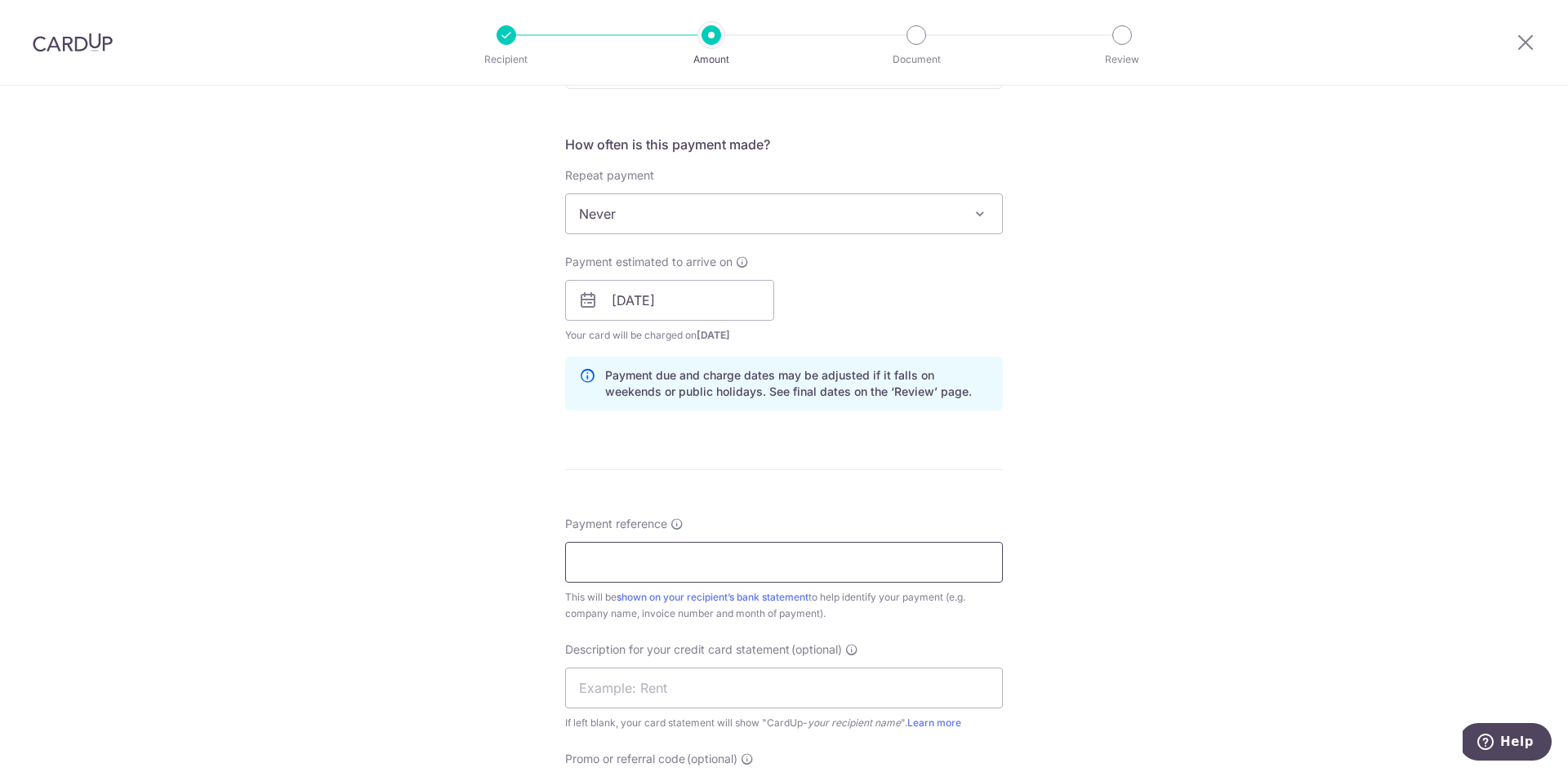
scroll to position [590, 0]
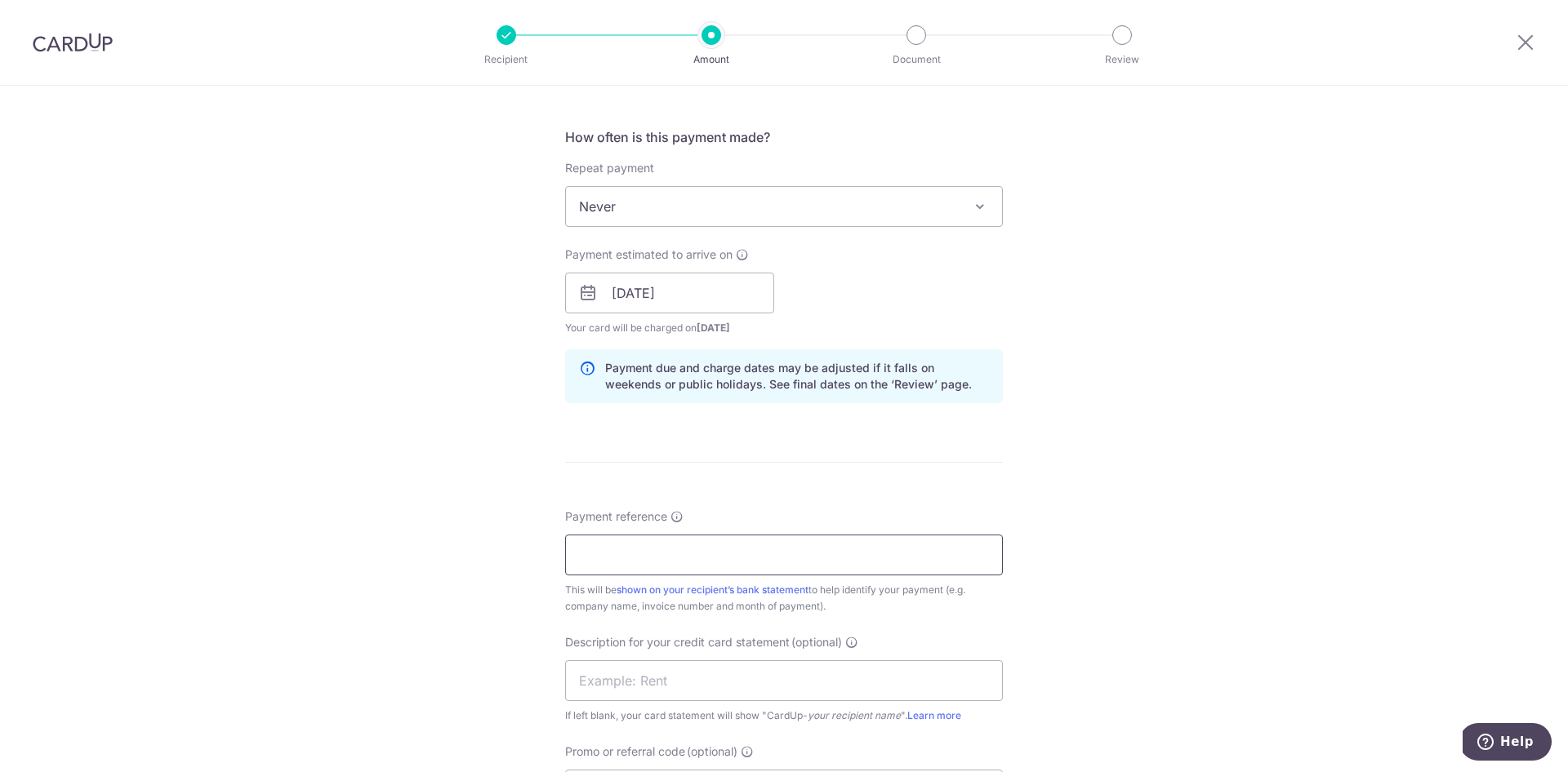
click at [646, 555] on input "Payment reference" at bounding box center [783, 555] width 438 height 41
type input "Purchase Order 93495"
click at [665, 676] on input "text" at bounding box center [783, 681] width 438 height 41
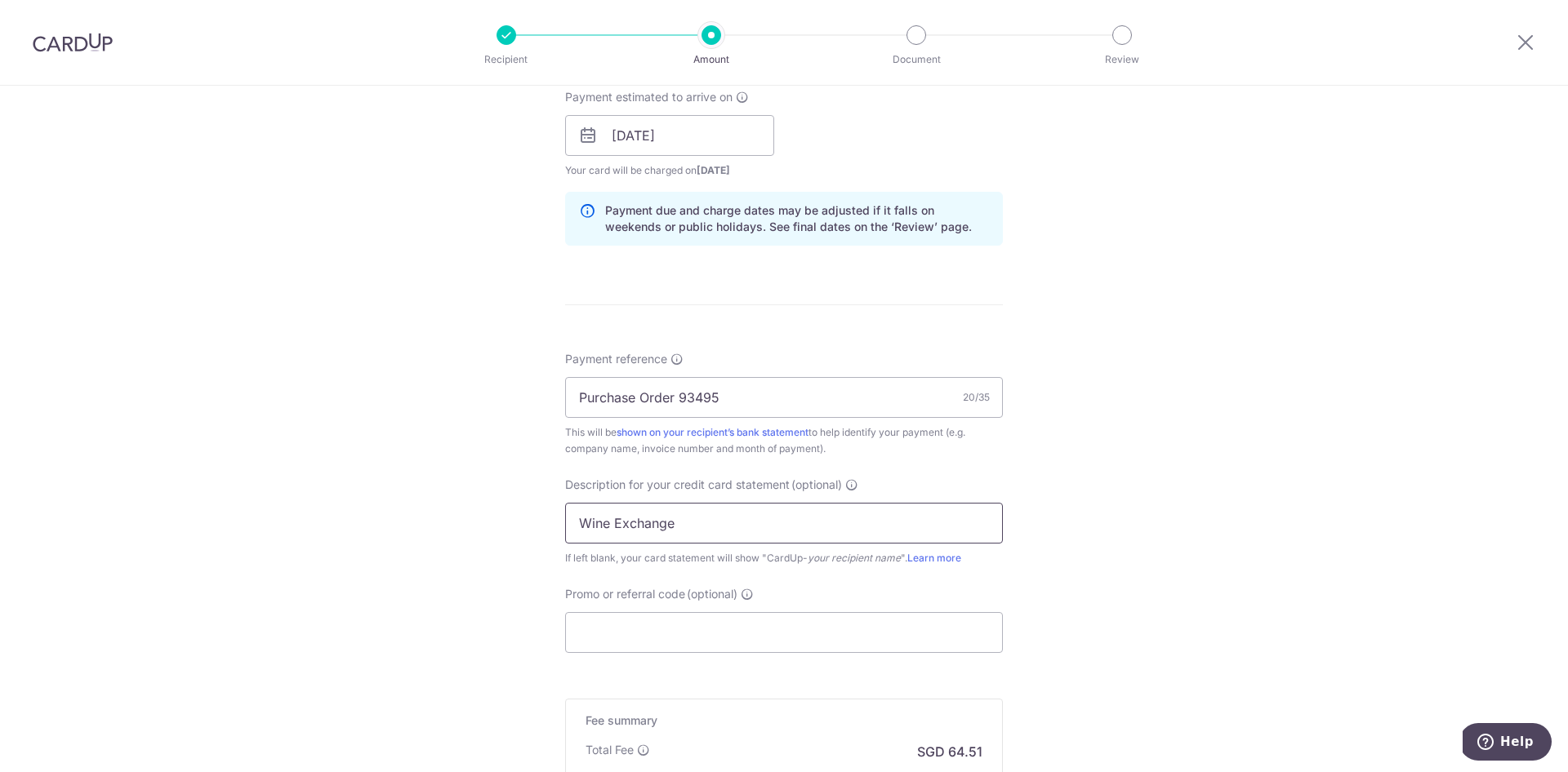
scroll to position [759, 0]
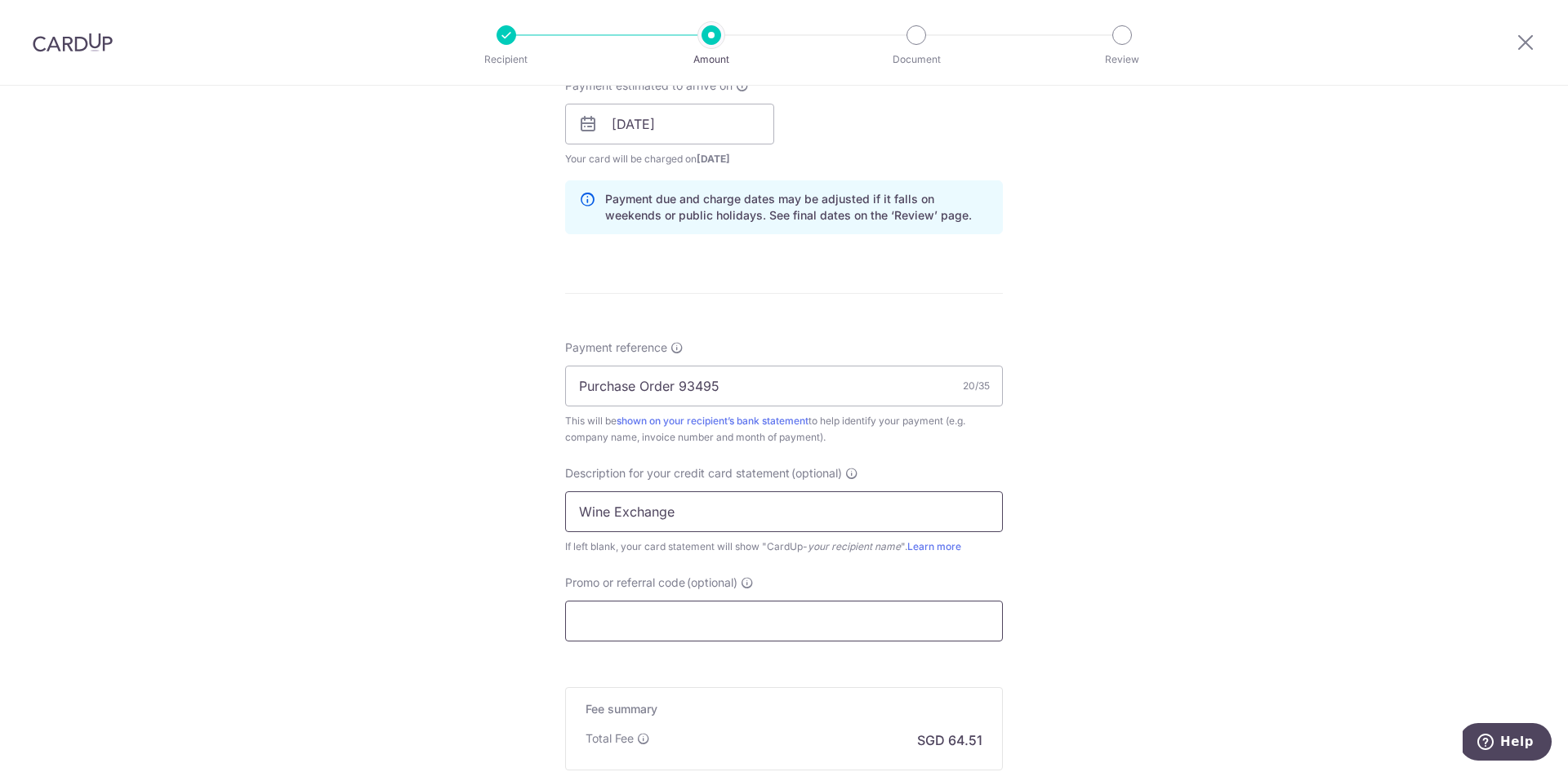
type input "Wine Exchange"
click at [685, 635] on input "Promo or referral code (optional)" at bounding box center [783, 622] width 438 height 41
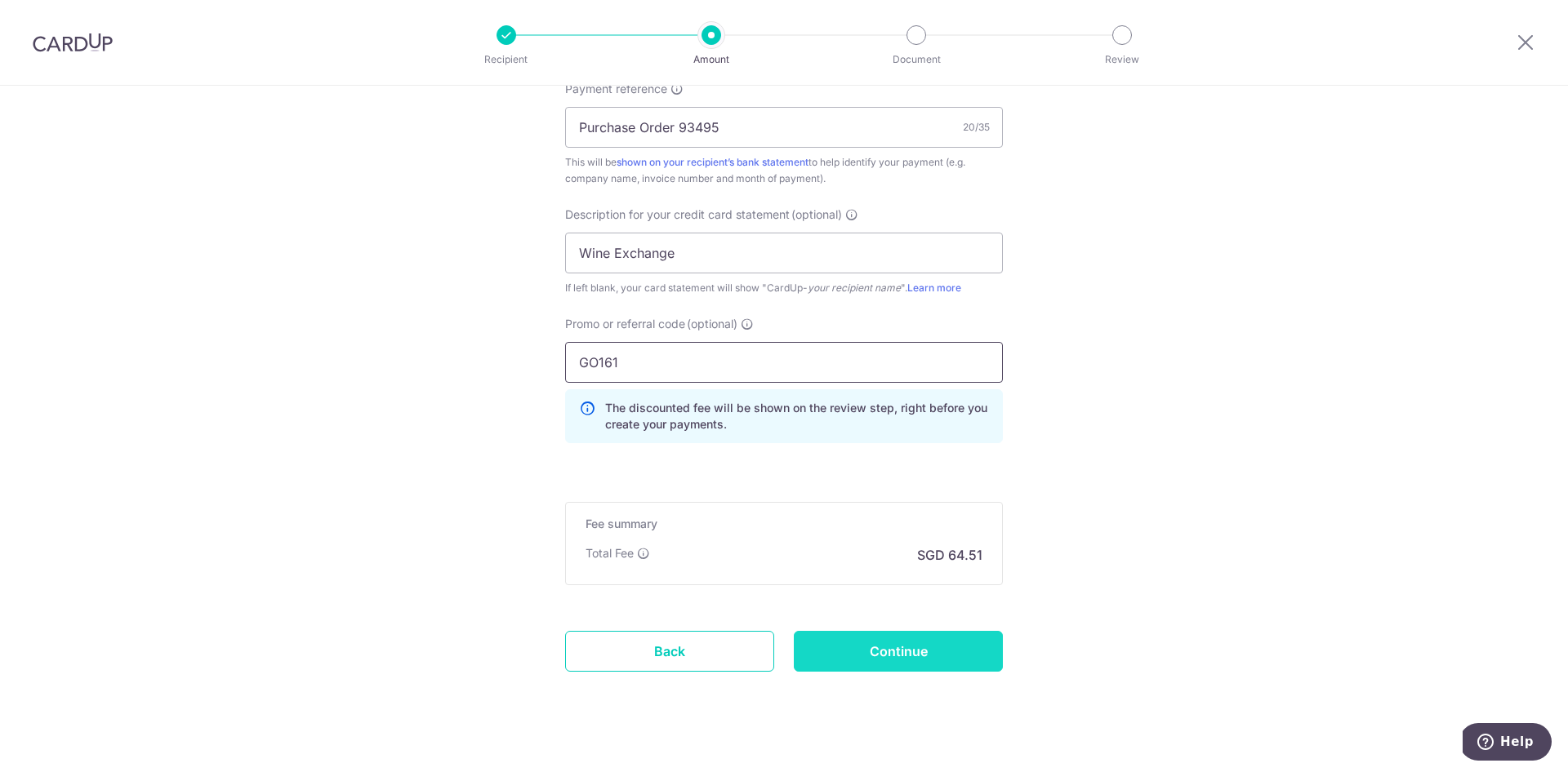
scroll to position [1019, 0]
type input "GO161"
click at [870, 649] on input "Continue" at bounding box center [898, 650] width 209 height 41
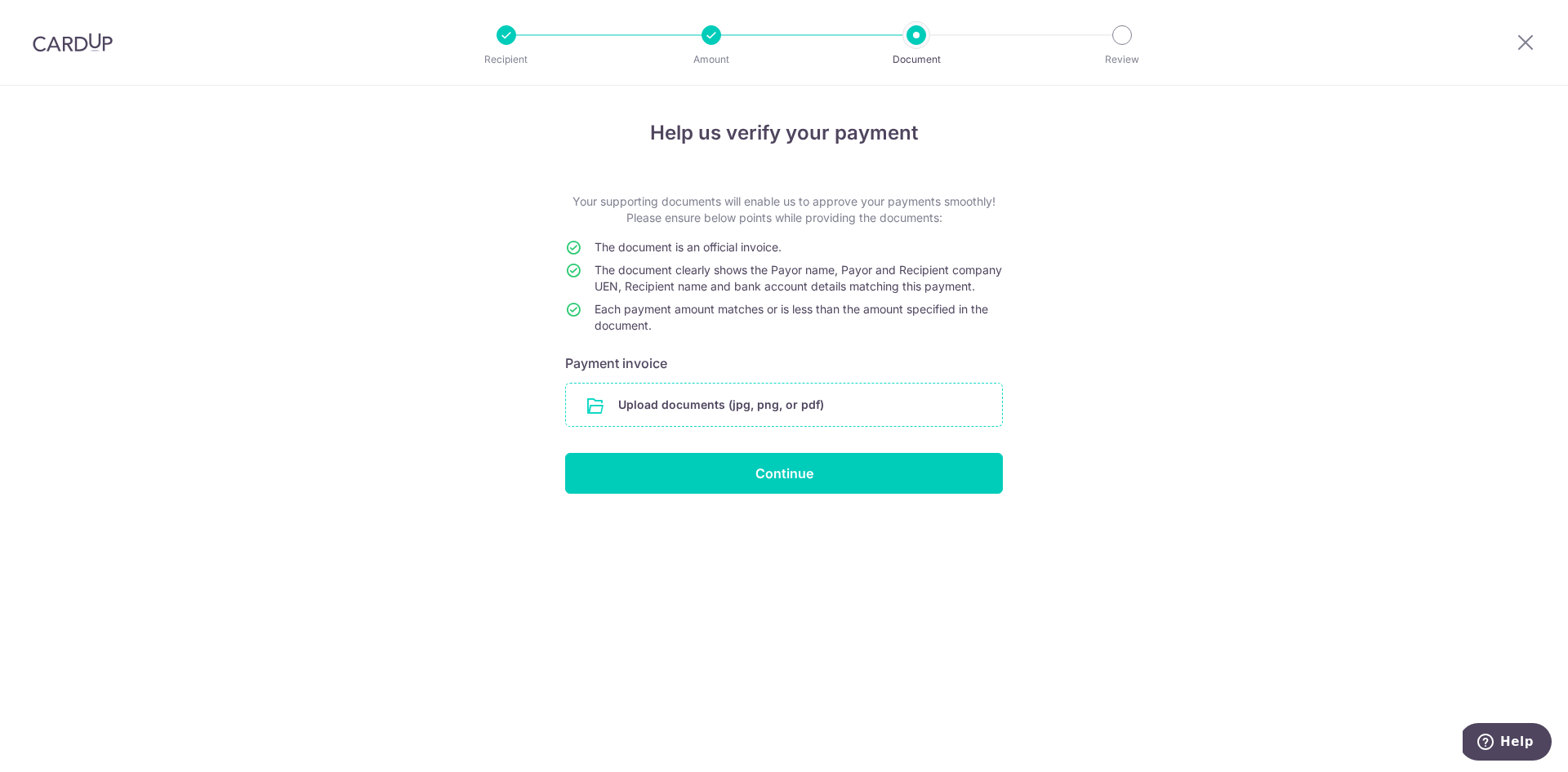
click at [710, 418] on input "file" at bounding box center [783, 405] width 436 height 43
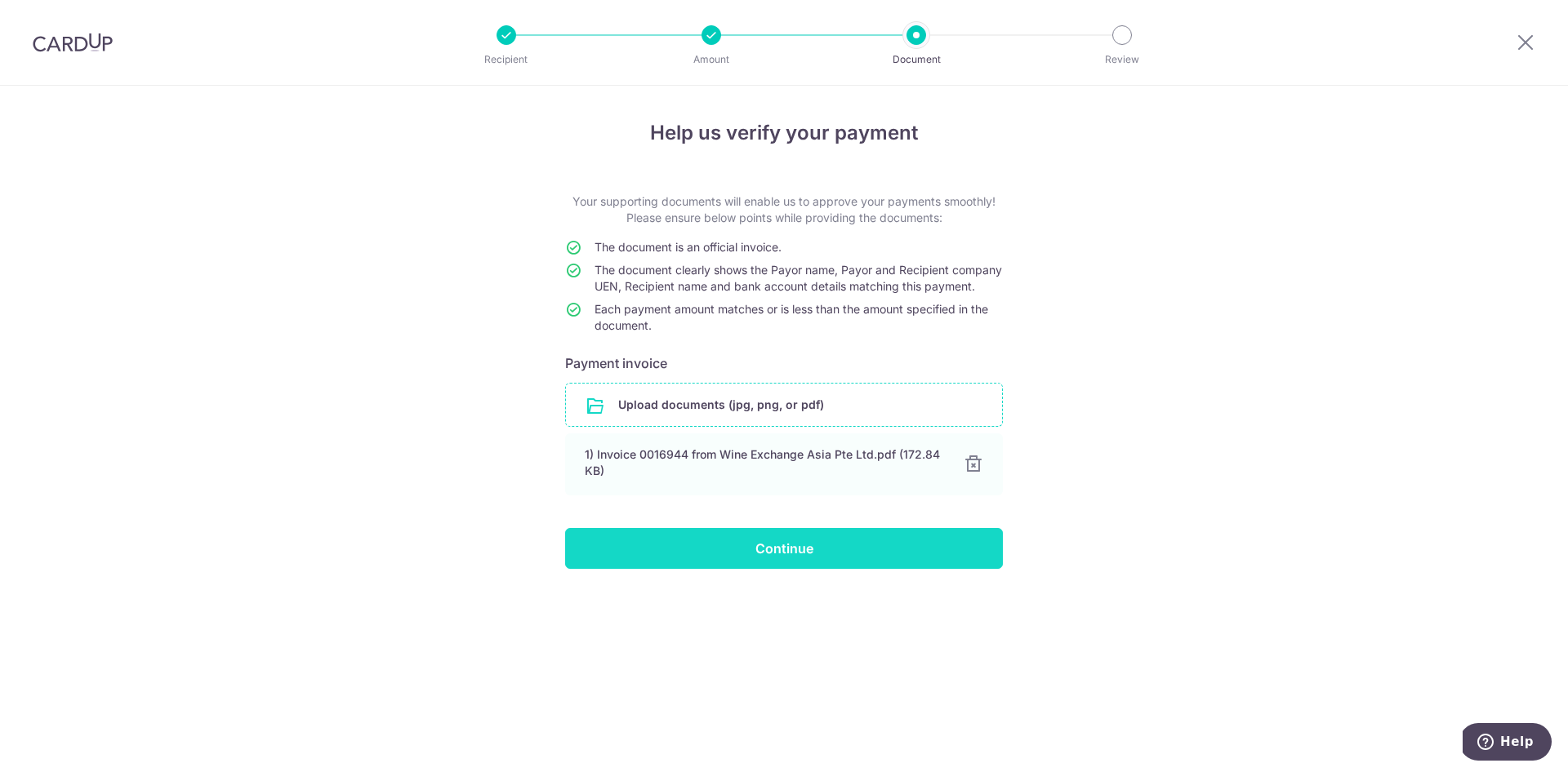
click at [764, 565] on input "Continue" at bounding box center [783, 548] width 438 height 41
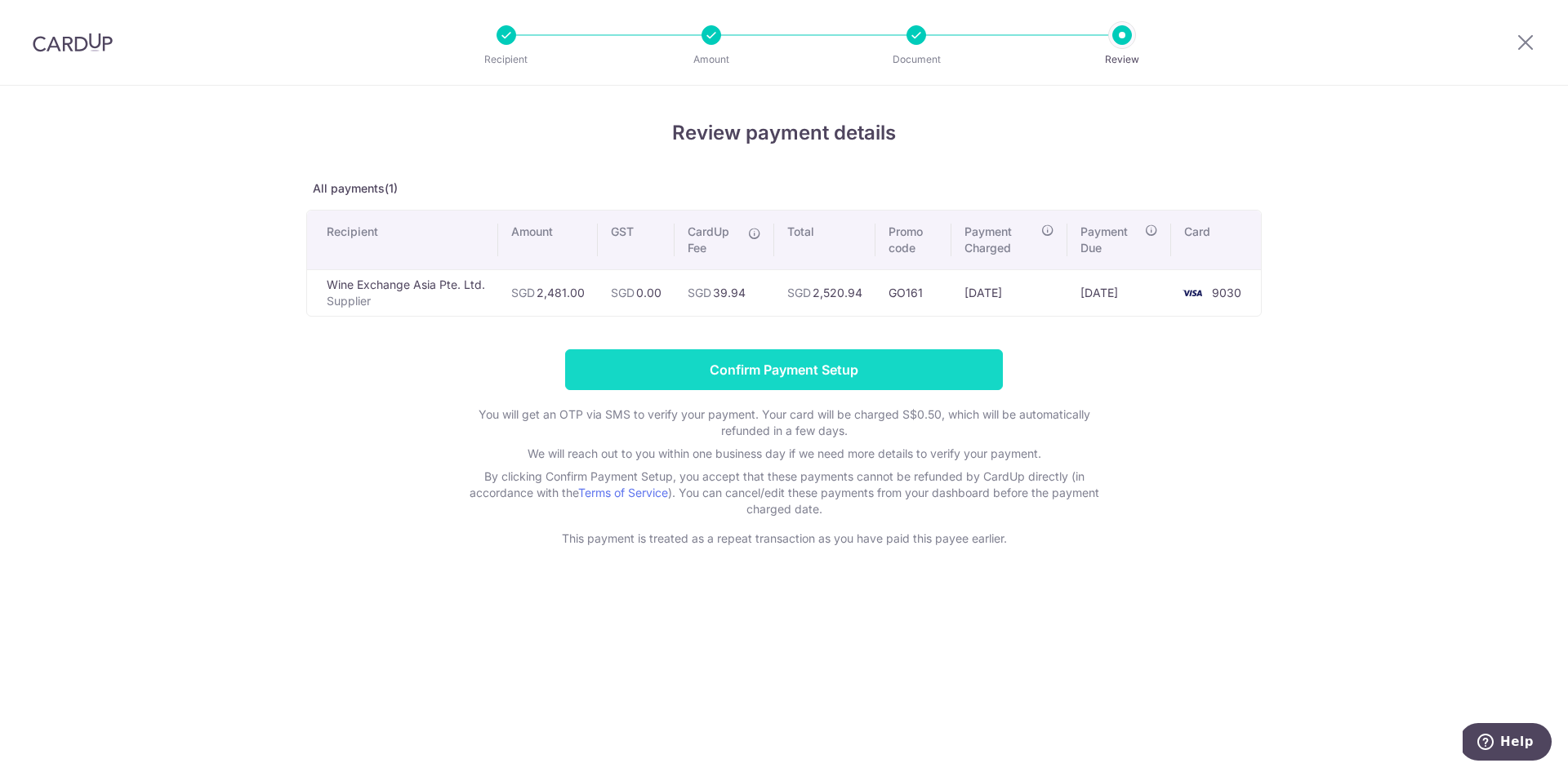
click at [749, 364] on input "Confirm Payment Setup" at bounding box center [783, 370] width 438 height 41
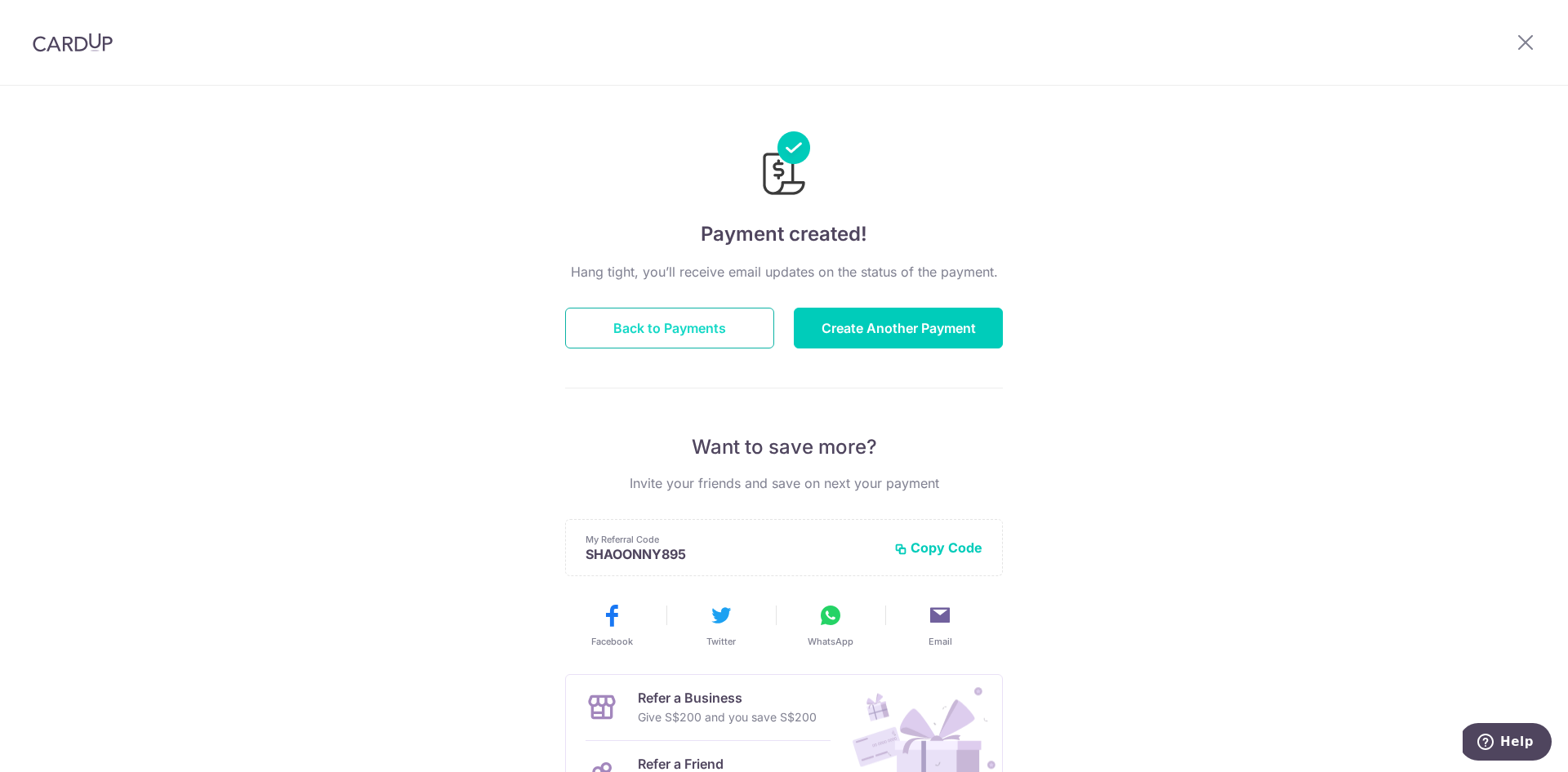
click at [647, 325] on button "Back to Payments" at bounding box center [669, 328] width 209 height 41
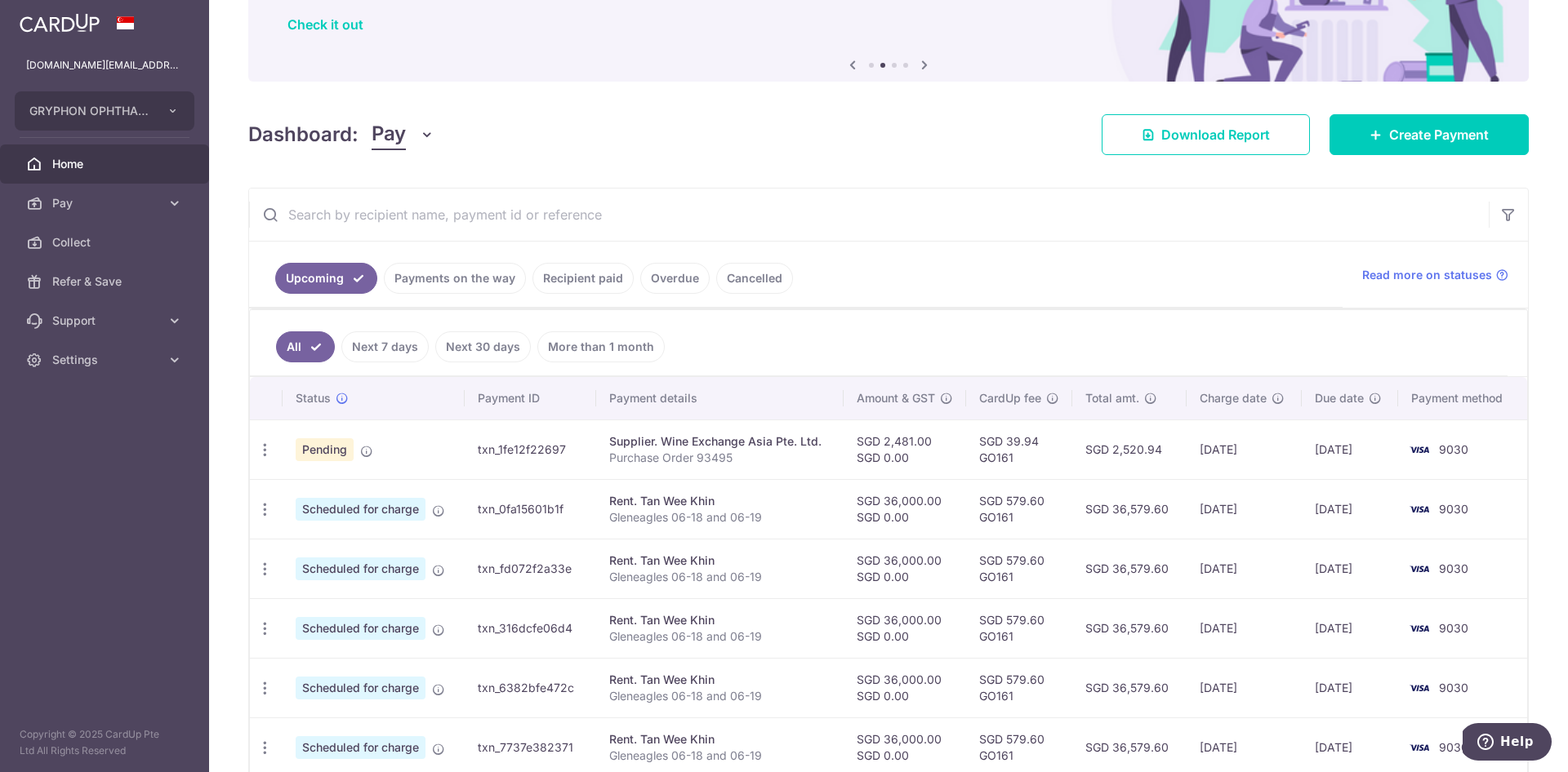
scroll to position [114, 0]
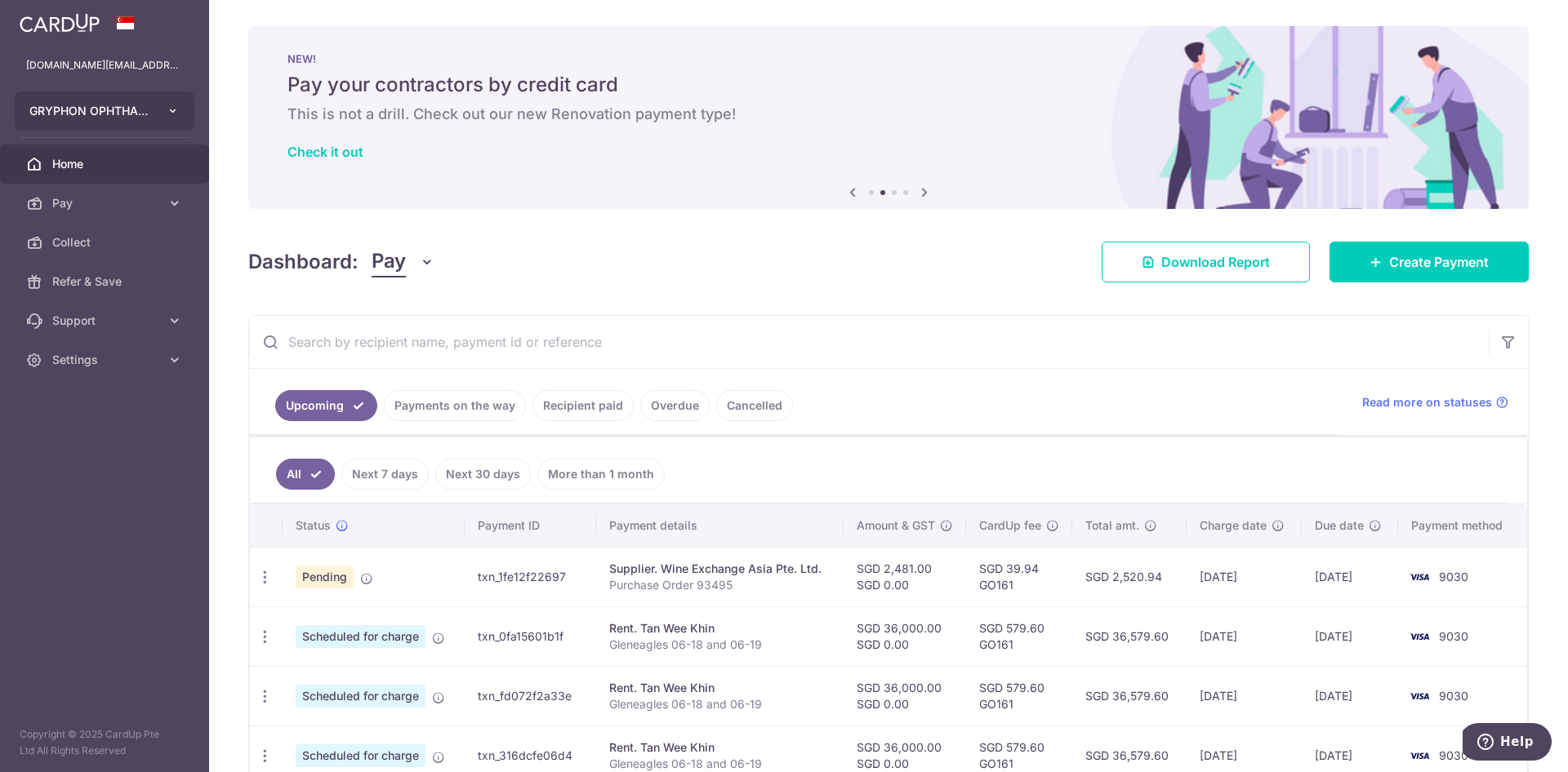
click at [173, 112] on icon "button" at bounding box center [173, 111] width 13 height 13
